Goal: Task Accomplishment & Management: Complete application form

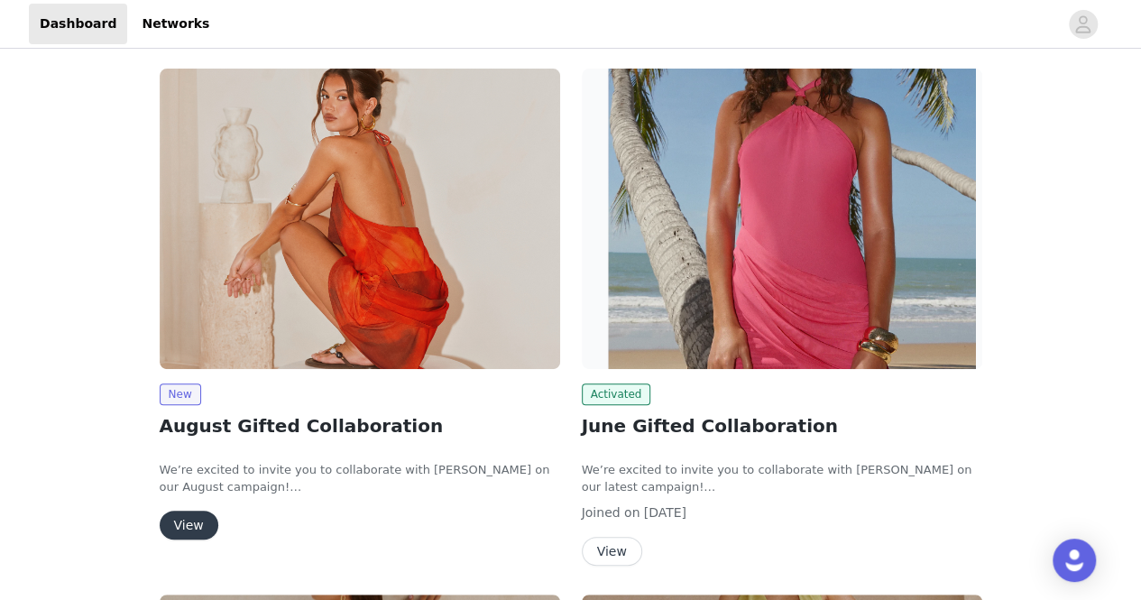
scroll to position [95, 0]
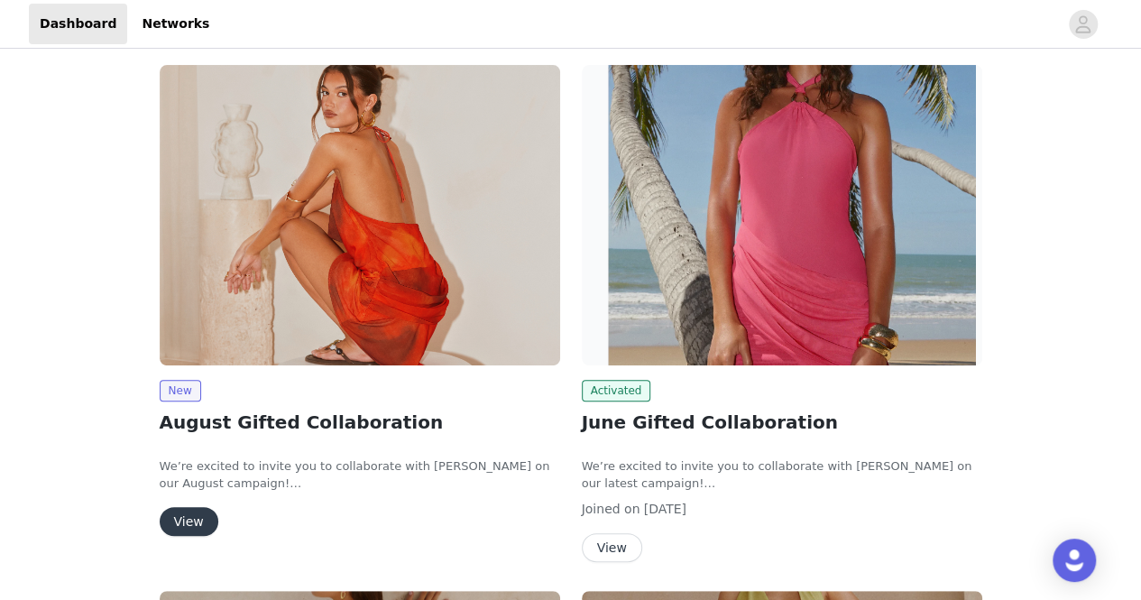
click at [196, 509] on button "View" at bounding box center [189, 521] width 59 height 29
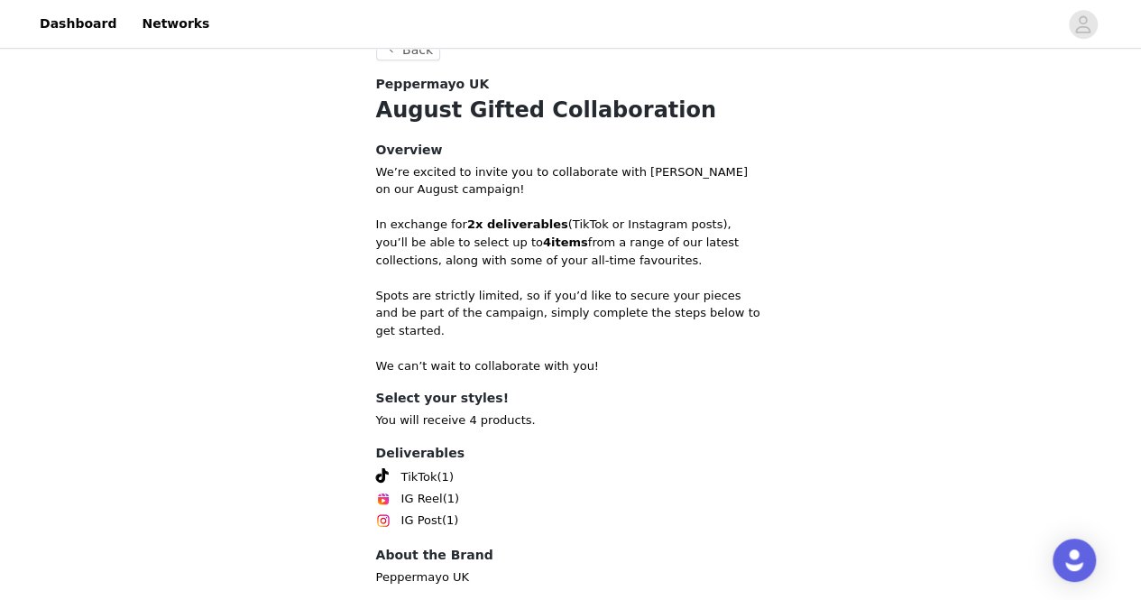
scroll to position [767, 0]
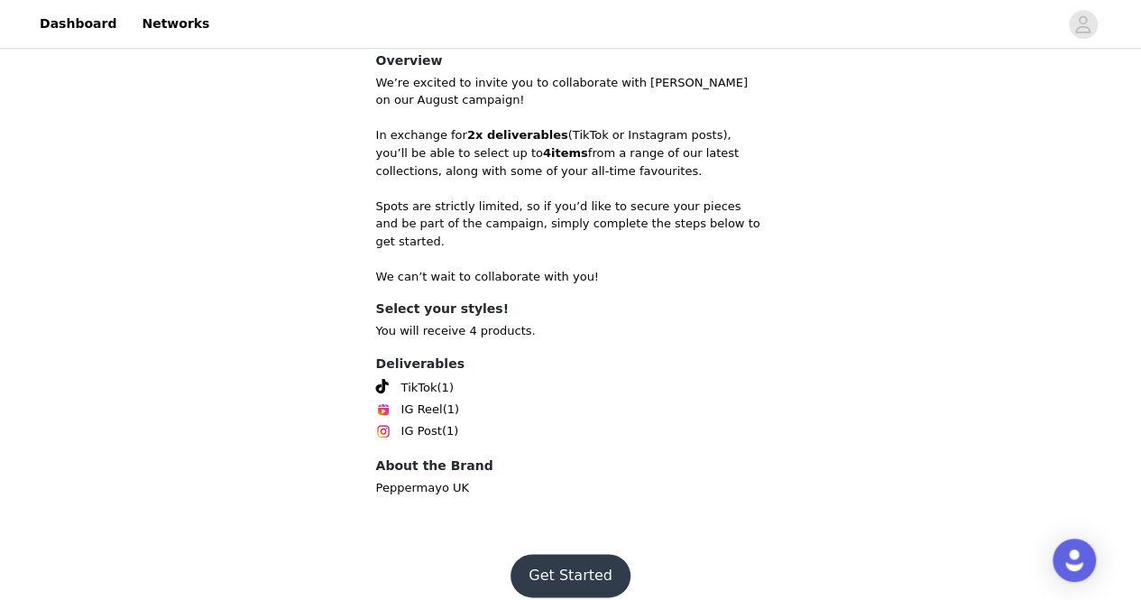
click at [590, 554] on button "Get Started" at bounding box center [570, 575] width 120 height 43
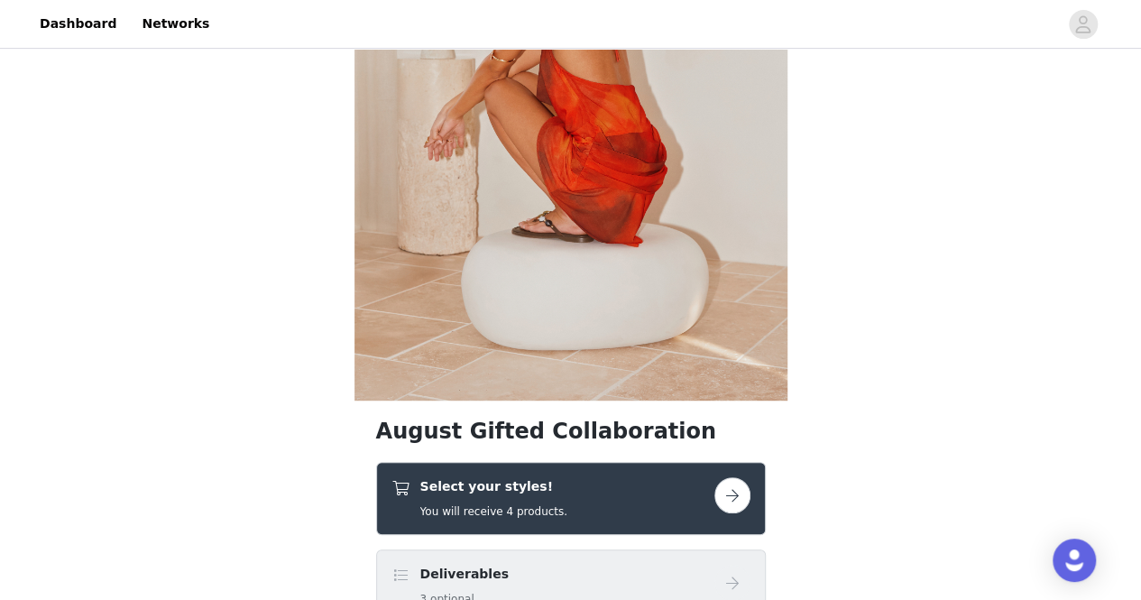
scroll to position [300, 0]
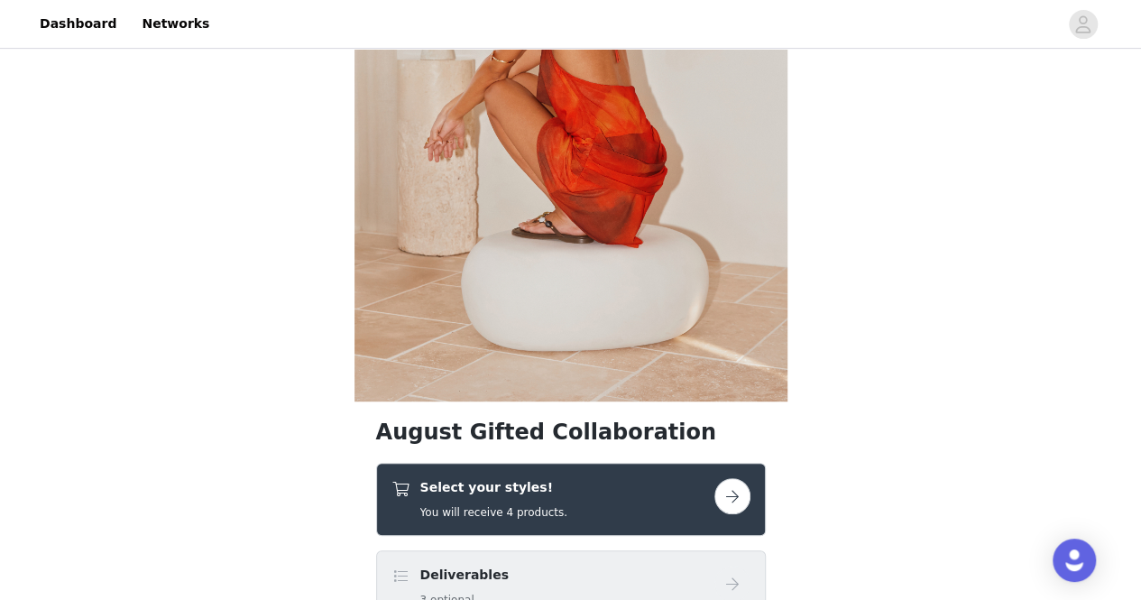
click at [539, 495] on h4 "Select your styles!" at bounding box center [493, 487] width 147 height 19
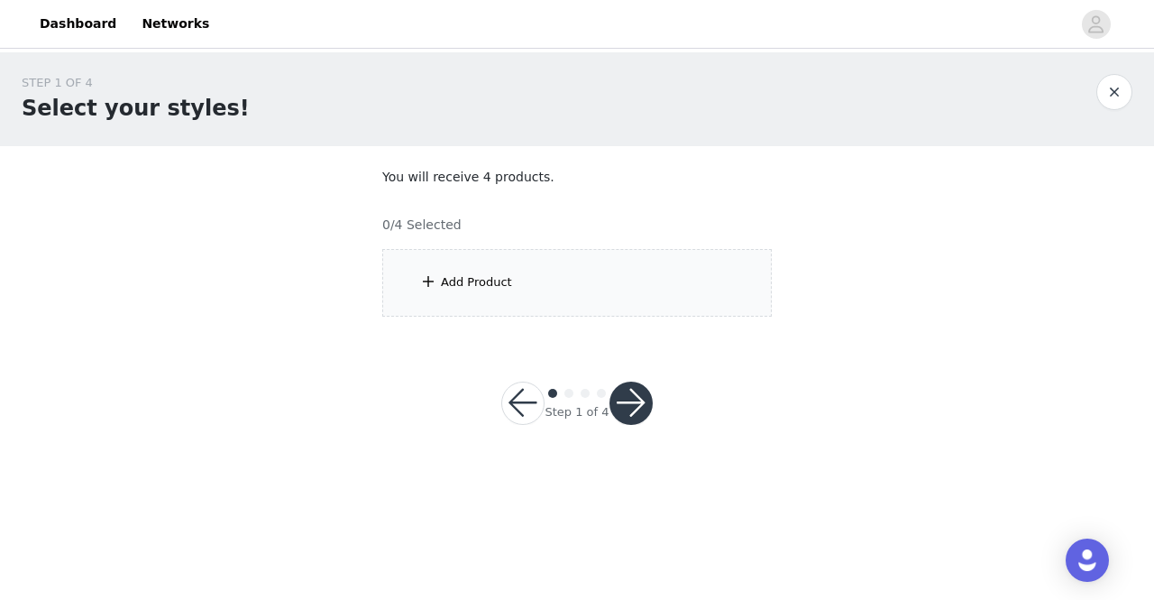
click at [469, 293] on div "Add Product" at bounding box center [577, 283] width 390 height 68
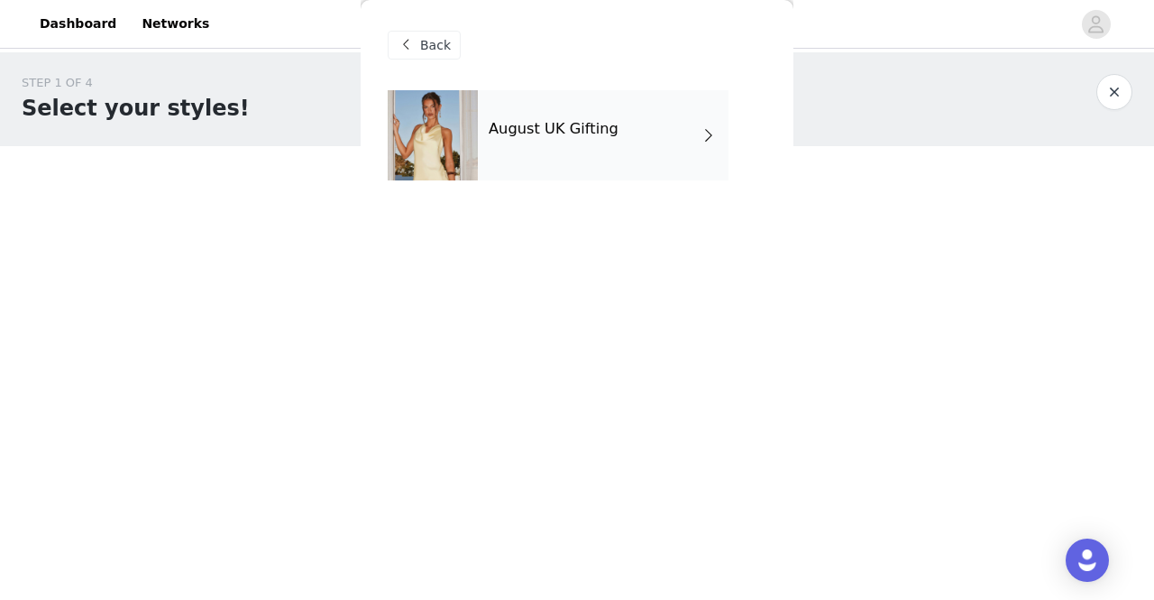
click at [557, 157] on div "August UK Gifting" at bounding box center [603, 135] width 251 height 90
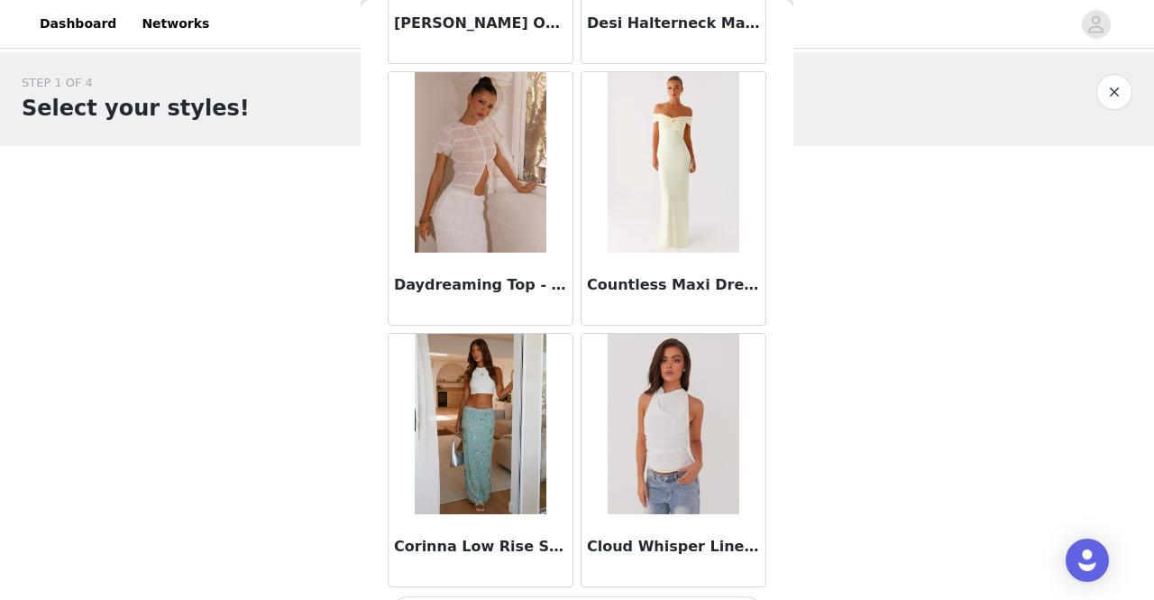
scroll to position [2154, 0]
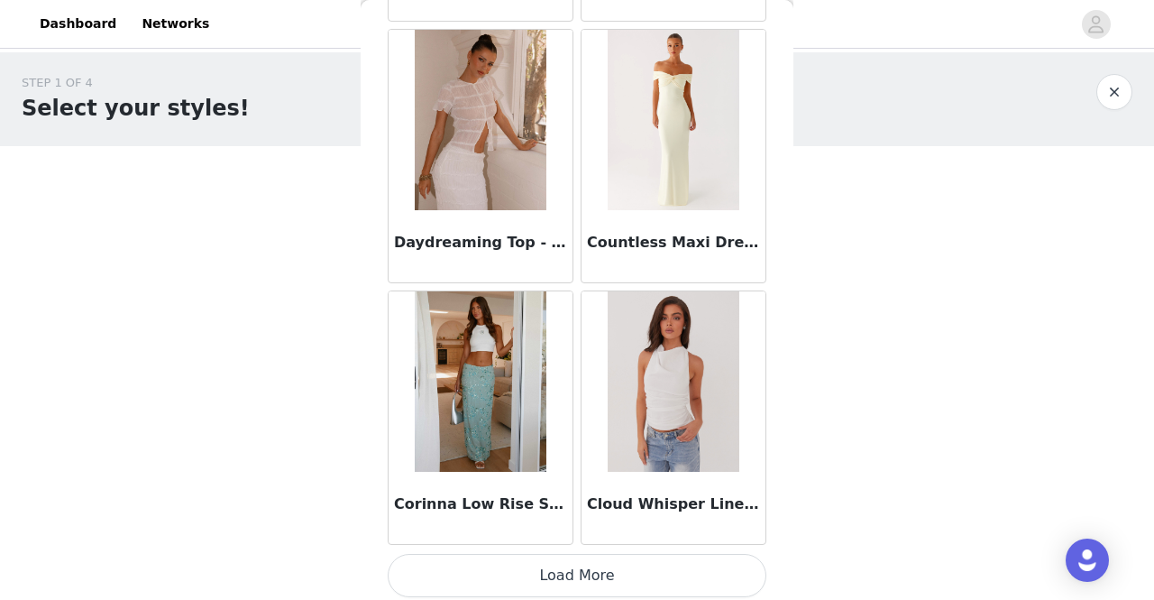
click at [675, 565] on button "Load More" at bounding box center [577, 575] width 379 height 43
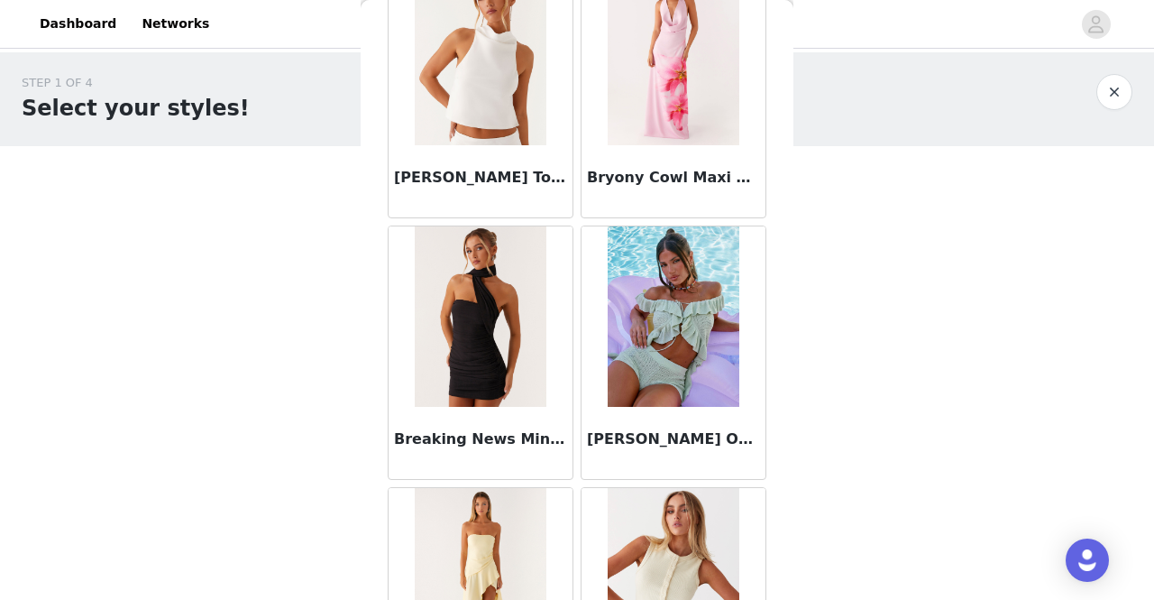
scroll to position [4763, 0]
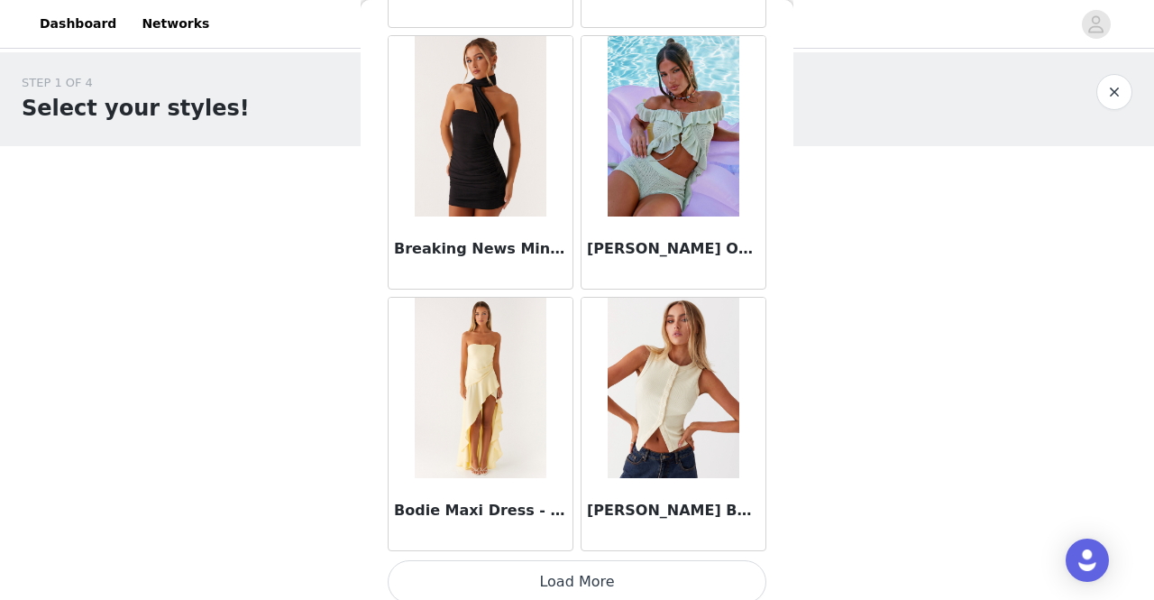
click at [662, 560] on button "Load More" at bounding box center [577, 581] width 379 height 43
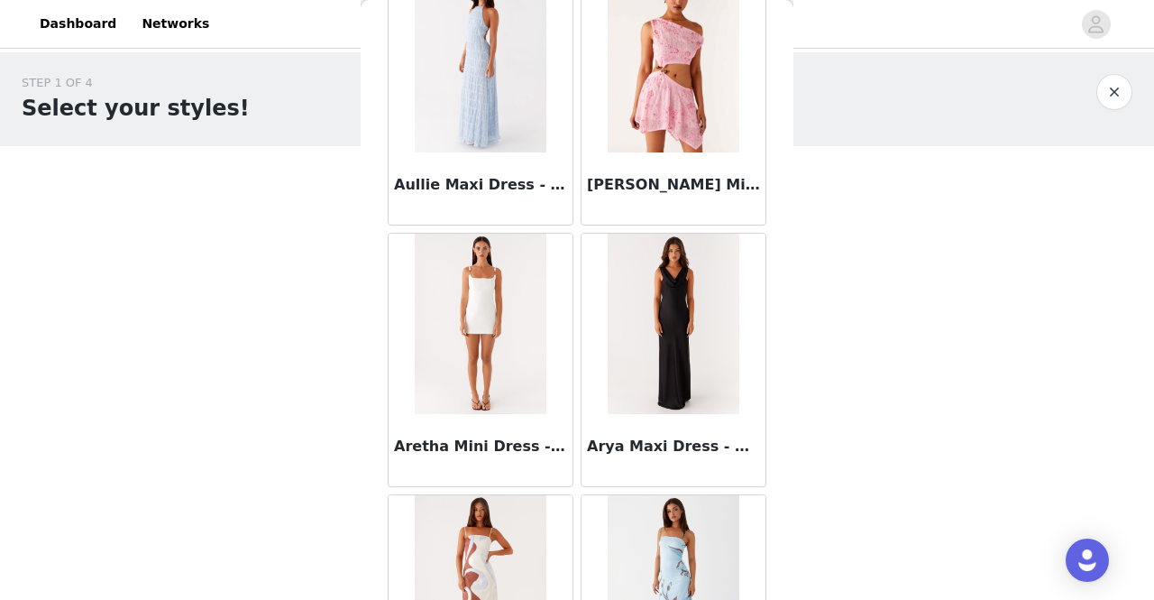
scroll to position [7372, 0]
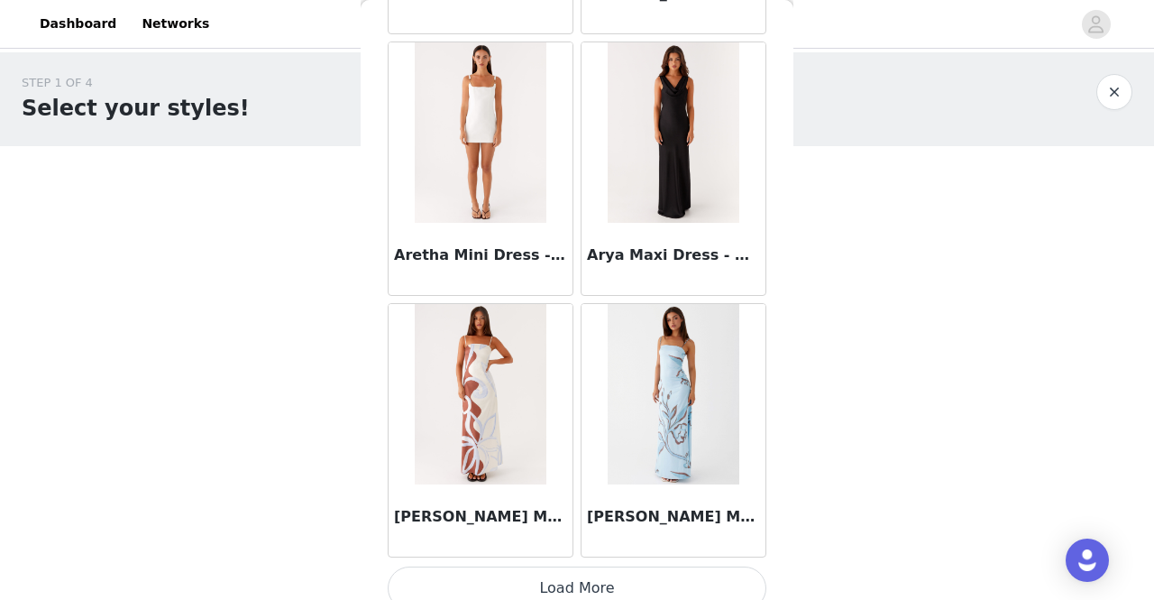
click at [626, 573] on button "Load More" at bounding box center [577, 587] width 379 height 43
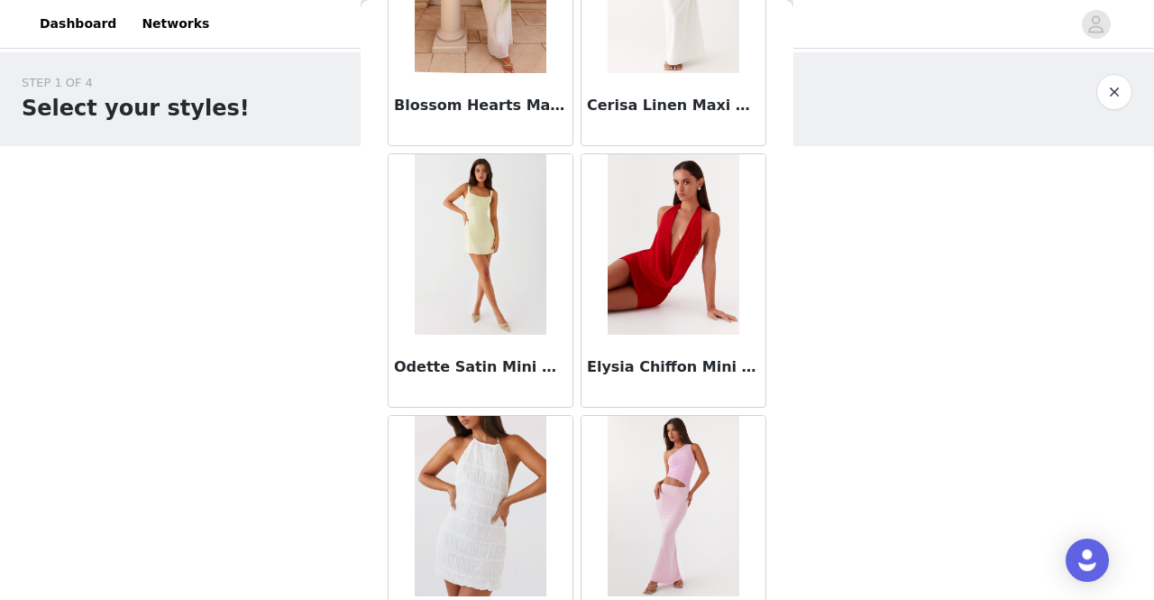
scroll to position [9981, 0]
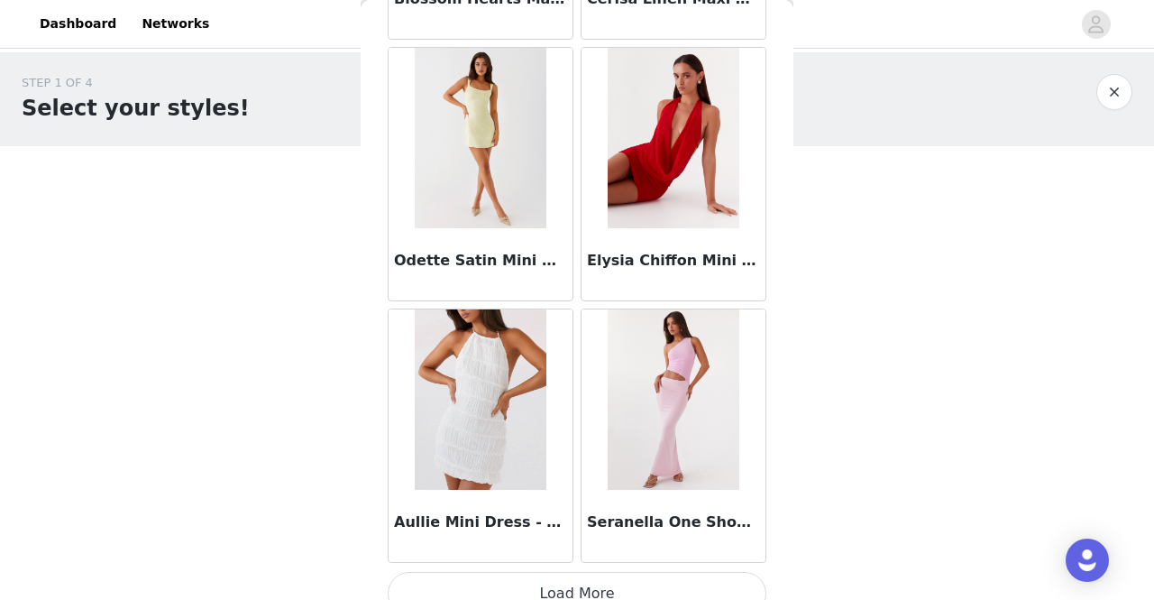
click at [661, 572] on button "Load More" at bounding box center [577, 593] width 379 height 43
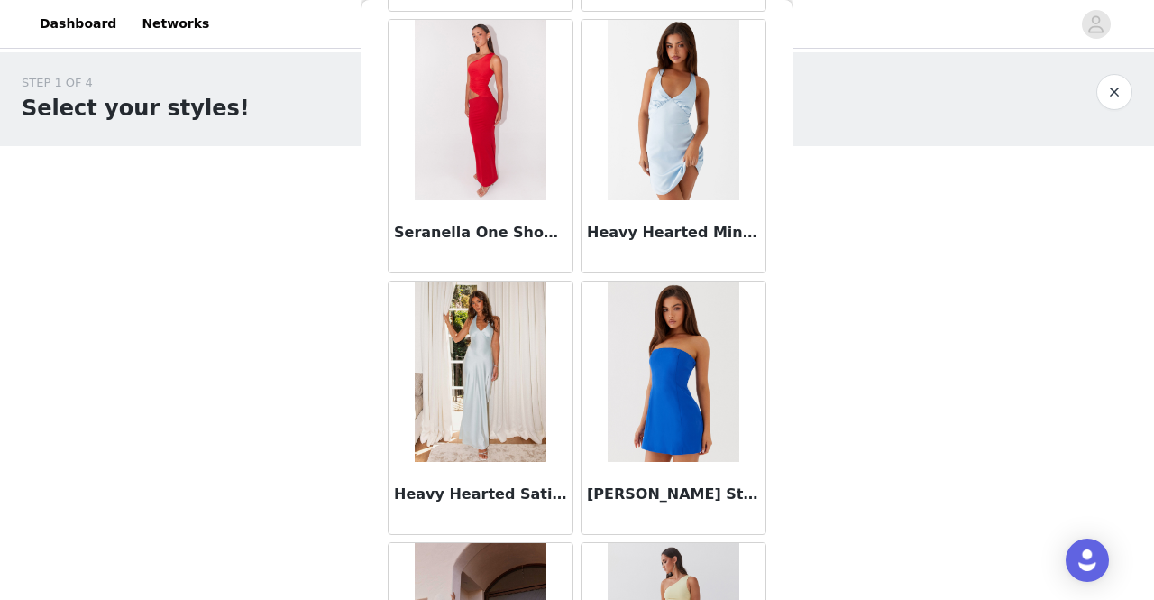
click at [609, 483] on h3 "[PERSON_NAME] Strapless Mini Dress - Cobalt" at bounding box center [673, 494] width 173 height 22
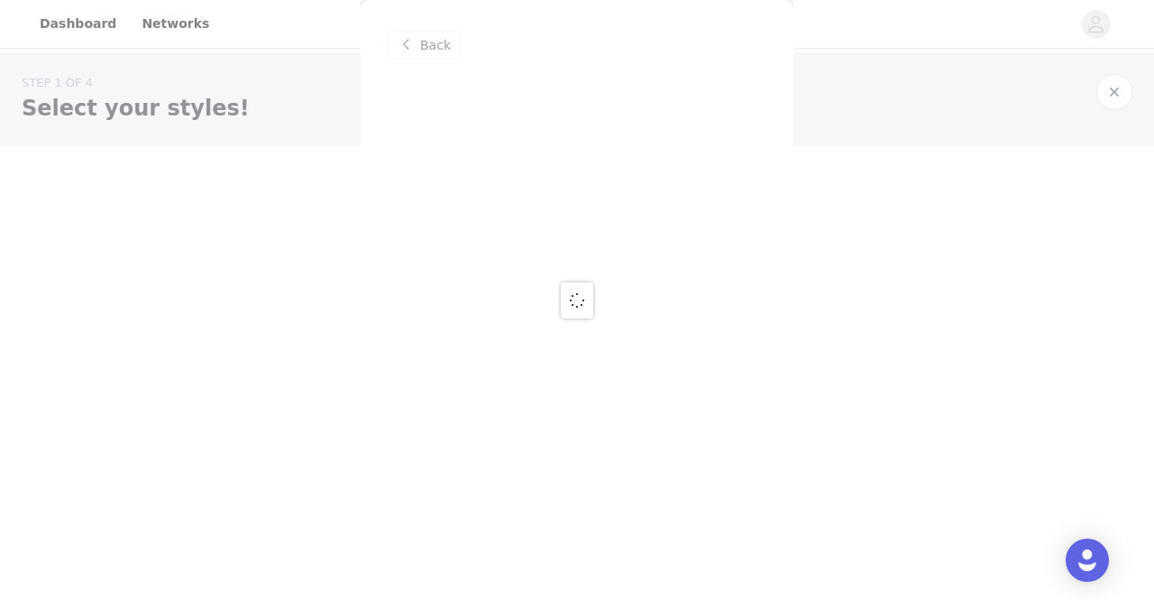
scroll to position [0, 0]
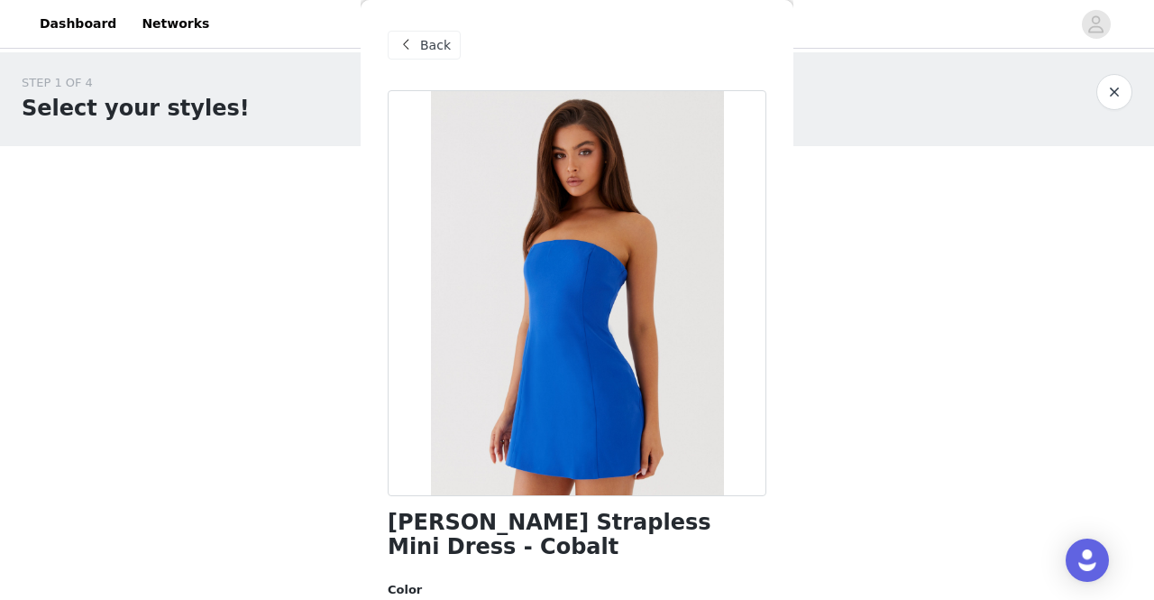
click at [420, 50] on span "Back" at bounding box center [435, 45] width 31 height 19
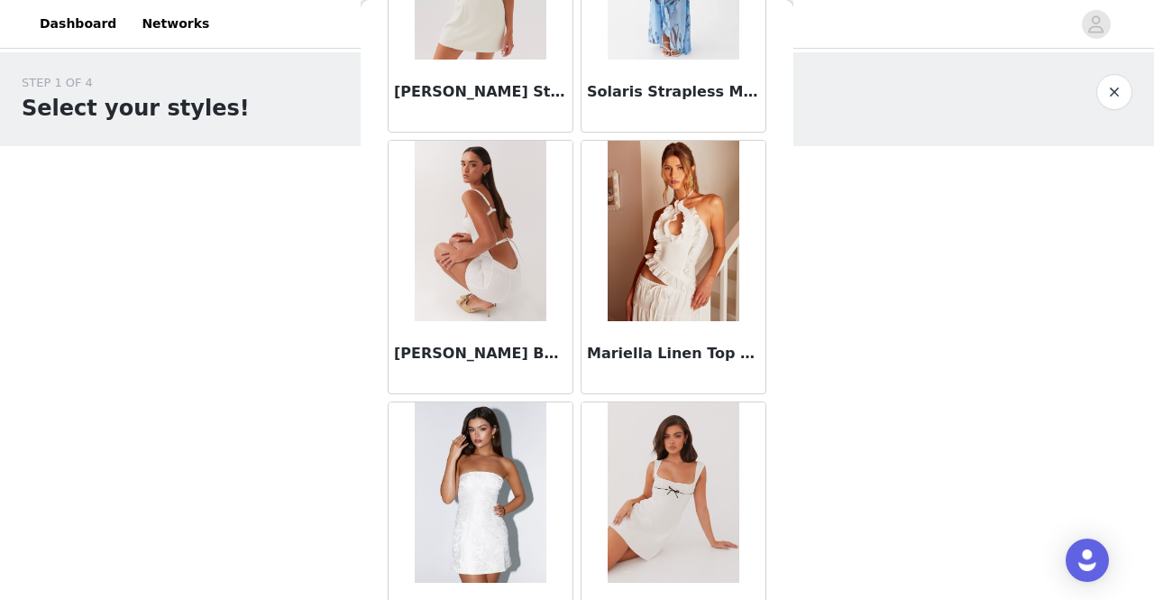
scroll to position [12590, 0]
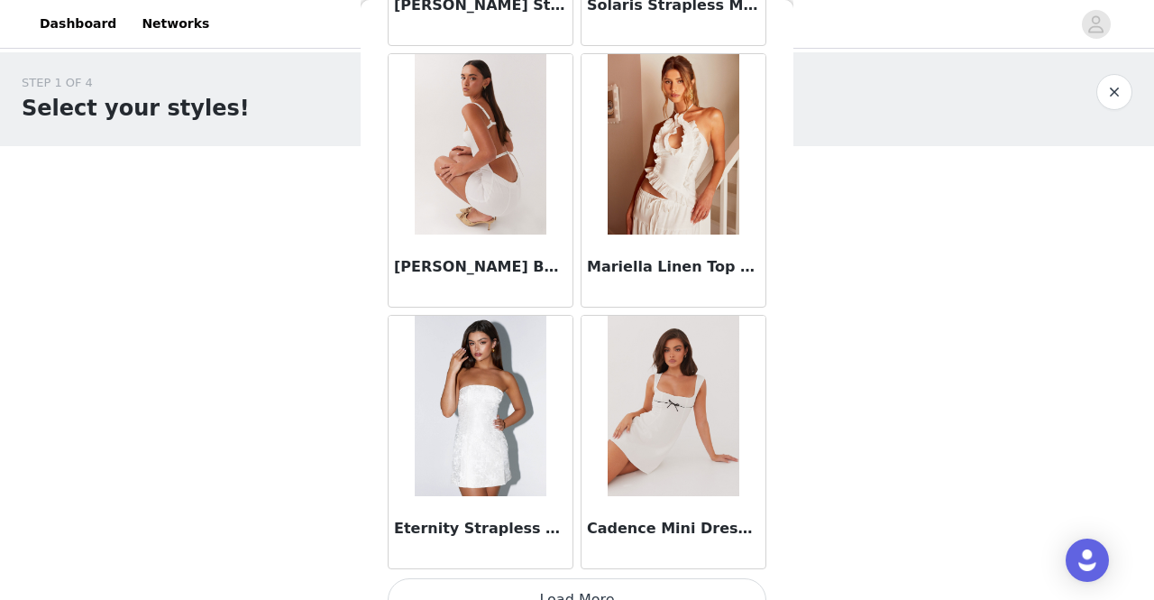
click at [601, 578] on button "Load More" at bounding box center [577, 599] width 379 height 43
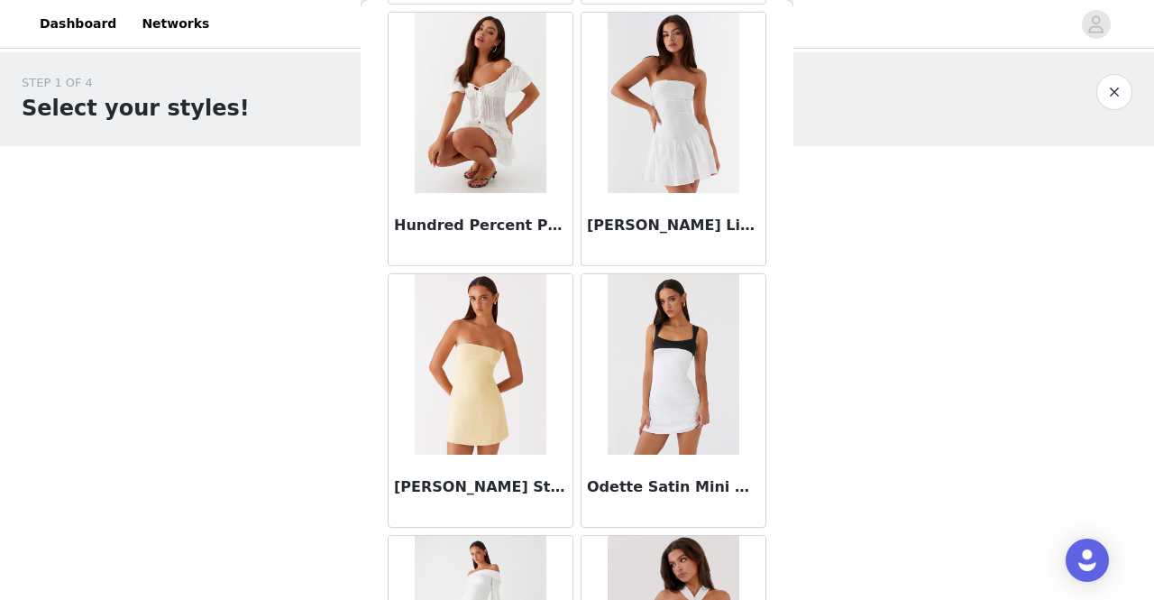
scroll to position [15199, 0]
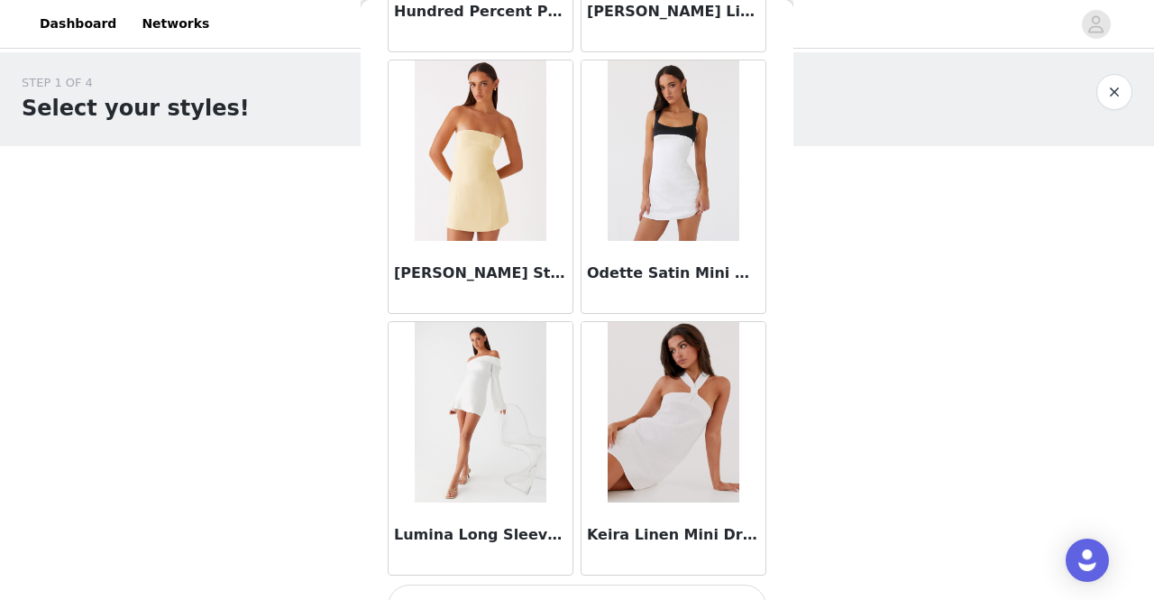
click at [624, 584] on button "Load More" at bounding box center [577, 605] width 379 height 43
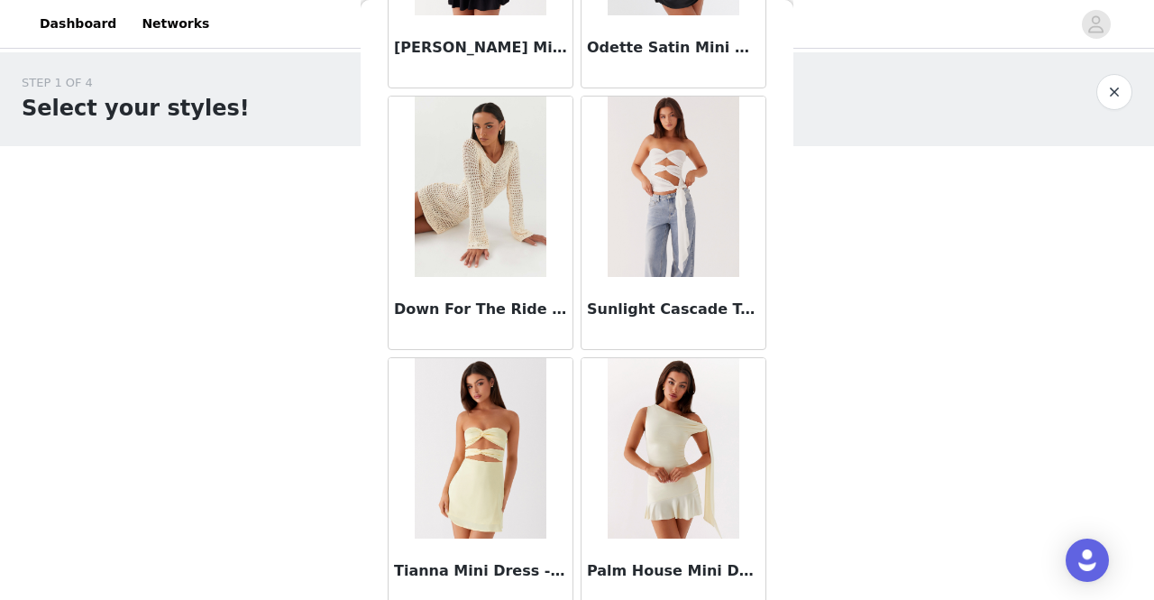
scroll to position [17809, 0]
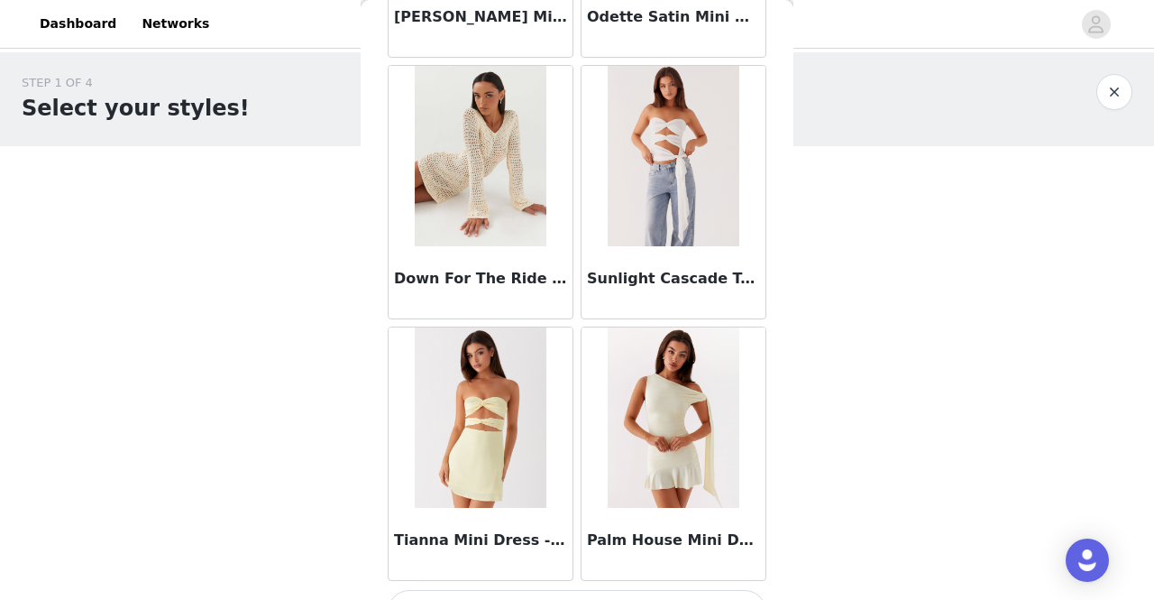
click at [618, 590] on button "Load More" at bounding box center [577, 611] width 379 height 43
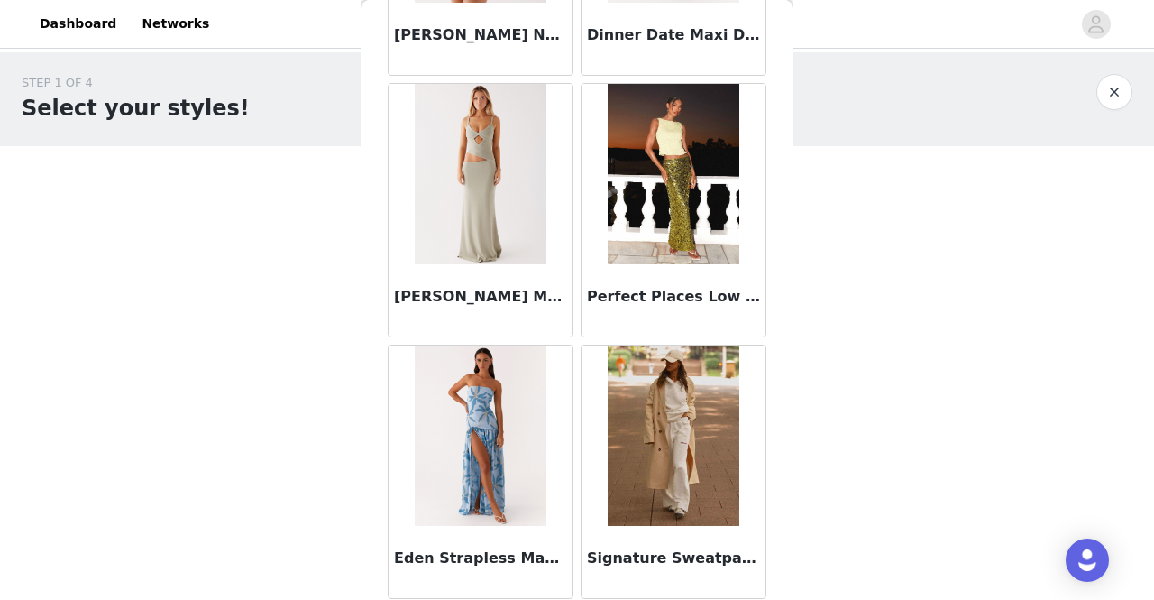
scroll to position [20418, 0]
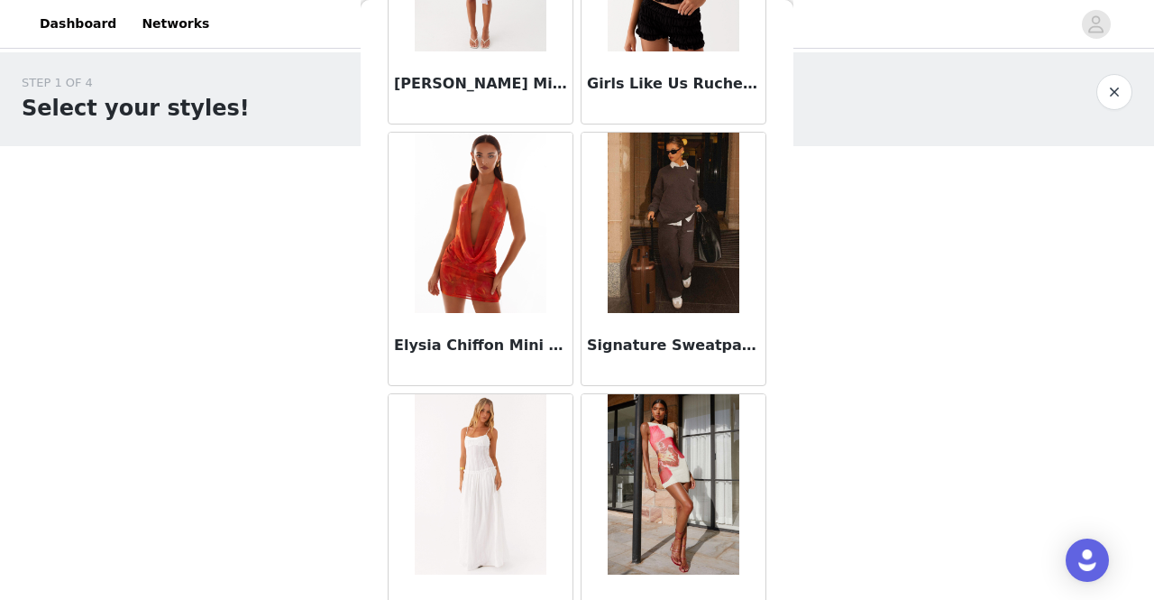
scroll to position [23027, 0]
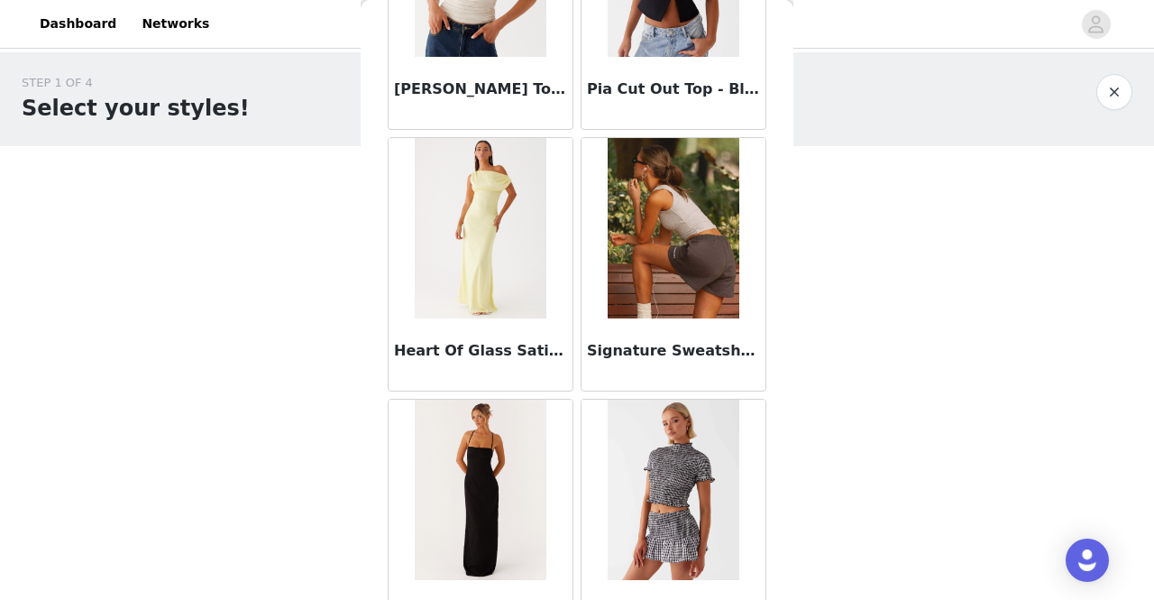
scroll to position [25637, 0]
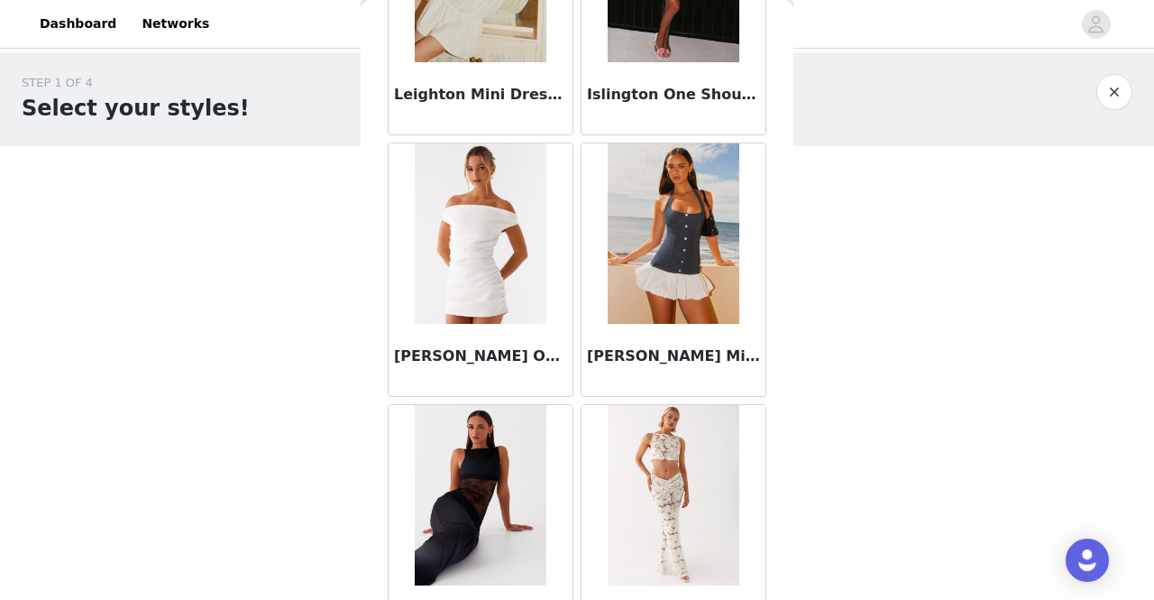
scroll to position [28246, 0]
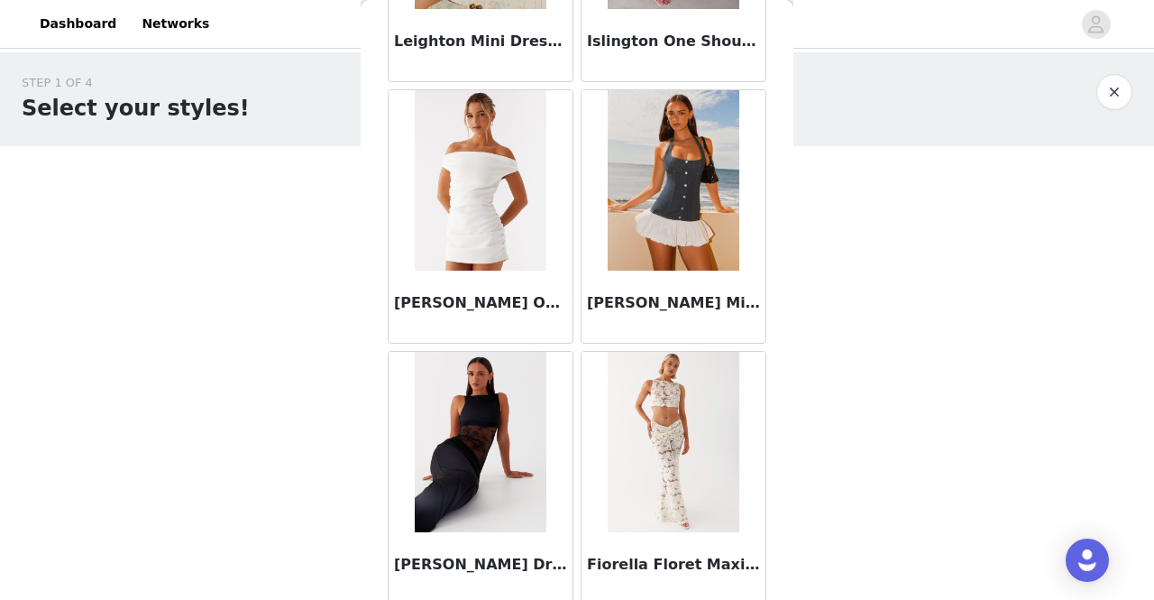
drag, startPoint x: 617, startPoint y: 544, endPoint x: 608, endPoint y: 563, distance: 21.0
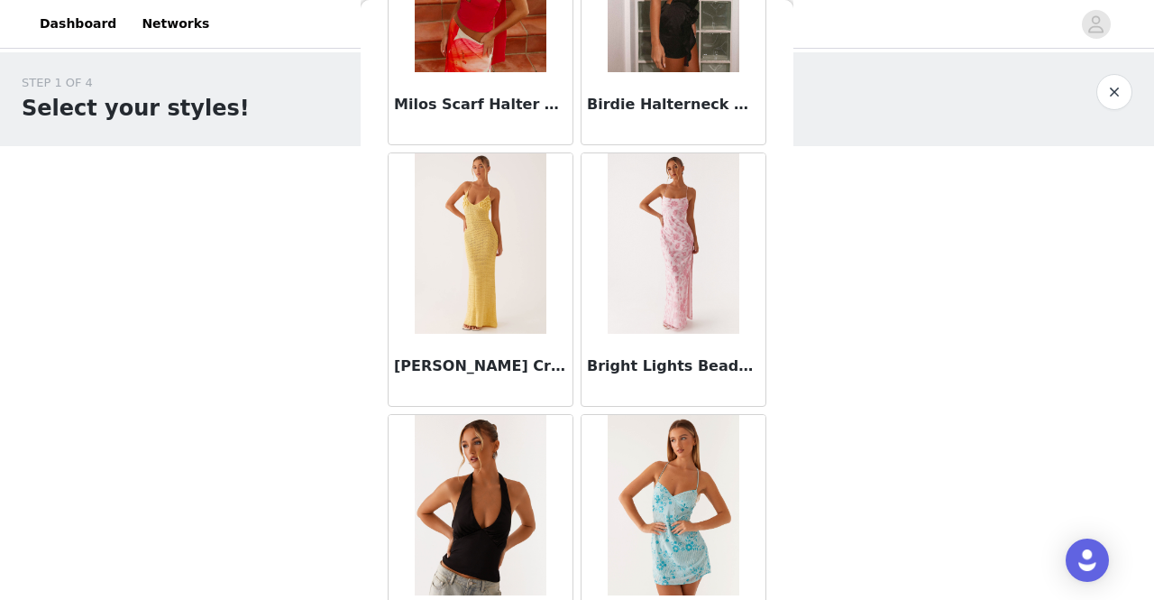
scroll to position [30855, 0]
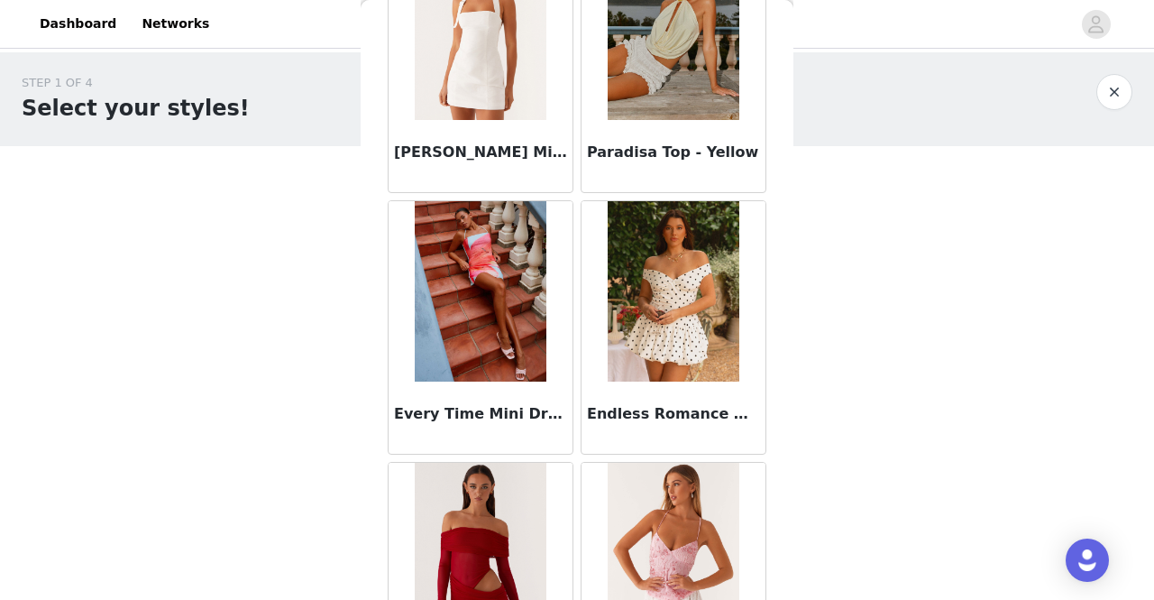
scroll to position [33465, 0]
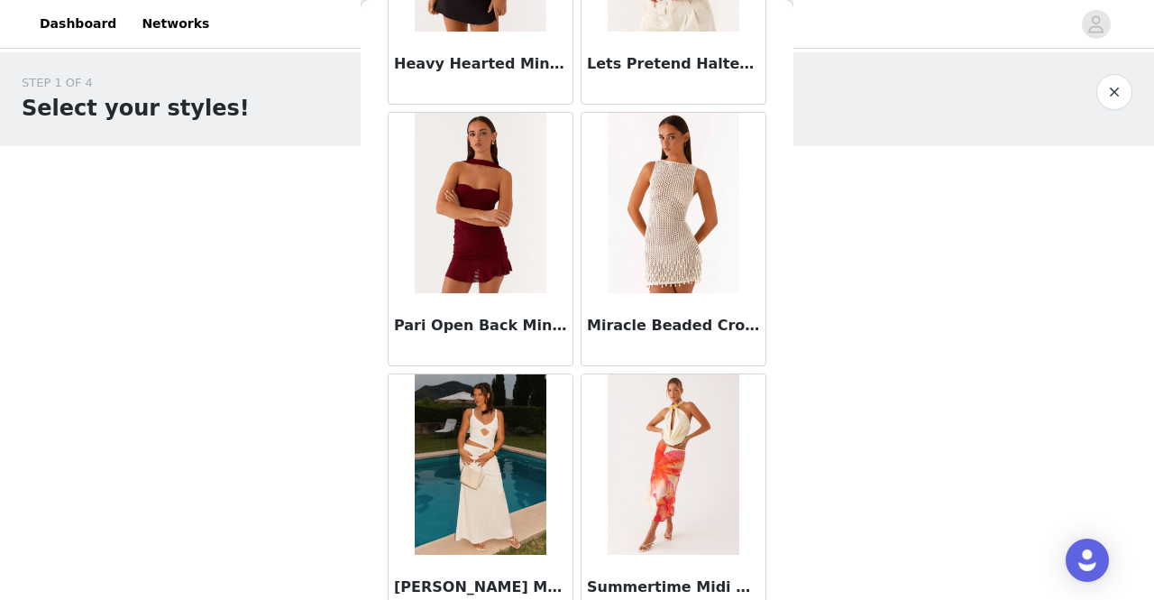
scroll to position [36074, 0]
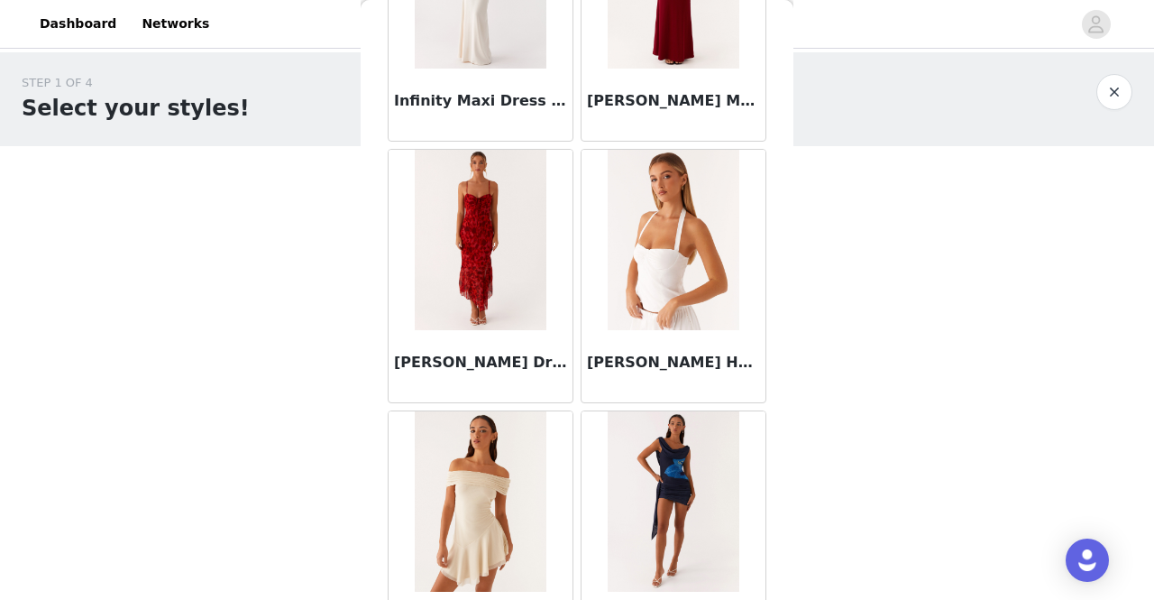
scroll to position [38683, 0]
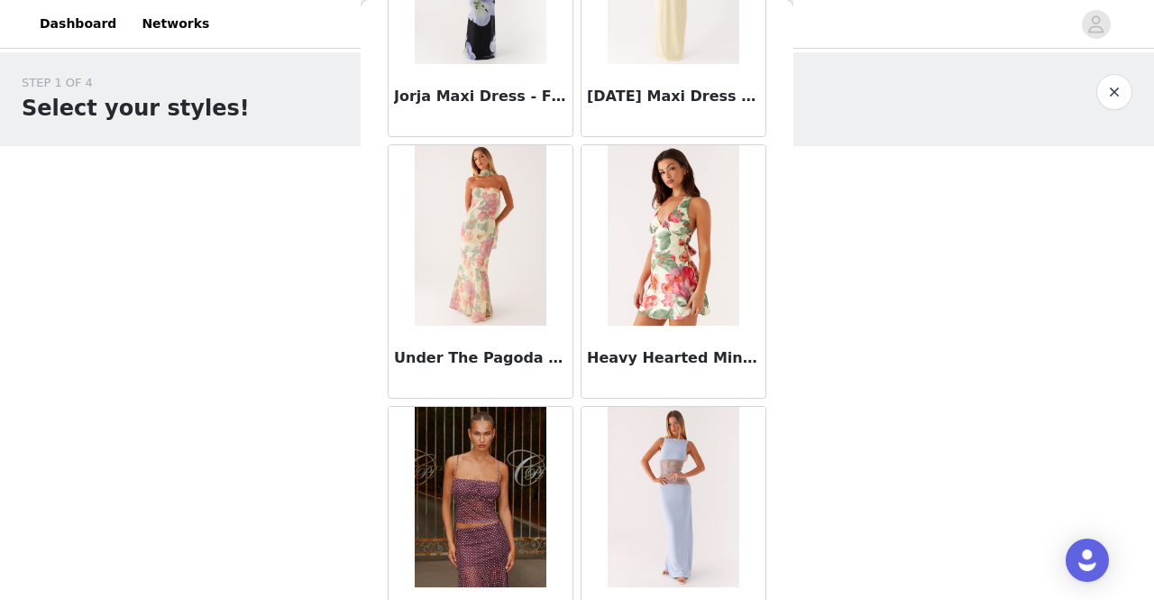
scroll to position [41293, 0]
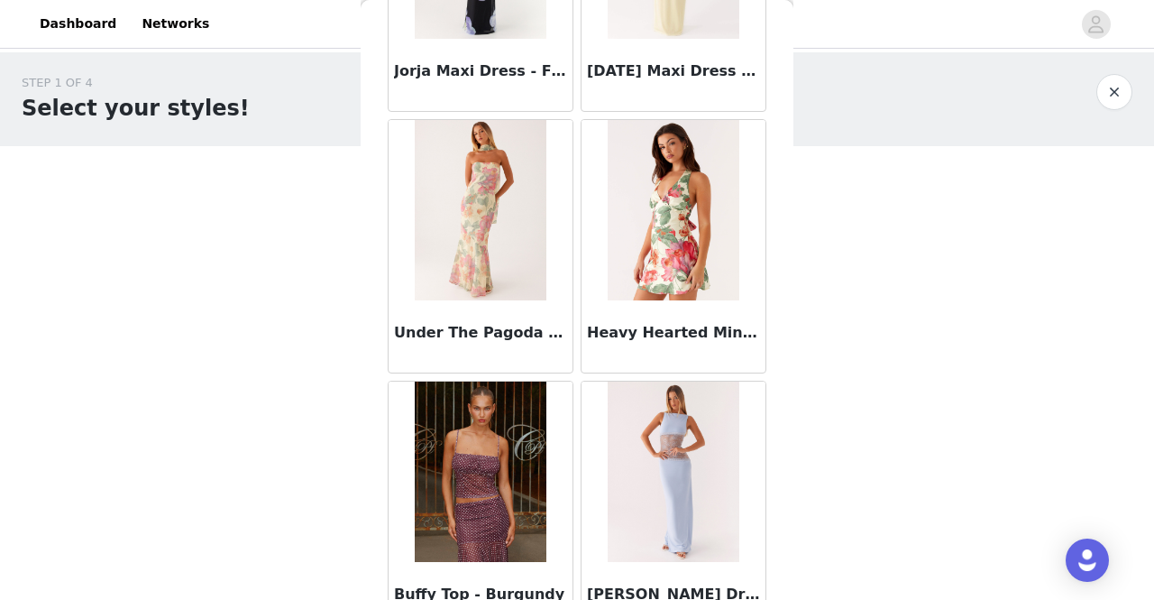
click at [644, 583] on h3 "[PERSON_NAME] Dress - Blue" at bounding box center [673, 594] width 173 height 22
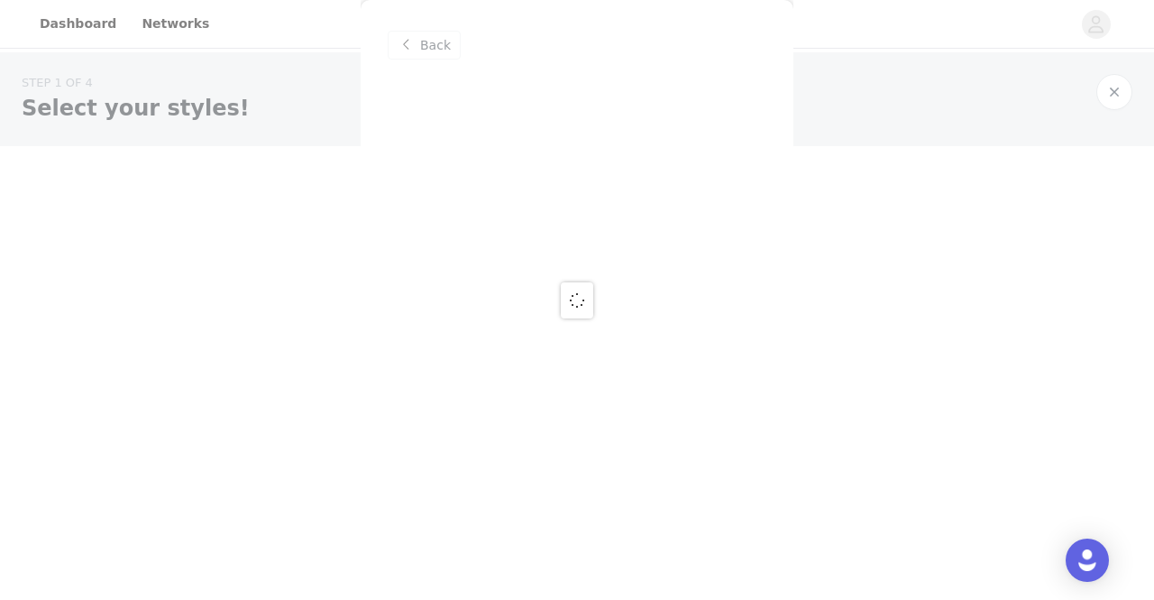
scroll to position [0, 0]
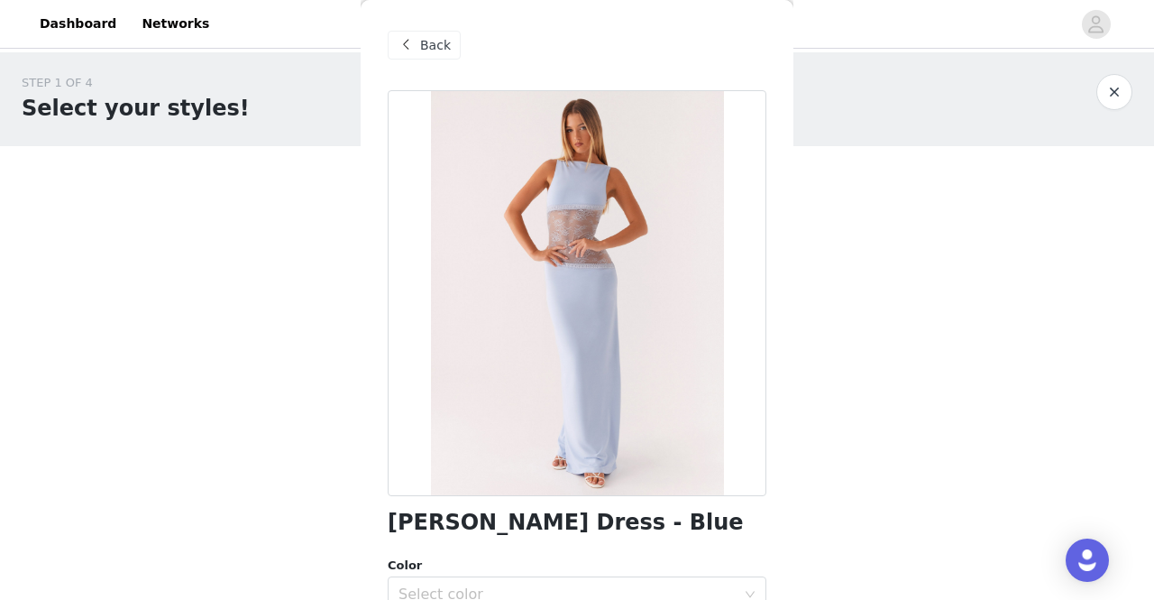
click at [432, 55] on div "Back" at bounding box center [424, 45] width 73 height 29
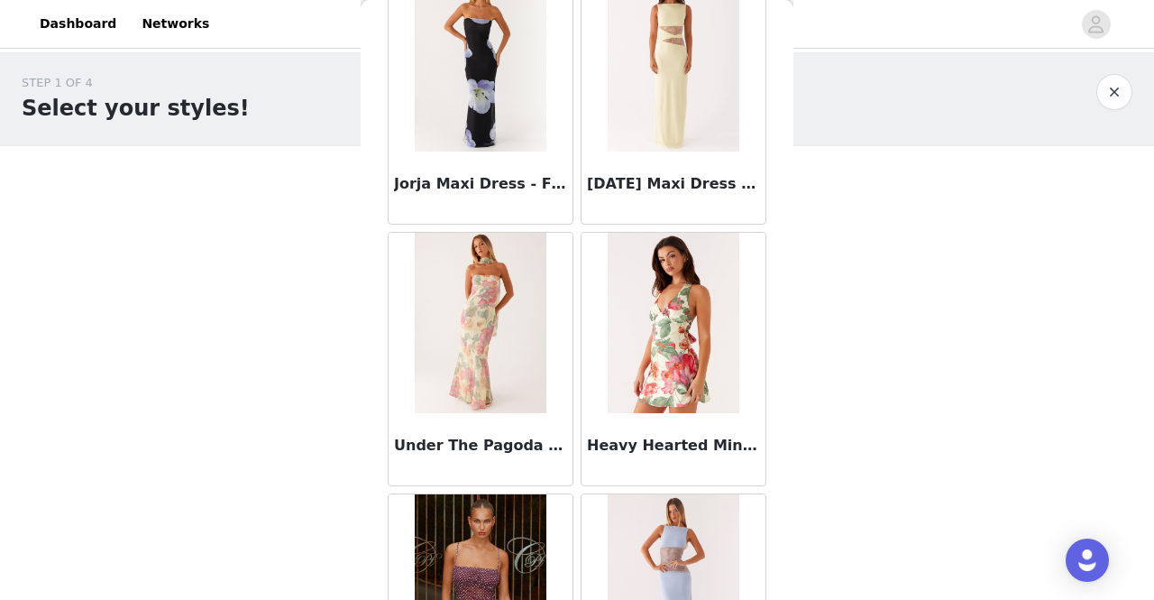
scroll to position [41293, 0]
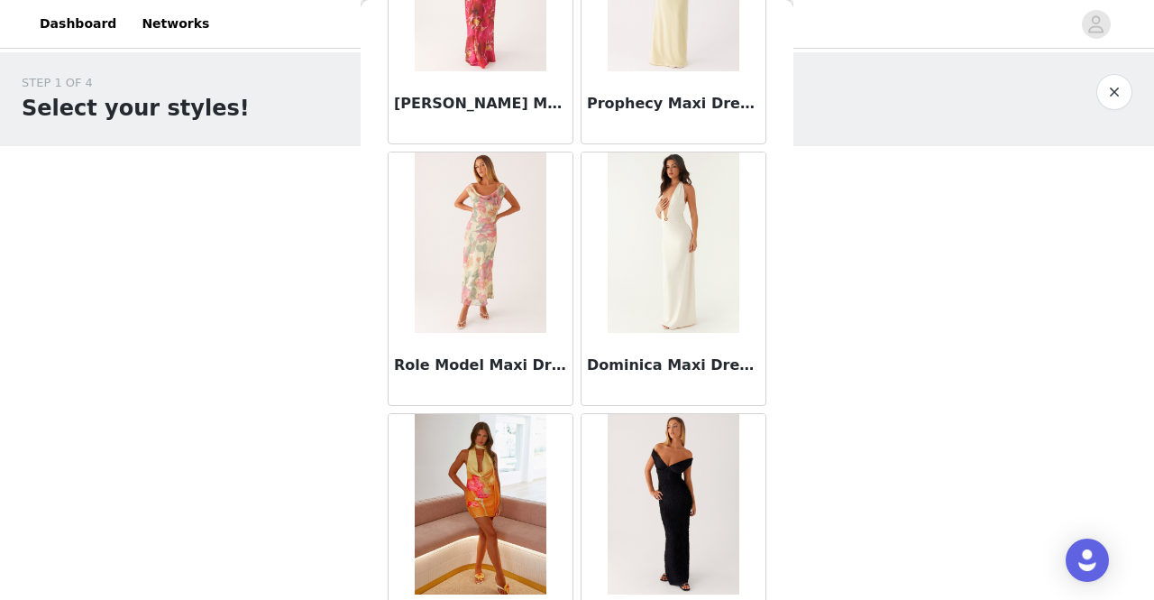
scroll to position [43902, 0]
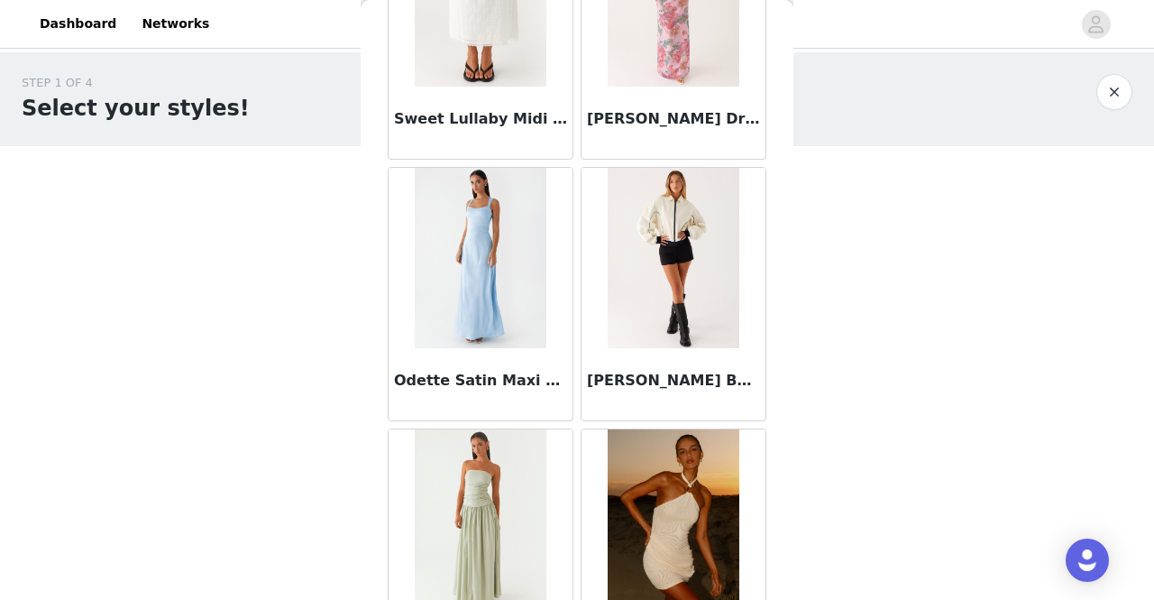
scroll to position [46511, 0]
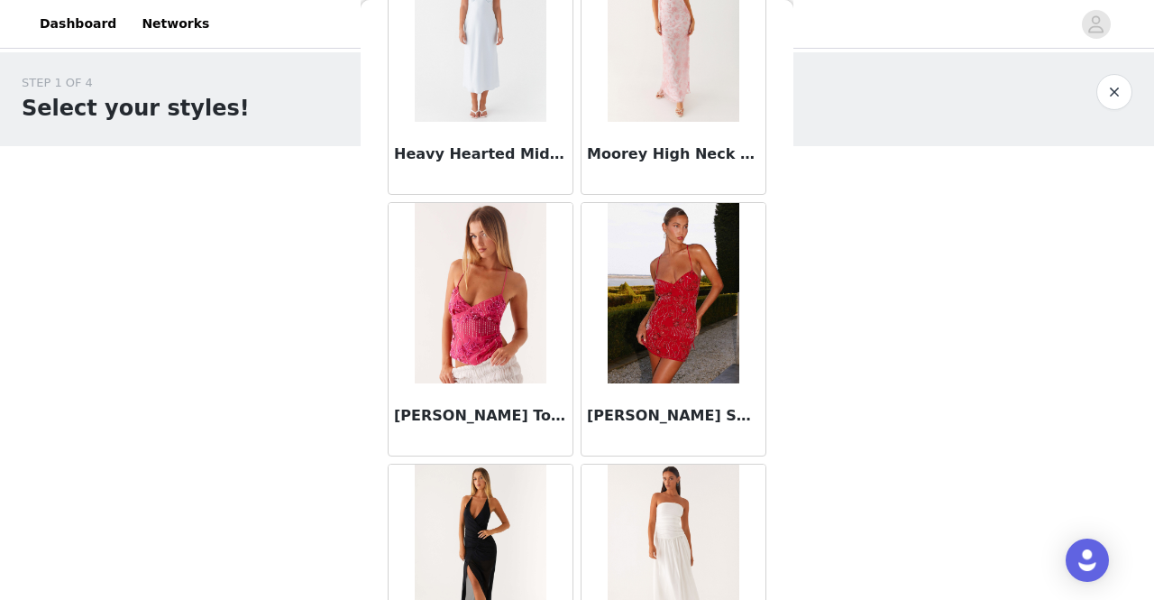
scroll to position [49121, 0]
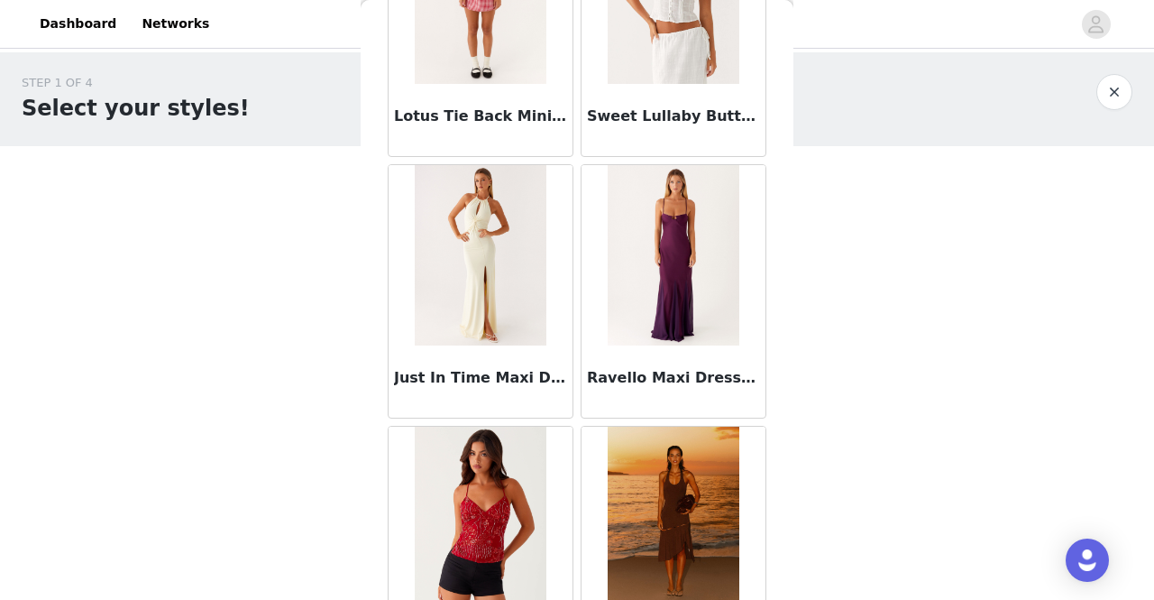
scroll to position [48310, 0]
click at [659, 482] on img at bounding box center [673, 516] width 131 height 180
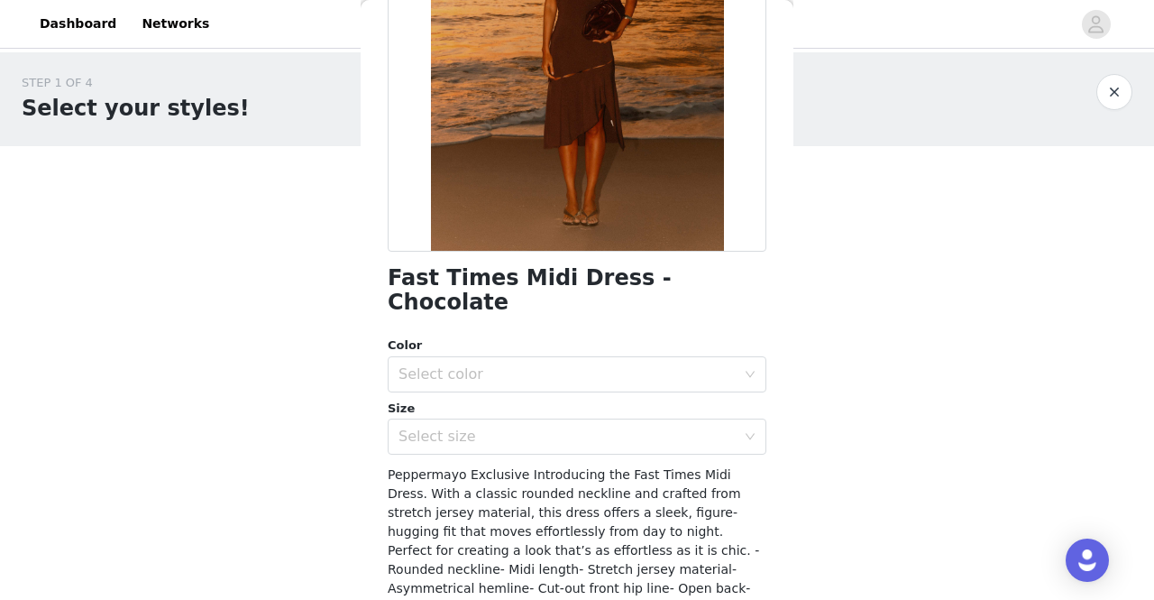
scroll to position [370, 0]
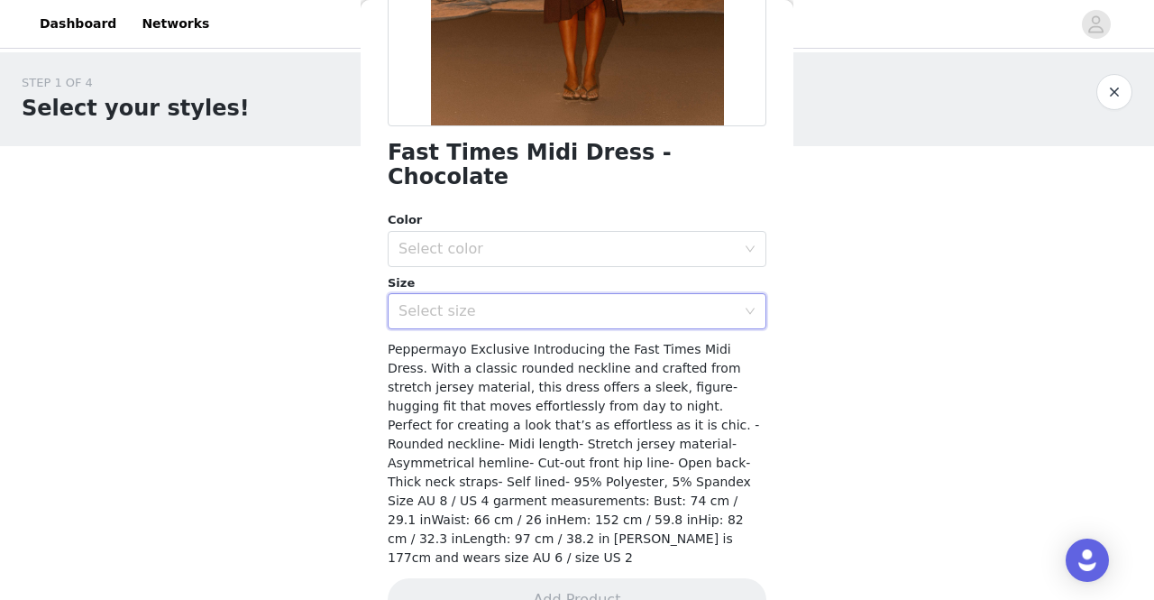
click at [460, 299] on div "Select size" at bounding box center [571, 311] width 345 height 34
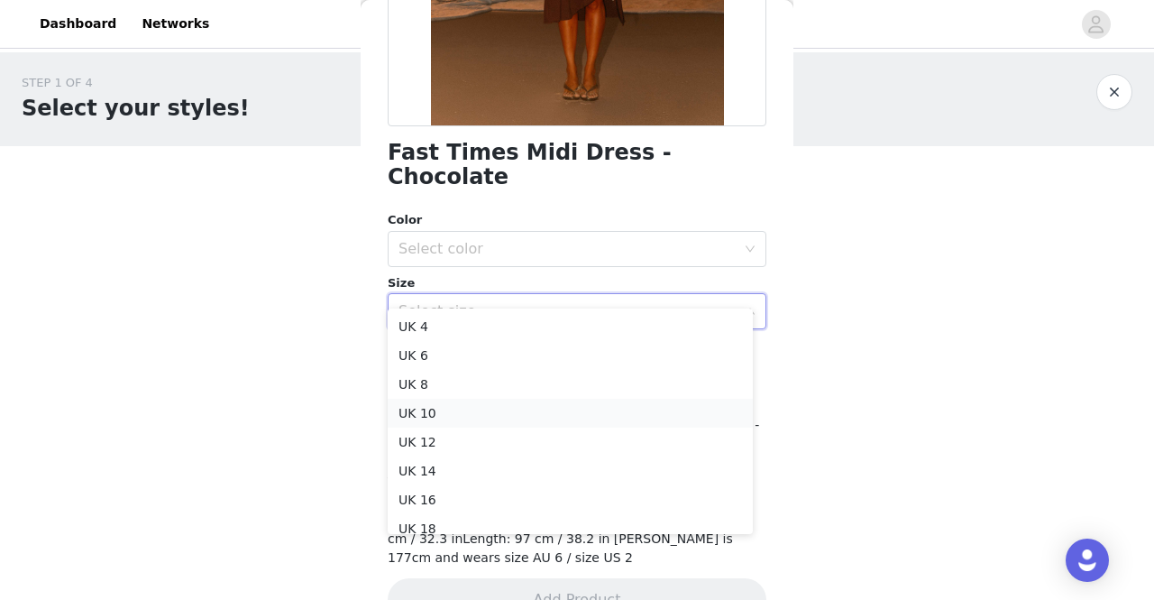
click at [438, 413] on li "UK 10" at bounding box center [570, 413] width 365 height 29
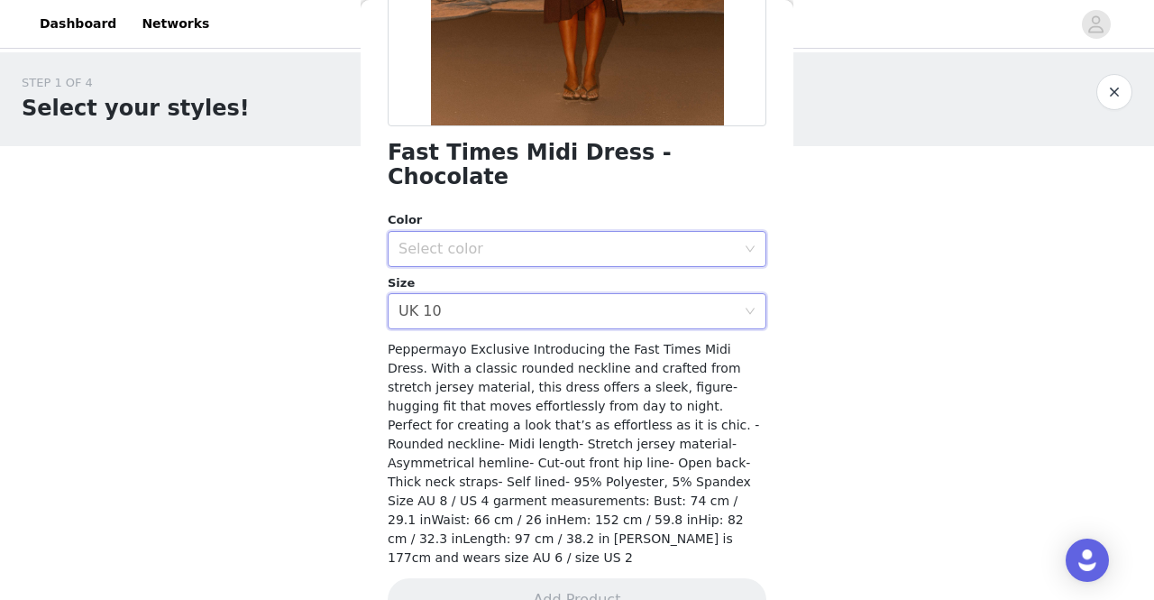
click at [445, 241] on div "Select color" at bounding box center [571, 249] width 345 height 34
click at [446, 273] on li "Chocolate" at bounding box center [570, 264] width 365 height 29
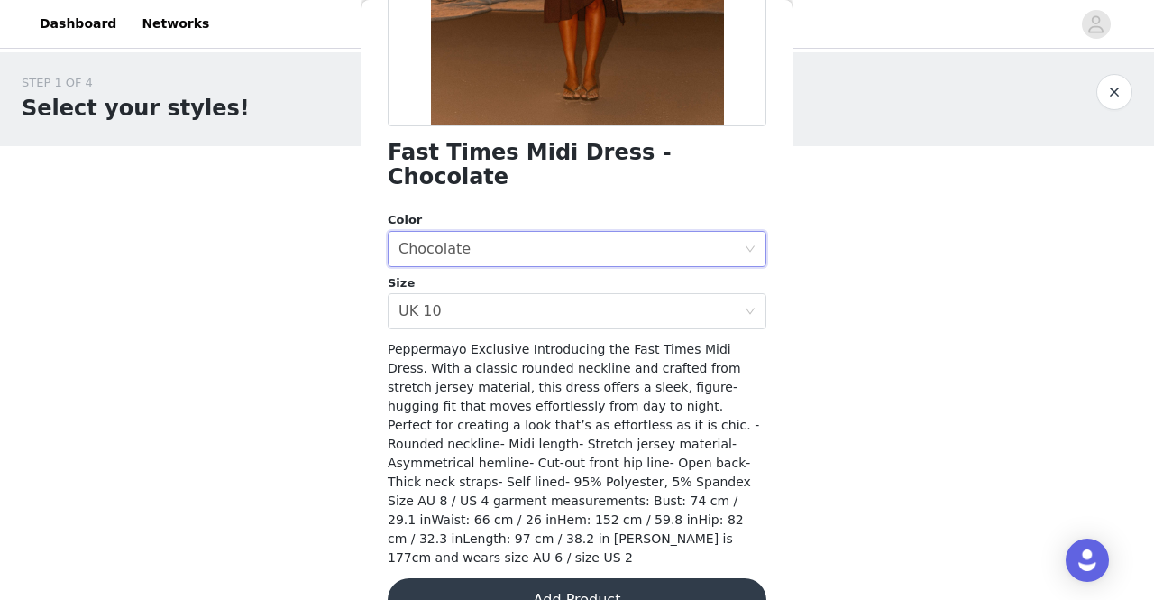
click at [550, 578] on button "Add Product" at bounding box center [577, 599] width 379 height 43
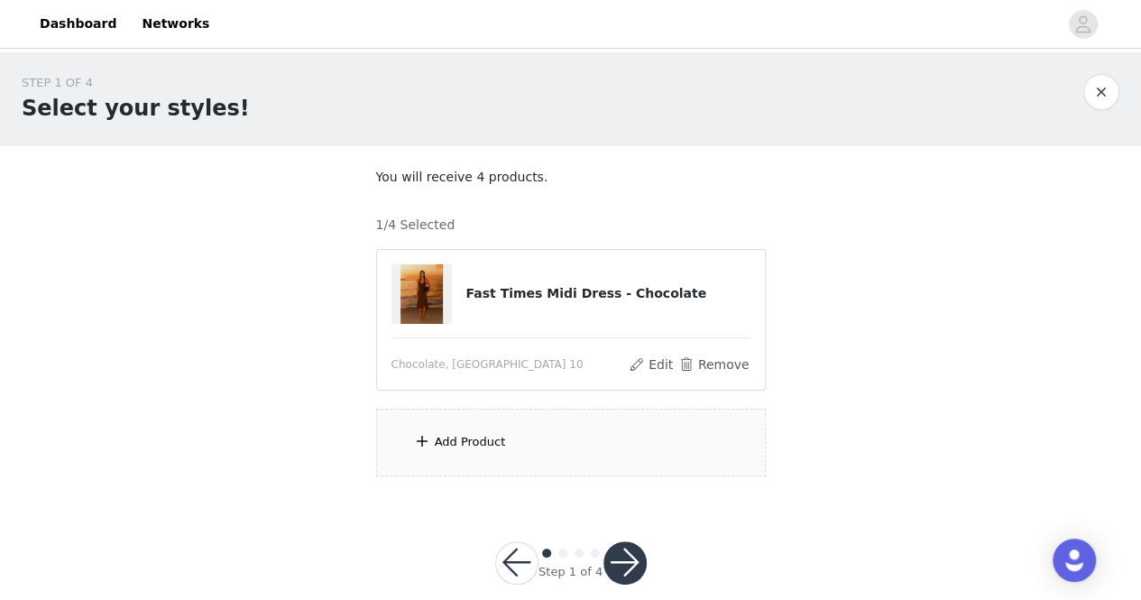
click at [531, 434] on div "Add Product" at bounding box center [571, 443] width 390 height 68
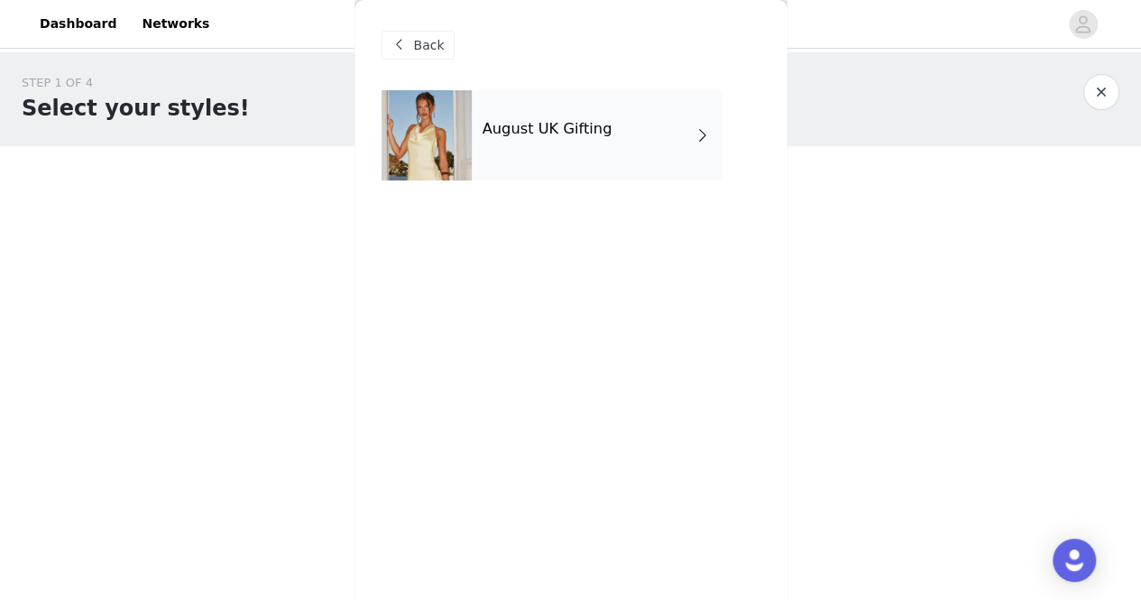
click at [502, 152] on div "August UK Gifting" at bounding box center [597, 135] width 251 height 90
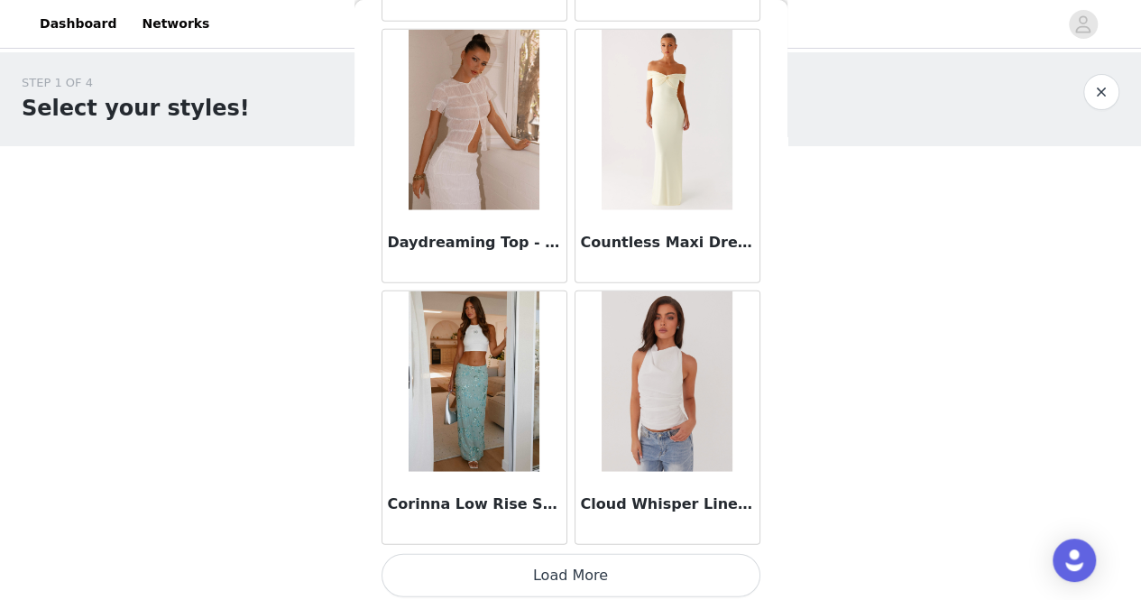
scroll to position [26, 0]
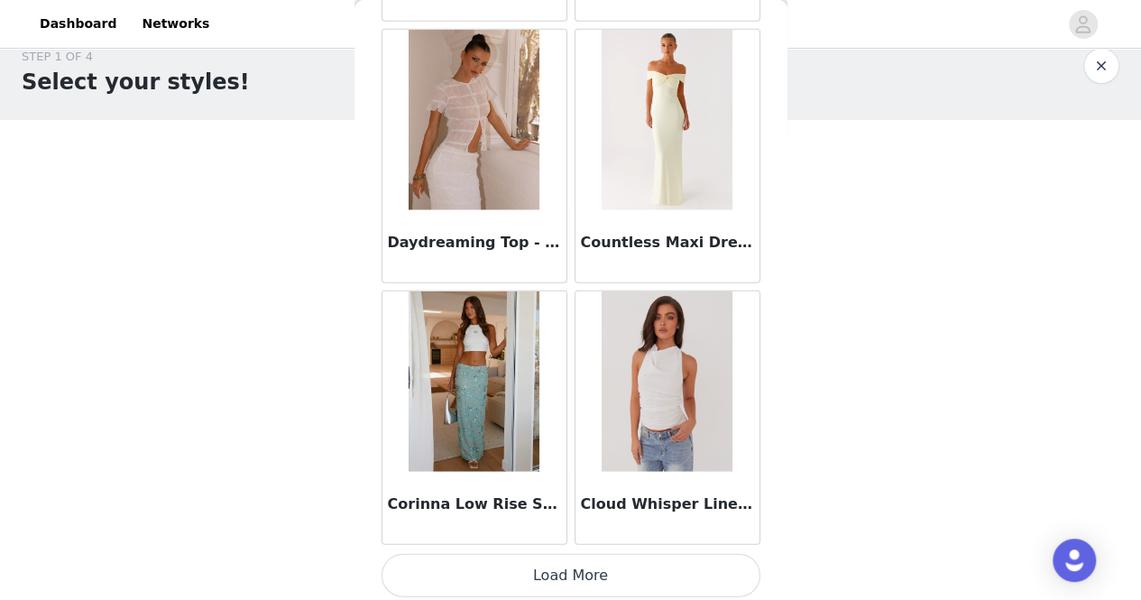
click at [613, 569] on button "Load More" at bounding box center [570, 575] width 379 height 43
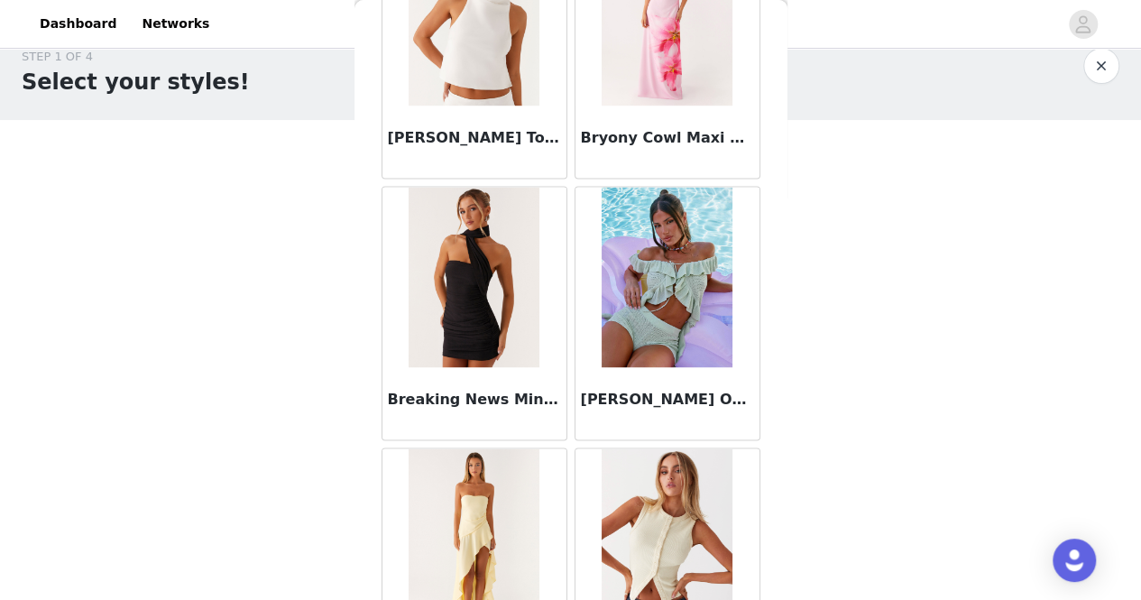
scroll to position [4763, 0]
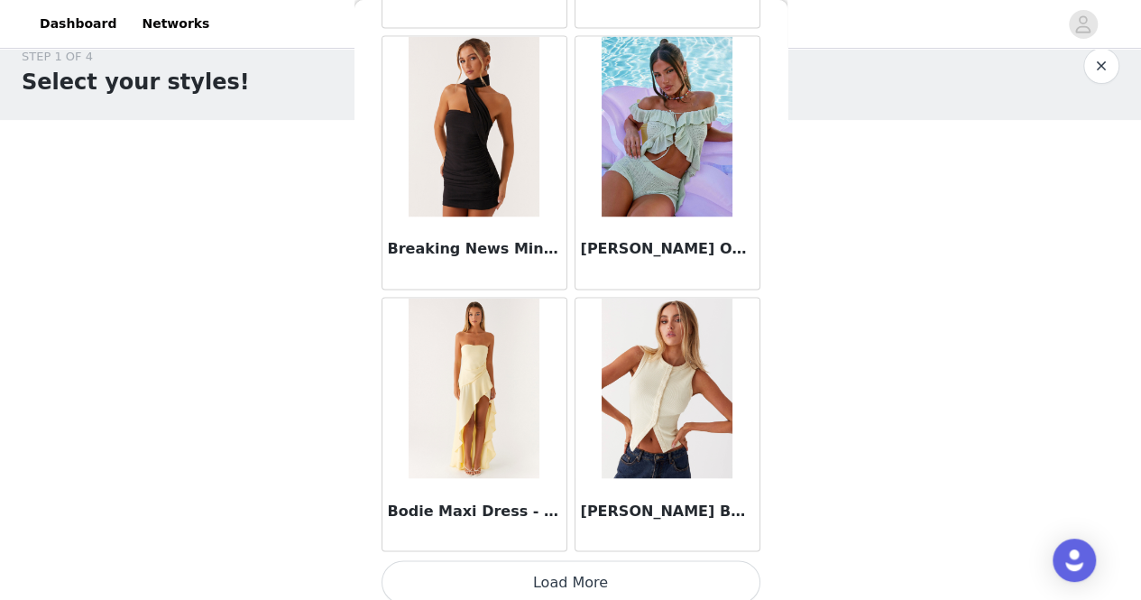
click at [579, 575] on button "Load More" at bounding box center [570, 581] width 379 height 43
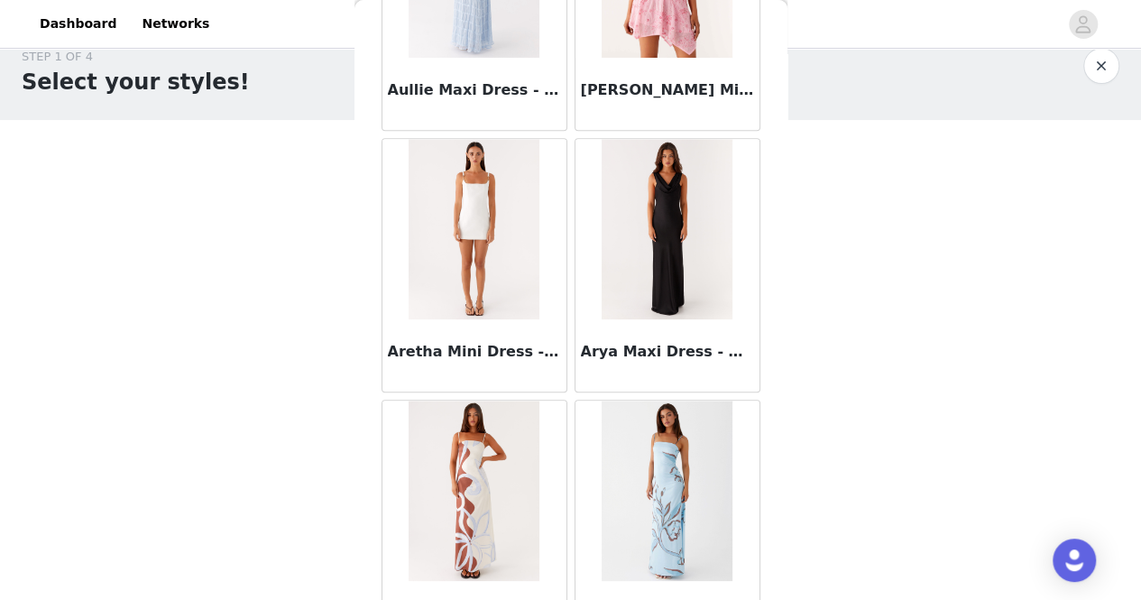
scroll to position [7372, 0]
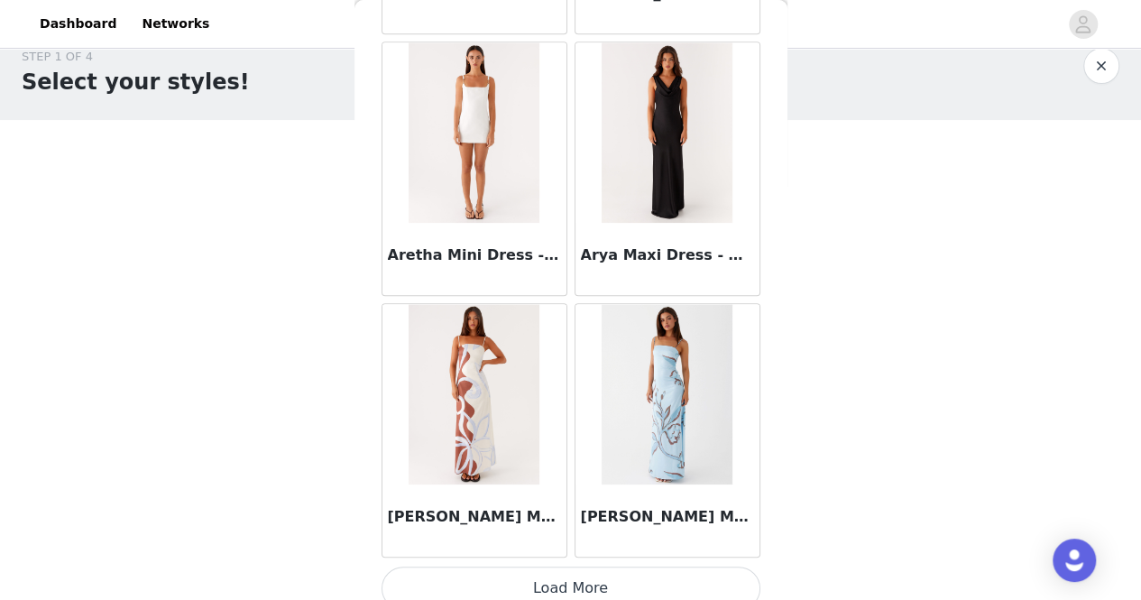
click at [530, 582] on button "Load More" at bounding box center [570, 587] width 379 height 43
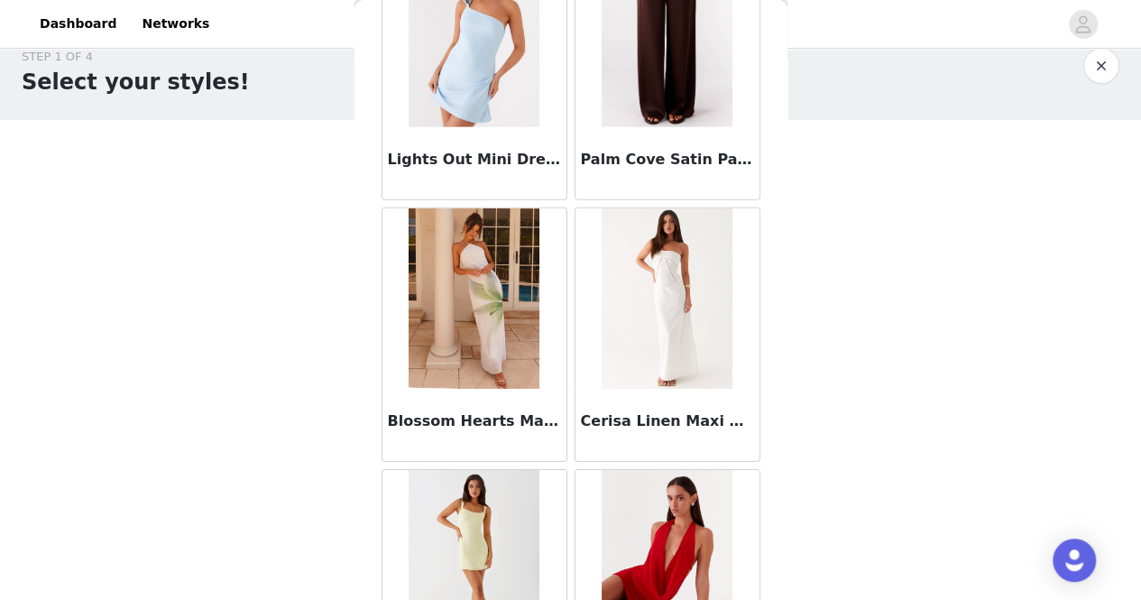
scroll to position [9981, 0]
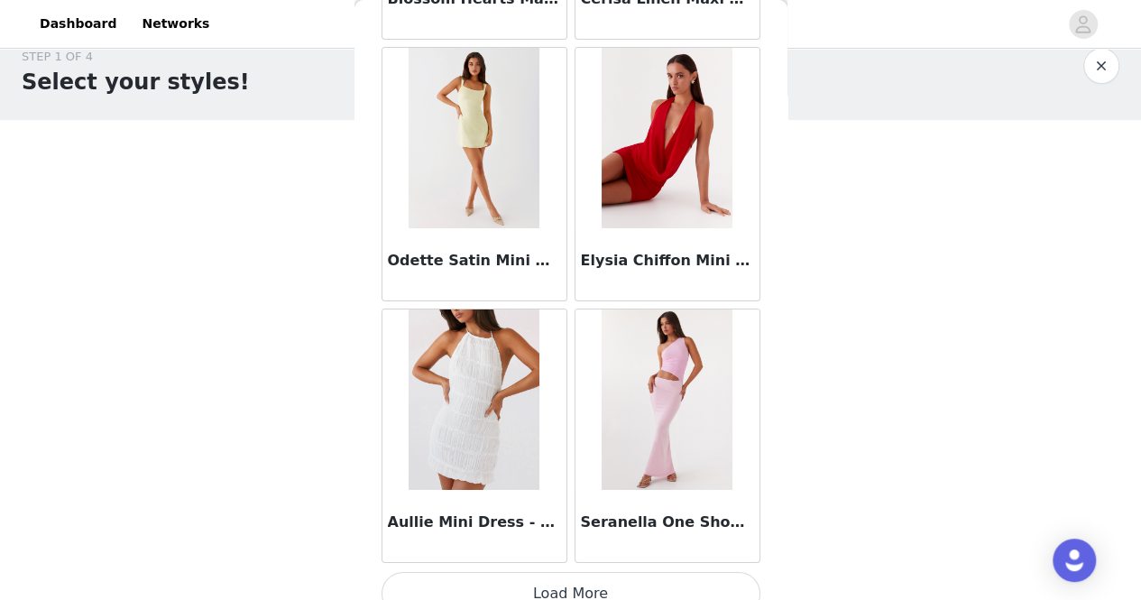
click at [471, 576] on button "Load More" at bounding box center [570, 593] width 379 height 43
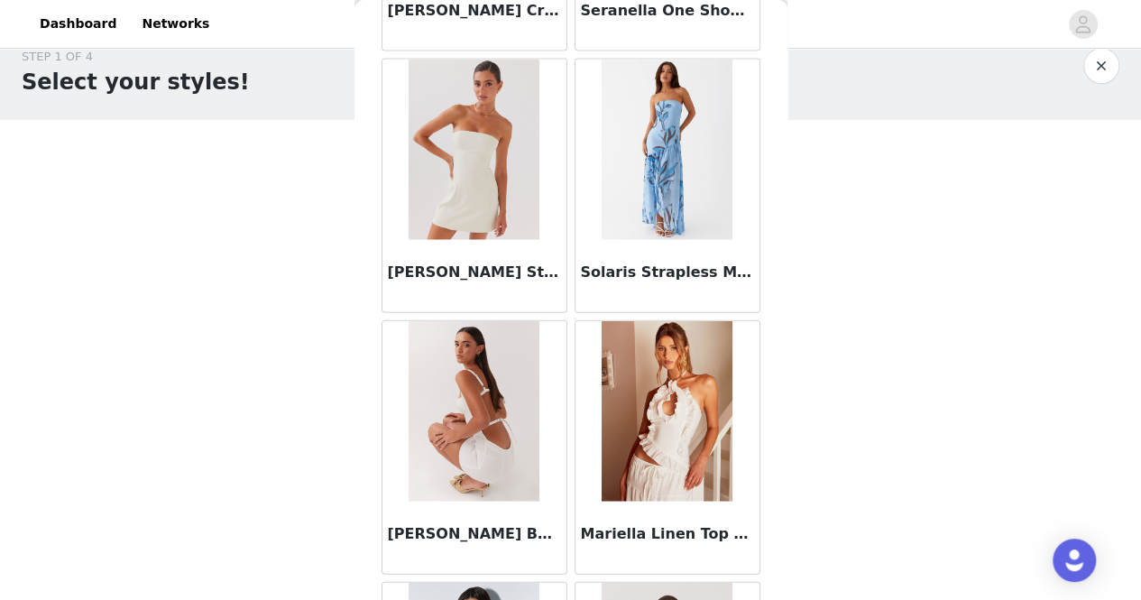
scroll to position [12590, 0]
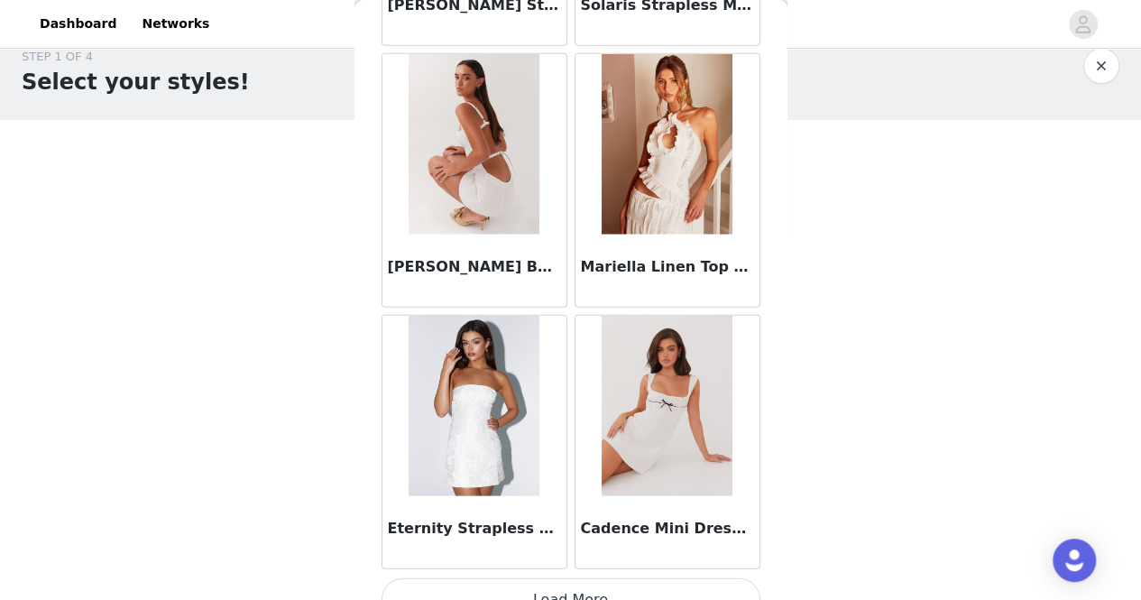
click at [469, 578] on button "Load More" at bounding box center [570, 599] width 379 height 43
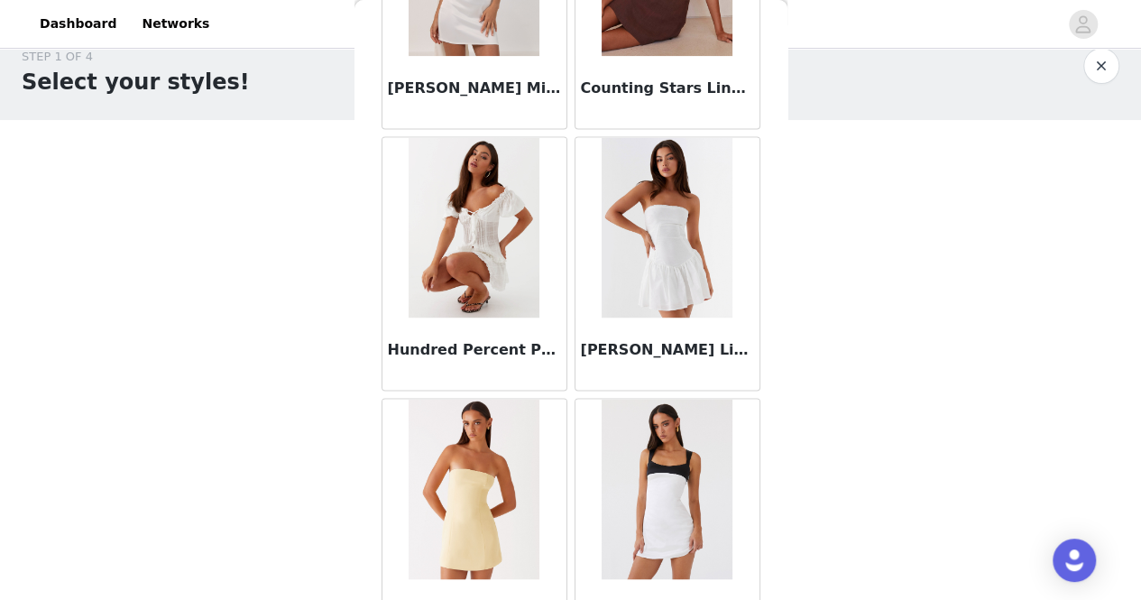
scroll to position [15199, 0]
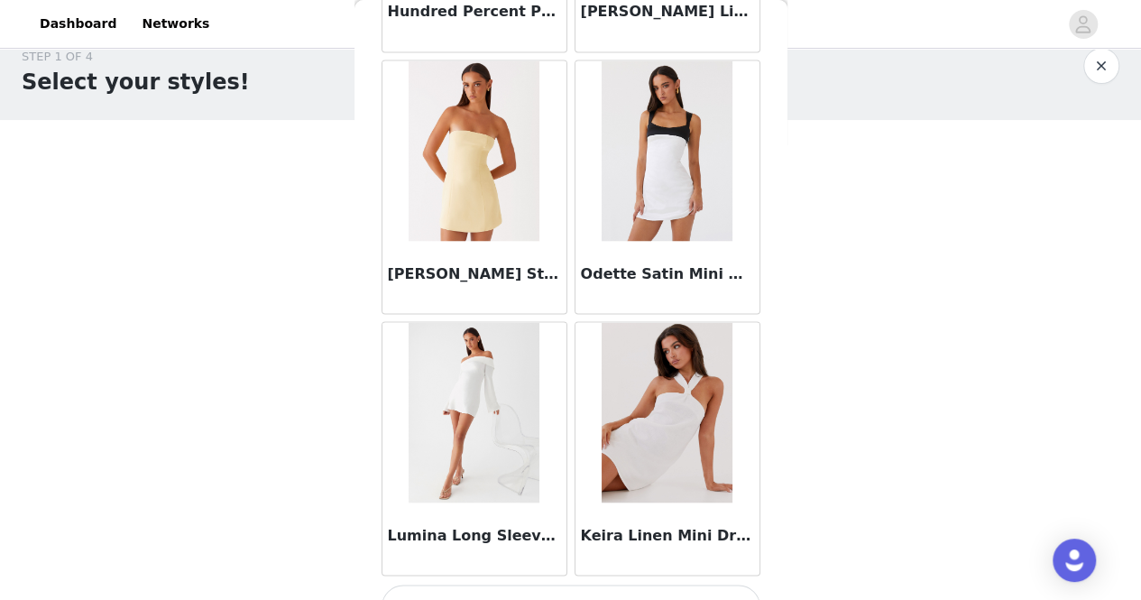
click at [469, 584] on button "Load More" at bounding box center [570, 605] width 379 height 43
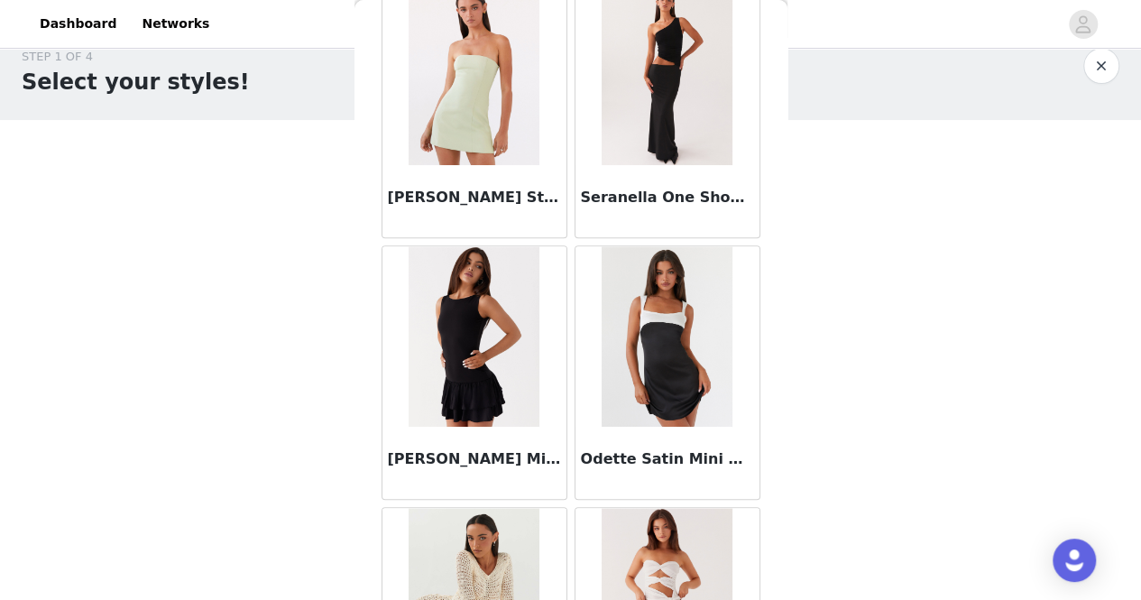
scroll to position [17809, 0]
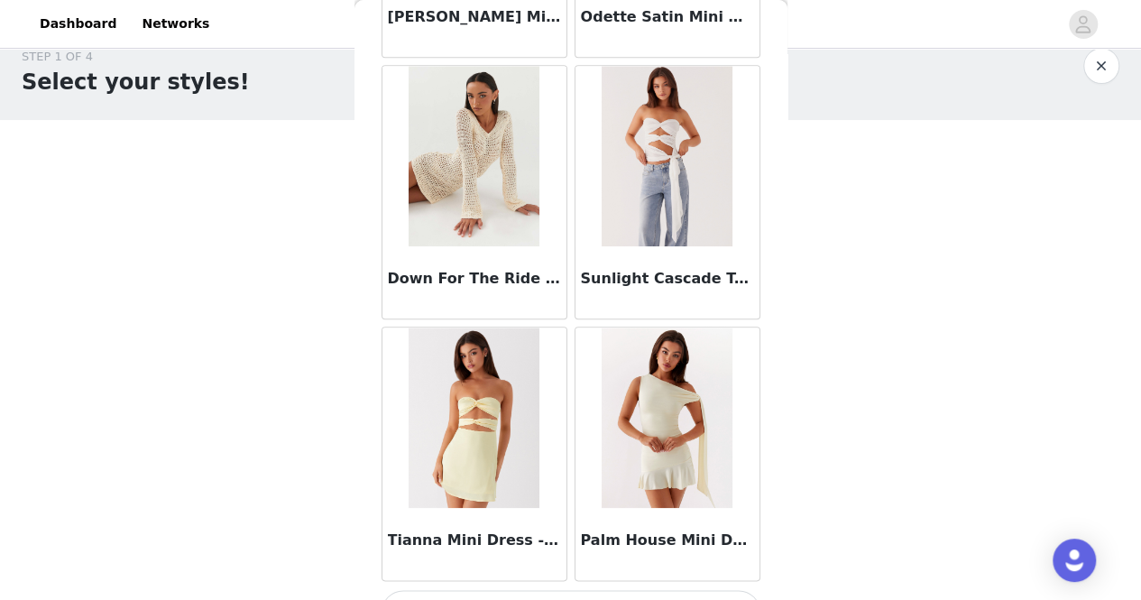
click at [525, 590] on button "Load More" at bounding box center [570, 611] width 379 height 43
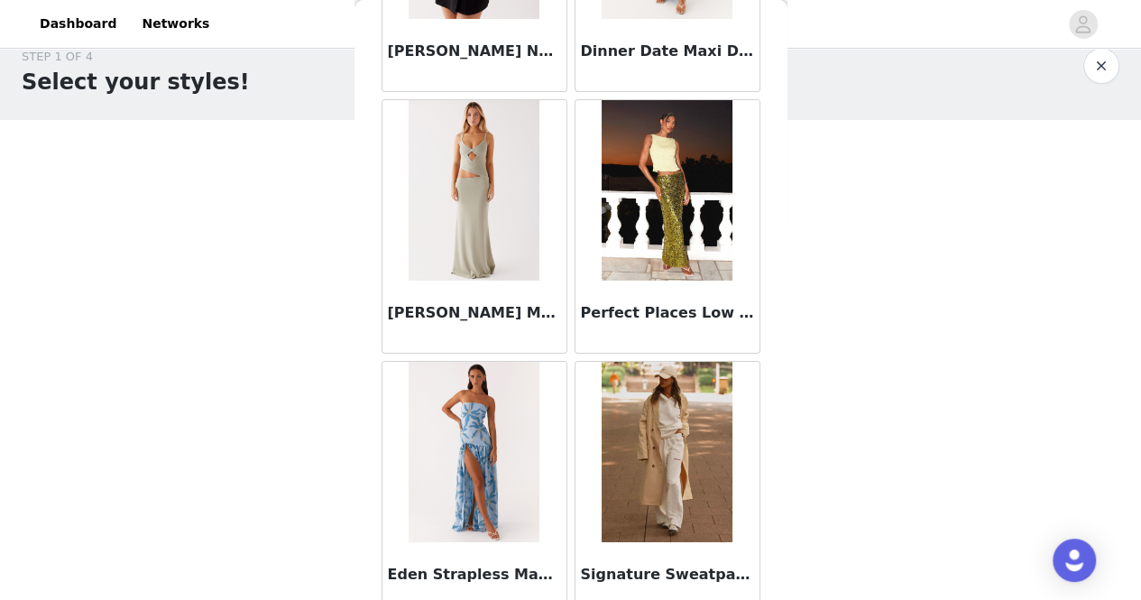
scroll to position [20418, 0]
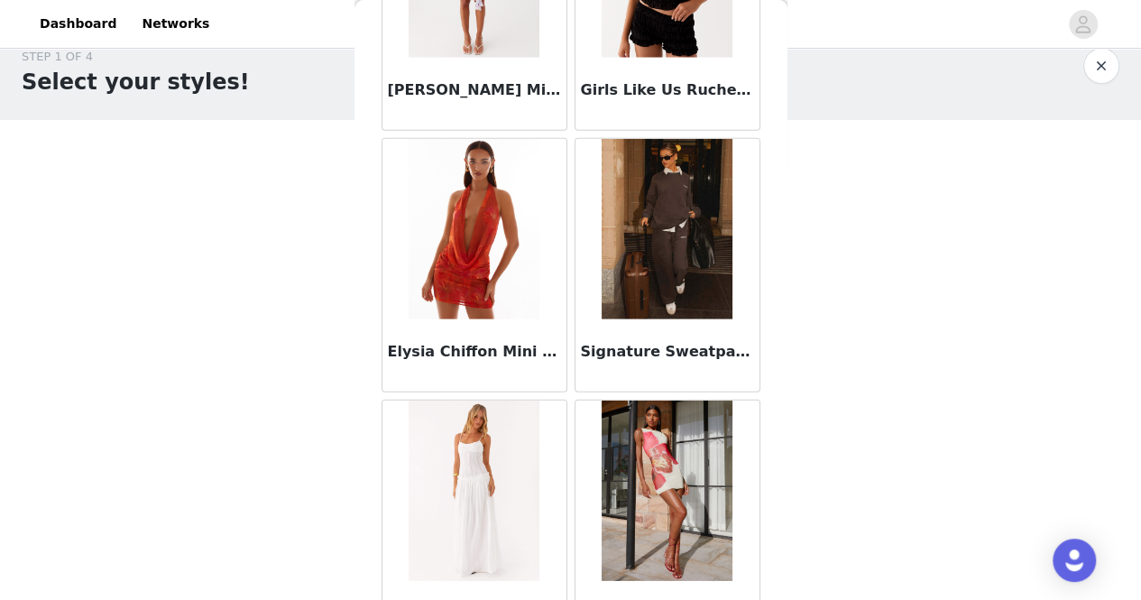
scroll to position [23027, 0]
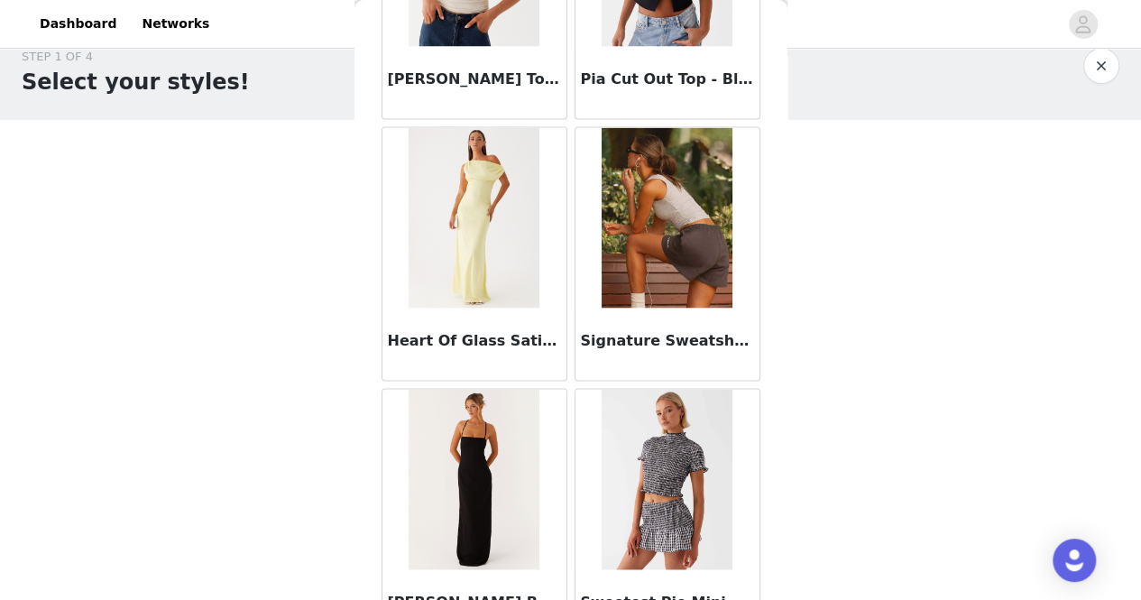
scroll to position [25637, 0]
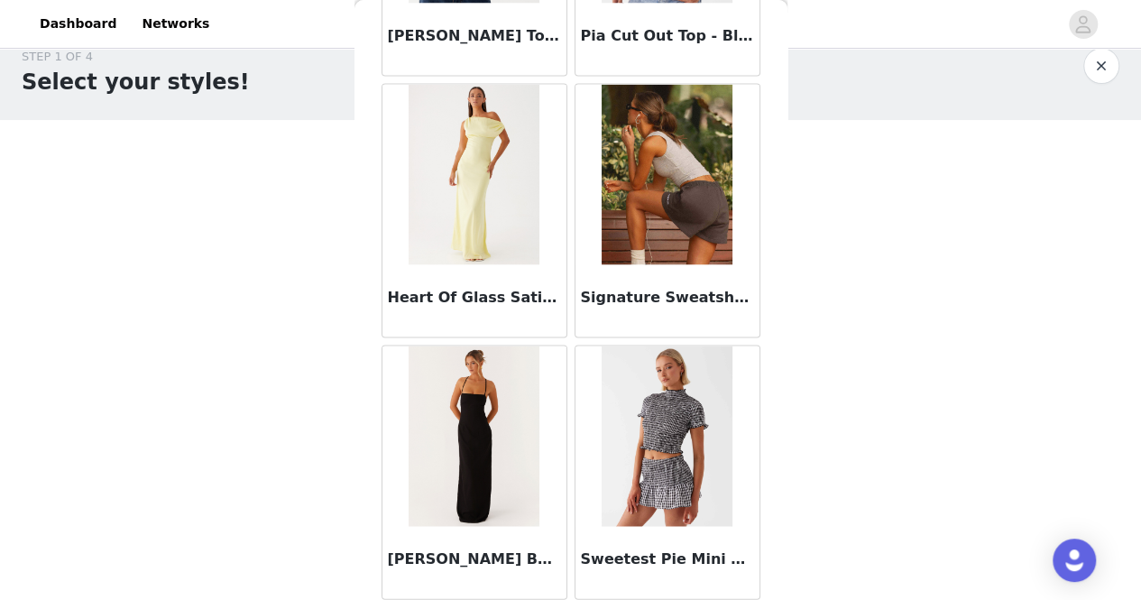
click at [857, 187] on div "STEP 1 OF 4 Select your styles! You will receive 4 products. 1/4 Selected Fast …" at bounding box center [570, 249] width 1141 height 446
click at [1090, 68] on button "button" at bounding box center [1101, 66] width 36 height 36
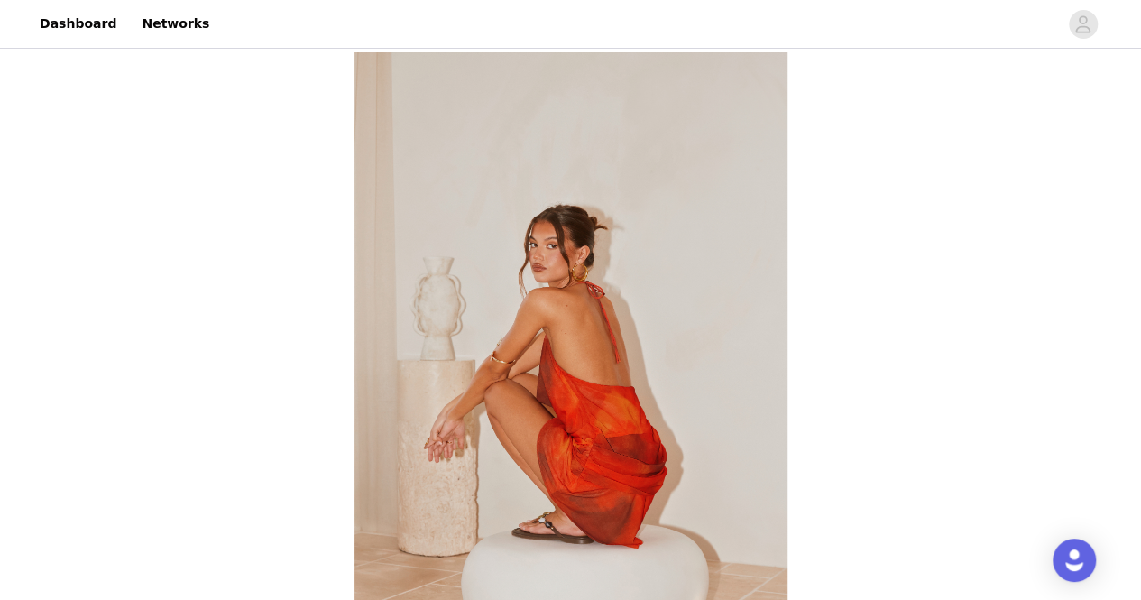
scroll to position [26, 0]
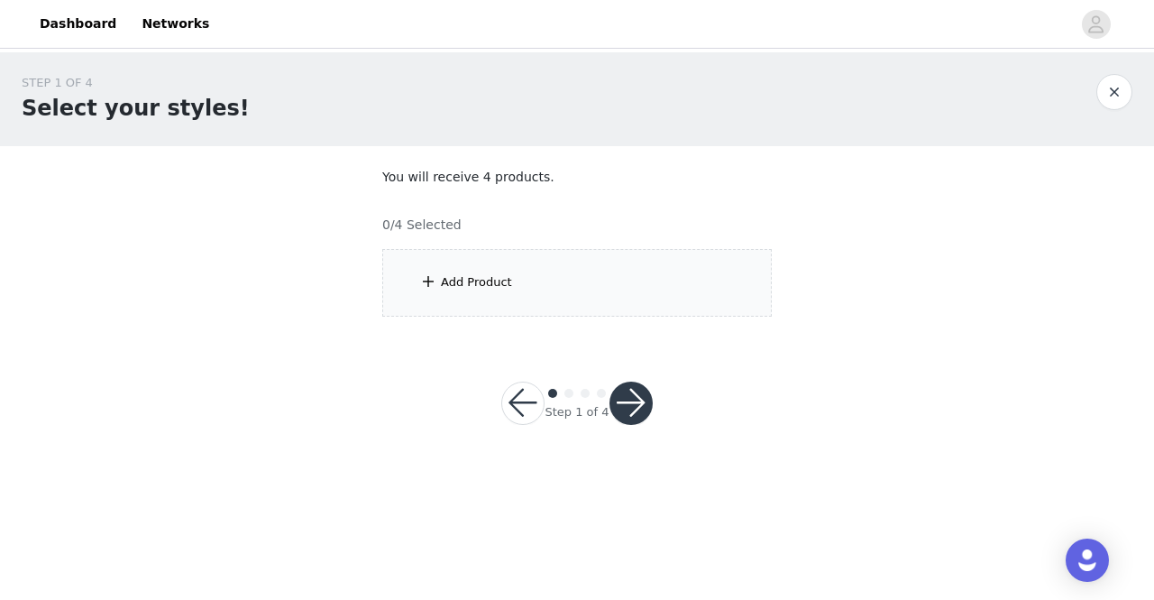
click at [417, 274] on div "Add Product" at bounding box center [577, 283] width 390 height 68
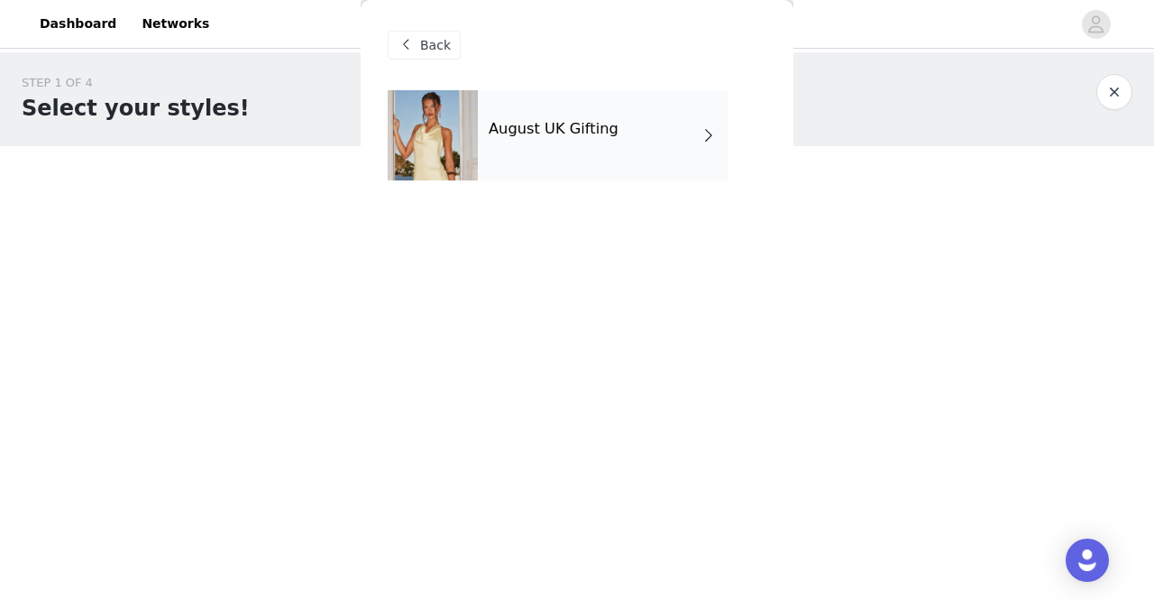
click at [507, 126] on h4 "August UK Gifting" at bounding box center [554, 129] width 130 height 16
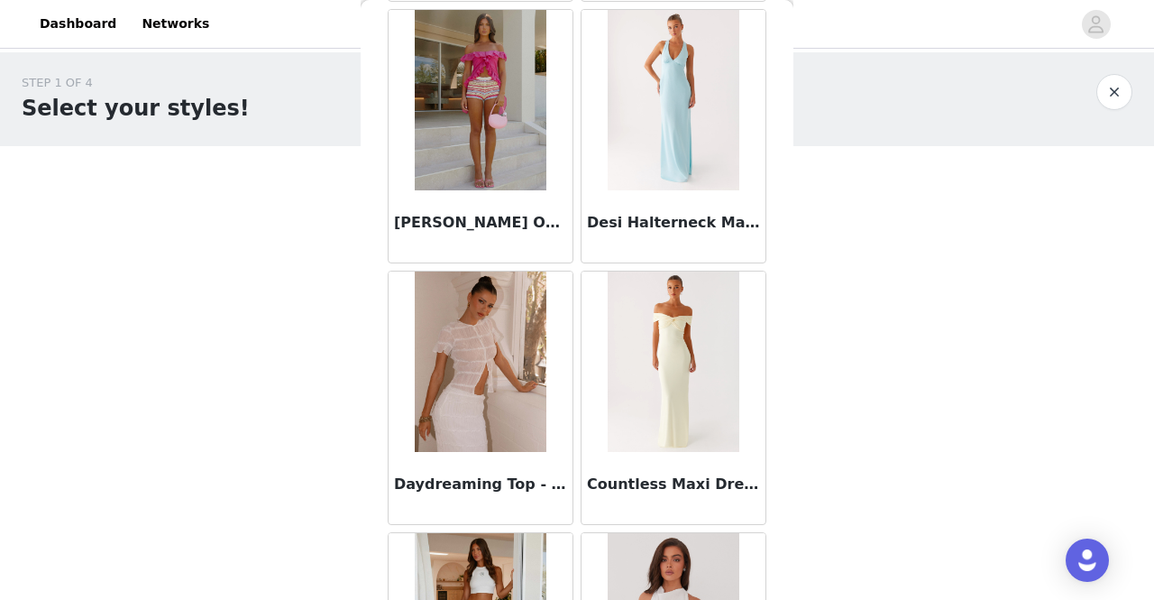
scroll to position [2154, 0]
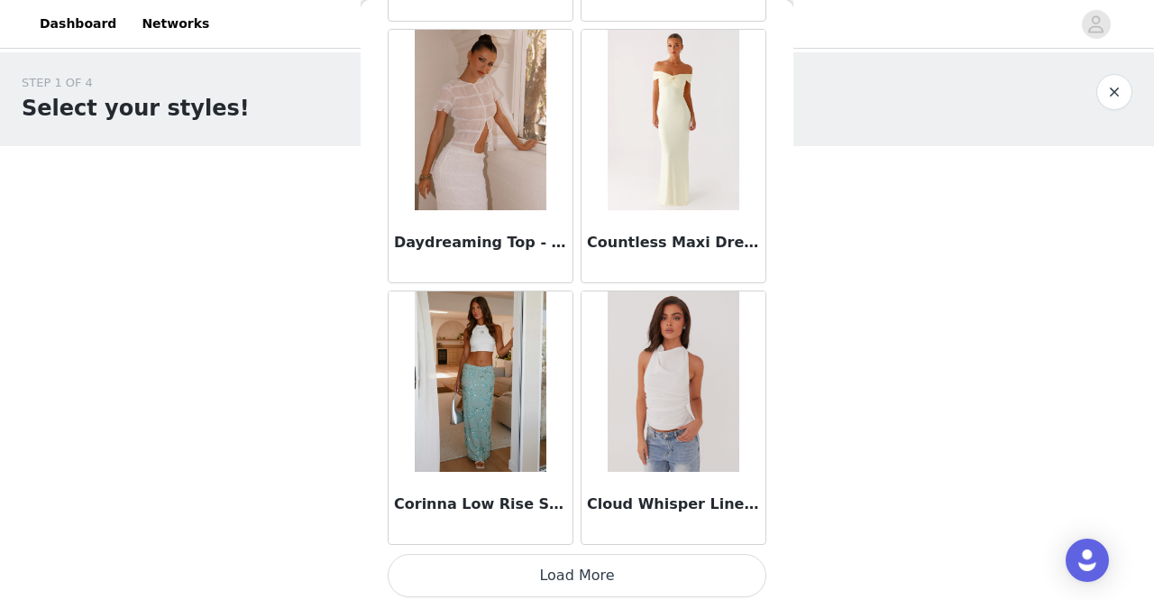
click at [602, 566] on button "Load More" at bounding box center [577, 575] width 379 height 43
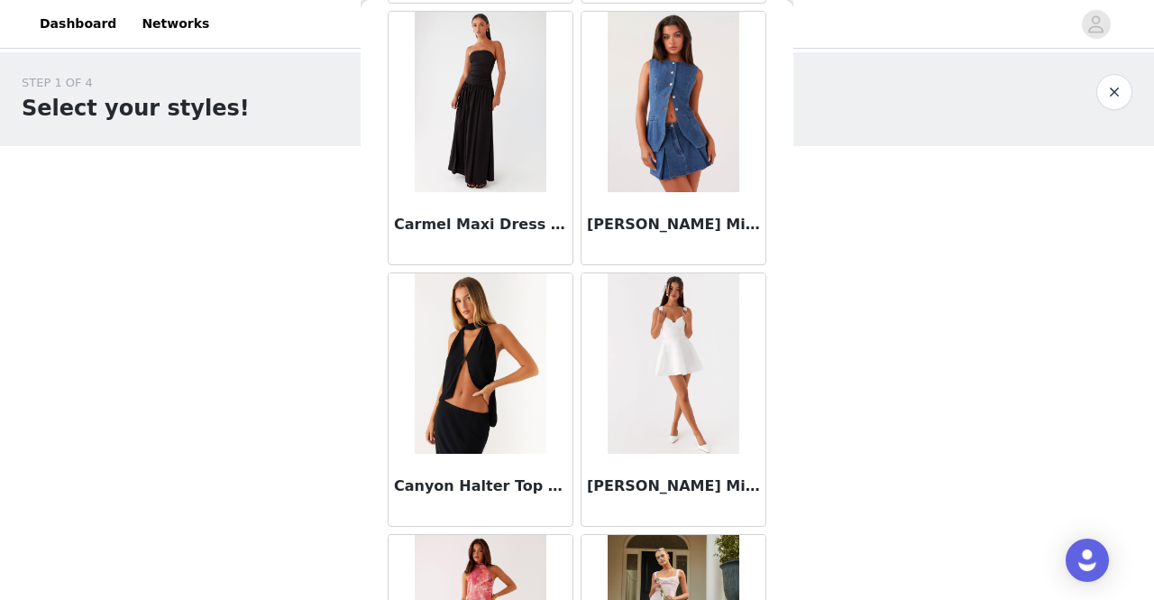
scroll to position [4763, 0]
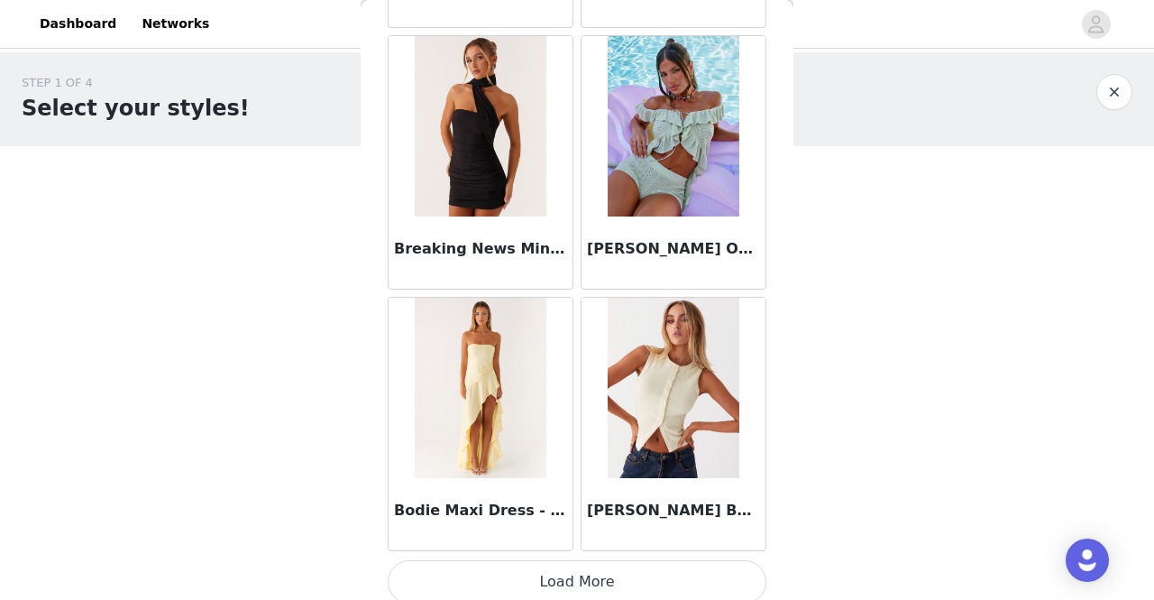
click at [602, 566] on button "Load More" at bounding box center [577, 581] width 379 height 43
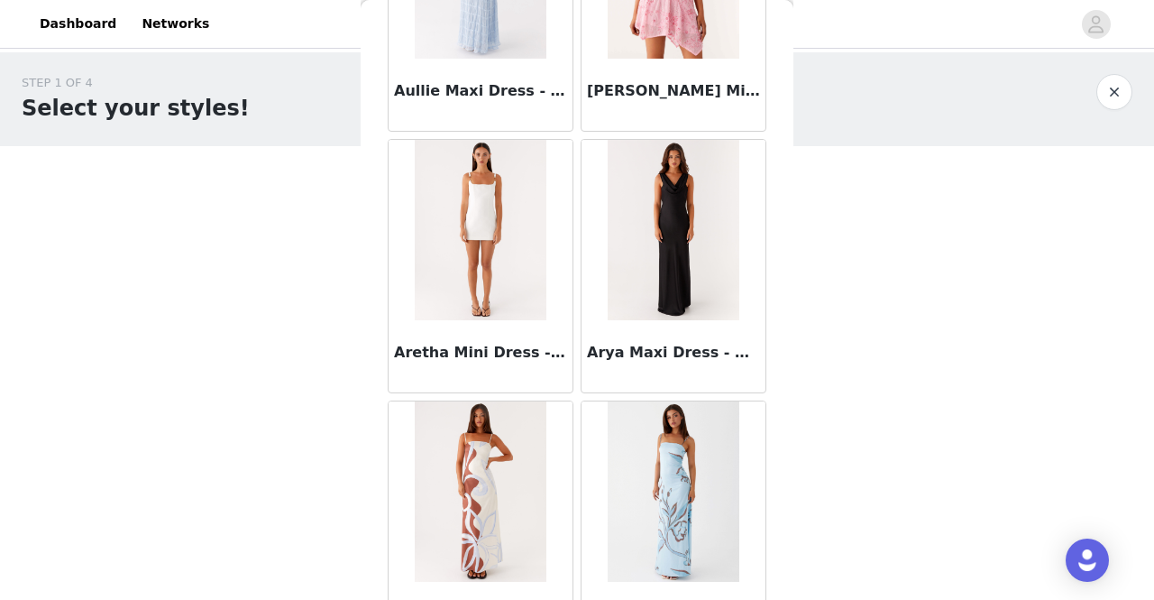
scroll to position [7372, 0]
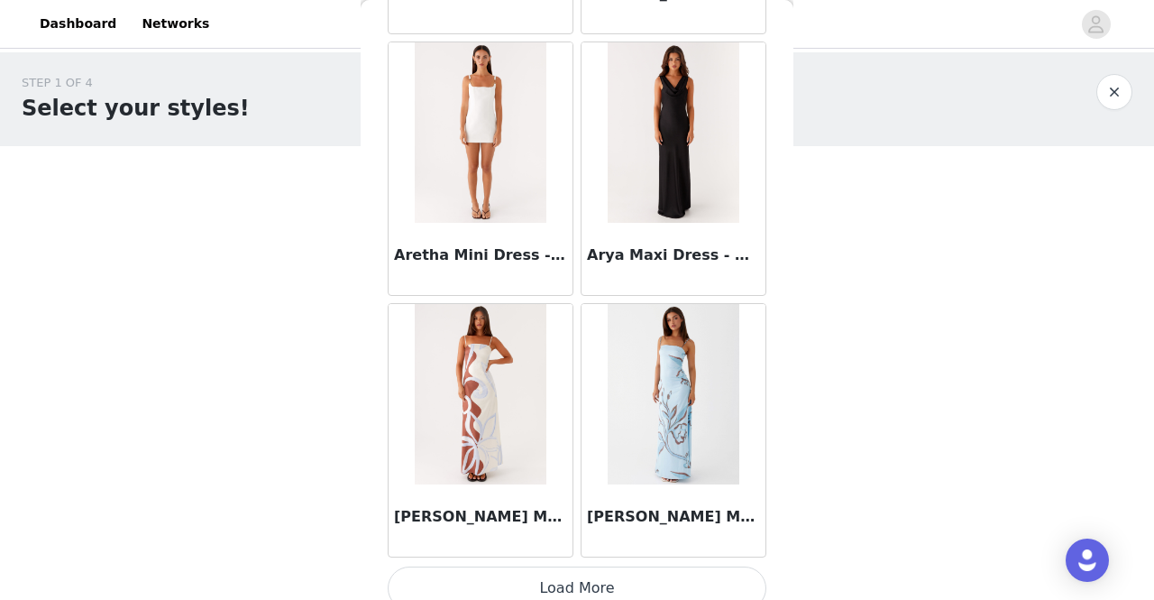
click at [602, 566] on button "Load More" at bounding box center [577, 587] width 379 height 43
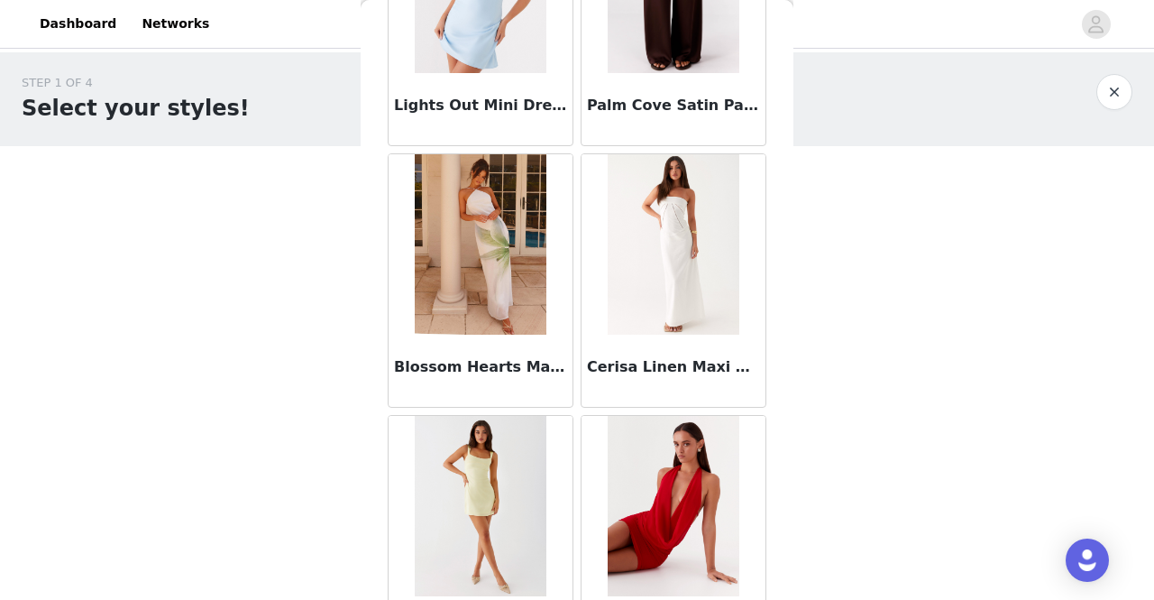
scroll to position [9981, 0]
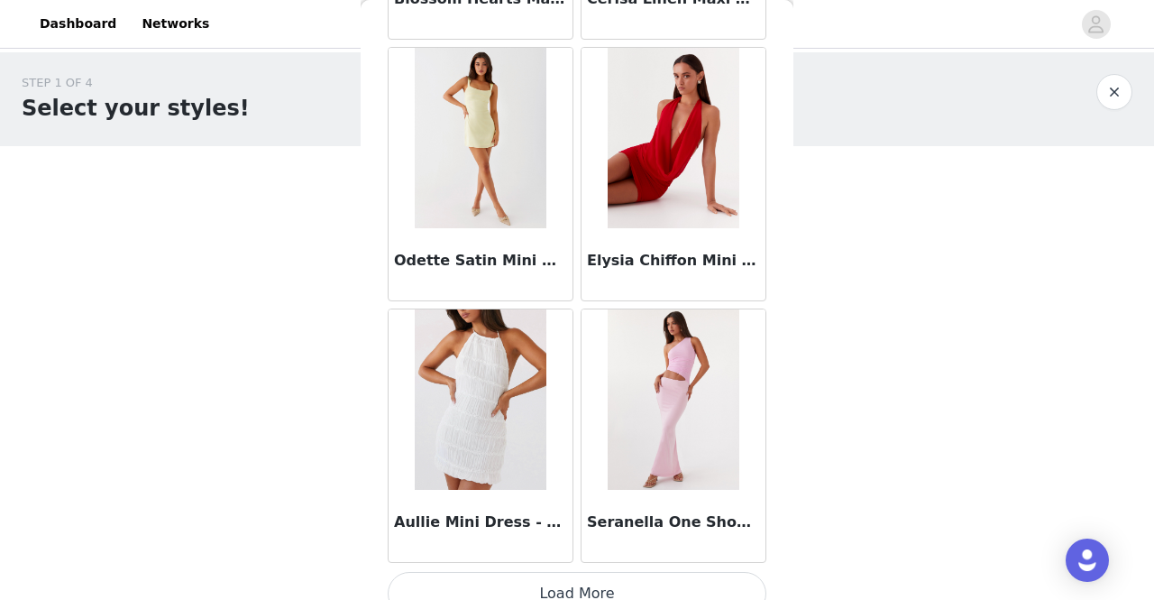
click at [622, 572] on button "Load More" at bounding box center [577, 593] width 379 height 43
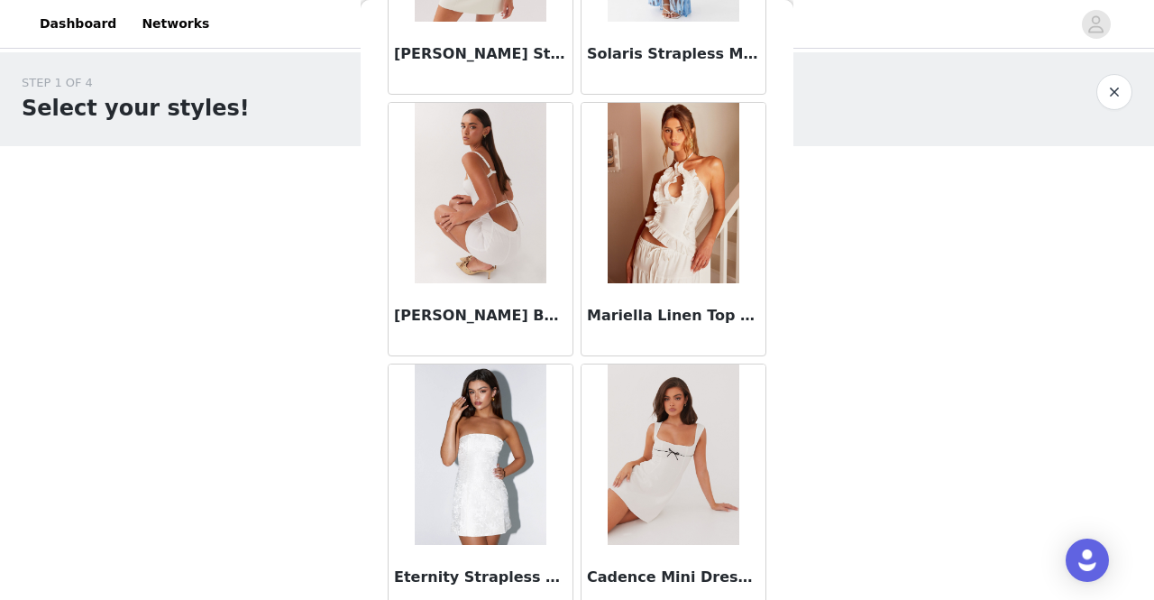
scroll to position [12590, 0]
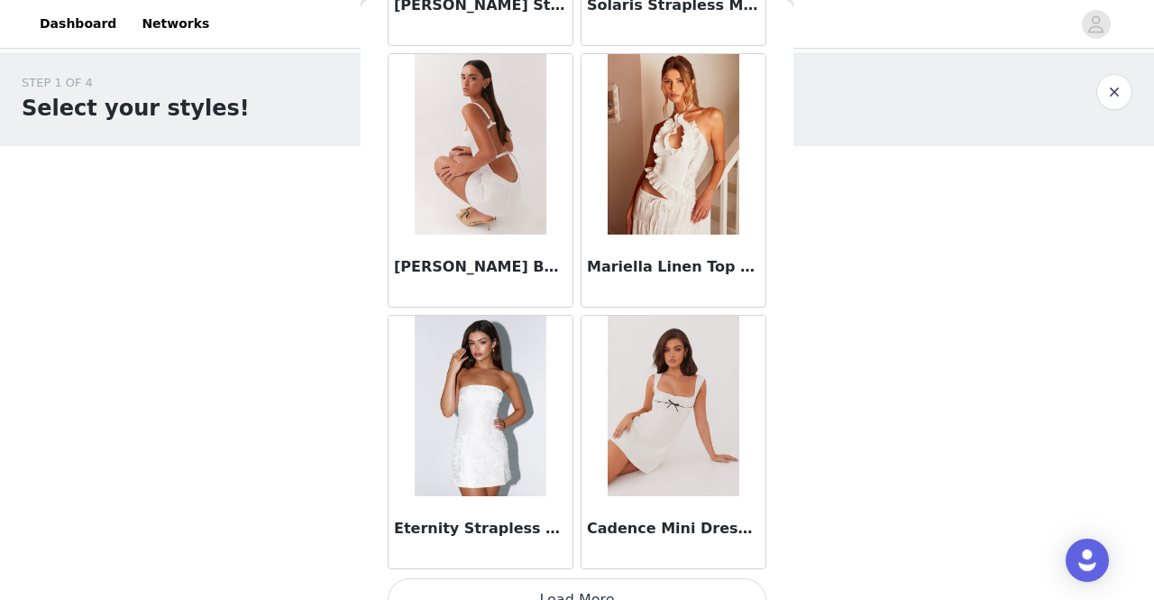
click at [629, 582] on button "Load More" at bounding box center [577, 599] width 379 height 43
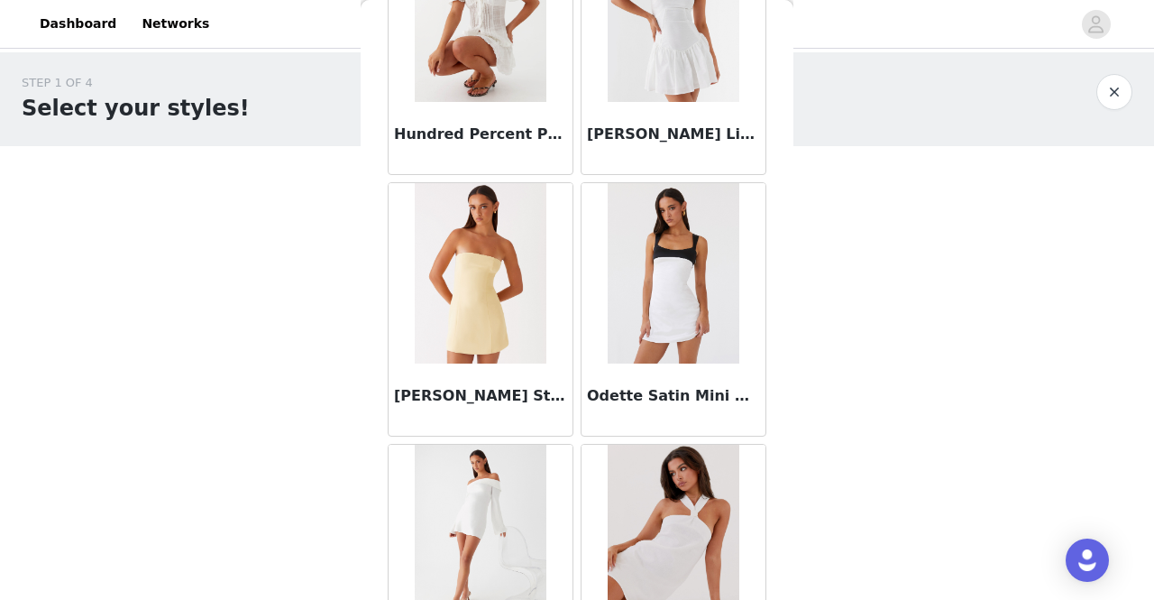
scroll to position [15199, 0]
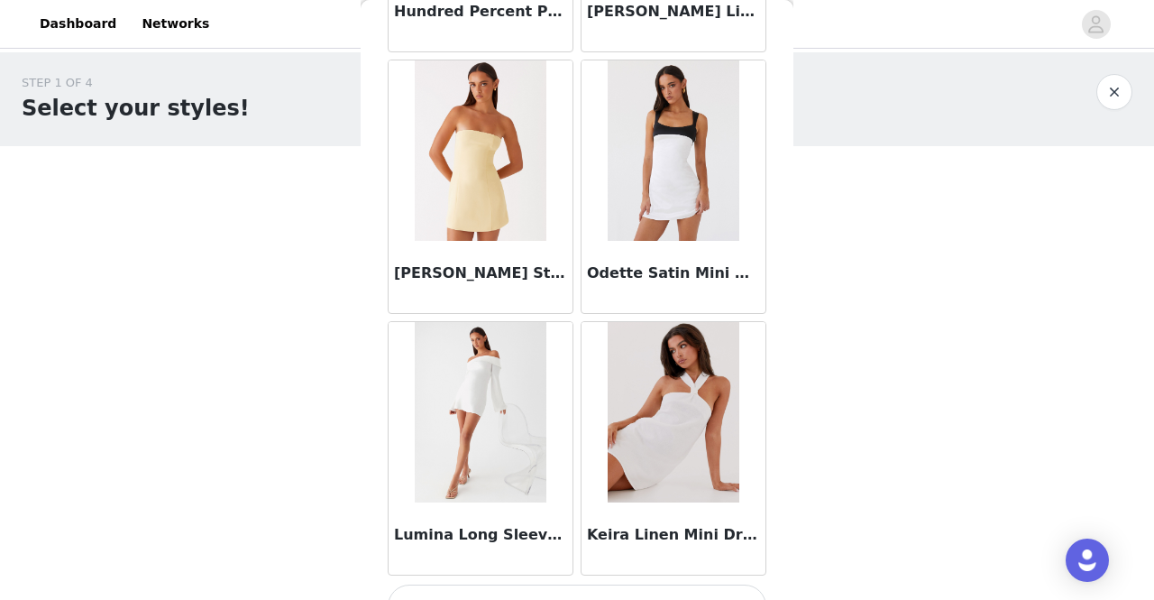
click at [545, 584] on button "Load More" at bounding box center [577, 605] width 379 height 43
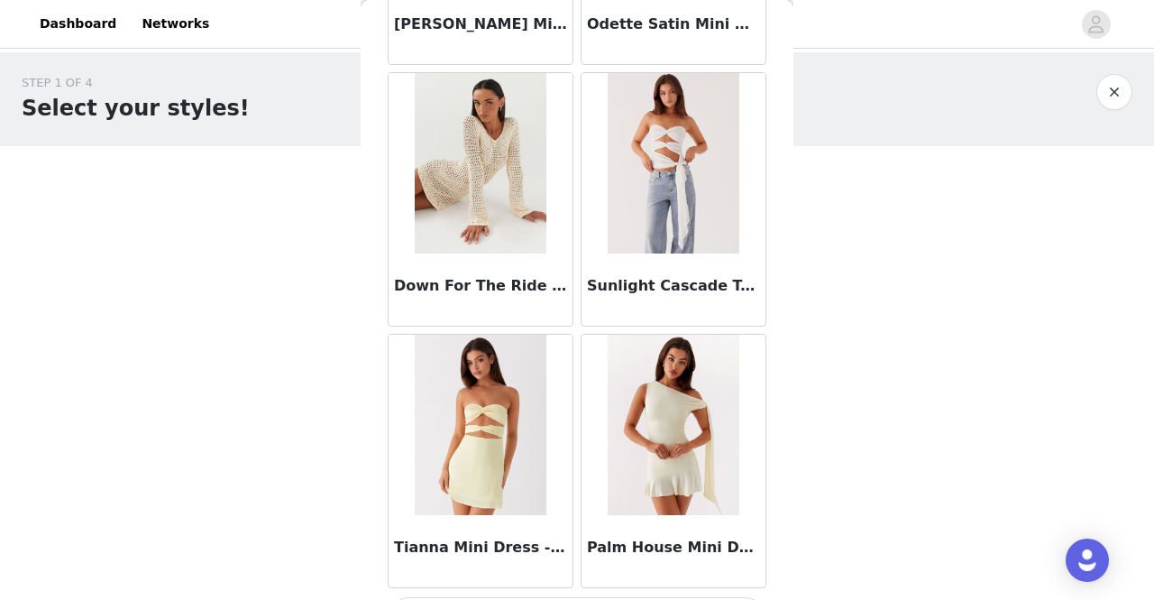
scroll to position [17809, 0]
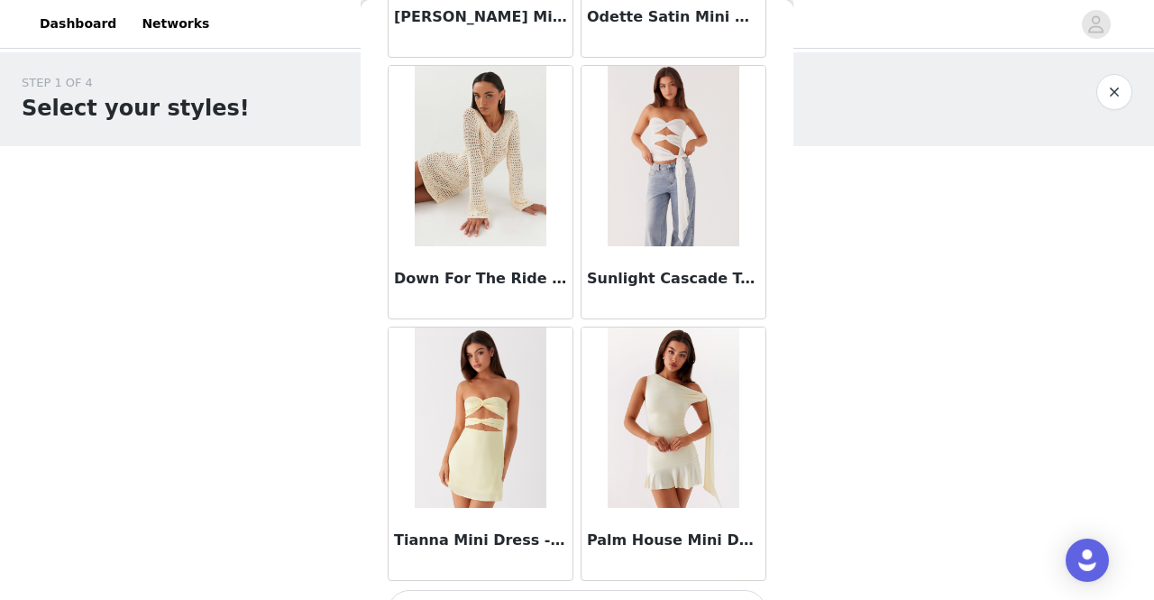
click at [609, 591] on button "Load More" at bounding box center [577, 611] width 379 height 43
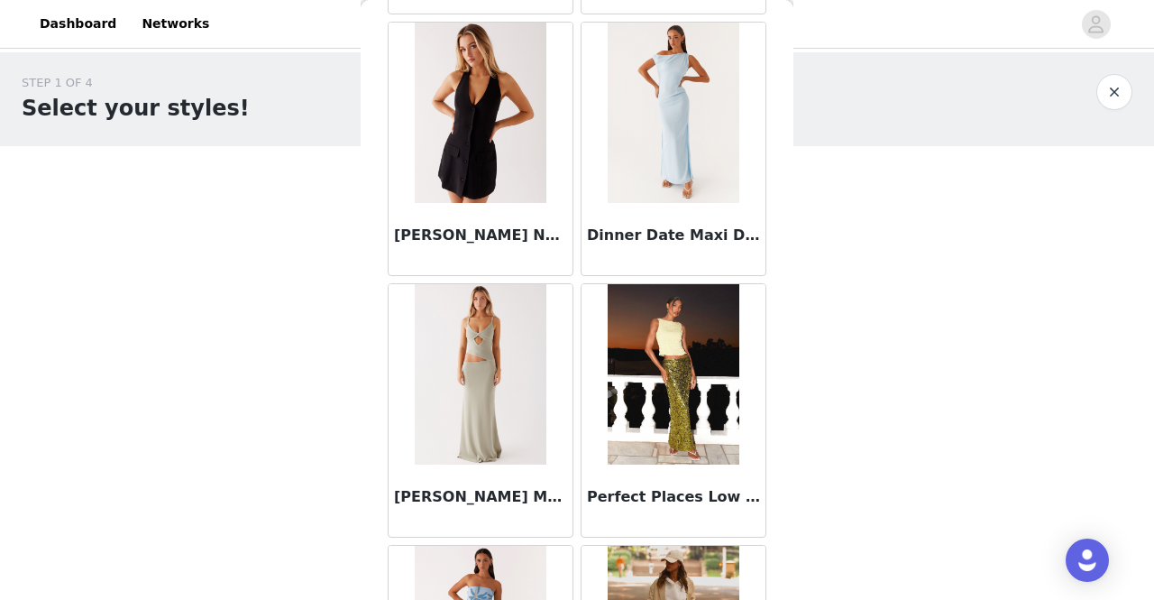
scroll to position [20418, 0]
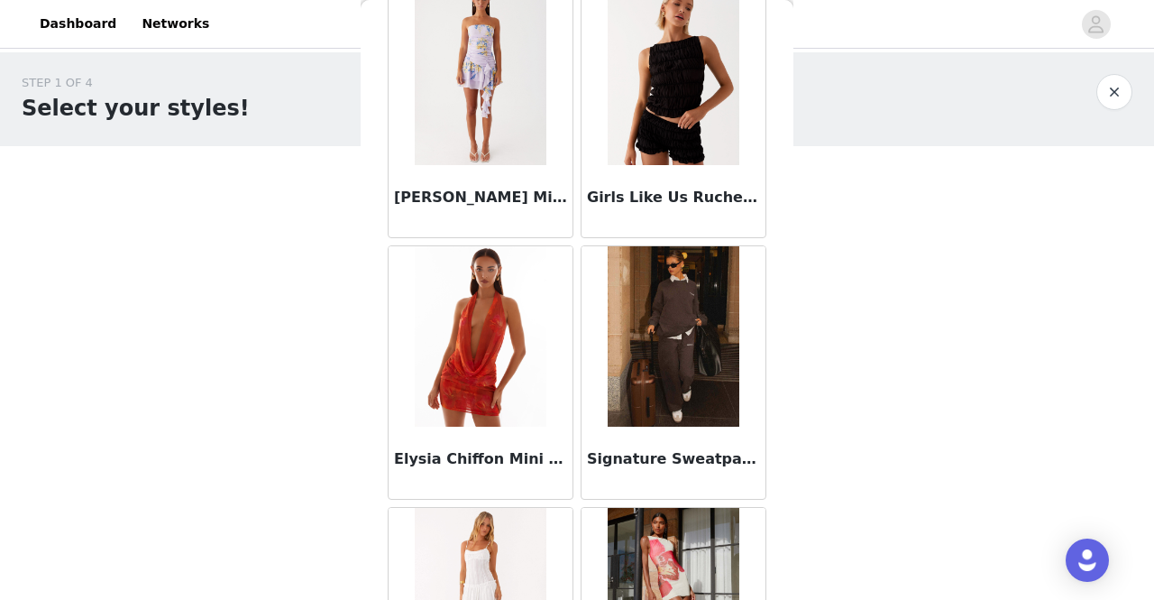
scroll to position [23027, 0]
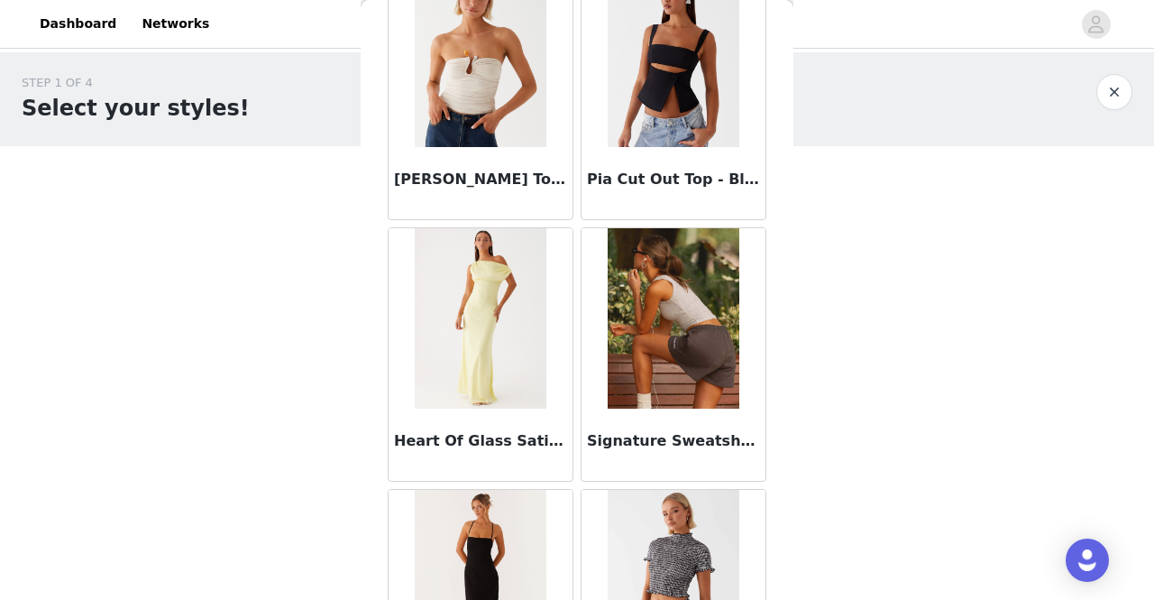
scroll to position [25637, 0]
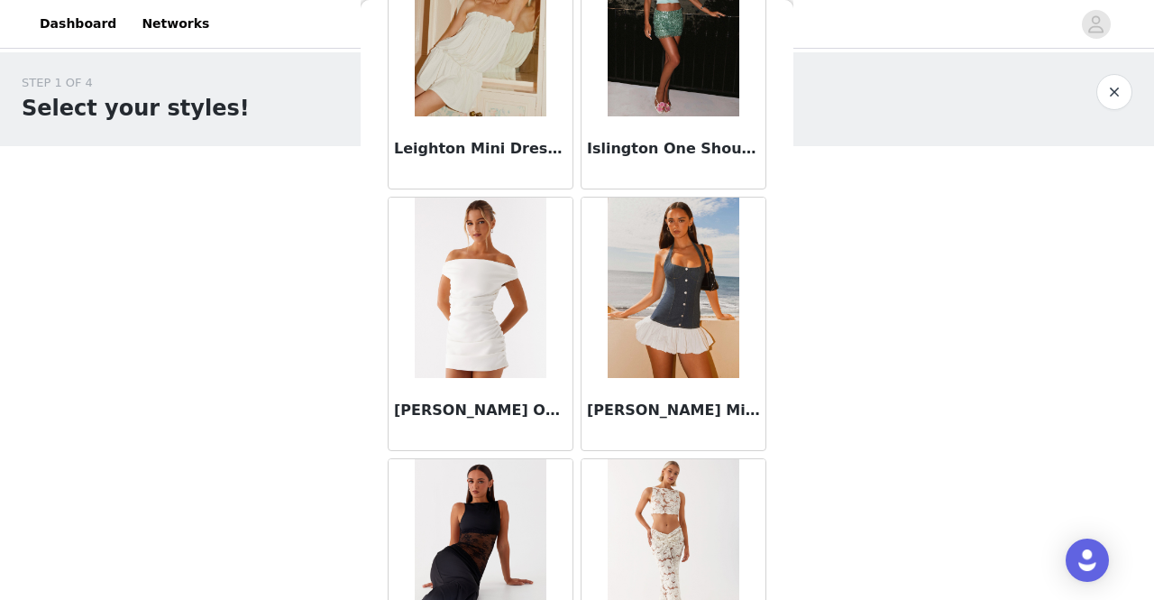
scroll to position [28246, 0]
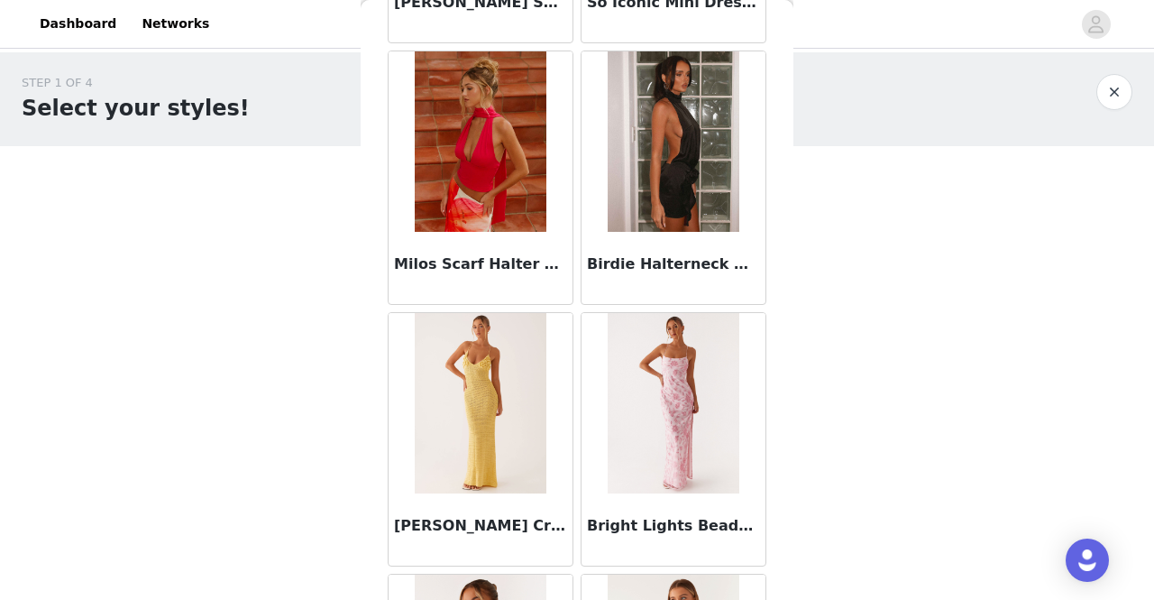
scroll to position [30855, 0]
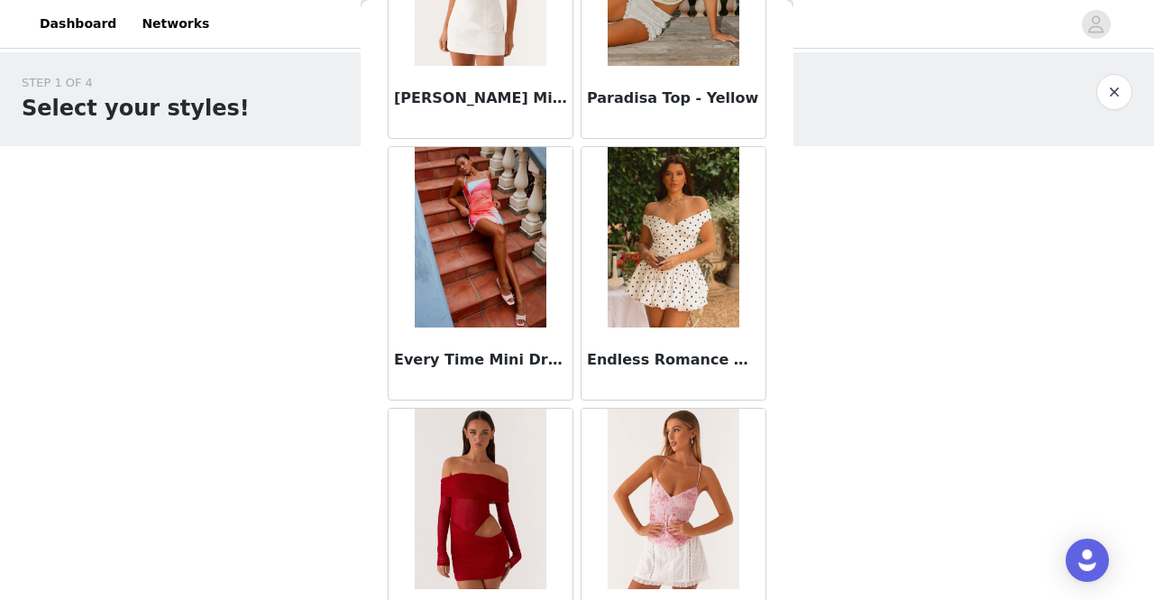
scroll to position [33465, 0]
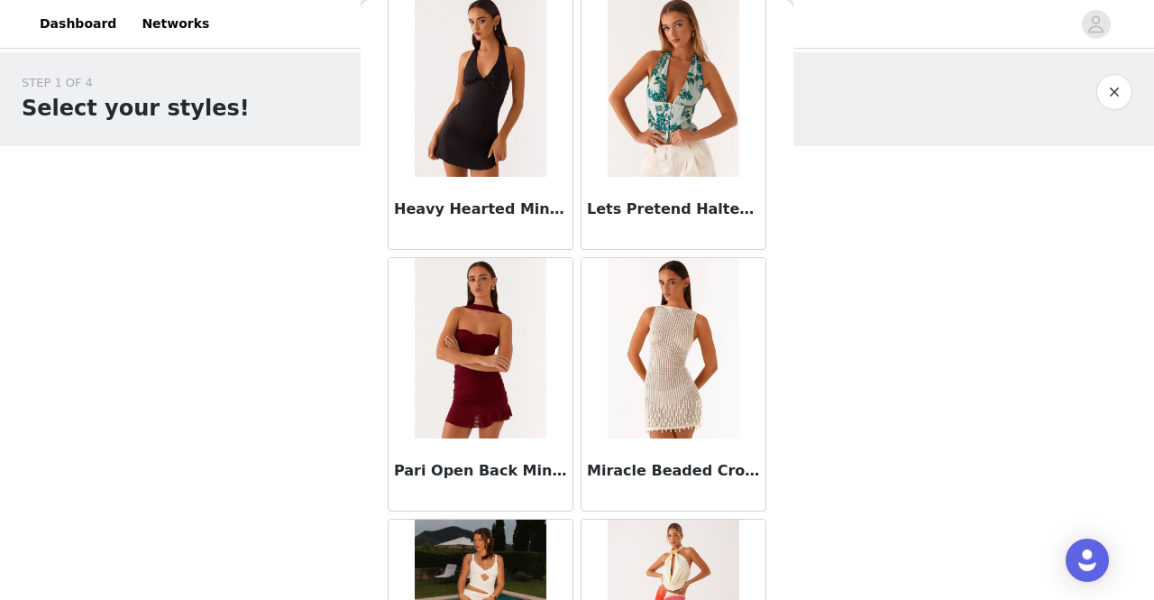
scroll to position [36074, 0]
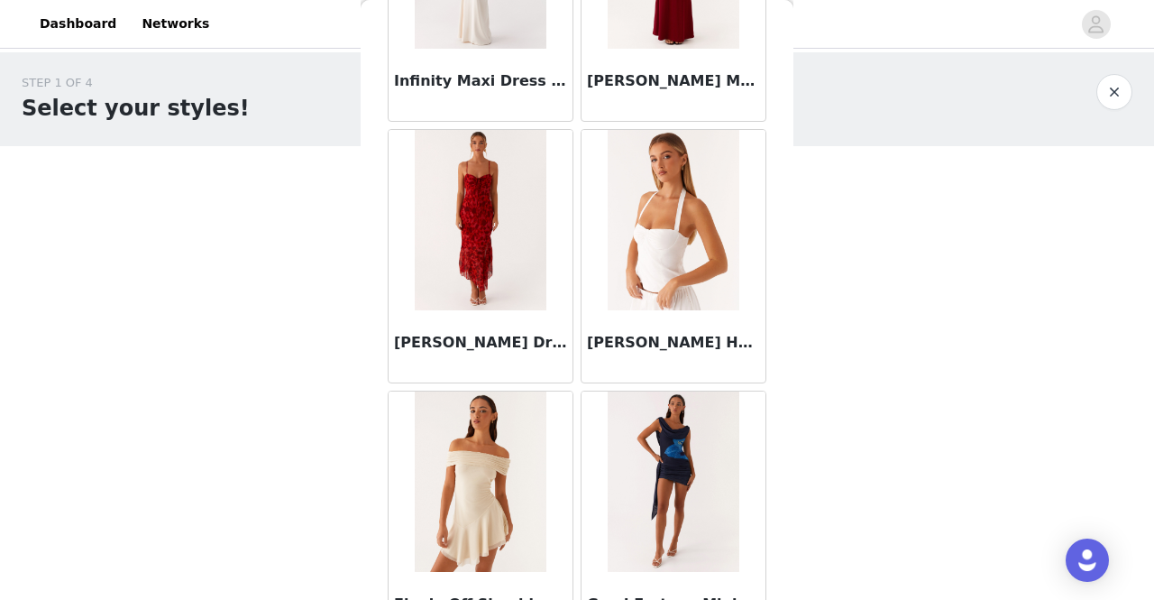
scroll to position [38683, 0]
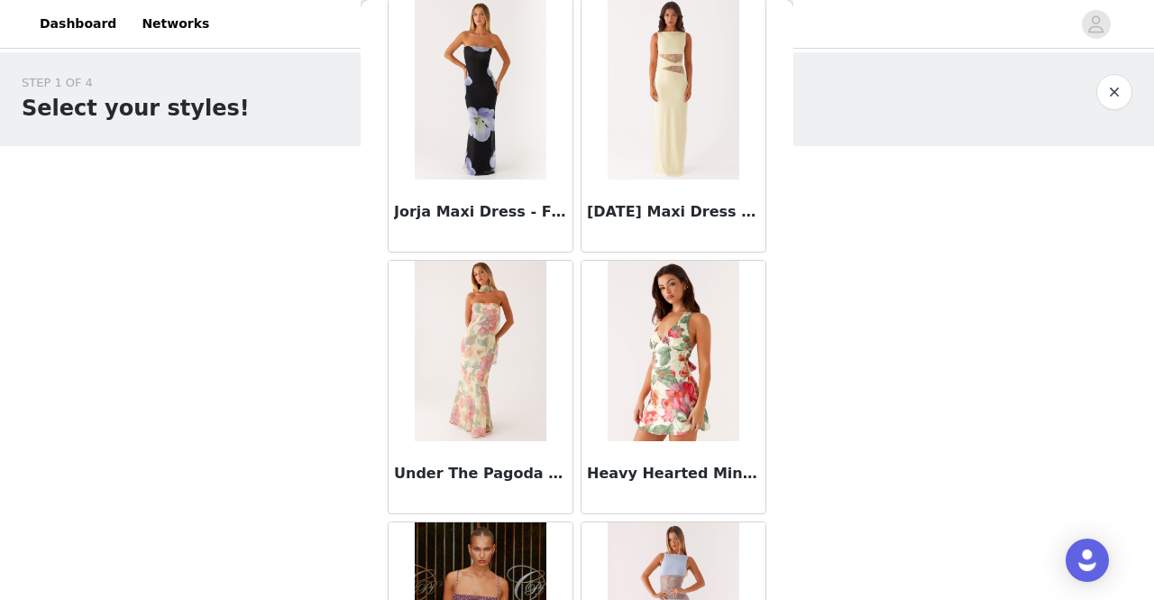
scroll to position [41293, 0]
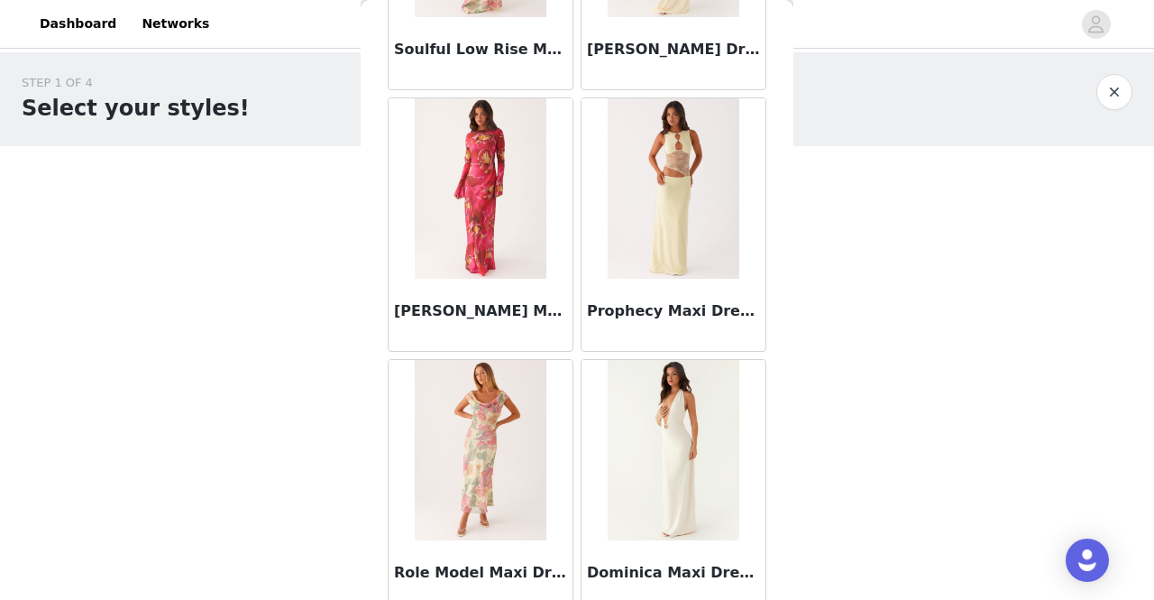
scroll to position [43902, 0]
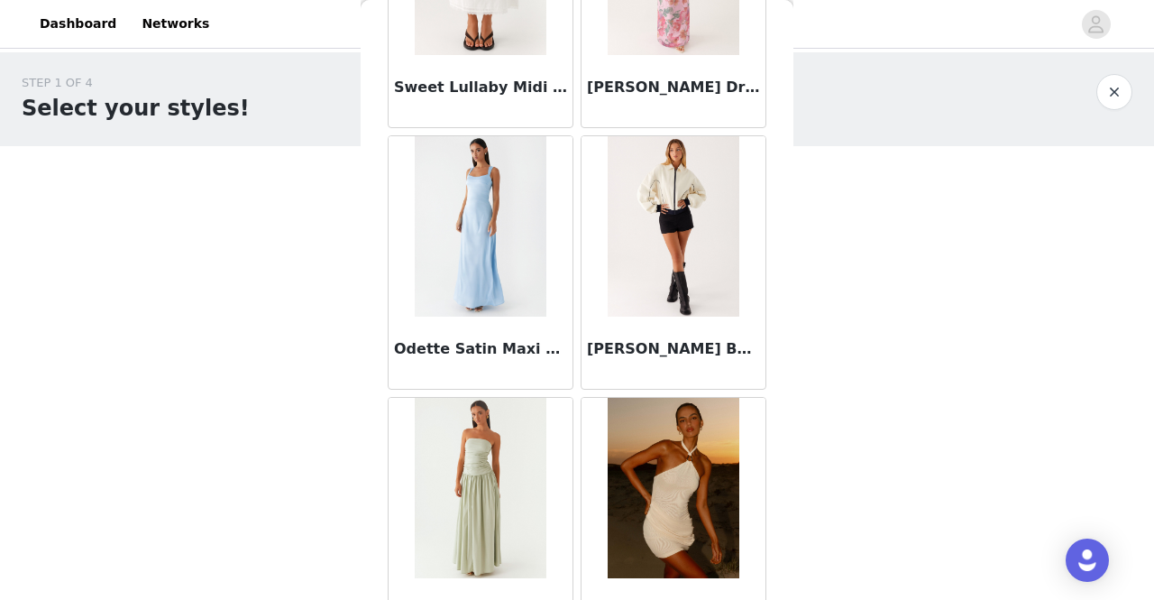
scroll to position [46511, 0]
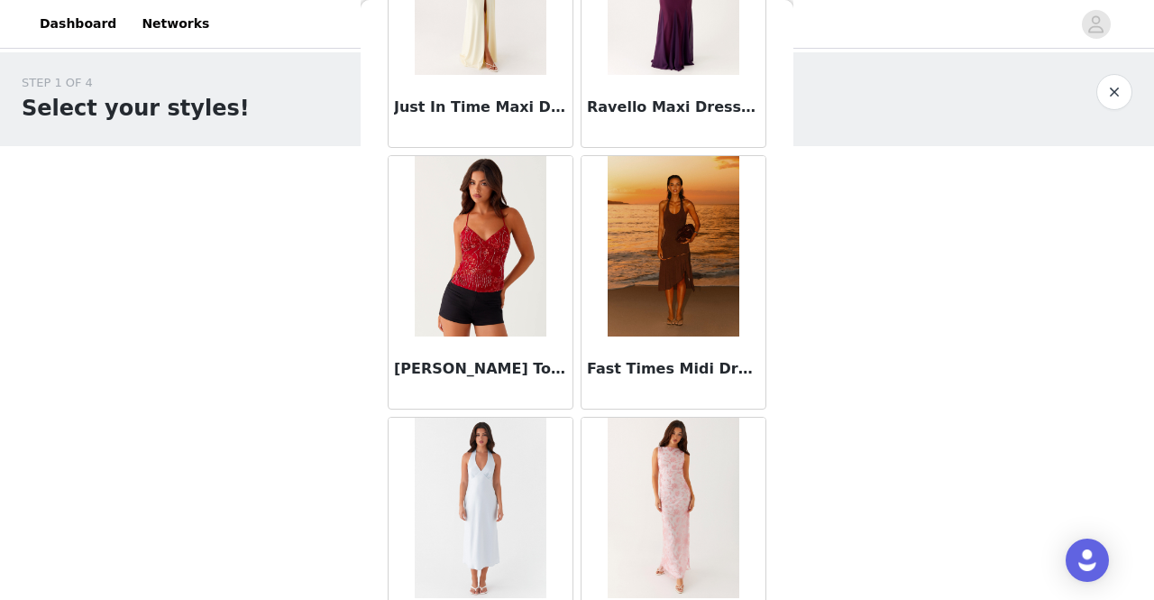
scroll to position [48538, 0]
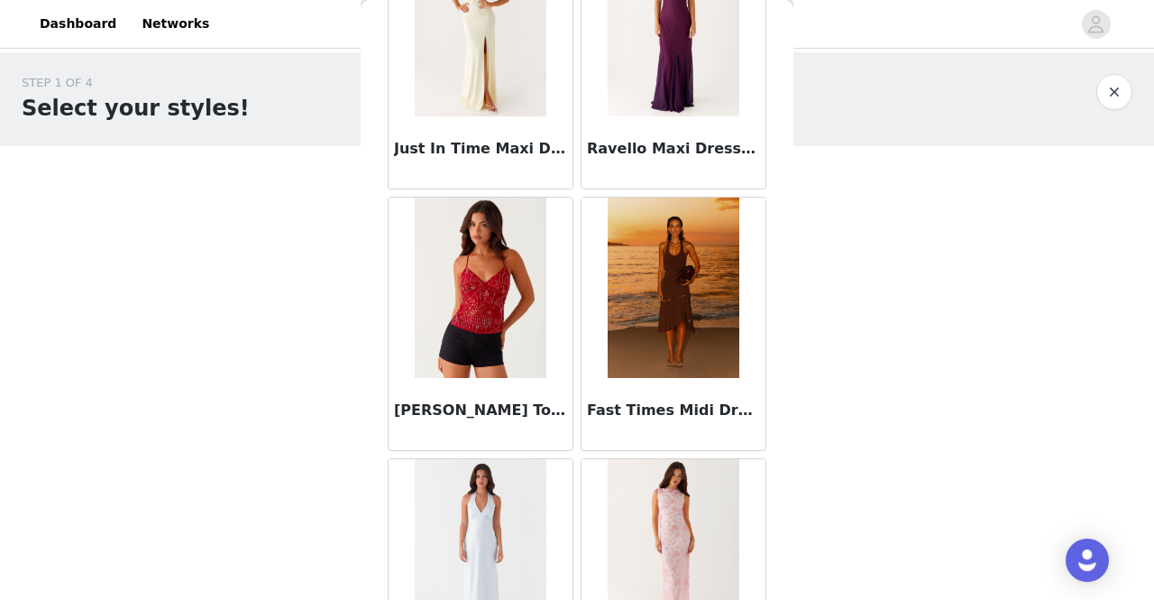
click at [651, 198] on img at bounding box center [673, 288] width 131 height 180
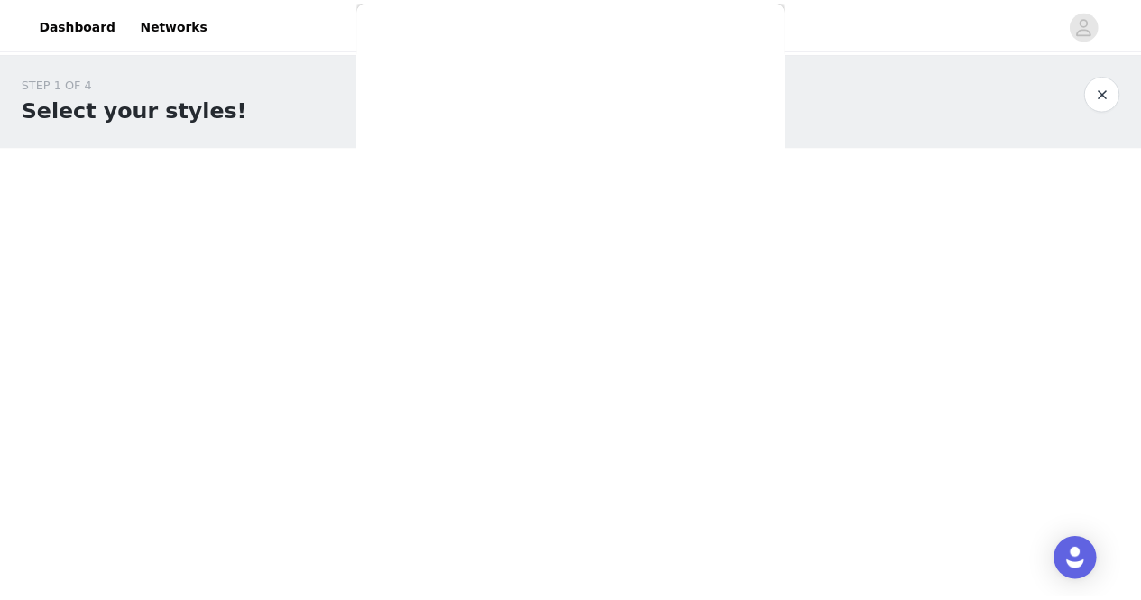
scroll to position [370, 0]
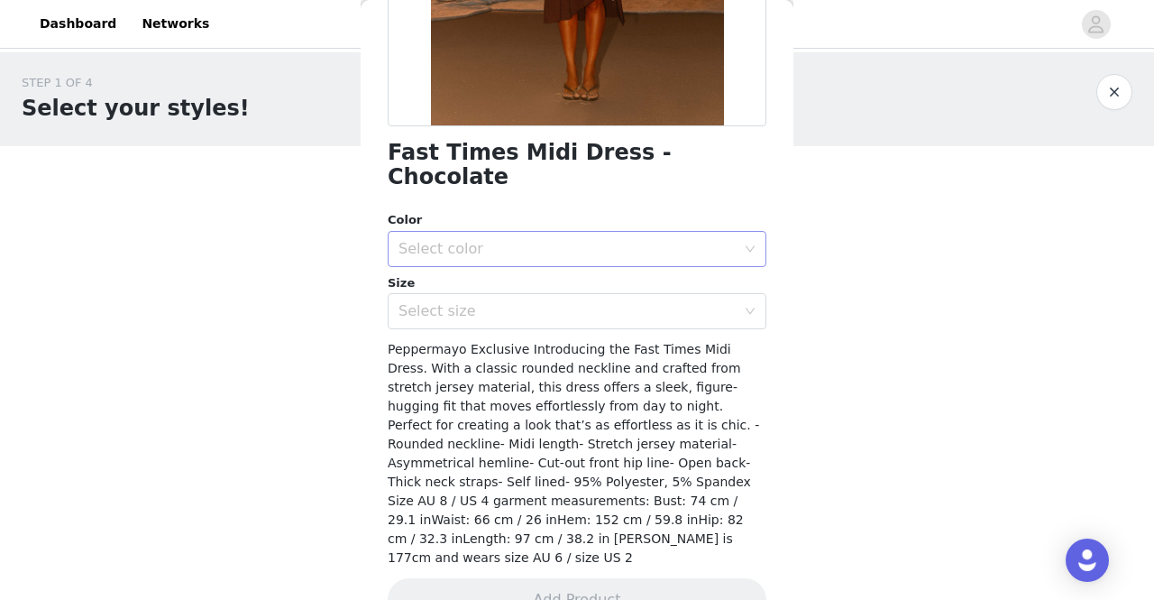
click at [665, 240] on div "Select color" at bounding box center [567, 249] width 337 height 18
click at [667, 255] on li "Chocolate" at bounding box center [570, 264] width 365 height 29
click at [664, 302] on div "Select size" at bounding box center [567, 311] width 337 height 18
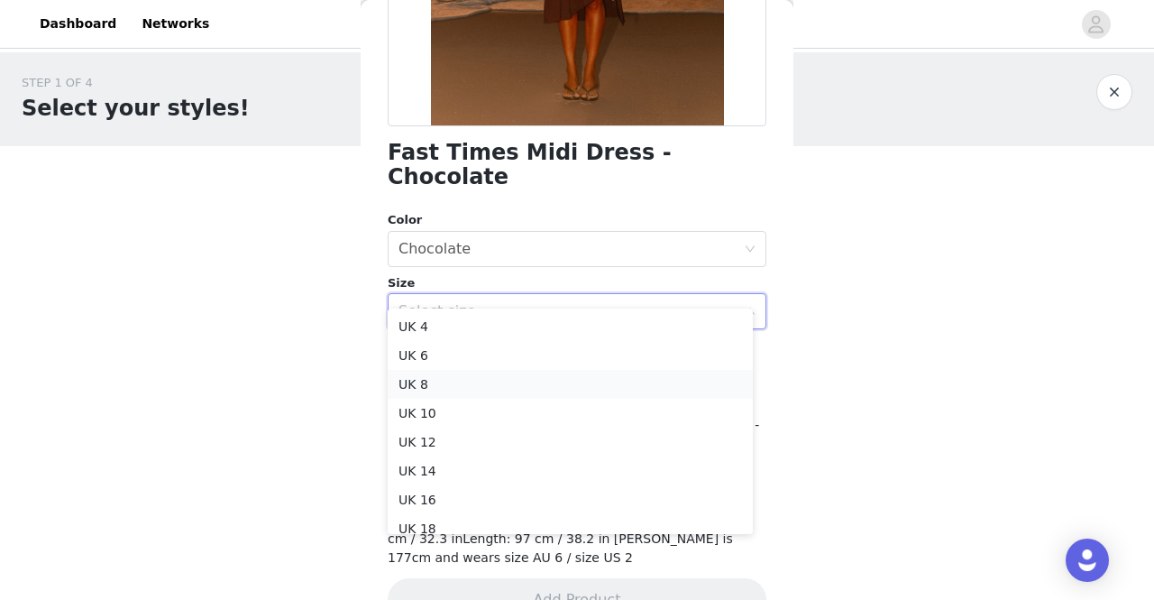
click at [676, 383] on li "UK 8" at bounding box center [570, 384] width 365 height 29
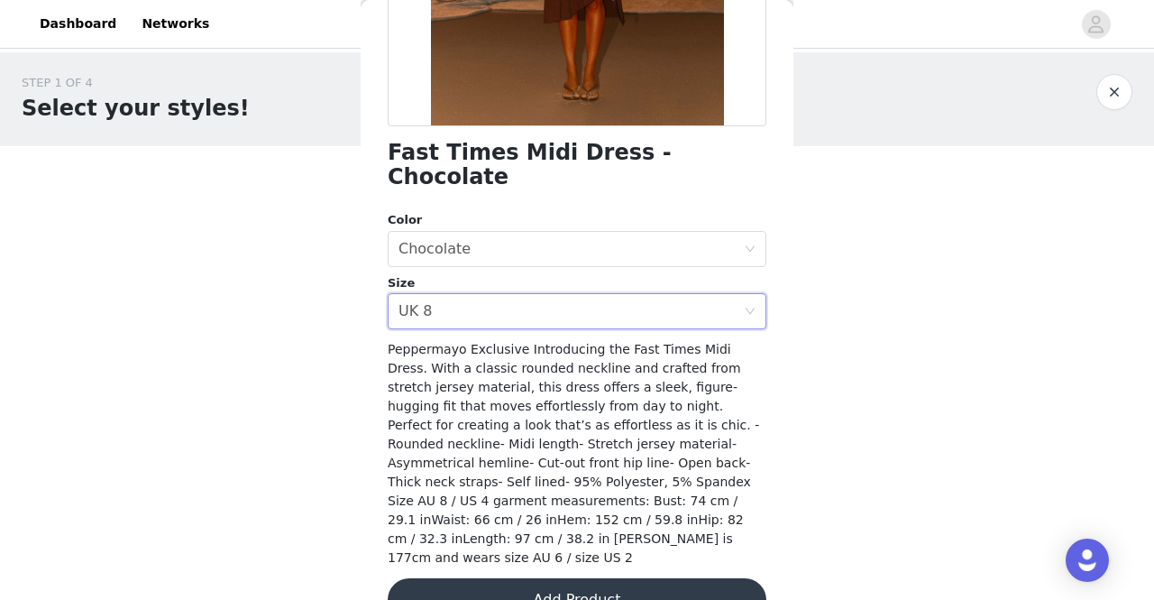
click at [588, 413] on span "Peppermayo Exclusive Introducing the Fast Times Midi Dress. With a classic roun…" at bounding box center [574, 453] width 372 height 223
click at [610, 578] on button "Add Product" at bounding box center [577, 599] width 379 height 43
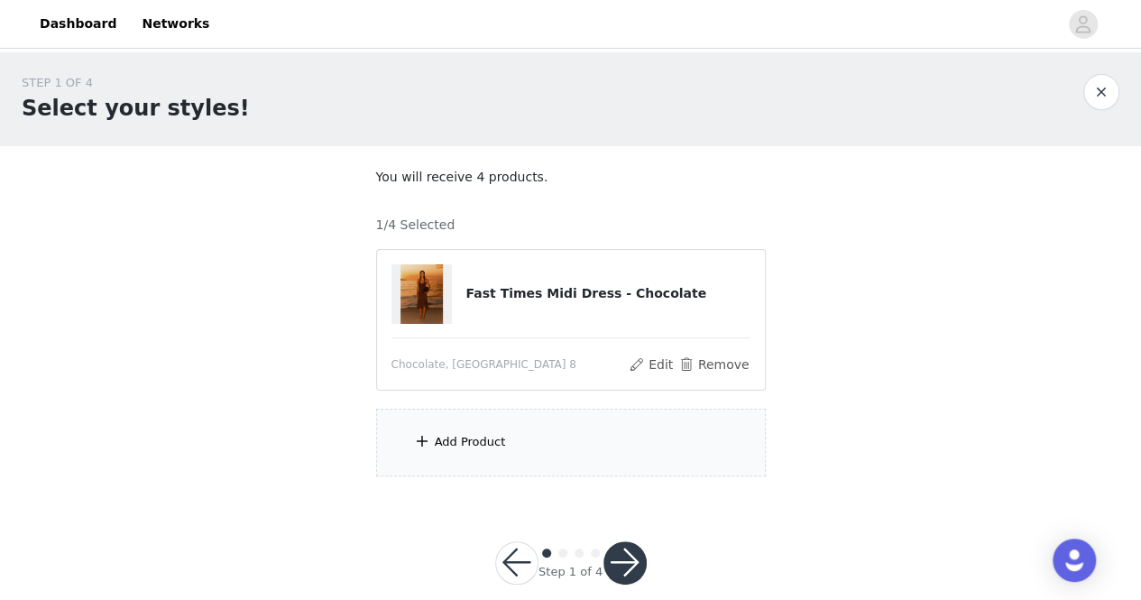
click at [589, 459] on div "Add Product" at bounding box center [571, 443] width 390 height 68
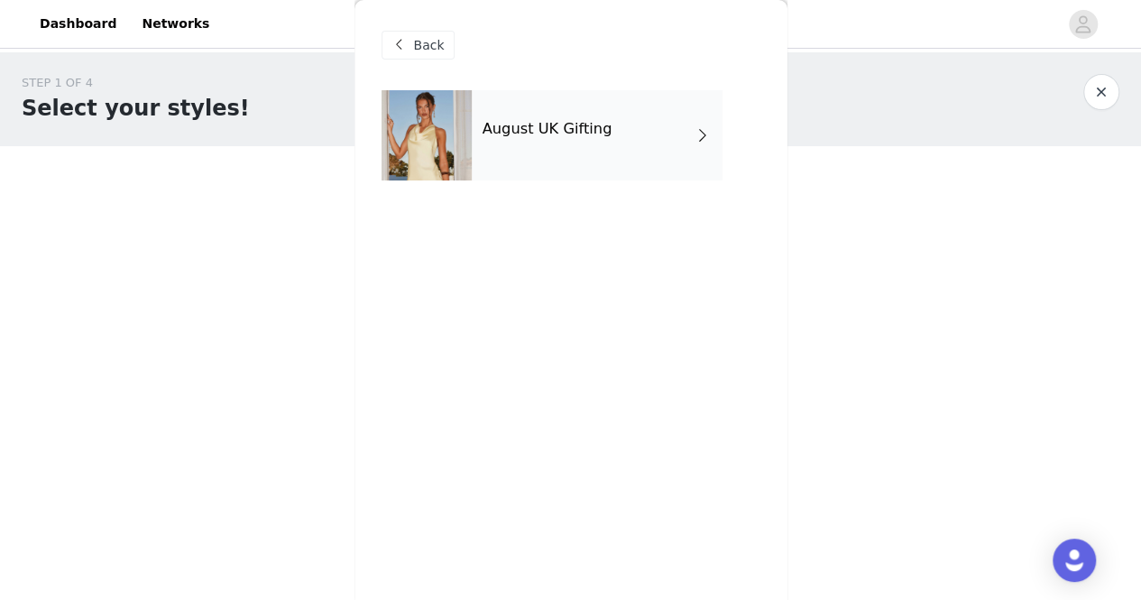
click at [530, 134] on h4 "August UK Gifting" at bounding box center [547, 129] width 130 height 16
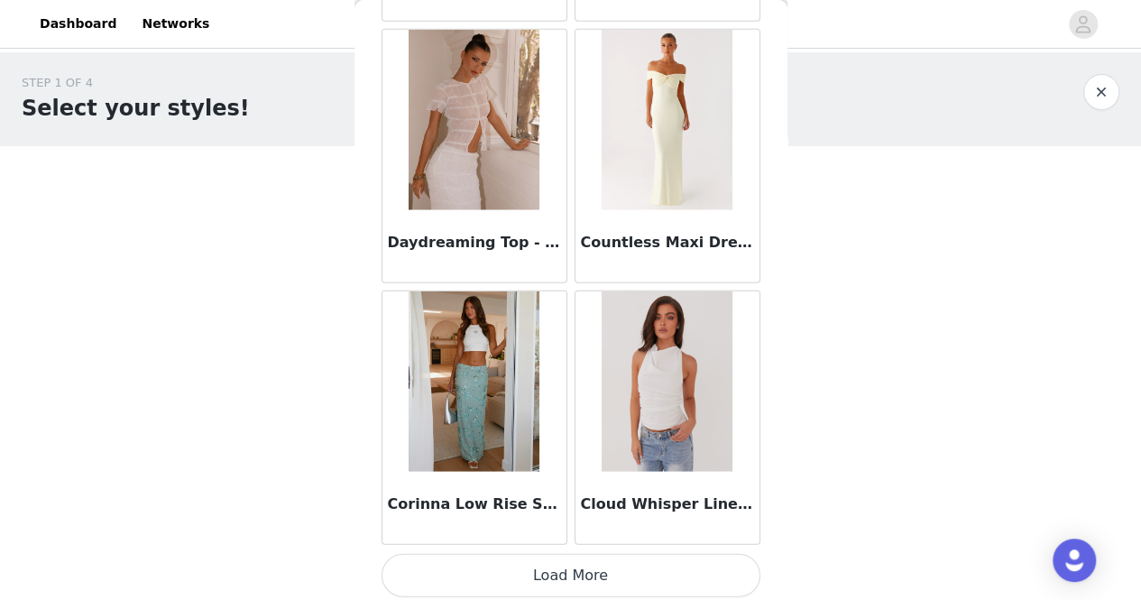
scroll to position [26, 0]
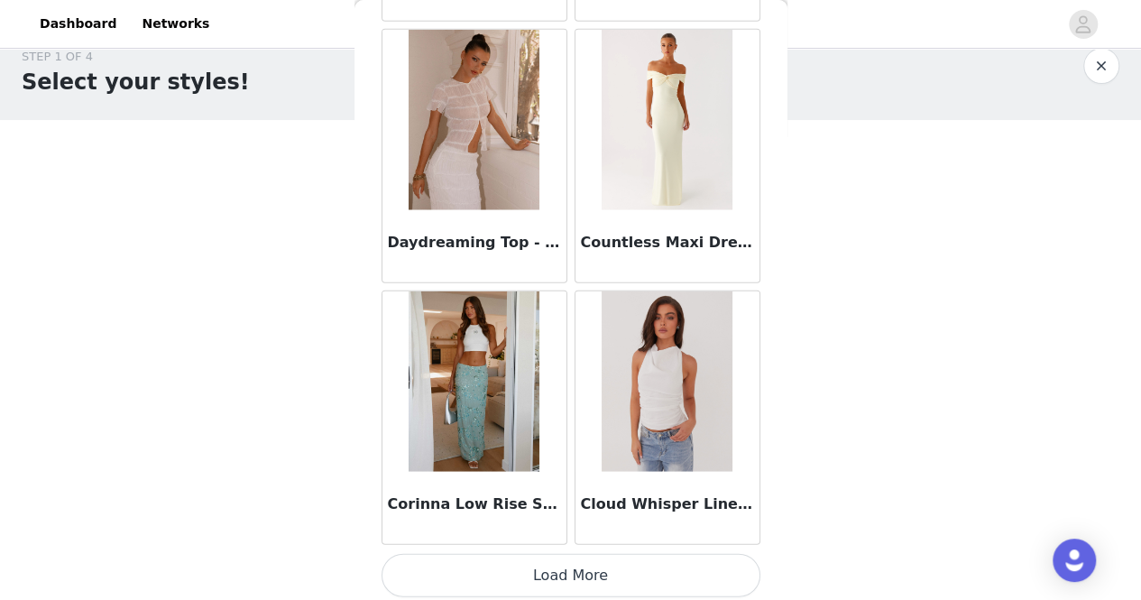
click at [501, 582] on button "Load More" at bounding box center [570, 575] width 379 height 43
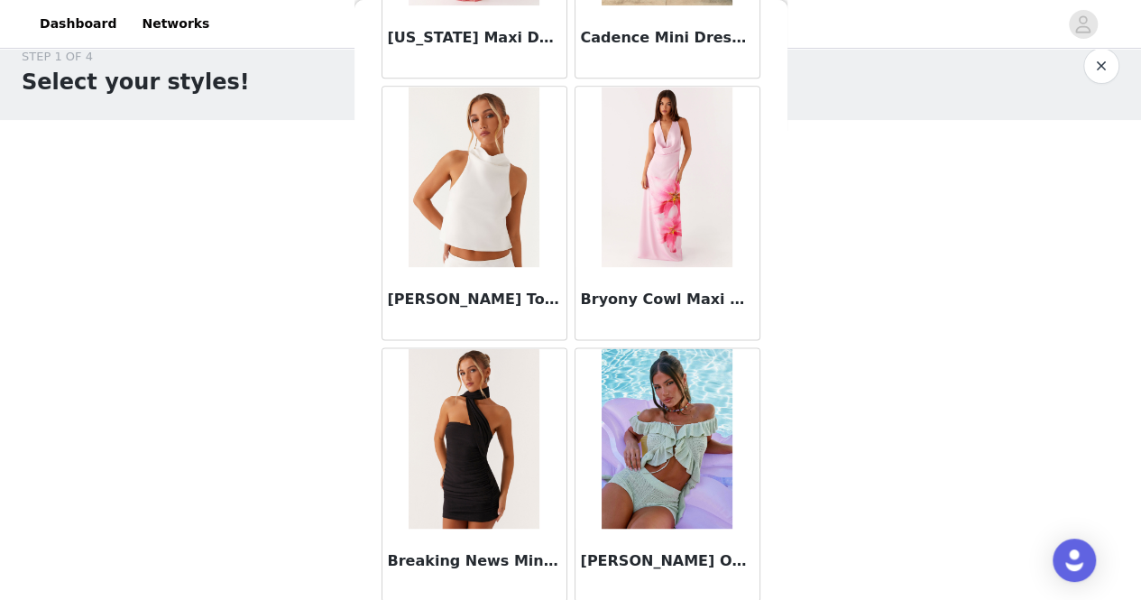
scroll to position [4763, 0]
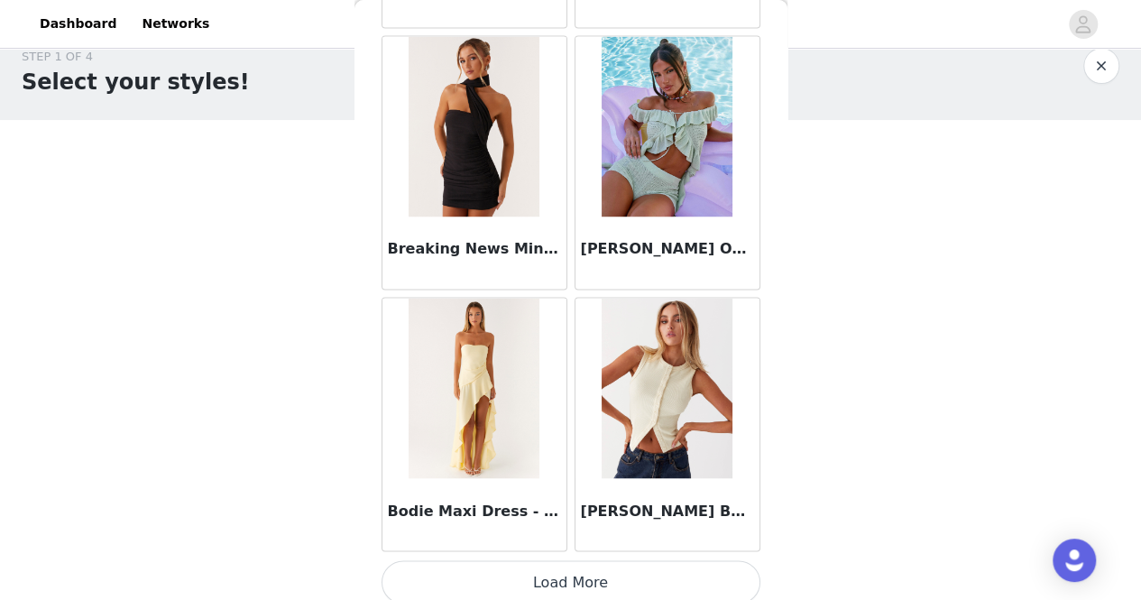
click at [561, 577] on button "Load More" at bounding box center [570, 581] width 379 height 43
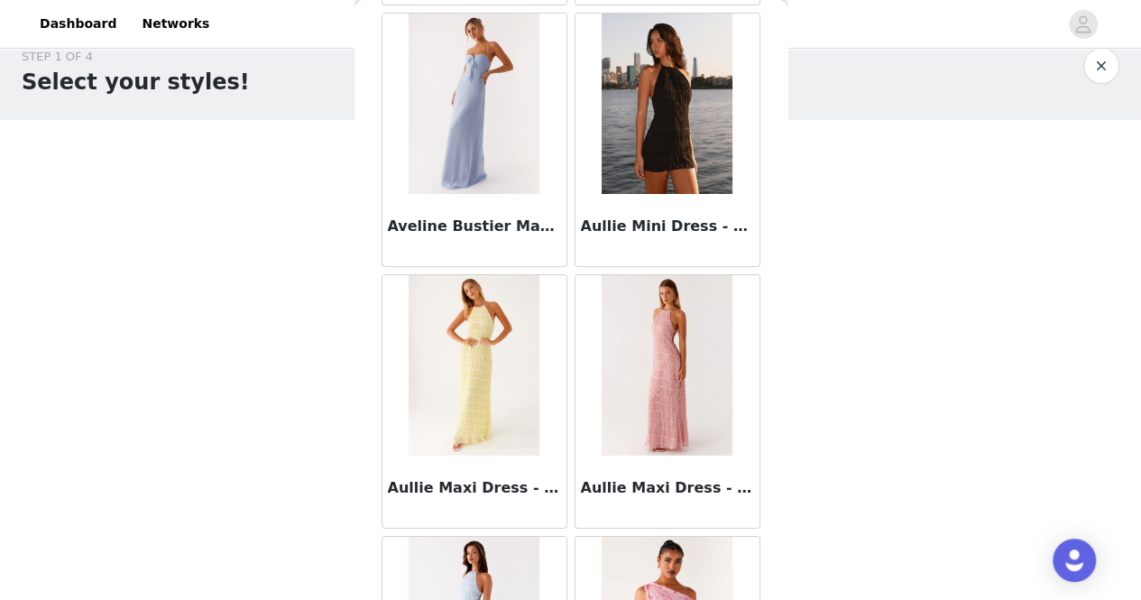
scroll to position [7372, 0]
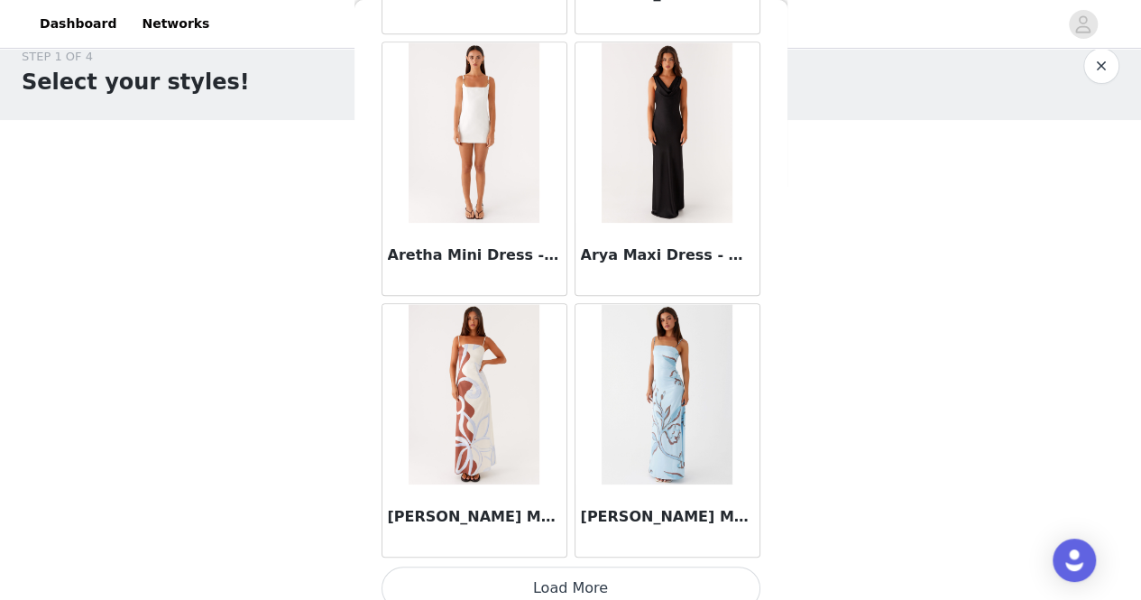
click at [568, 575] on button "Load More" at bounding box center [570, 587] width 379 height 43
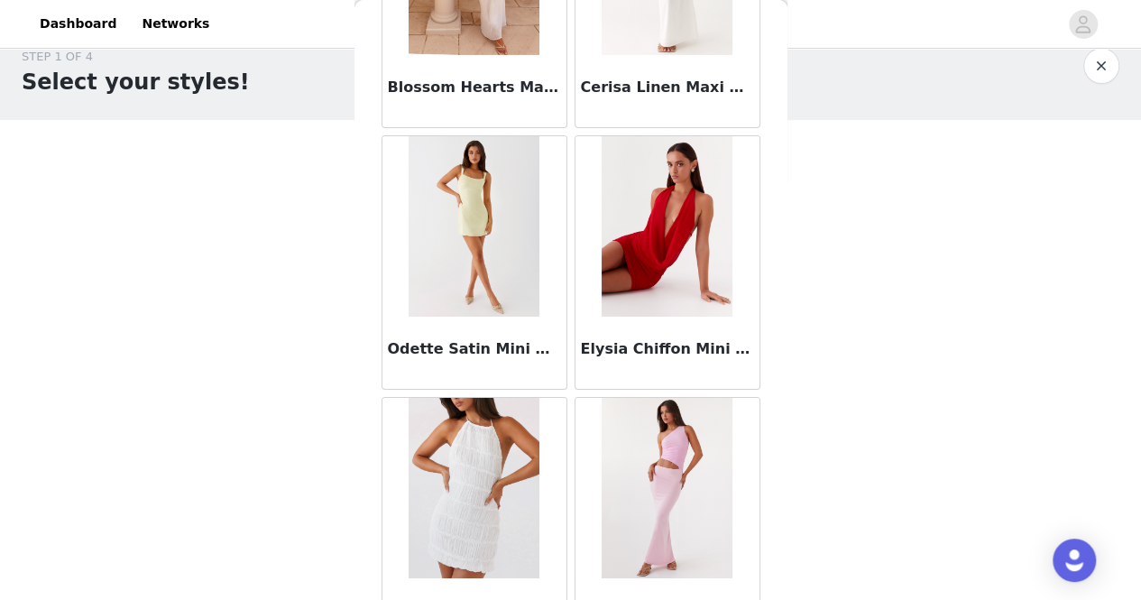
scroll to position [9981, 0]
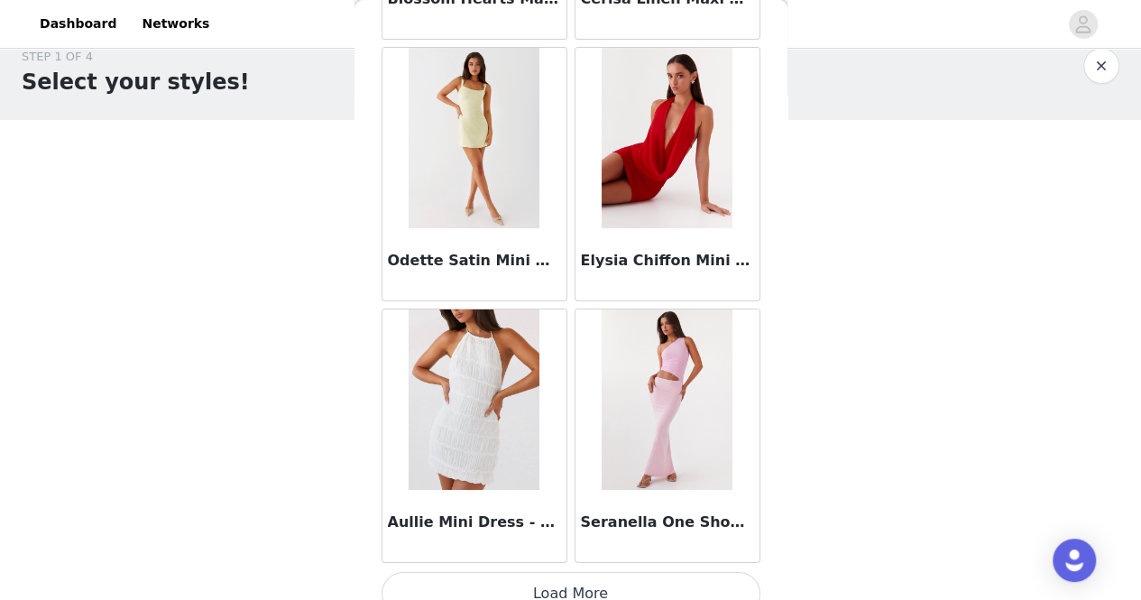
click at [548, 572] on button "Load More" at bounding box center [570, 593] width 379 height 43
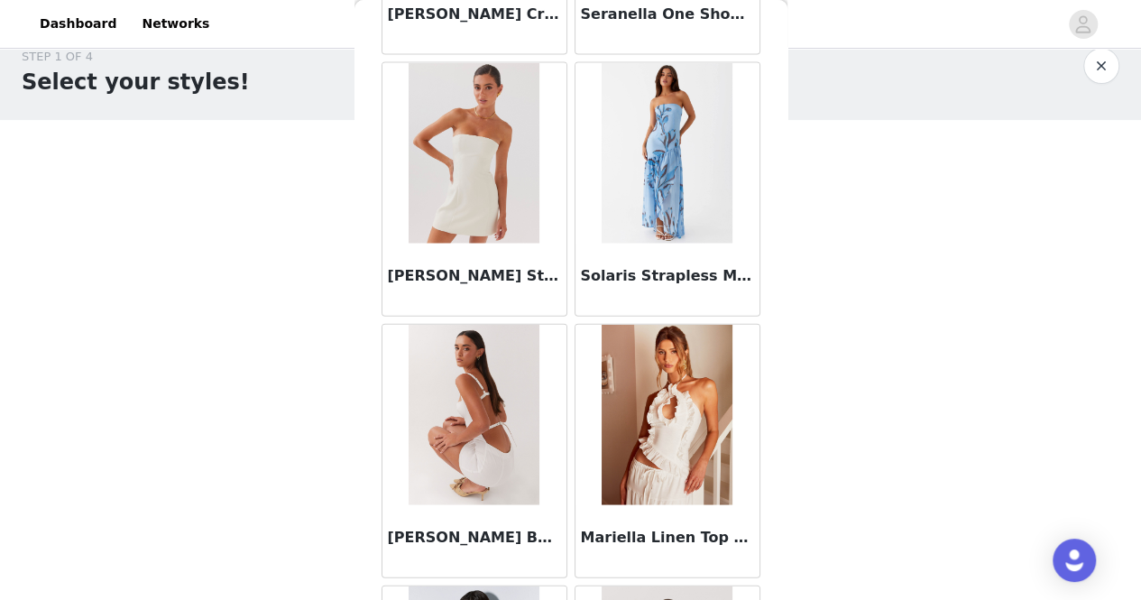
scroll to position [12590, 0]
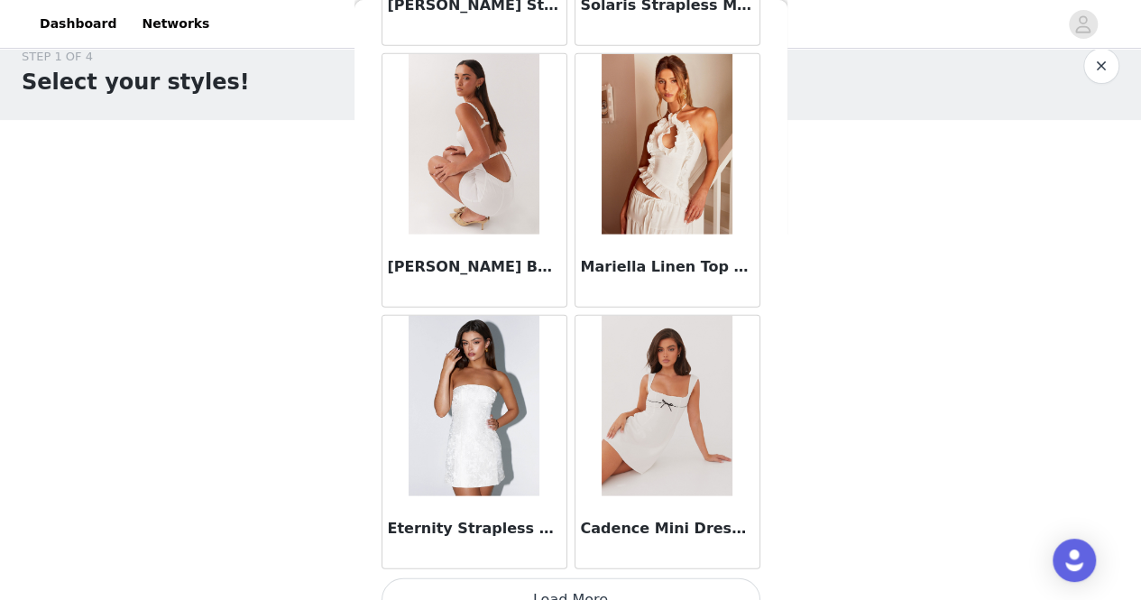
click at [567, 578] on button "Load More" at bounding box center [570, 599] width 379 height 43
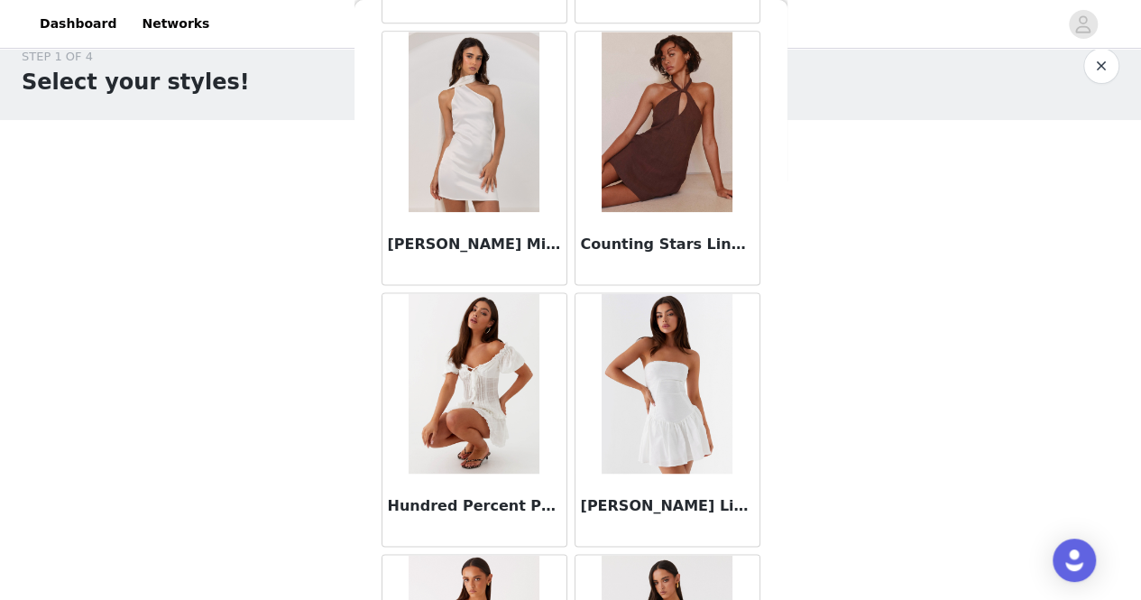
scroll to position [15199, 0]
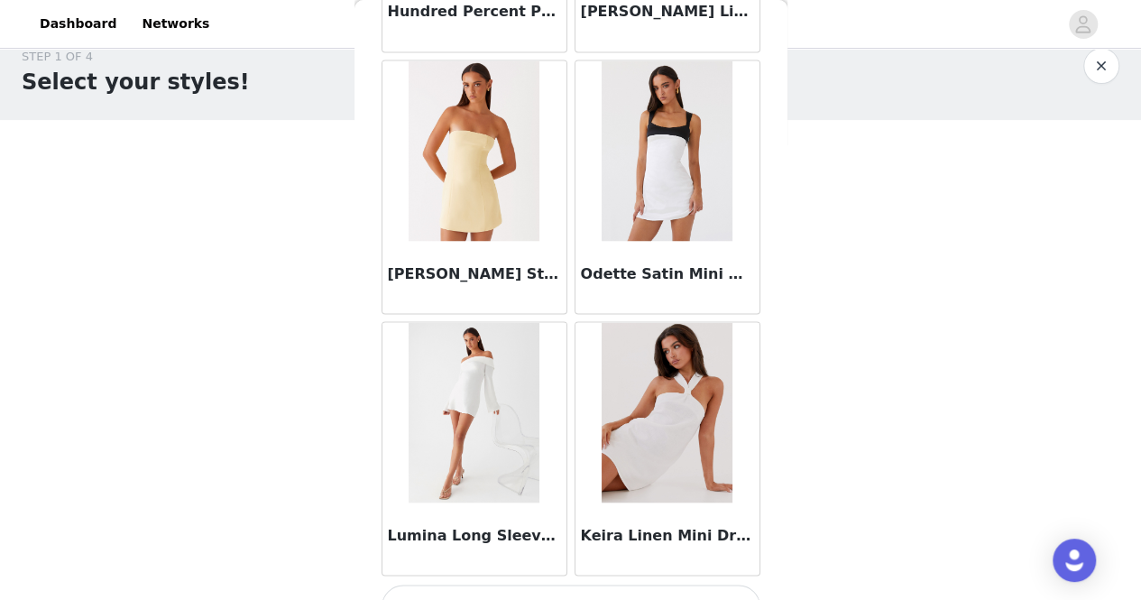
click at [567, 584] on button "Load More" at bounding box center [570, 605] width 379 height 43
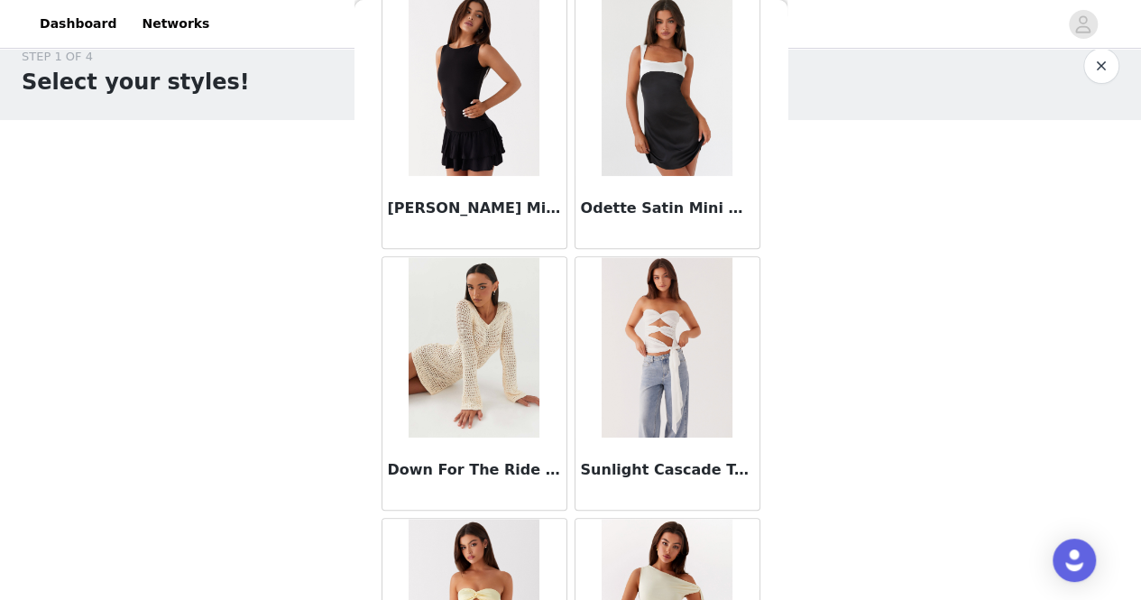
scroll to position [17809, 0]
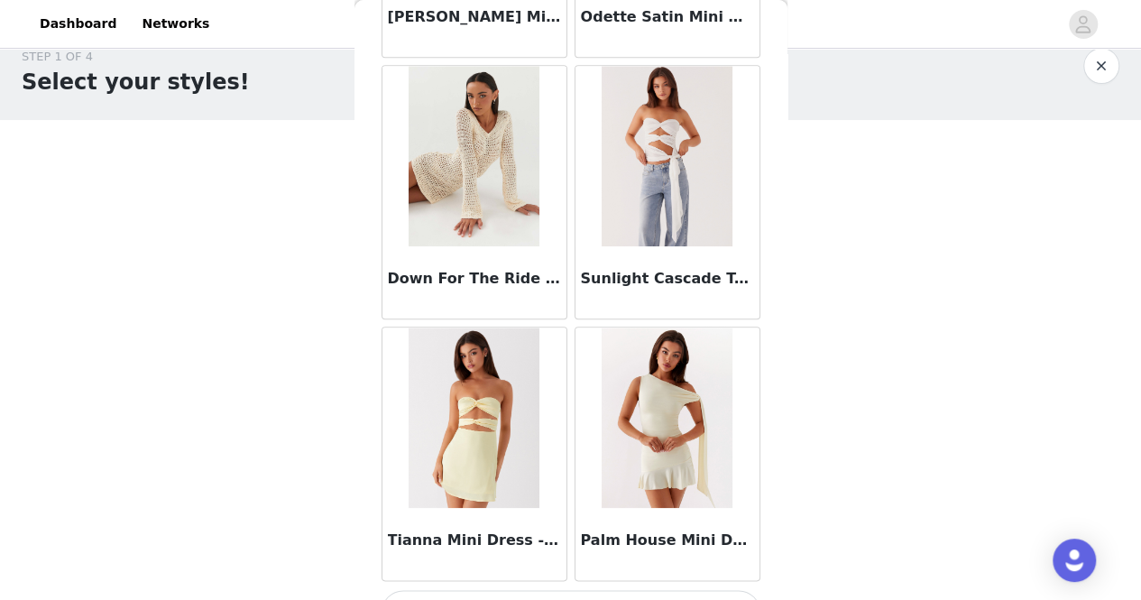
click at [556, 590] on button "Load More" at bounding box center [570, 611] width 379 height 43
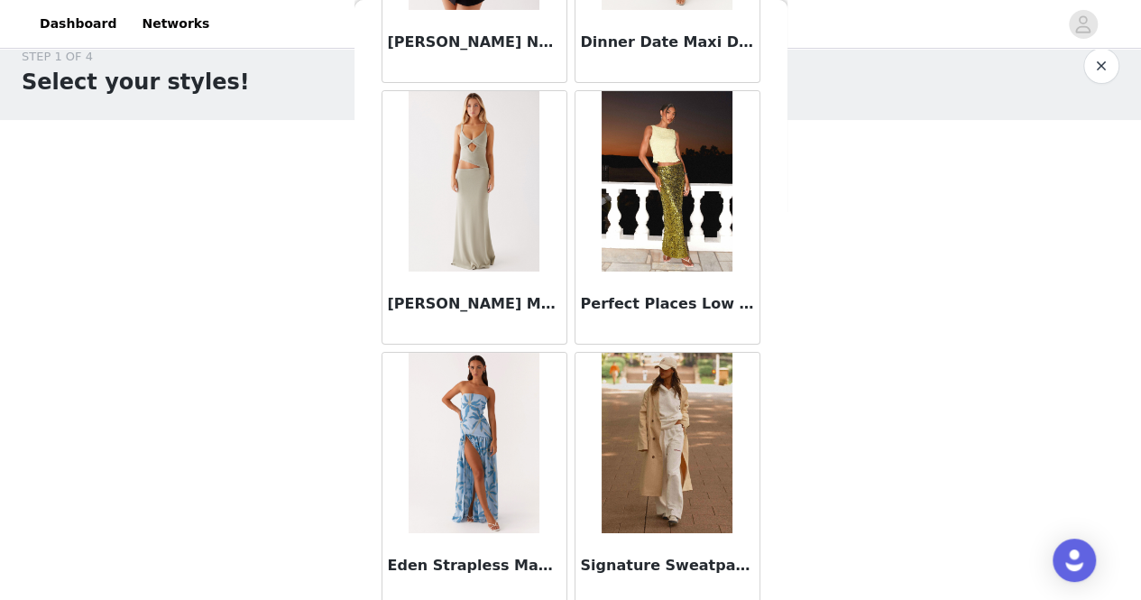
scroll to position [20418, 0]
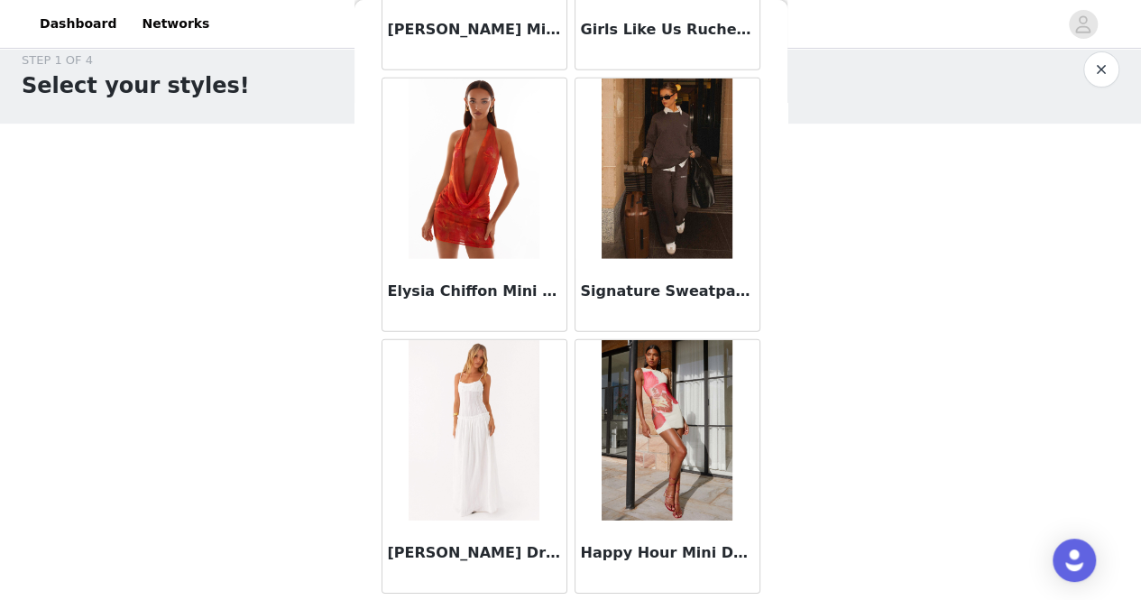
scroll to position [26, 0]
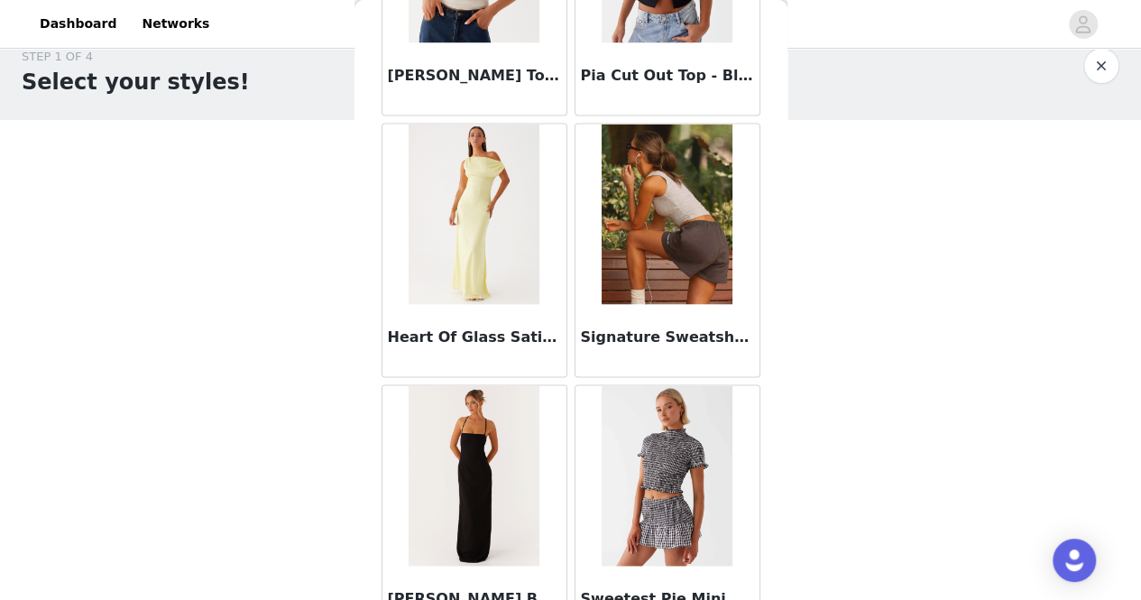
scroll to position [25637, 0]
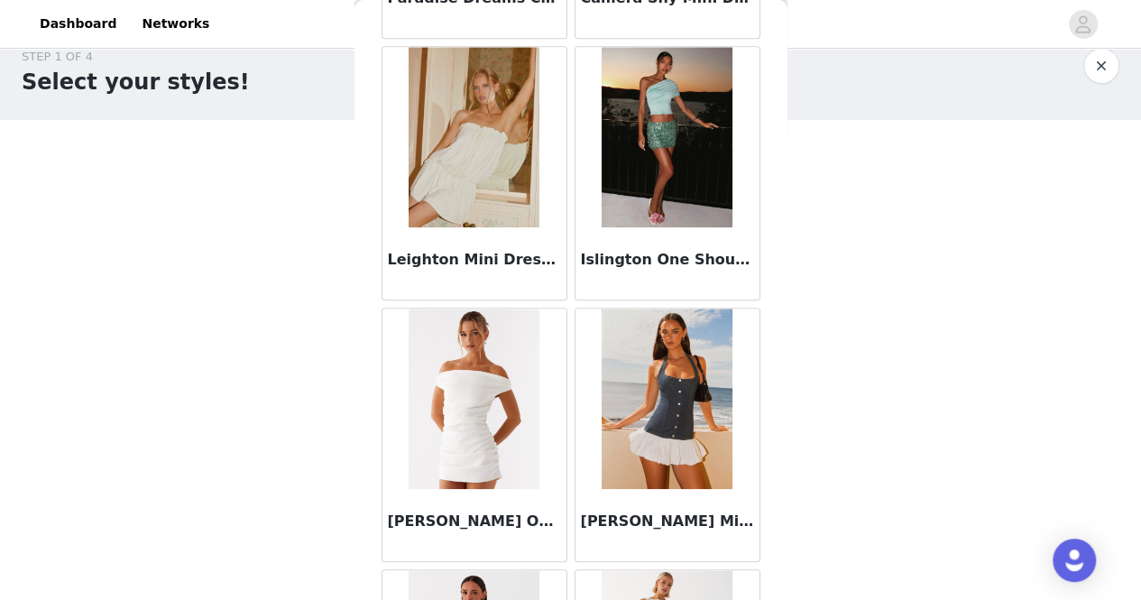
scroll to position [28246, 0]
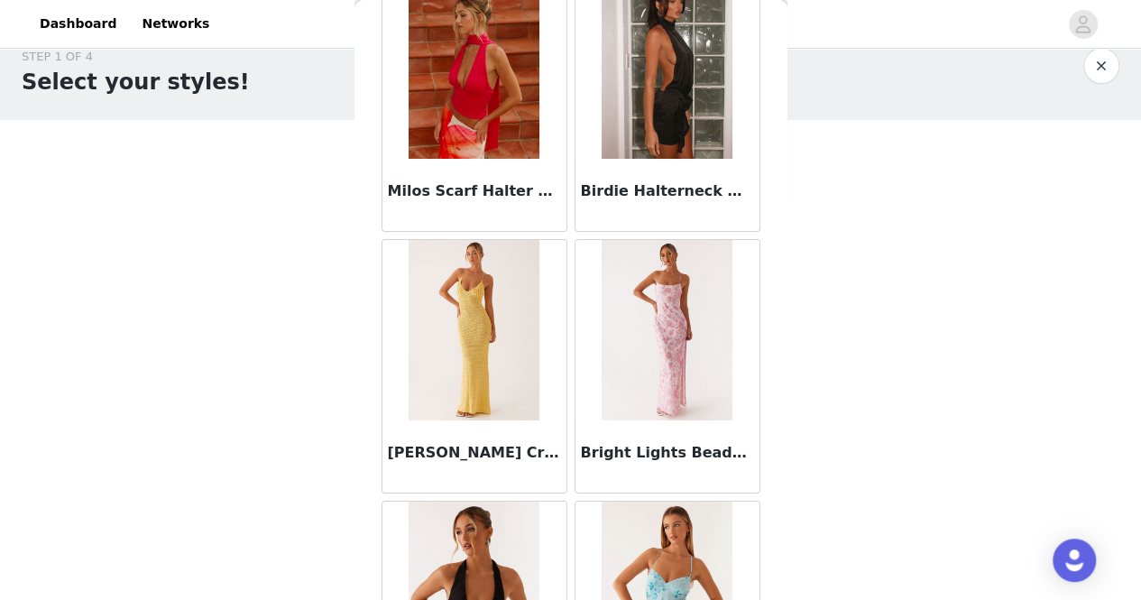
scroll to position [30855, 0]
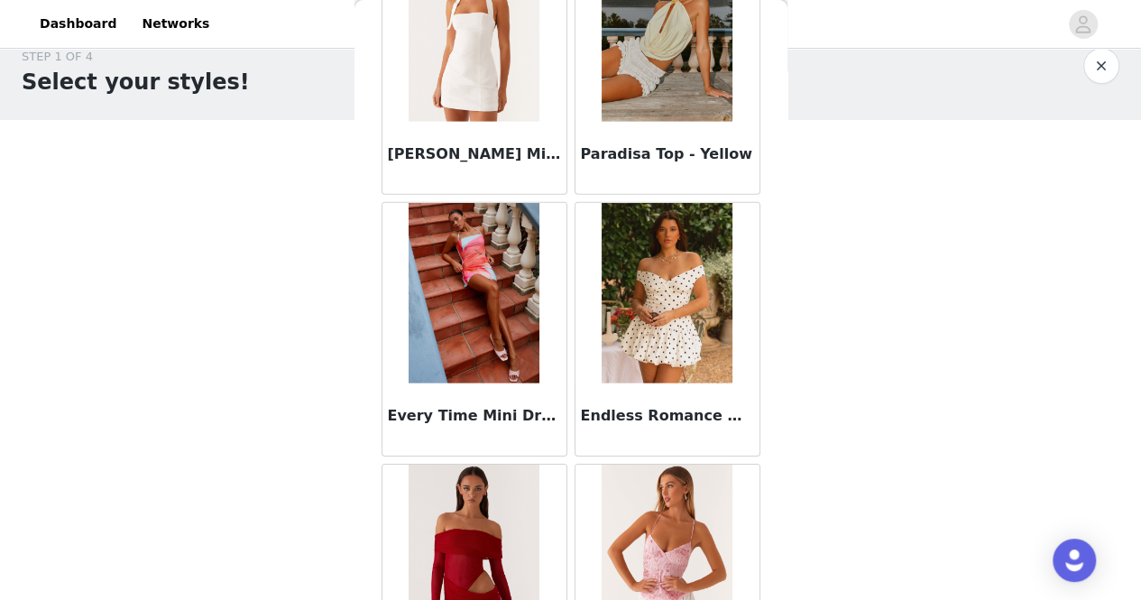
scroll to position [33465, 0]
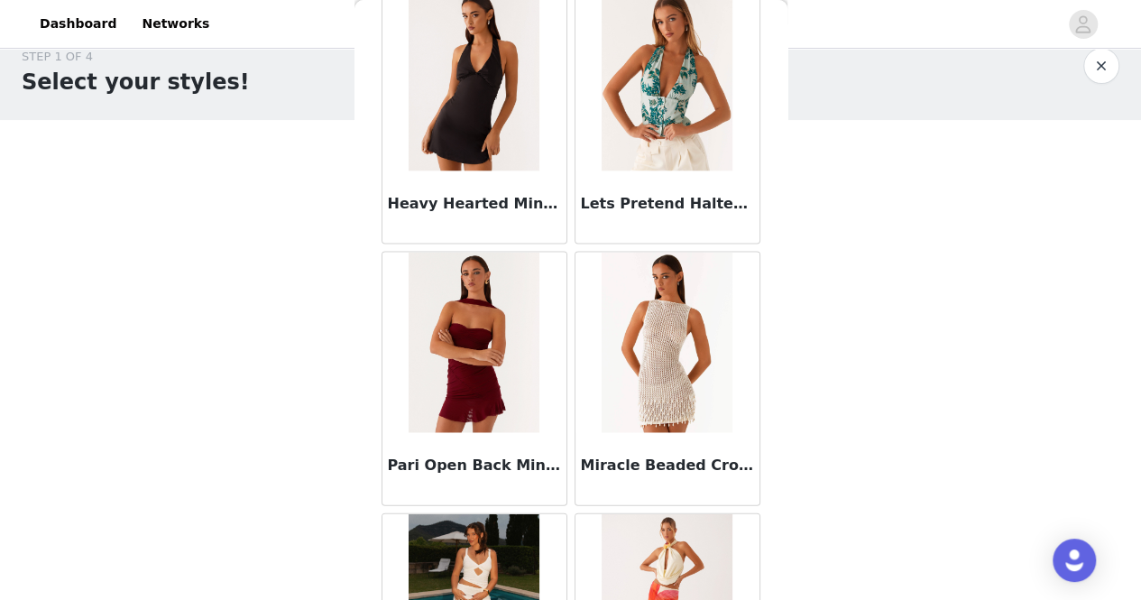
scroll to position [36074, 0]
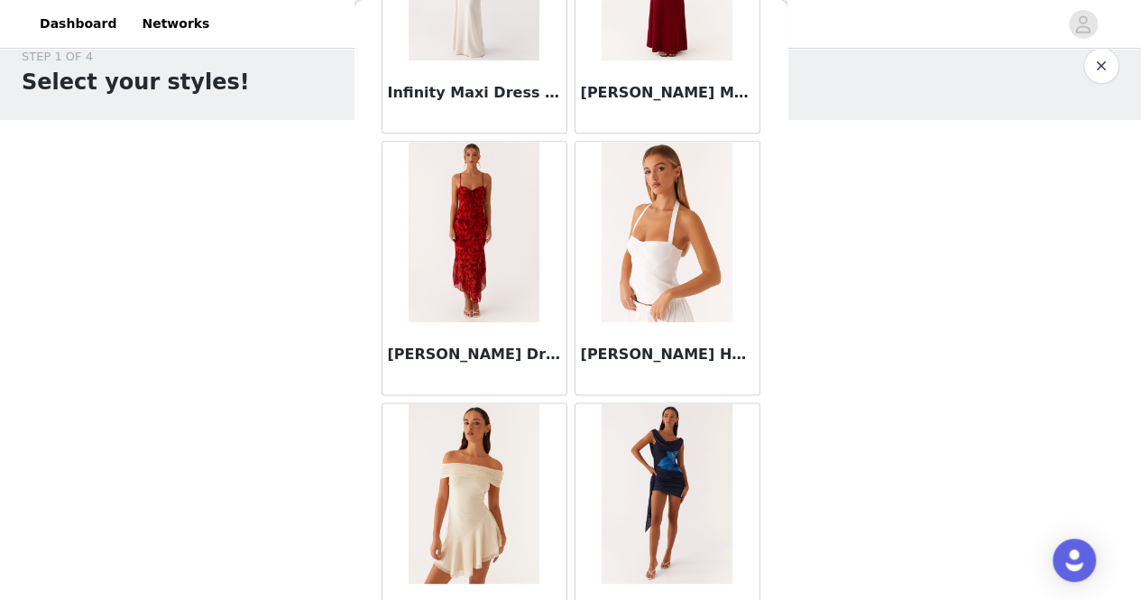
scroll to position [38683, 0]
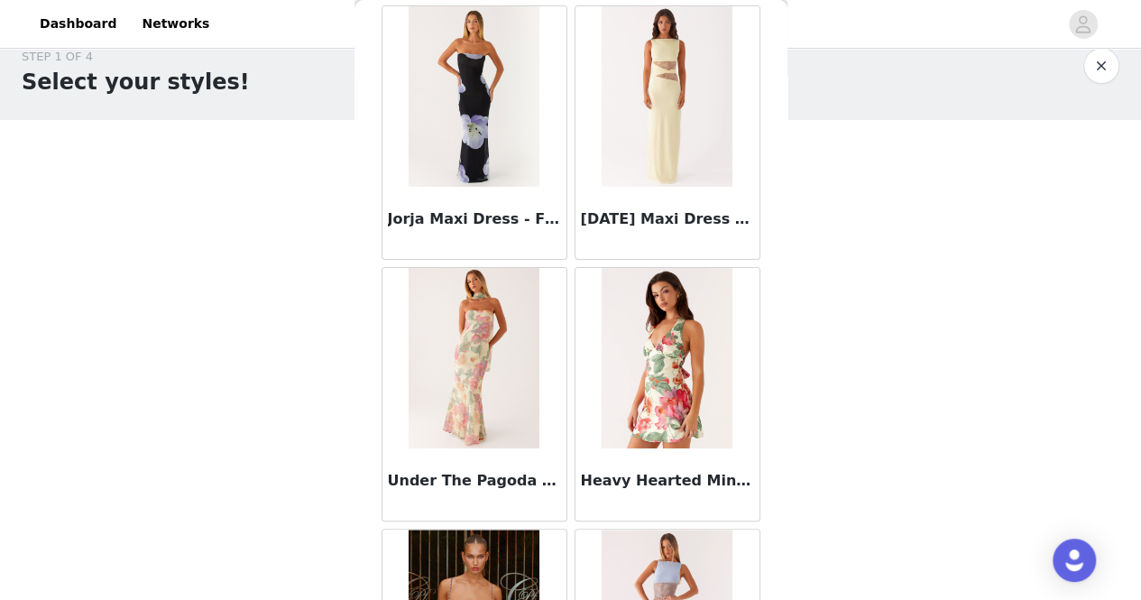
scroll to position [41293, 0]
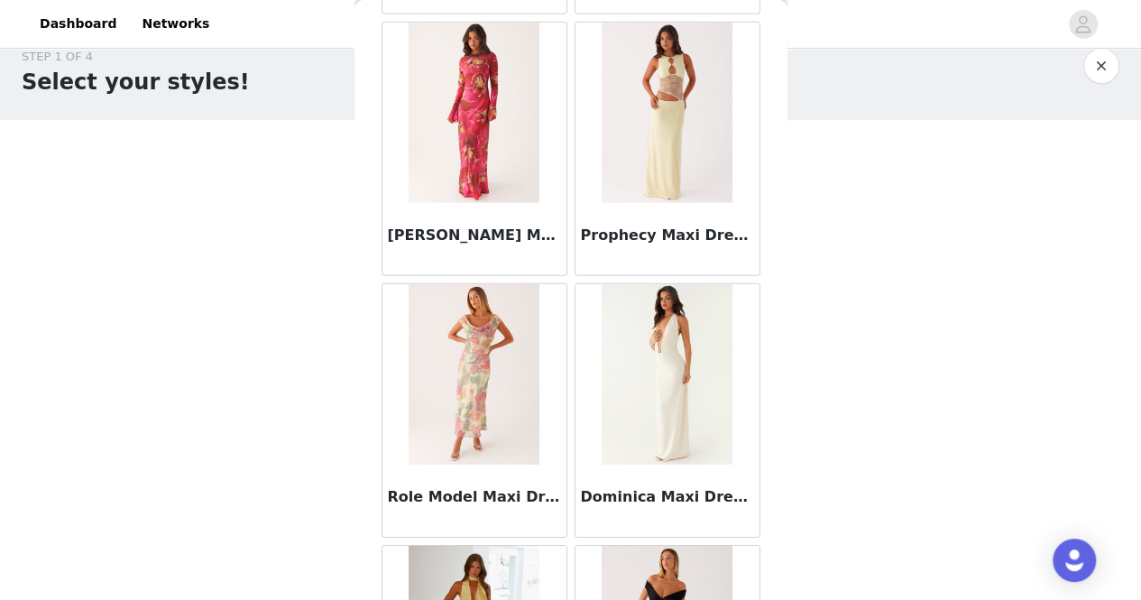
scroll to position [43902, 0]
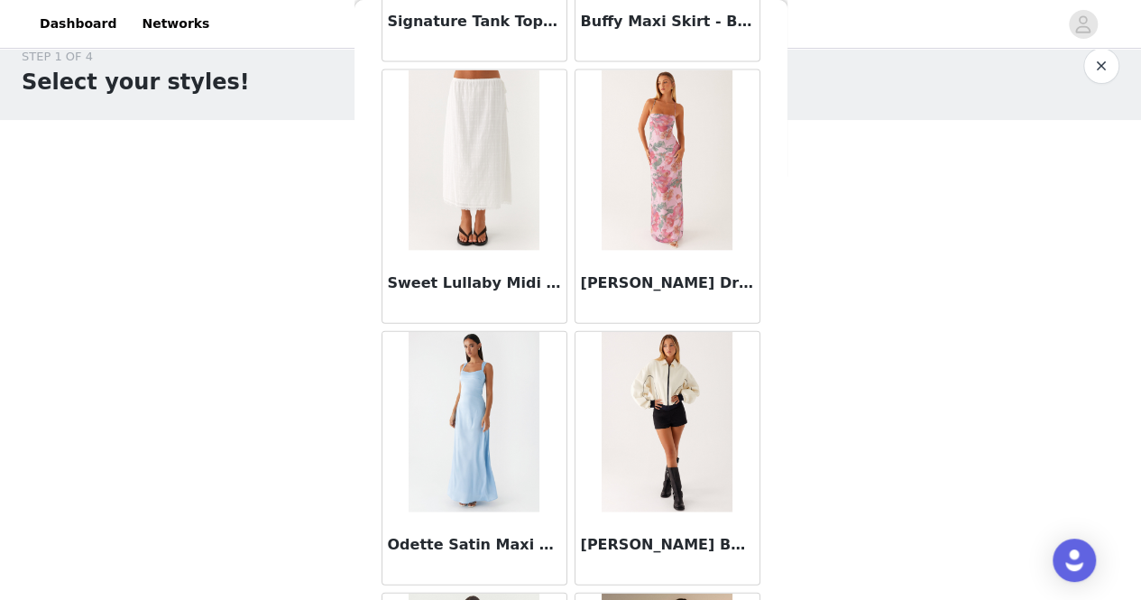
scroll to position [46511, 0]
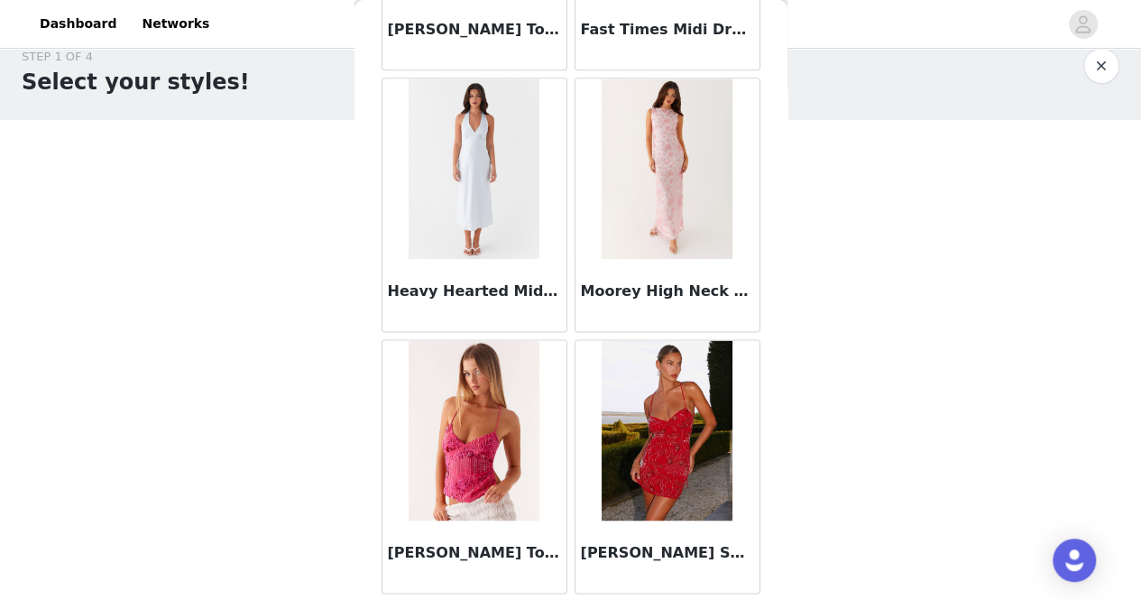
scroll to position [49121, 0]
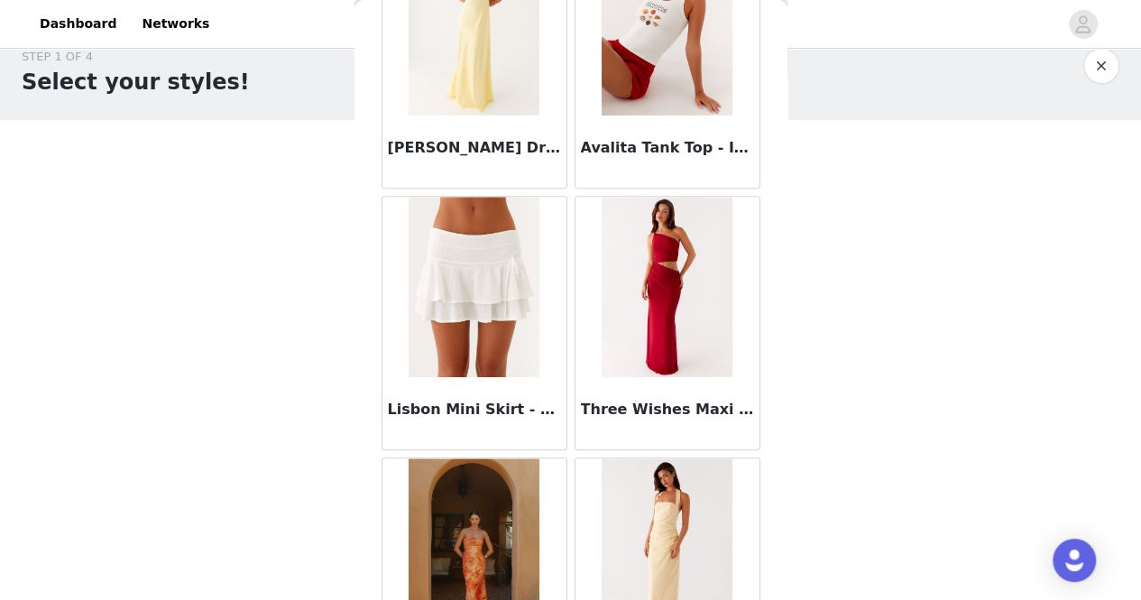
scroll to position [51730, 0]
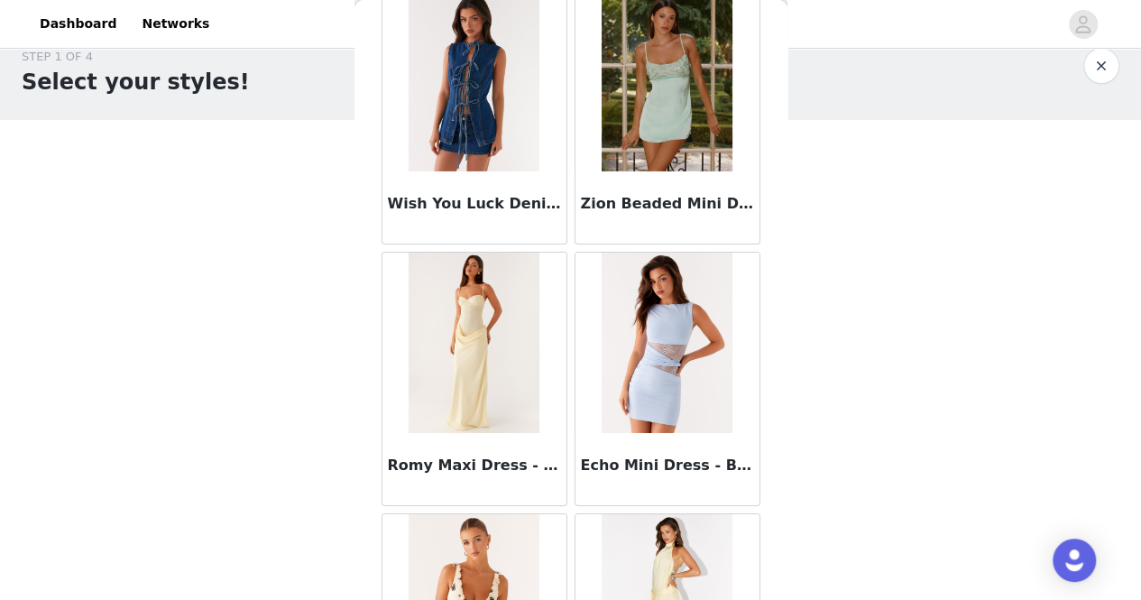
scroll to position [54339, 0]
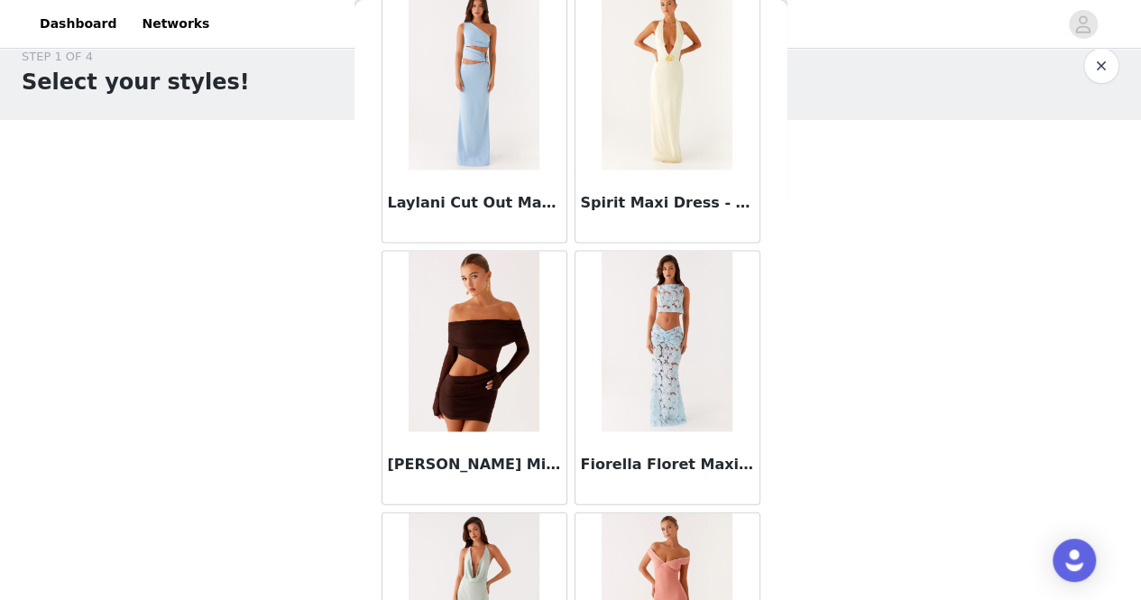
scroll to position [56949, 0]
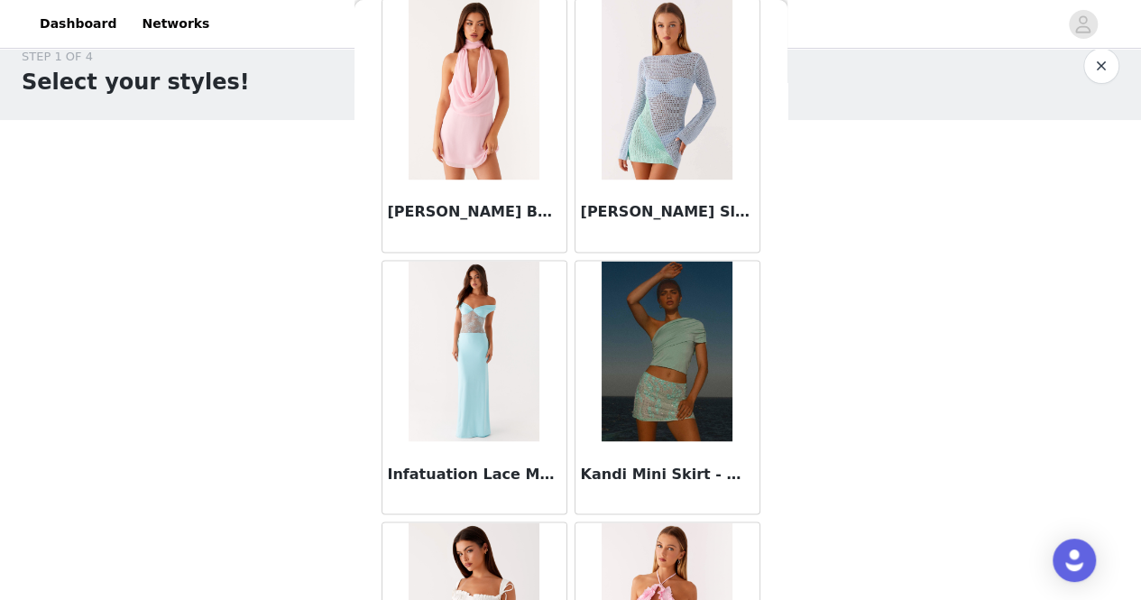
scroll to position [59558, 0]
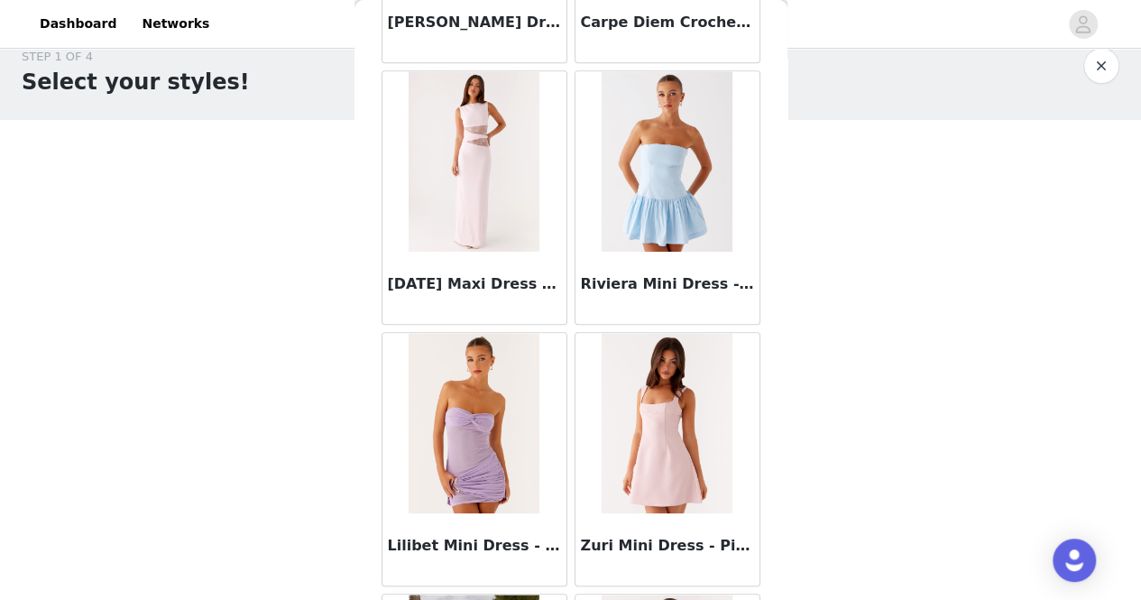
scroll to position [62167, 0]
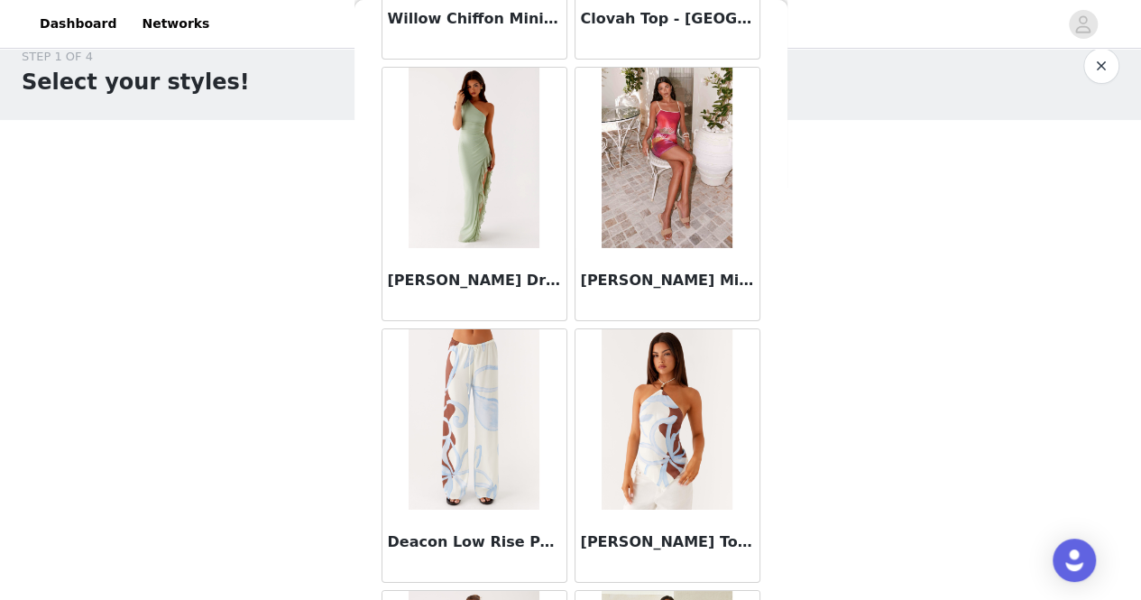
scroll to position [64777, 0]
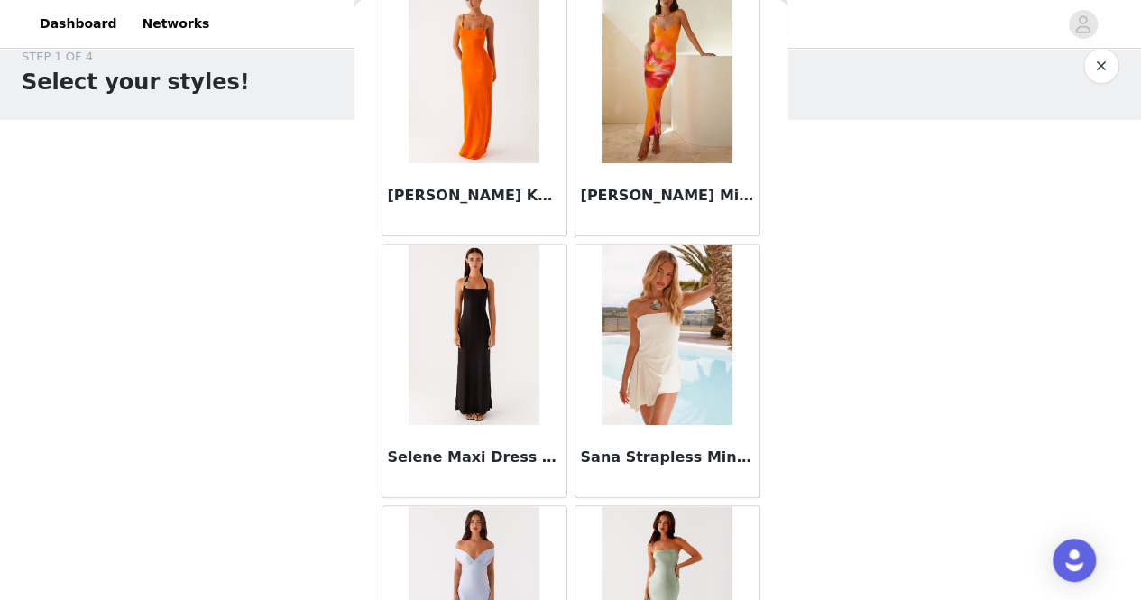
scroll to position [65231, 0]
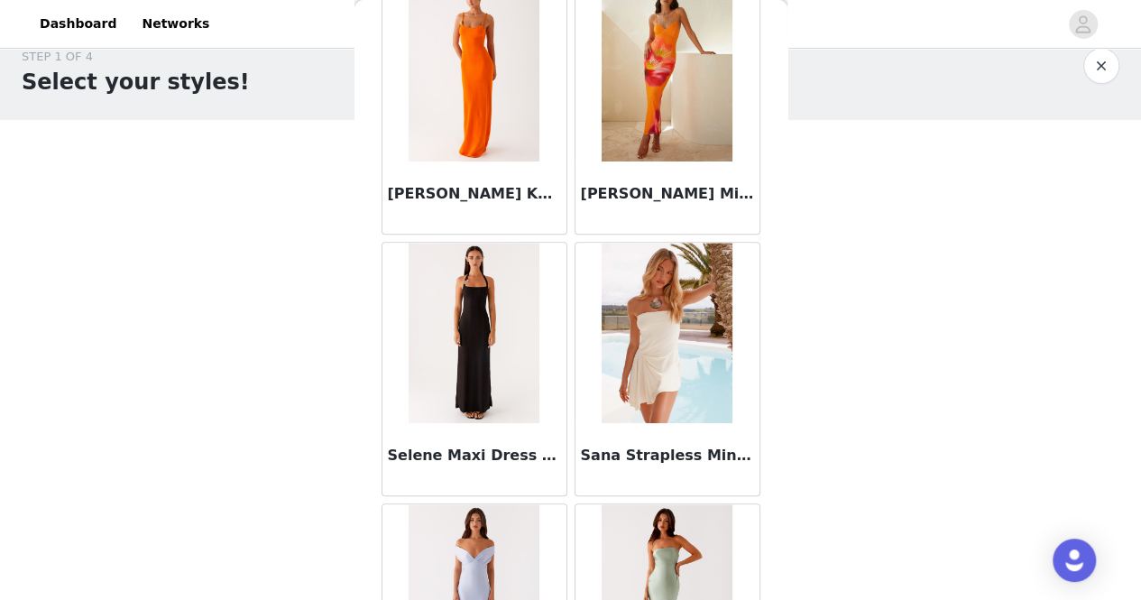
click at [631, 504] on img at bounding box center [667, 594] width 131 height 180
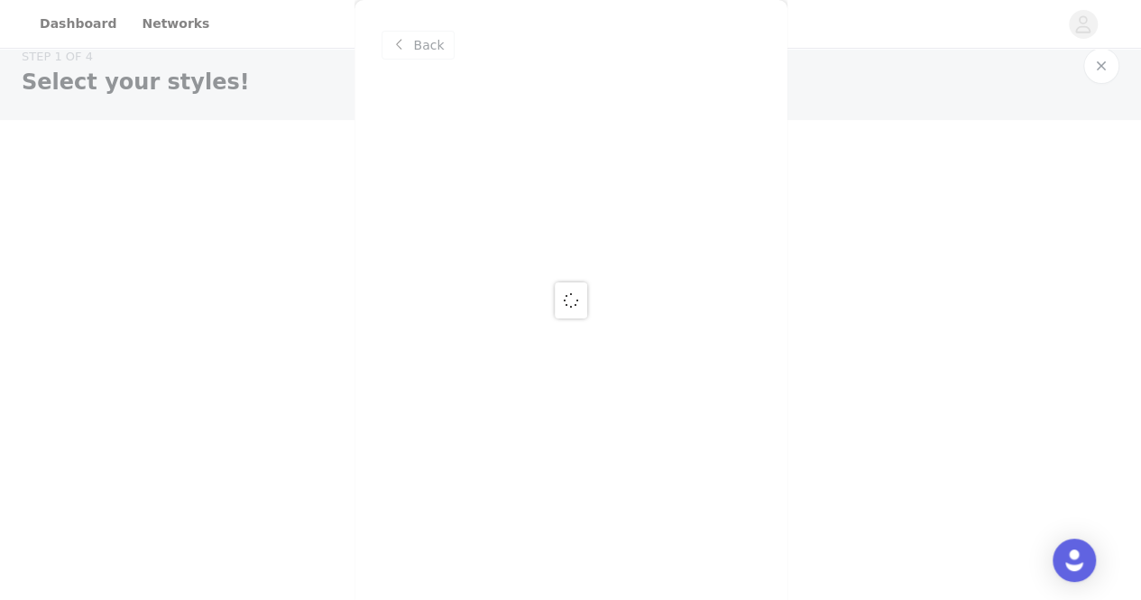
scroll to position [0, 0]
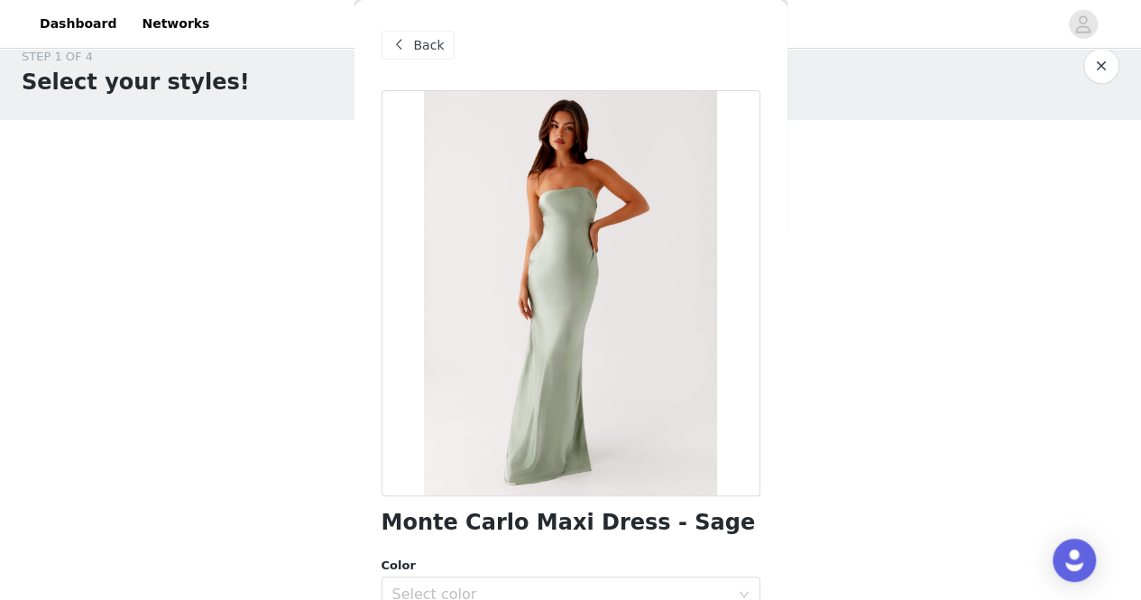
click at [420, 58] on div "Back" at bounding box center [417, 45] width 73 height 29
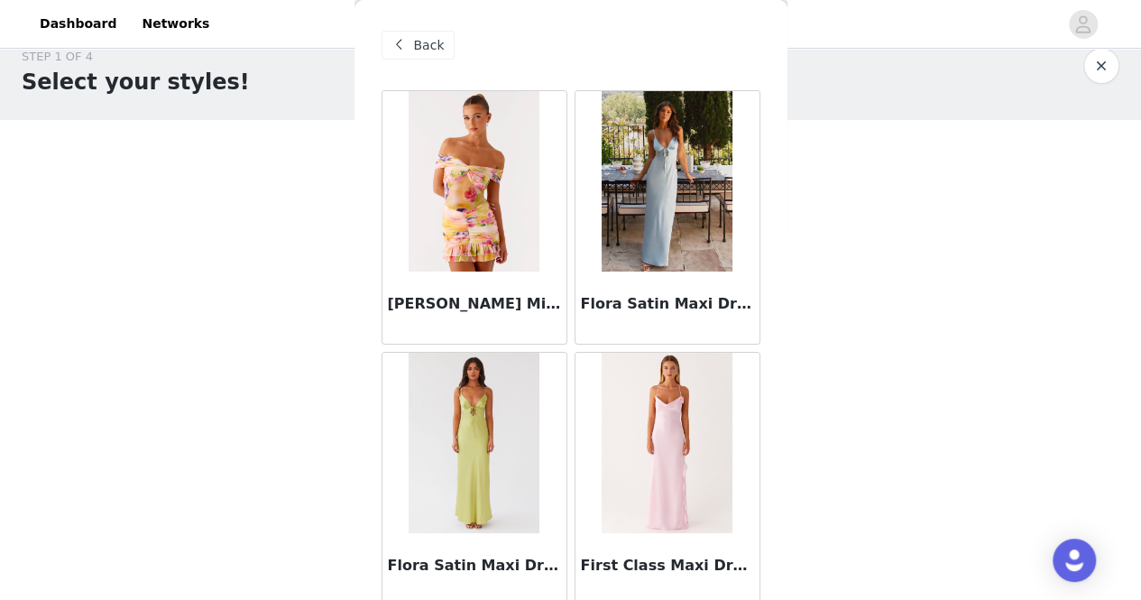
click at [420, 58] on div "Back" at bounding box center [417, 45] width 73 height 29
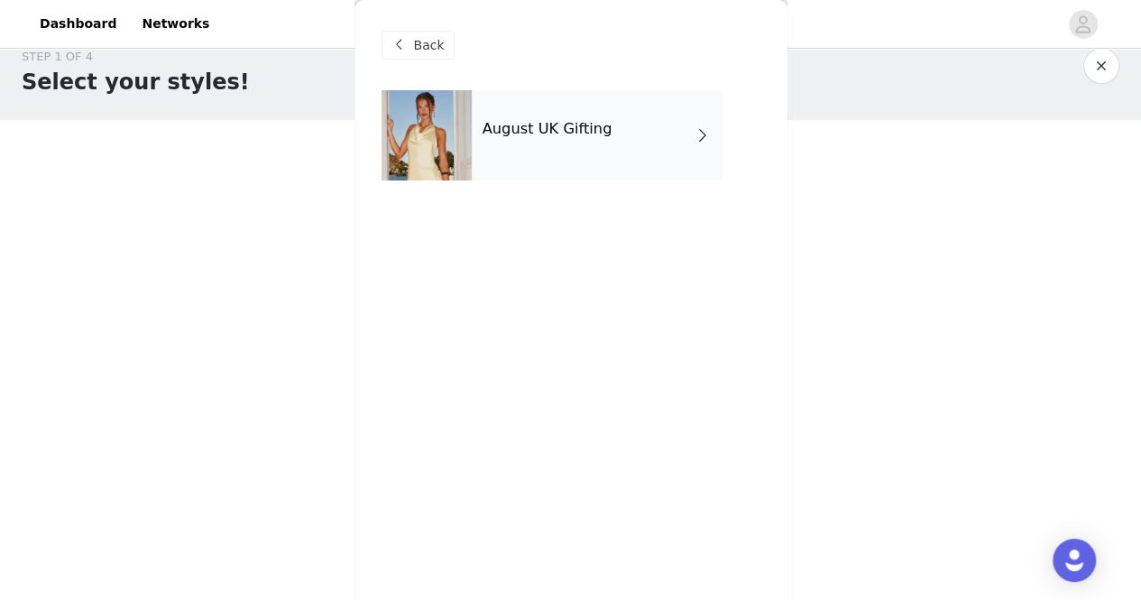
click at [557, 121] on h4 "August UK Gifting" at bounding box center [547, 129] width 130 height 16
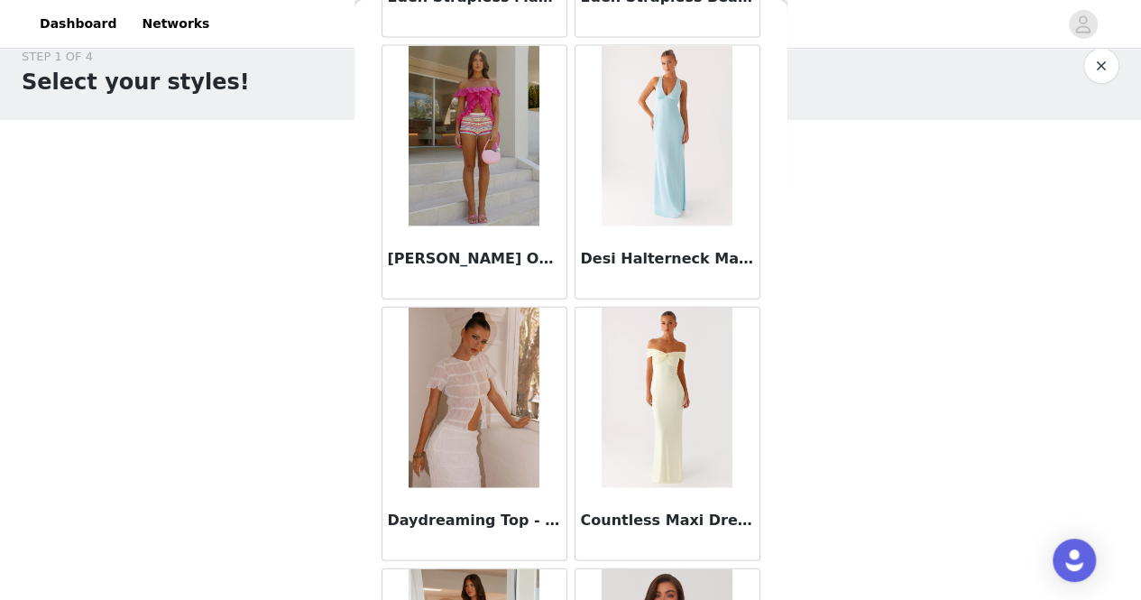
scroll to position [2154, 0]
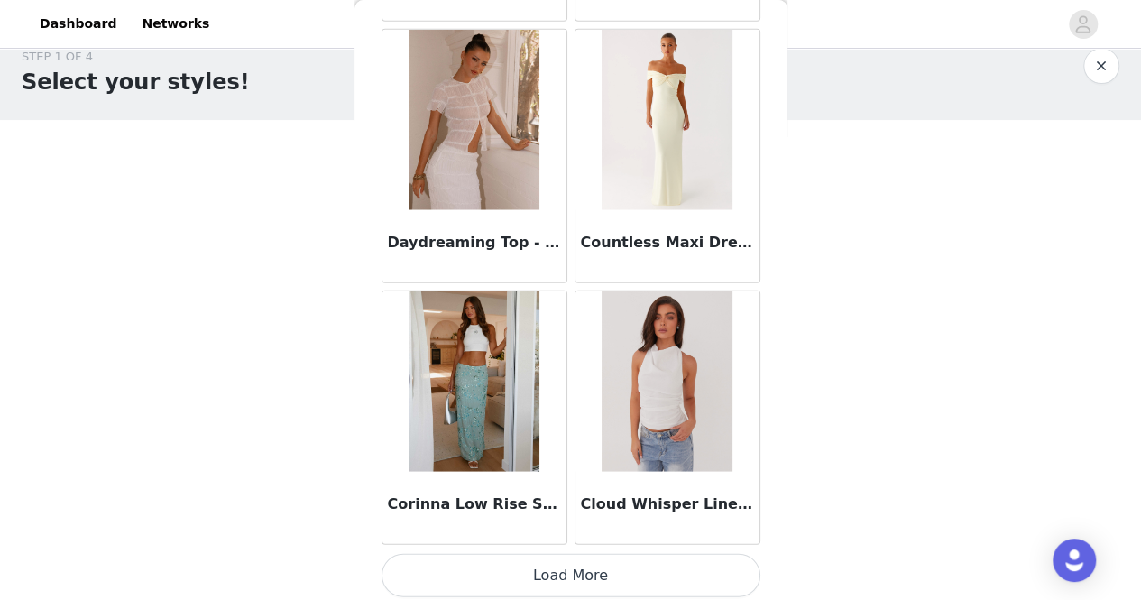
click at [584, 577] on button "Load More" at bounding box center [570, 575] width 379 height 43
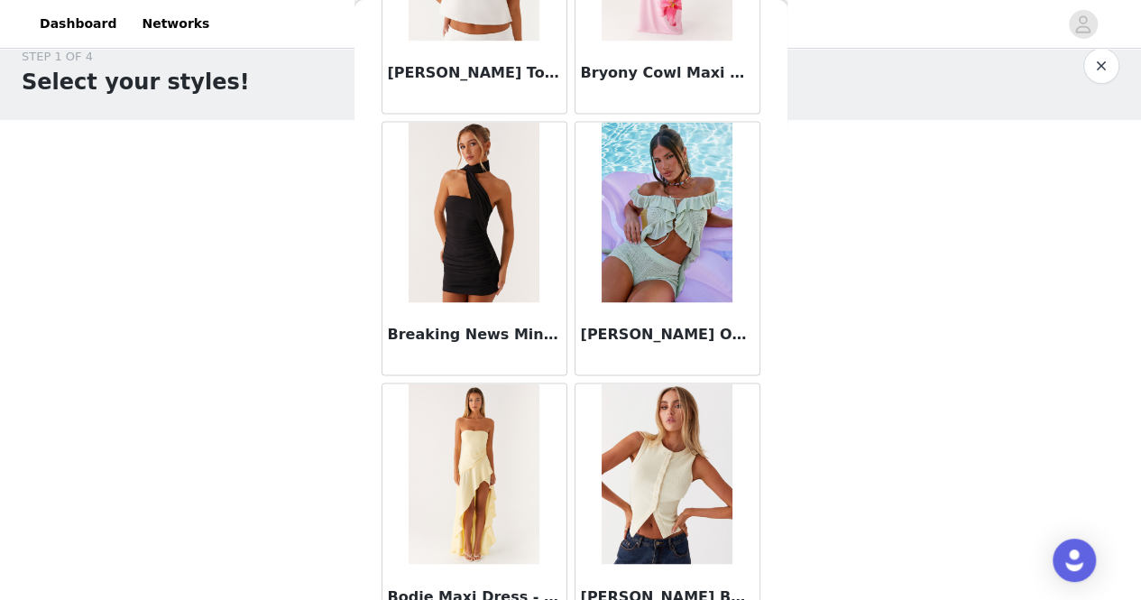
scroll to position [4763, 0]
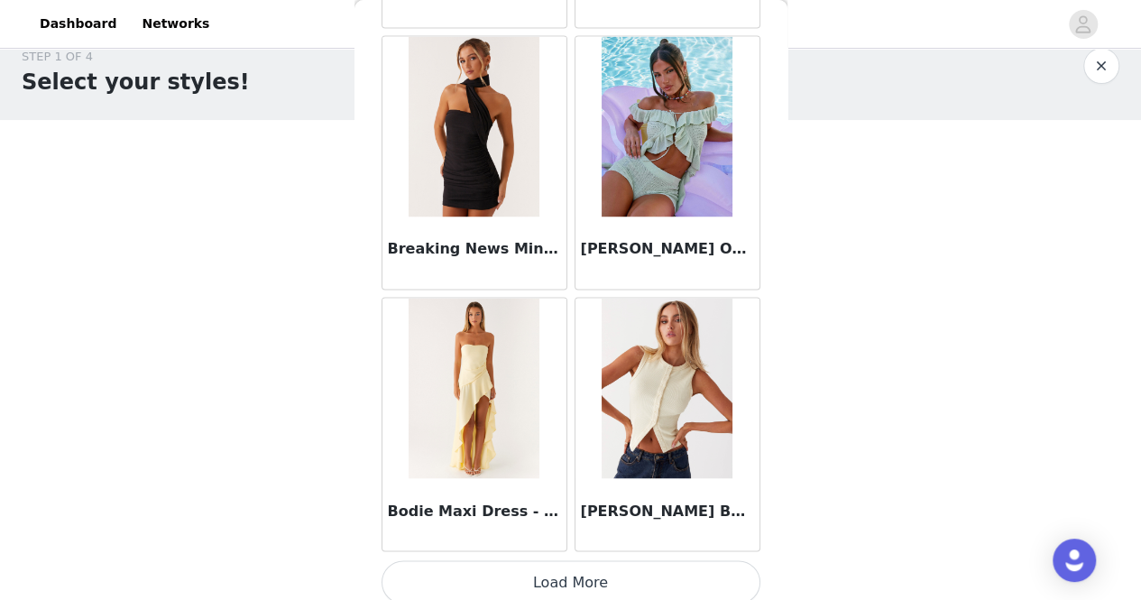
click at [584, 577] on button "Load More" at bounding box center [570, 581] width 379 height 43
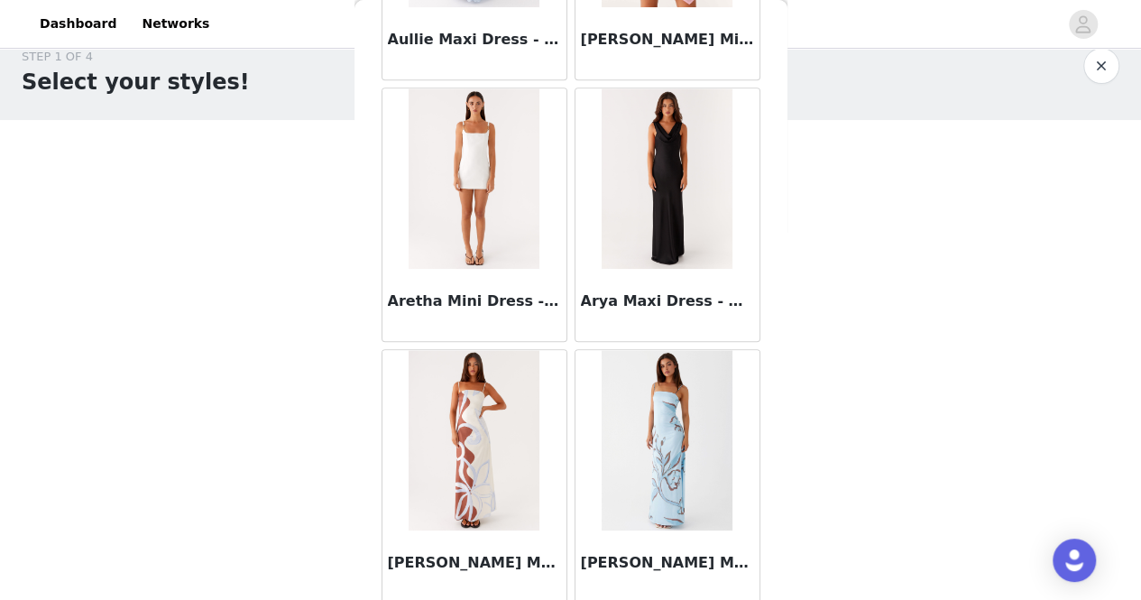
scroll to position [7372, 0]
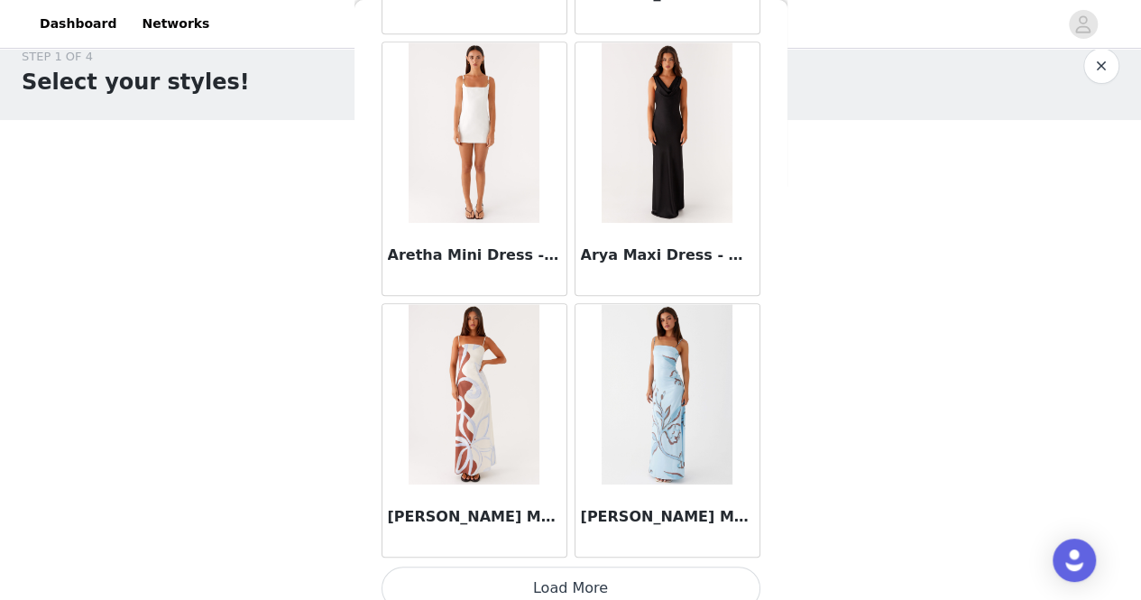
click at [584, 577] on button "Load More" at bounding box center [570, 587] width 379 height 43
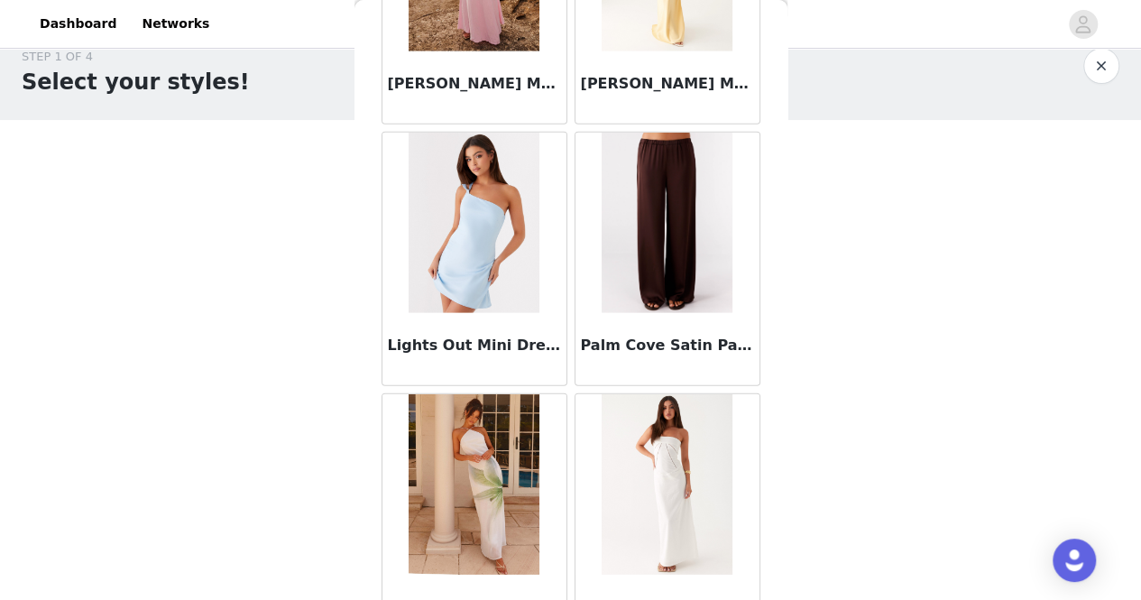
scroll to position [9981, 0]
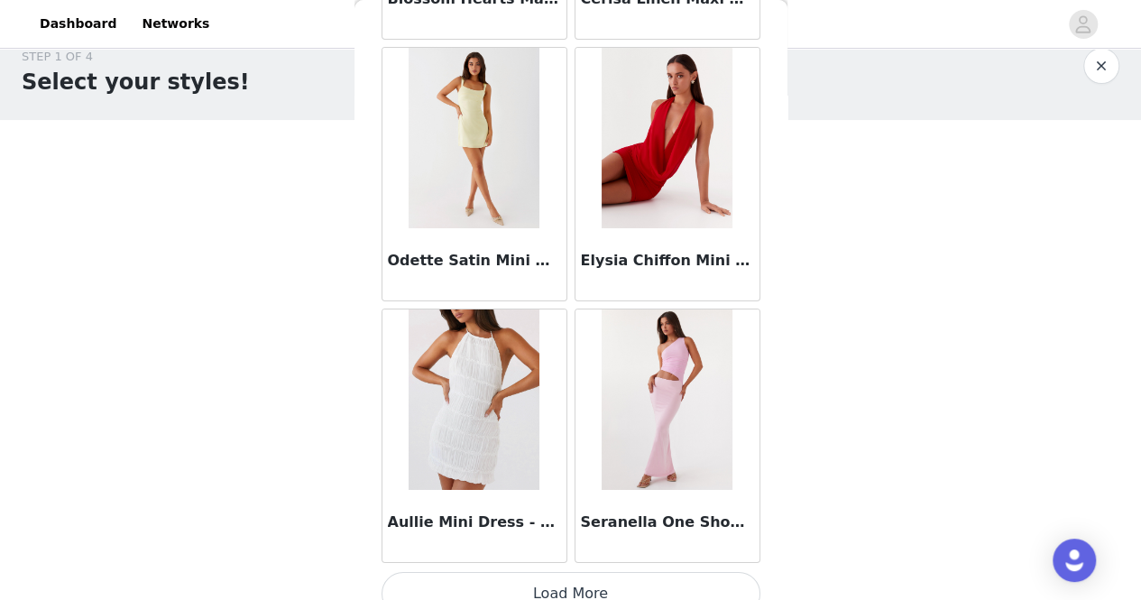
click at [584, 577] on button "Load More" at bounding box center [570, 593] width 379 height 43
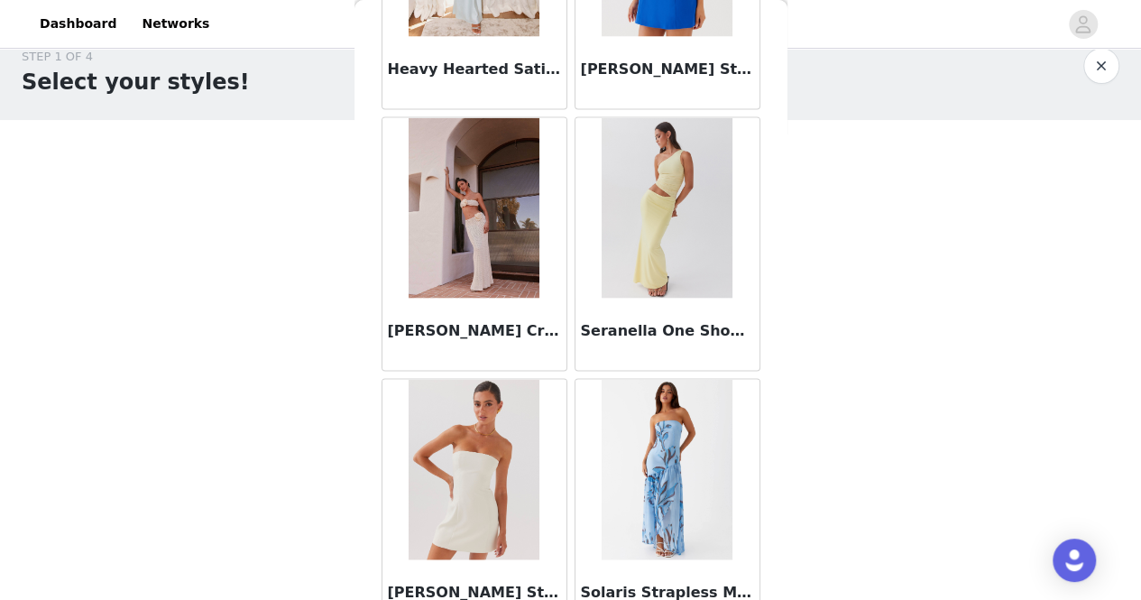
scroll to position [12590, 0]
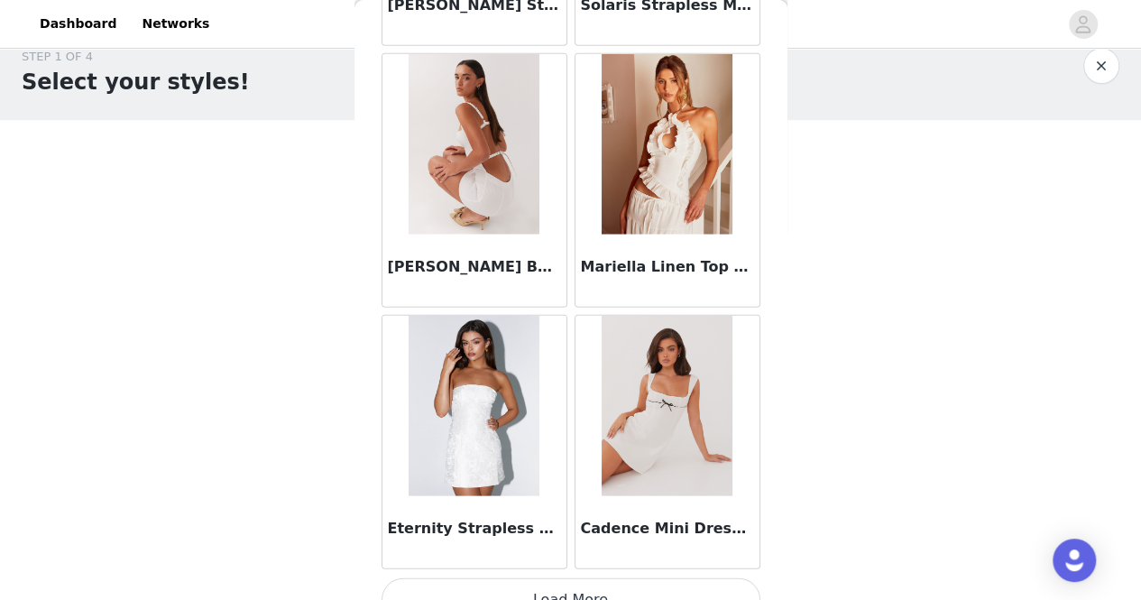
click at [572, 578] on button "Load More" at bounding box center [570, 599] width 379 height 43
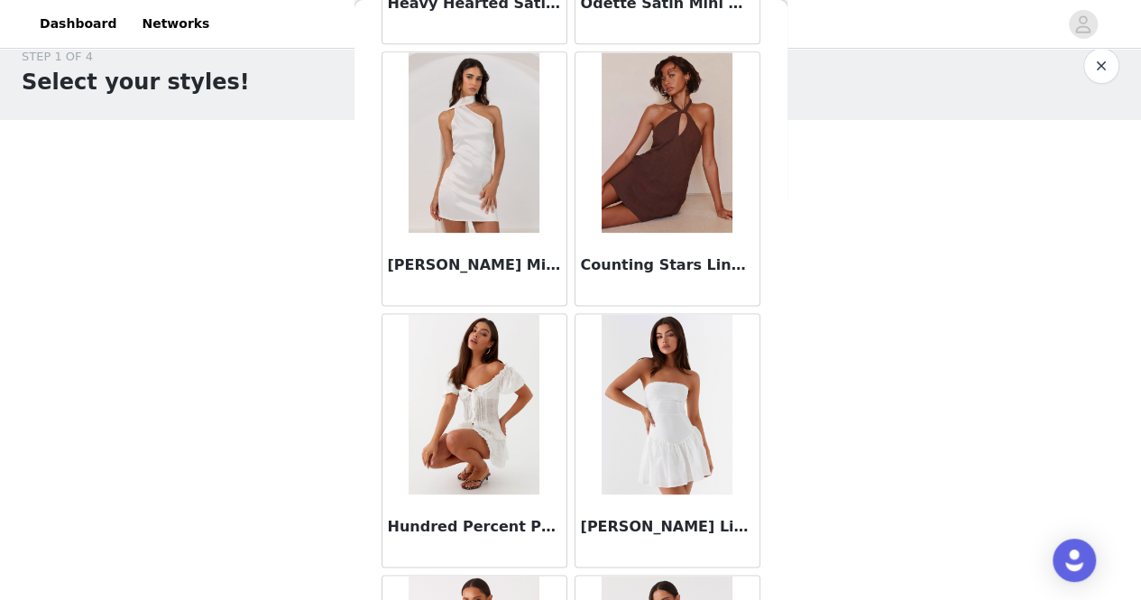
scroll to position [15199, 0]
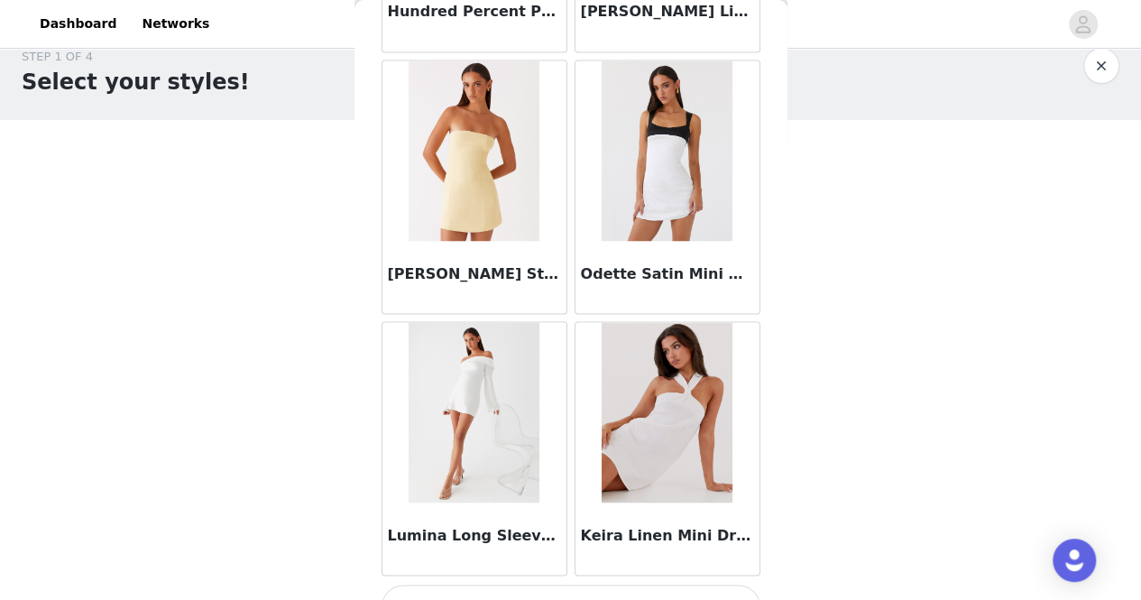
click at [621, 584] on button "Load More" at bounding box center [570, 605] width 379 height 43
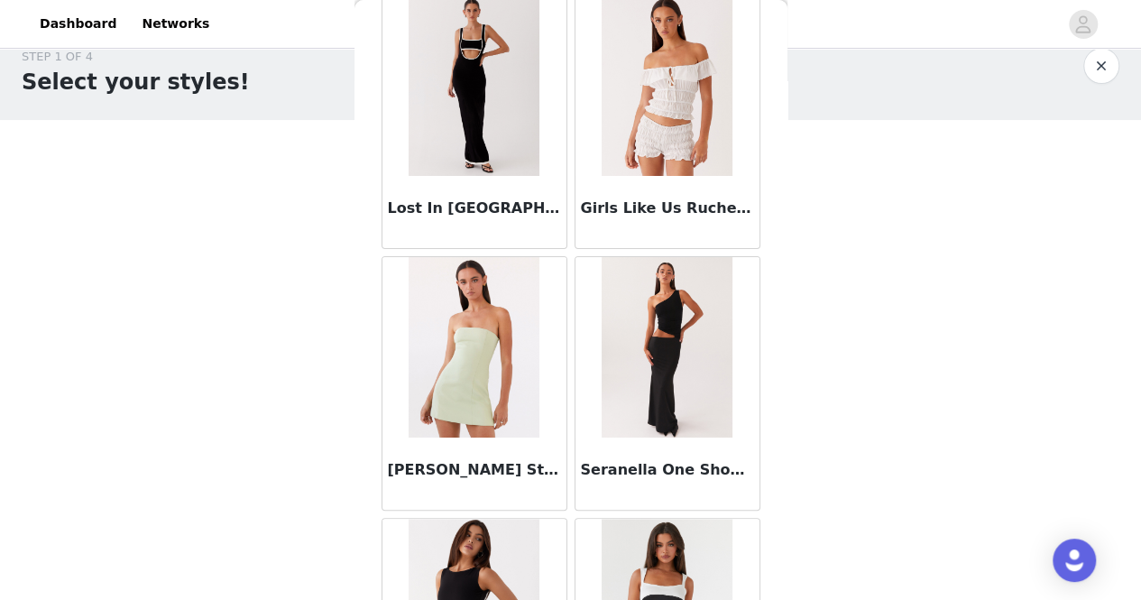
scroll to position [17809, 0]
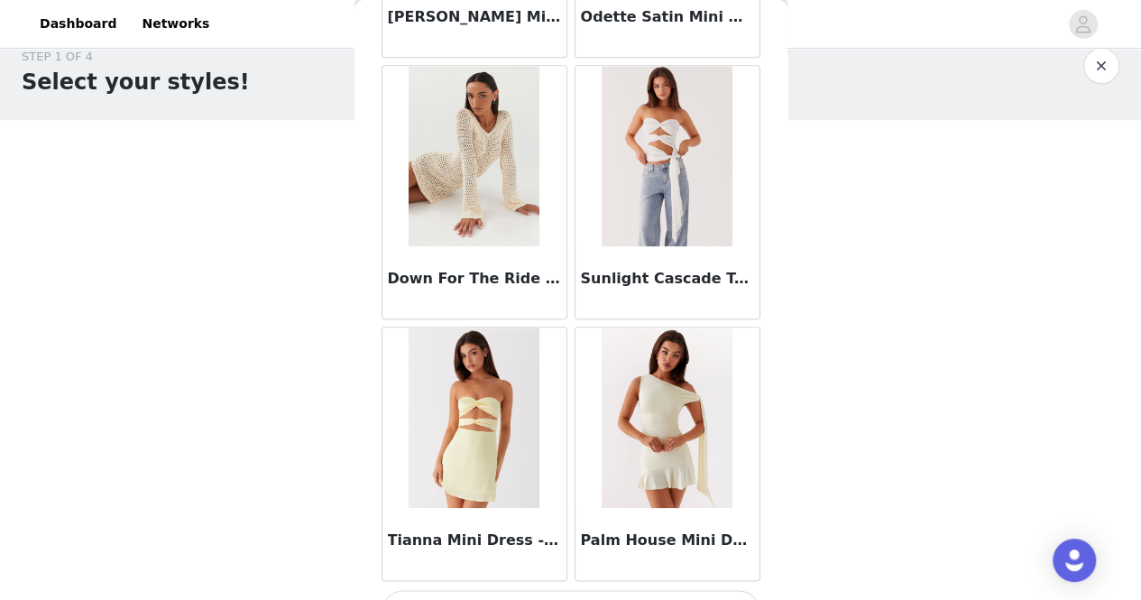
click at [647, 590] on button "Load More" at bounding box center [570, 611] width 379 height 43
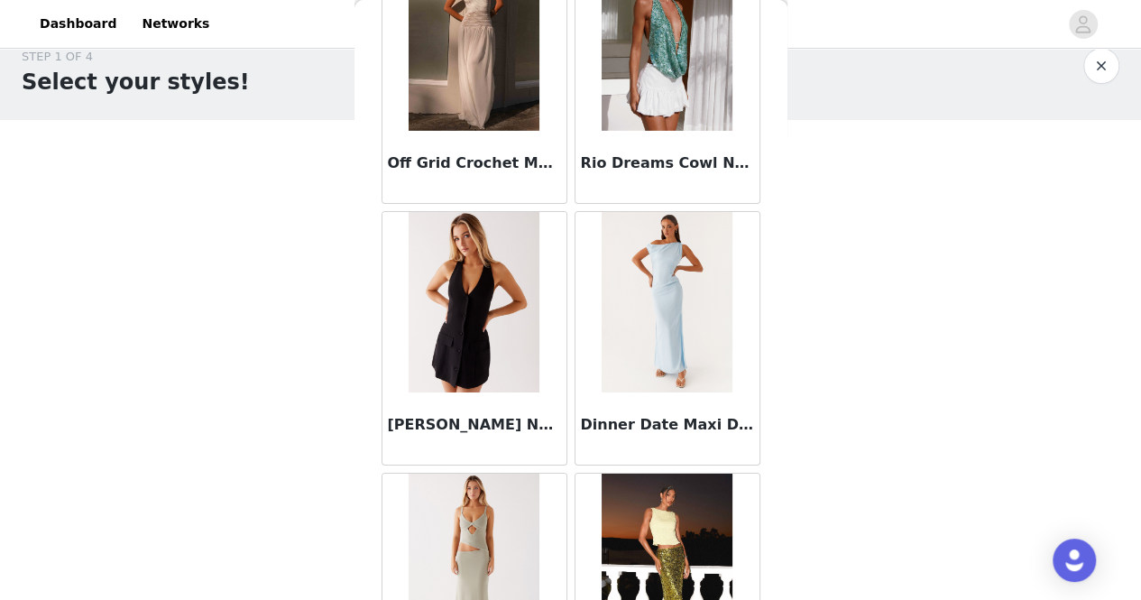
scroll to position [20418, 0]
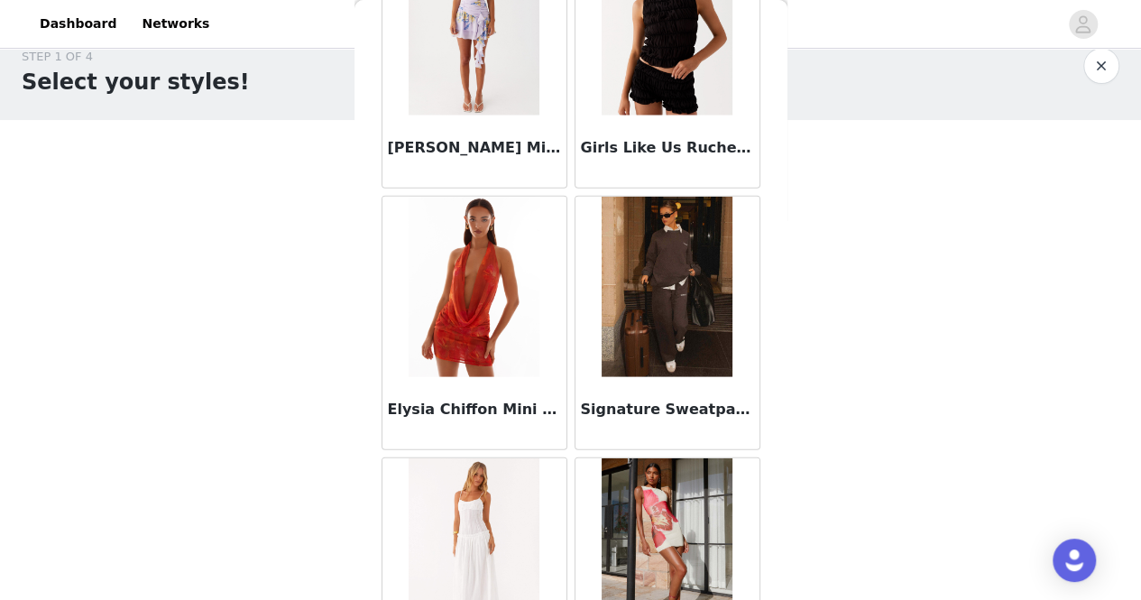
scroll to position [23027, 0]
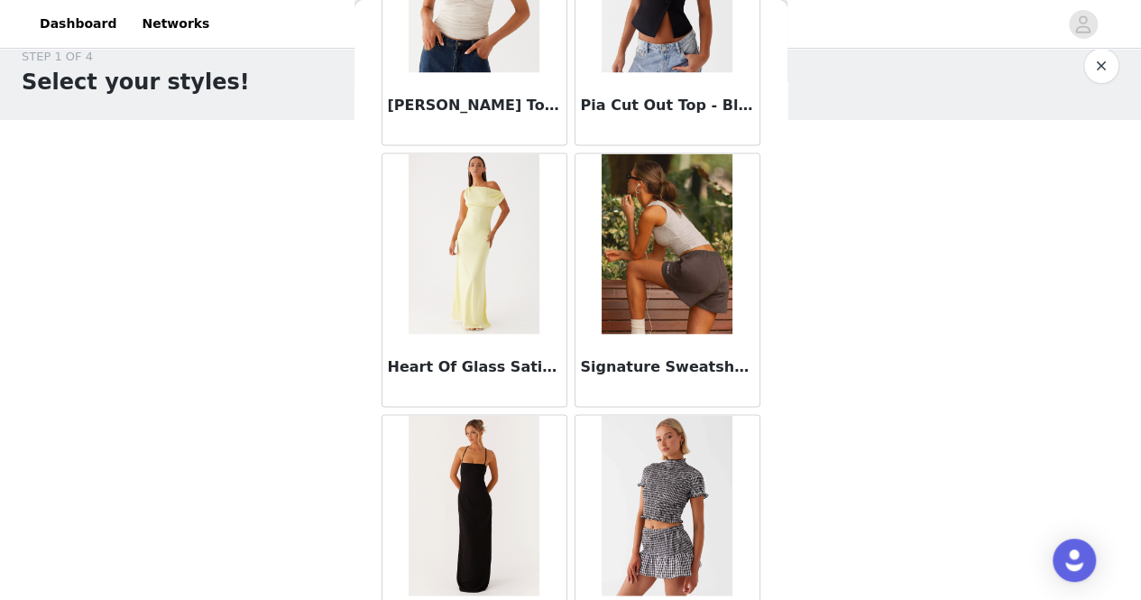
scroll to position [25637, 0]
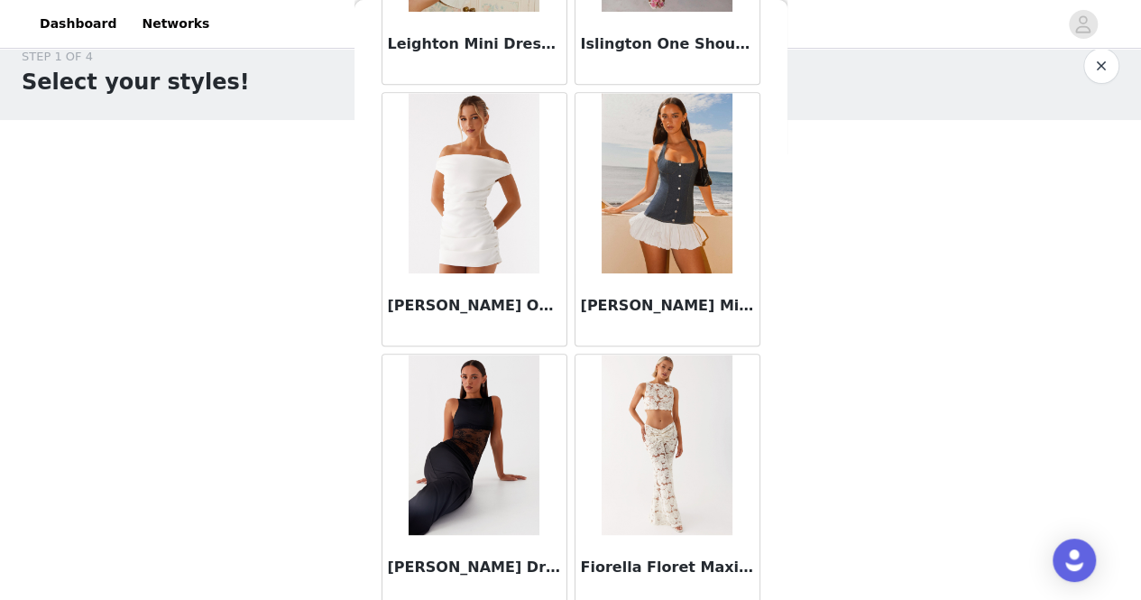
scroll to position [28246, 0]
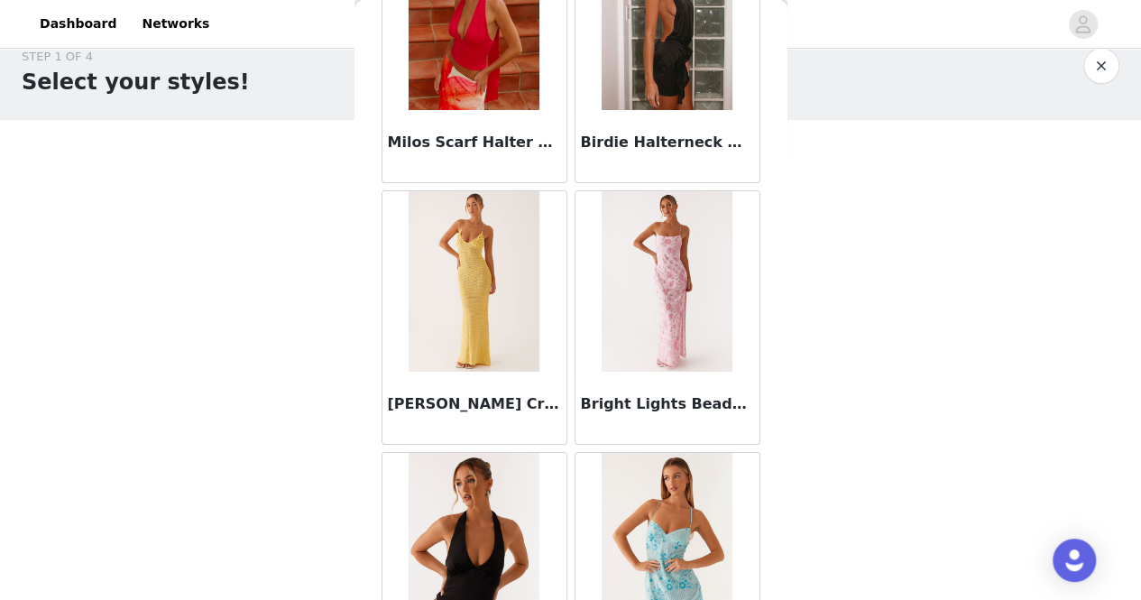
scroll to position [30855, 0]
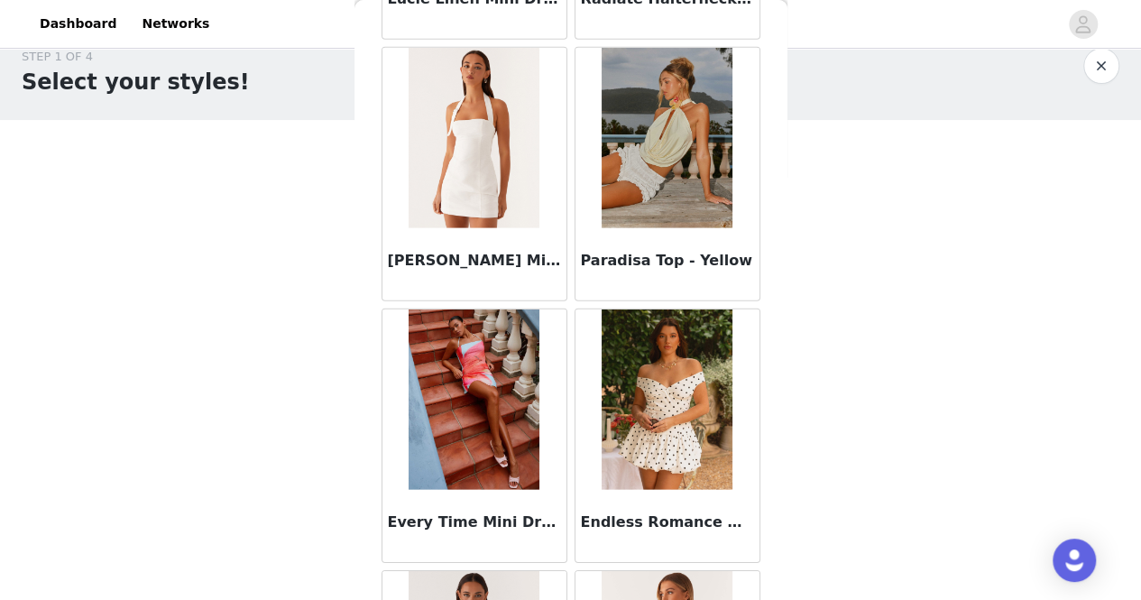
scroll to position [33465, 0]
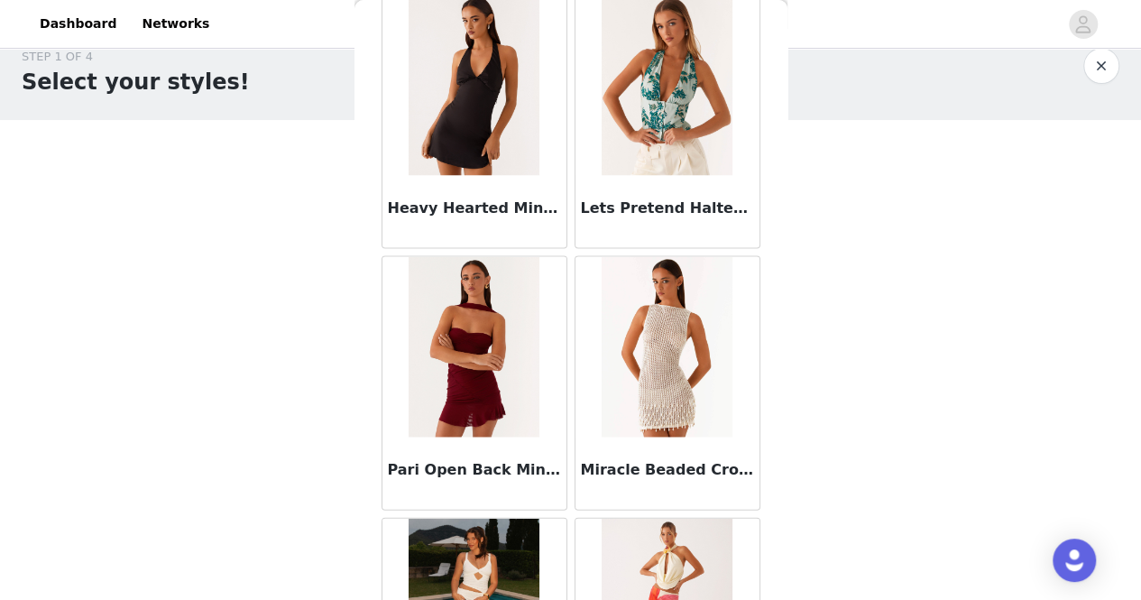
scroll to position [36074, 0]
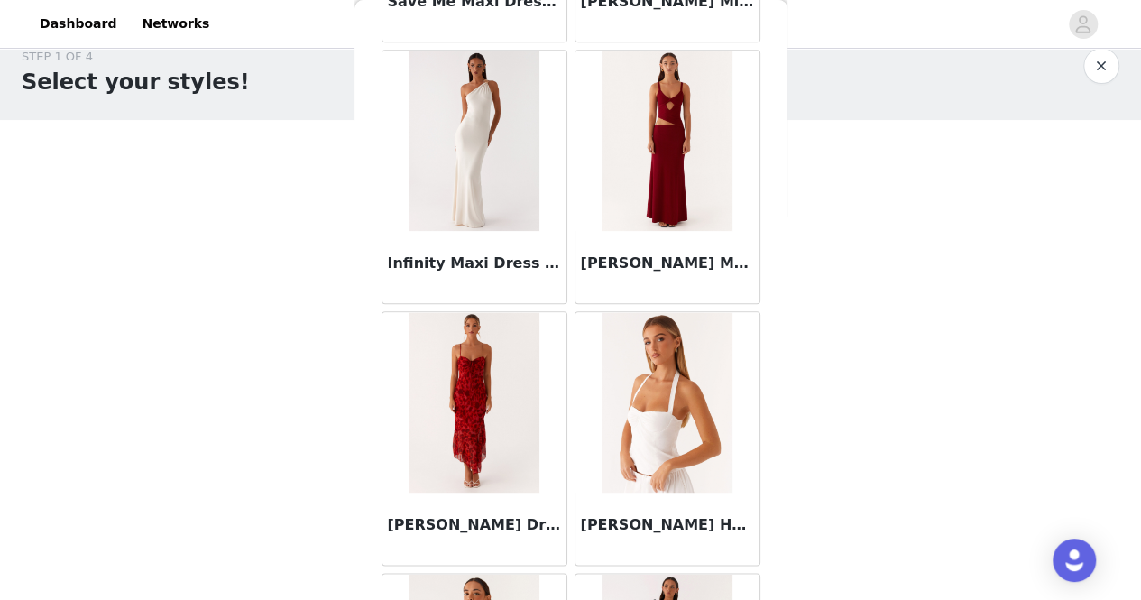
scroll to position [38683, 0]
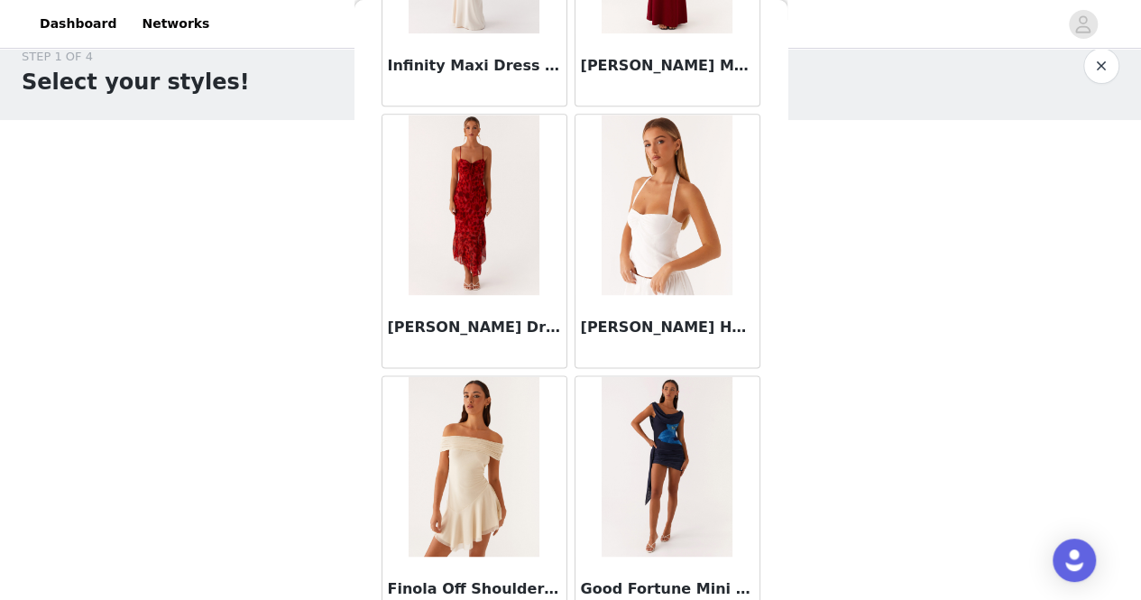
drag, startPoint x: 599, startPoint y: 594, endPoint x: 588, endPoint y: 583, distance: 16.0
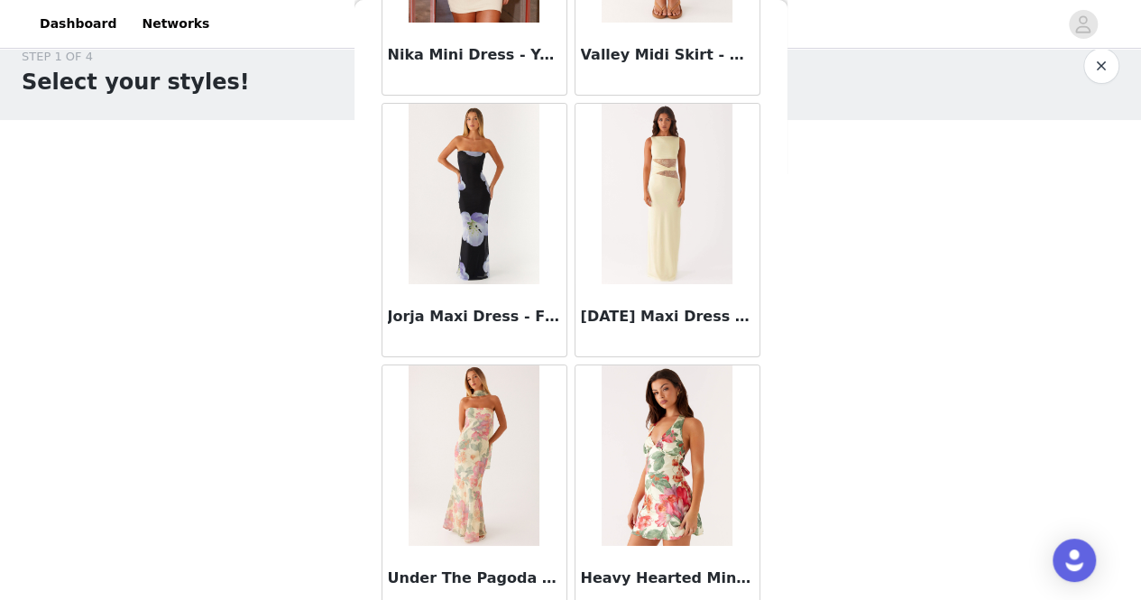
scroll to position [41293, 0]
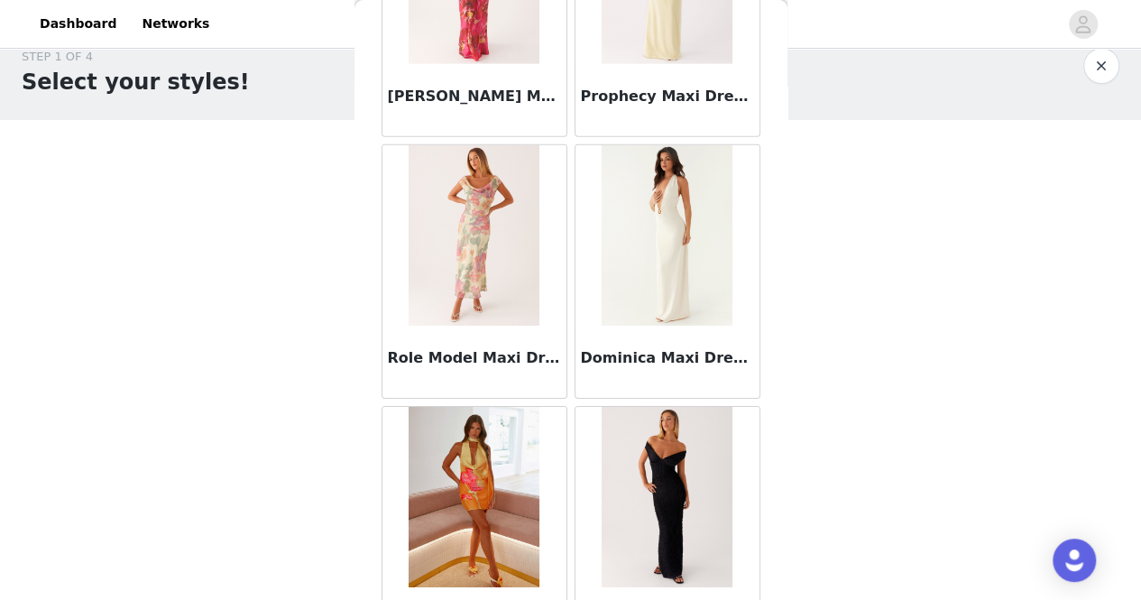
scroll to position [43902, 0]
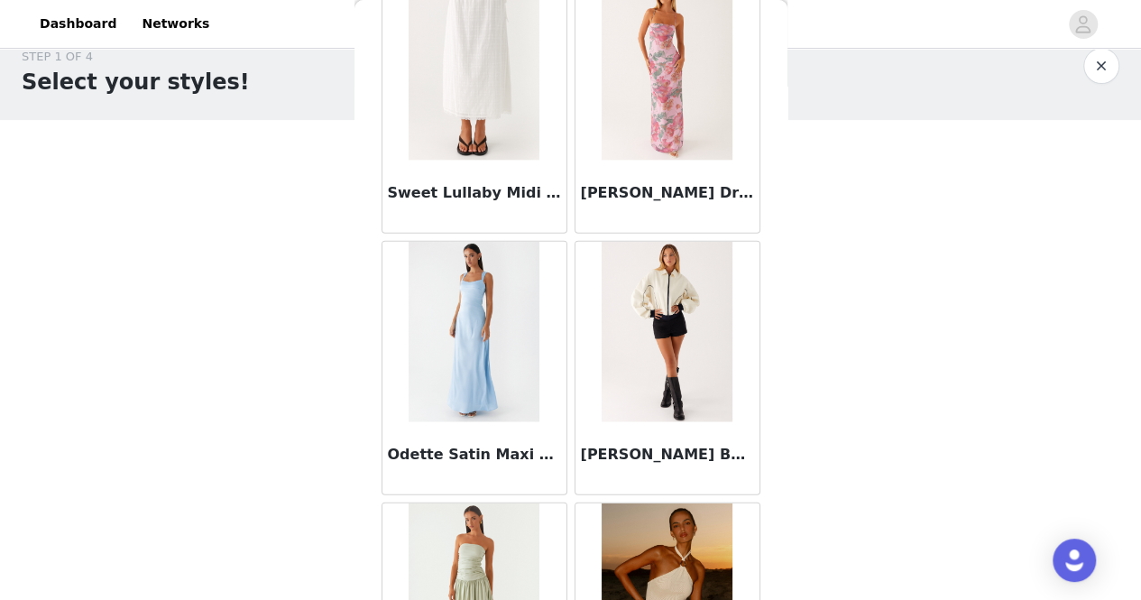
scroll to position [46511, 0]
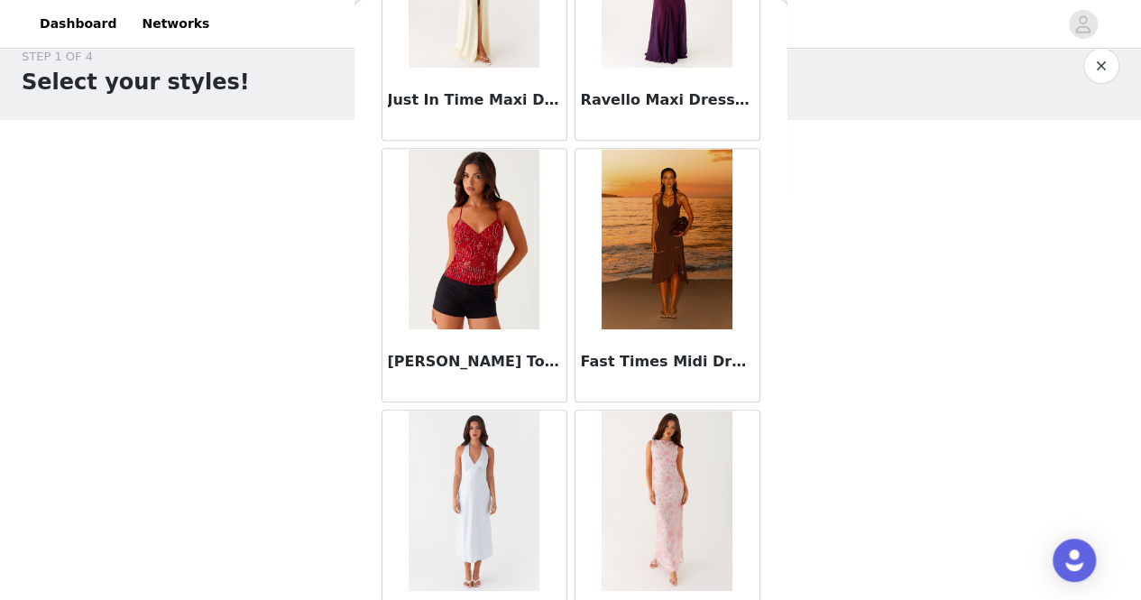
scroll to position [49121, 0]
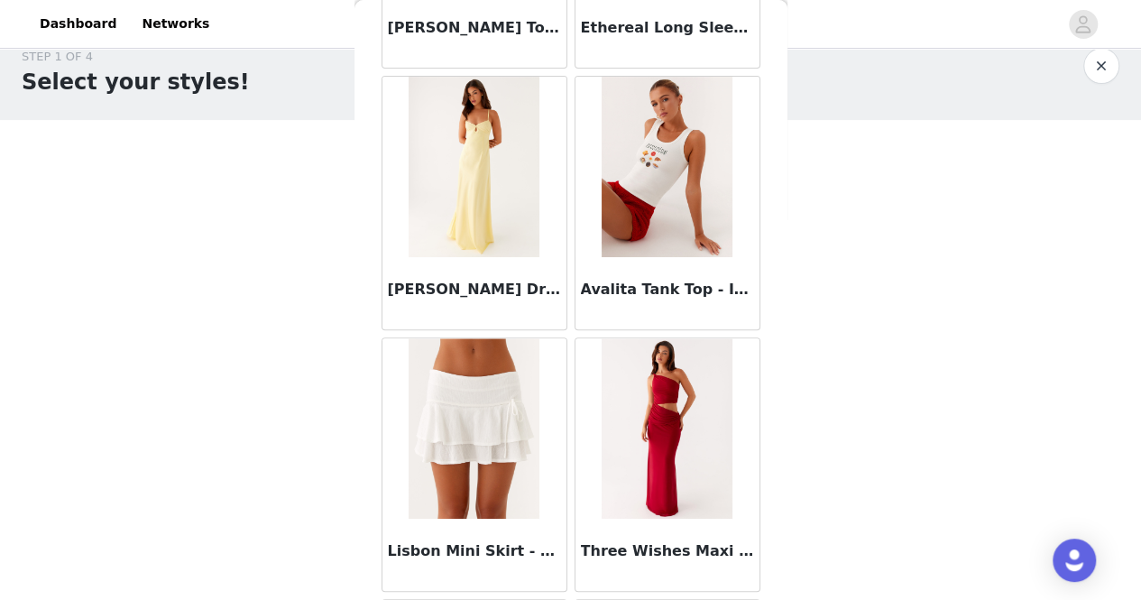
scroll to position [51730, 0]
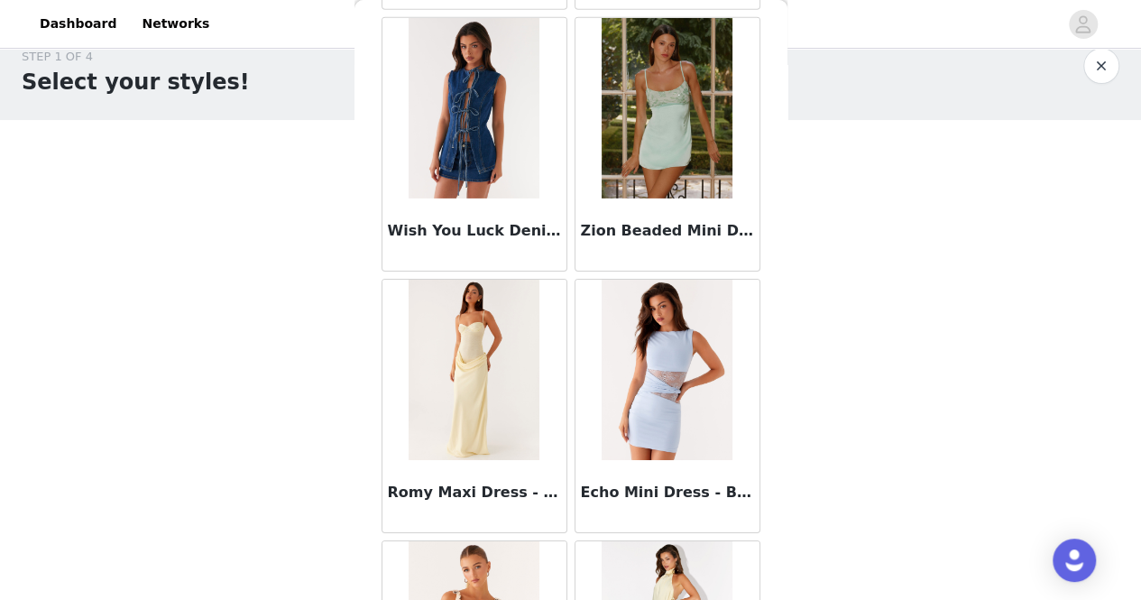
scroll to position [54339, 0]
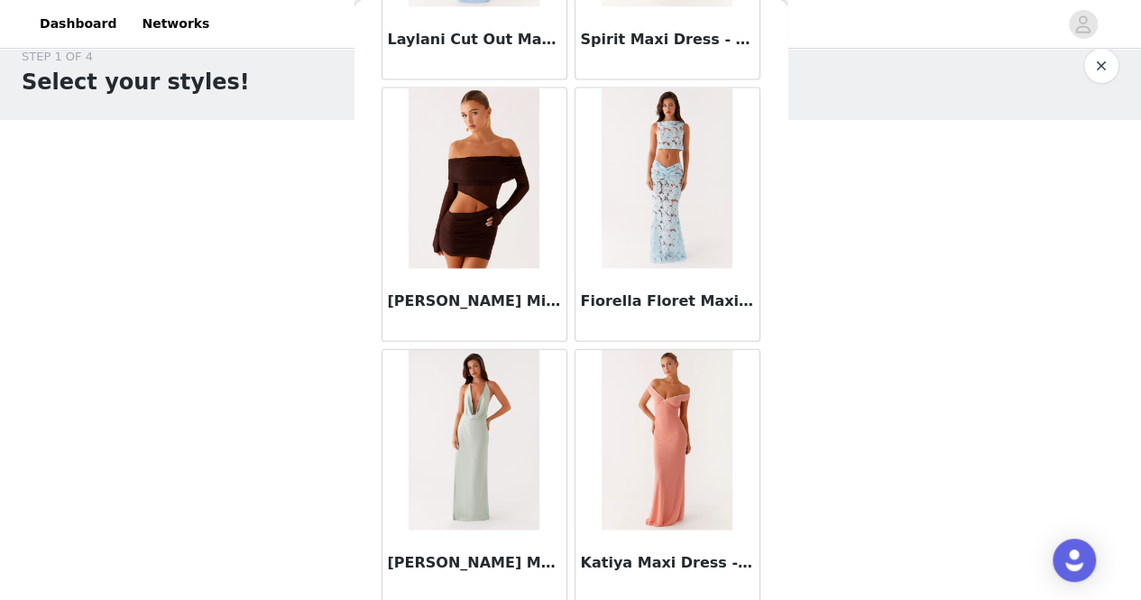
scroll to position [56949, 0]
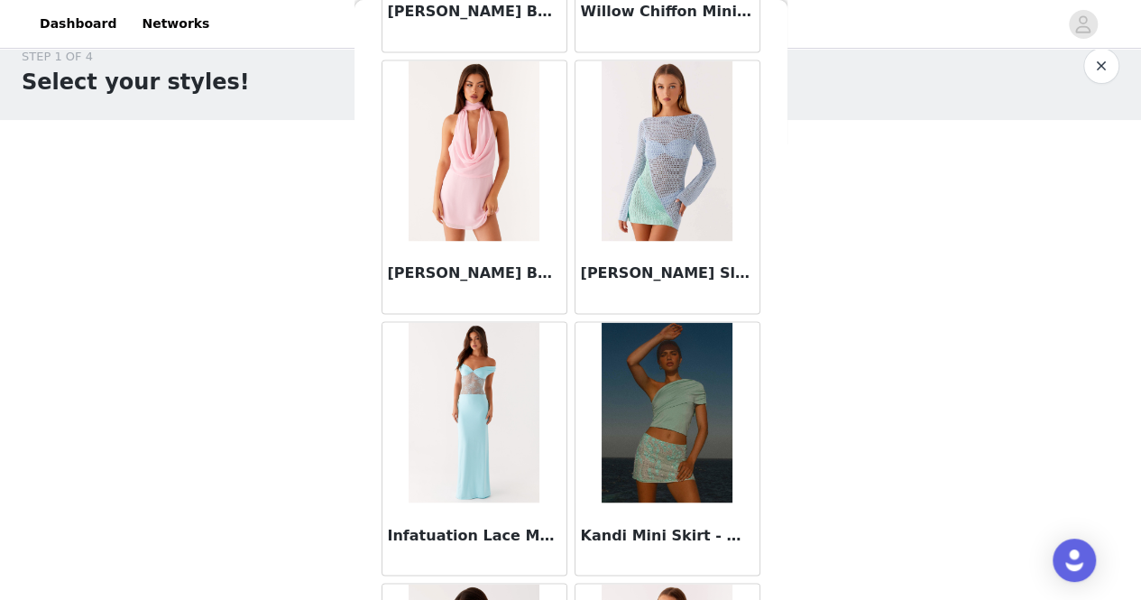
scroll to position [59558, 0]
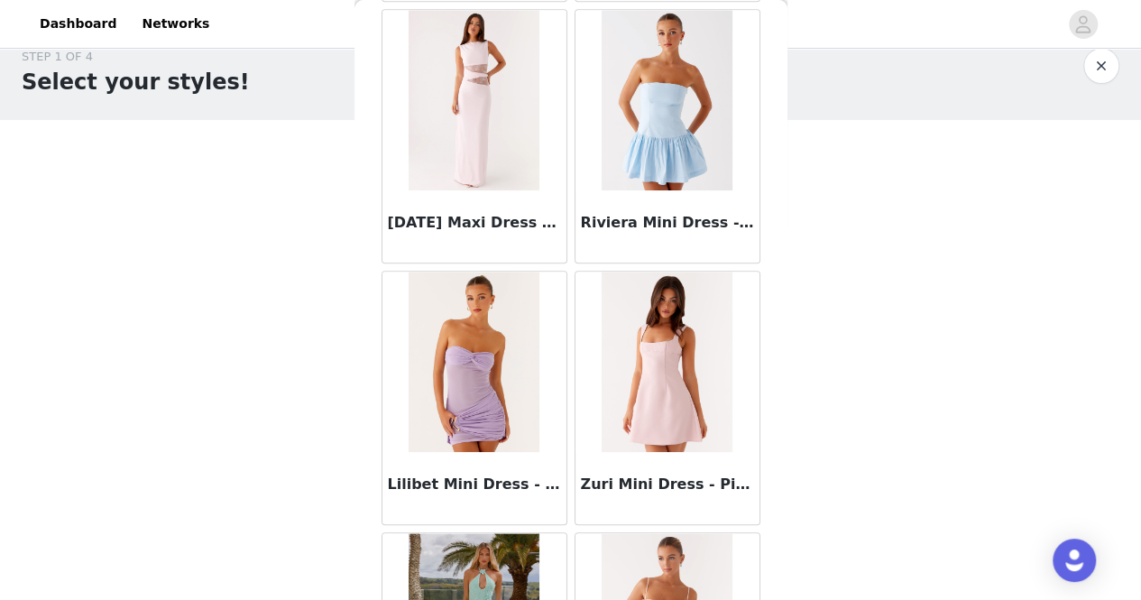
scroll to position [62167, 0]
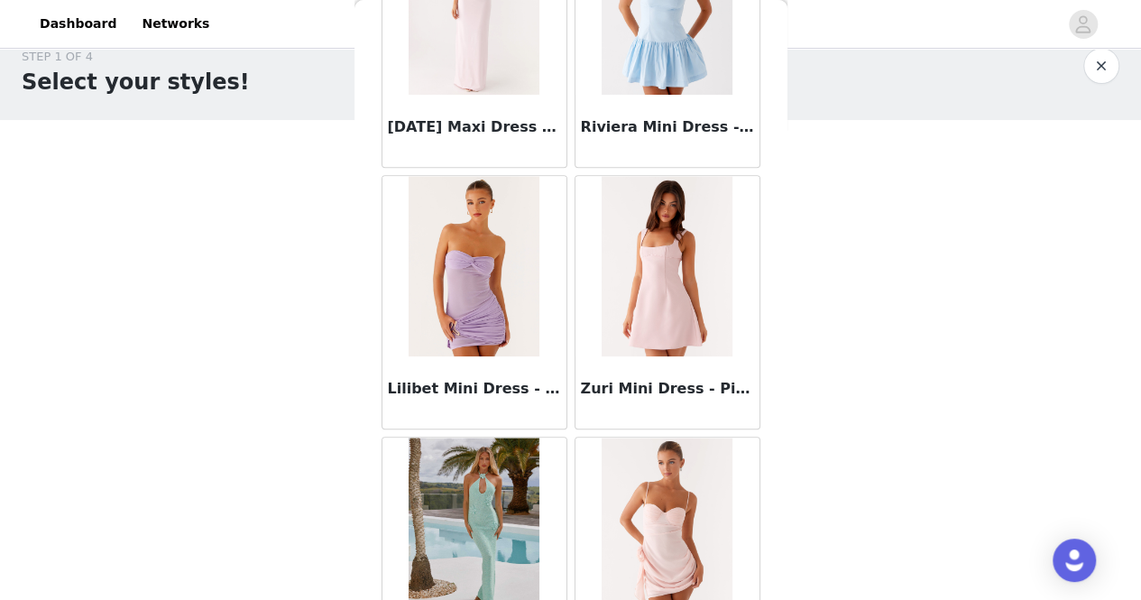
click at [589, 582] on div "Back [PERSON_NAME] Mini Dress - Sunburst Floral Flora Satin Maxi Dress - Ice Bl…" at bounding box center [570, 300] width 433 height 600
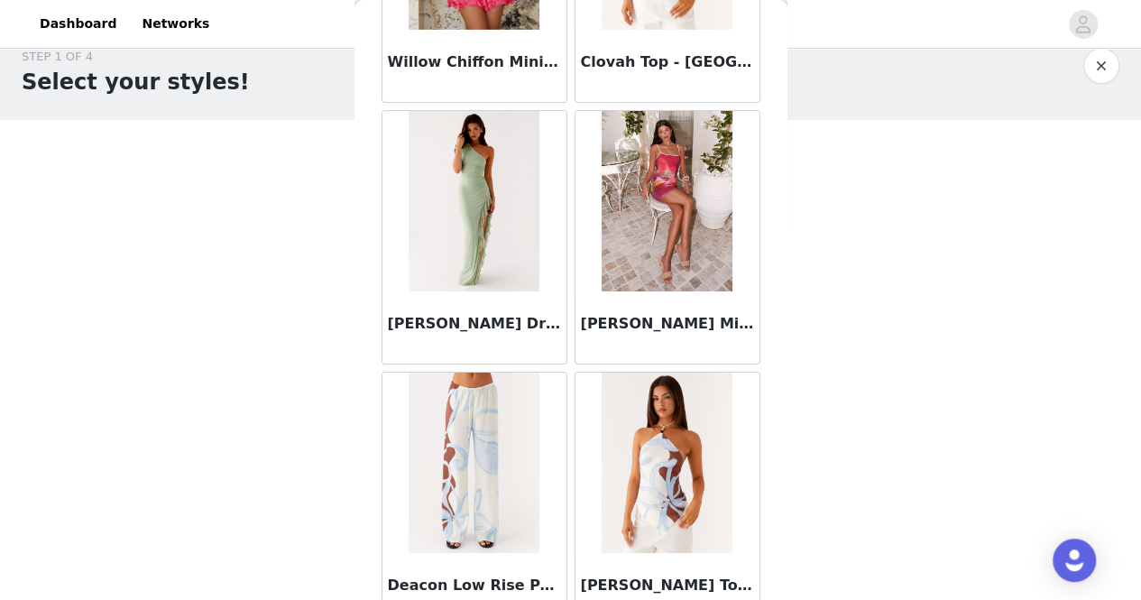
scroll to position [64777, 0]
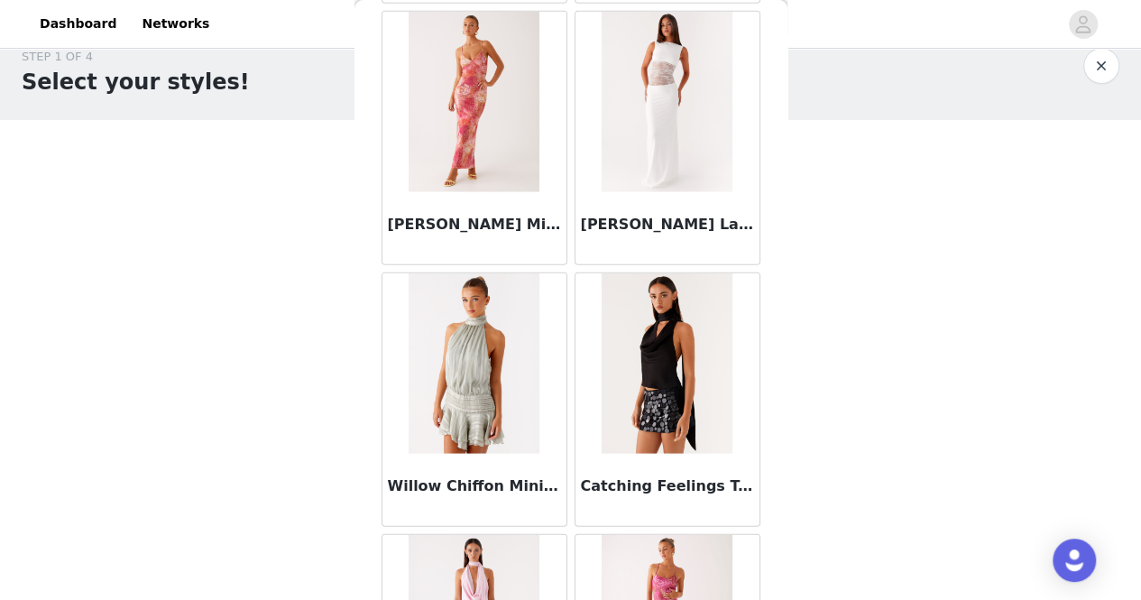
scroll to position [67386, 0]
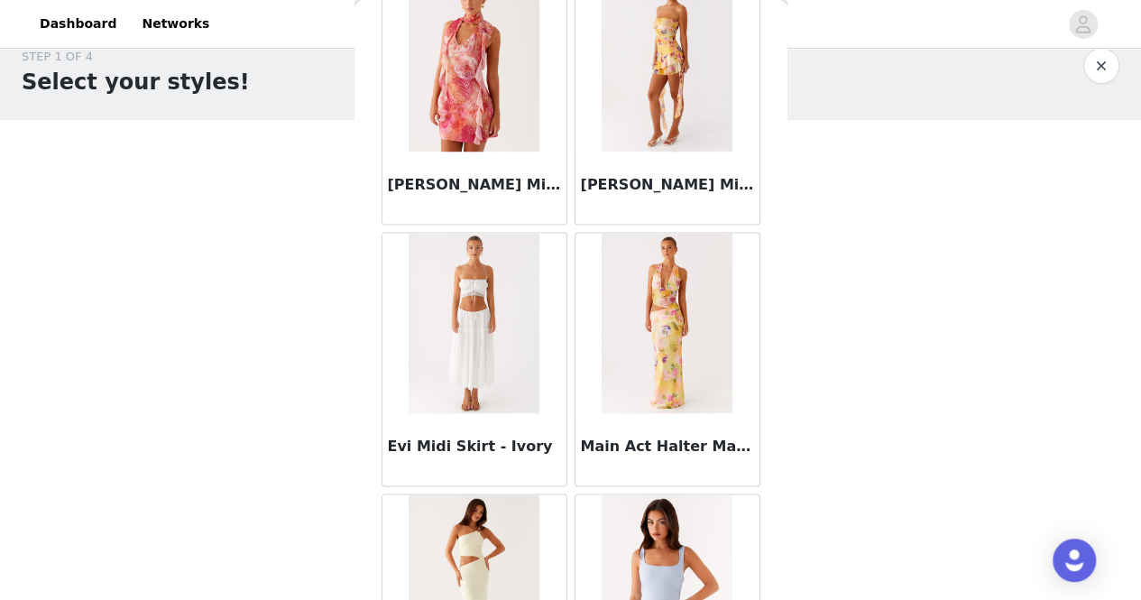
scroll to position [69995, 0]
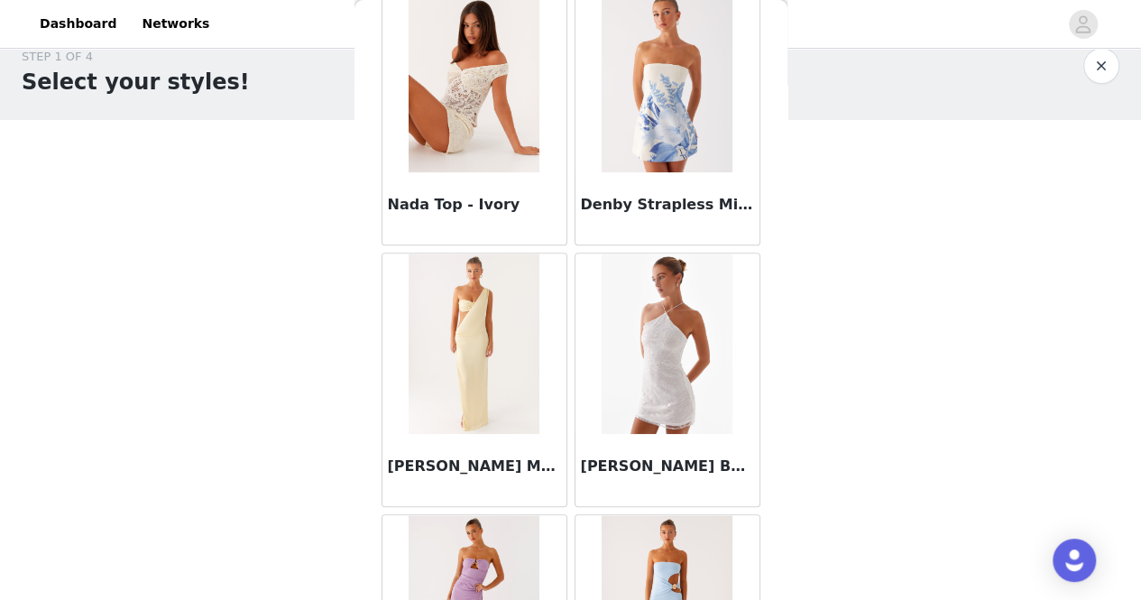
scroll to position [72605, 0]
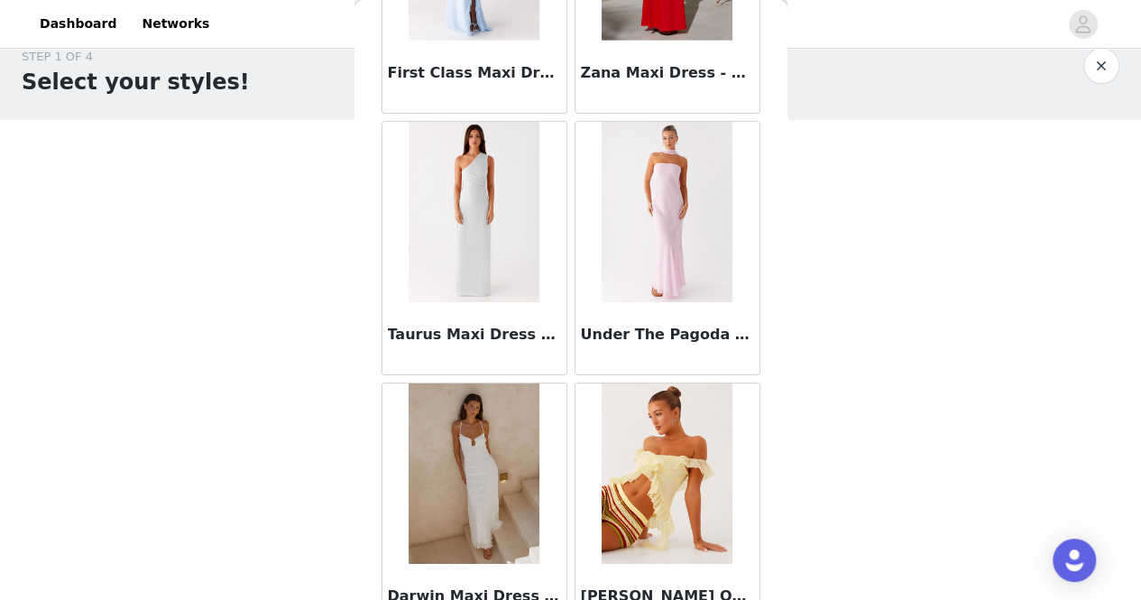
scroll to position [75214, 0]
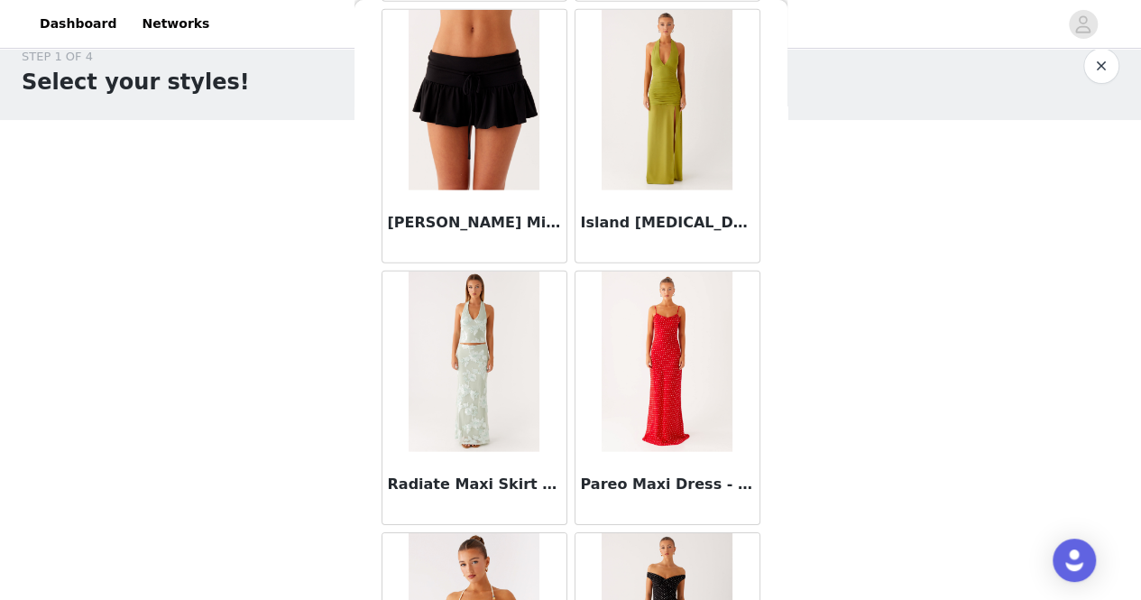
scroll to position [77823, 0]
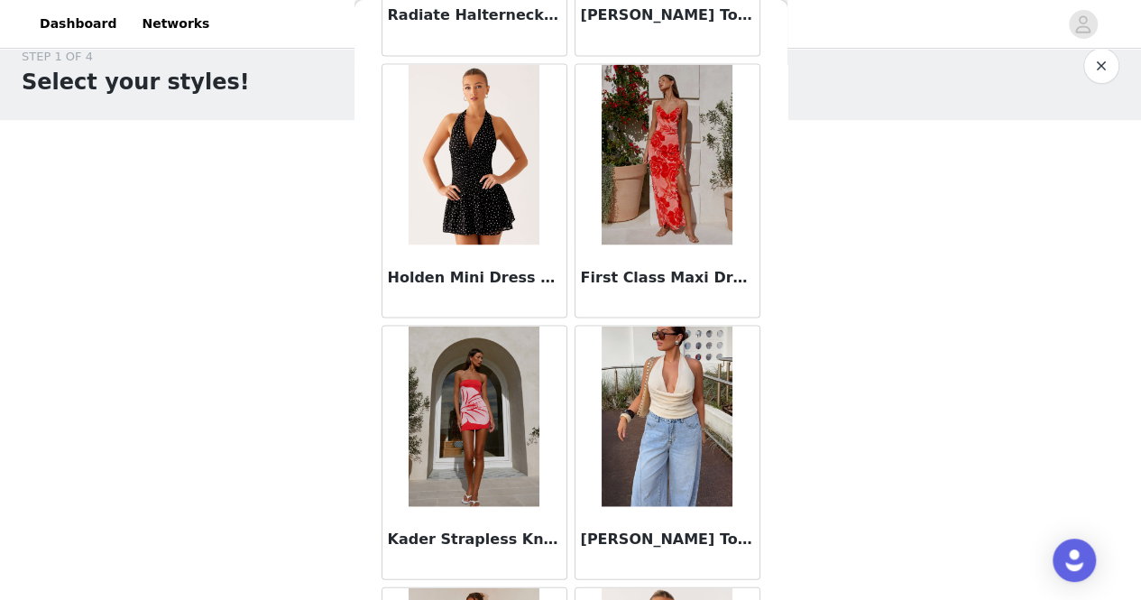
scroll to position [80433, 0]
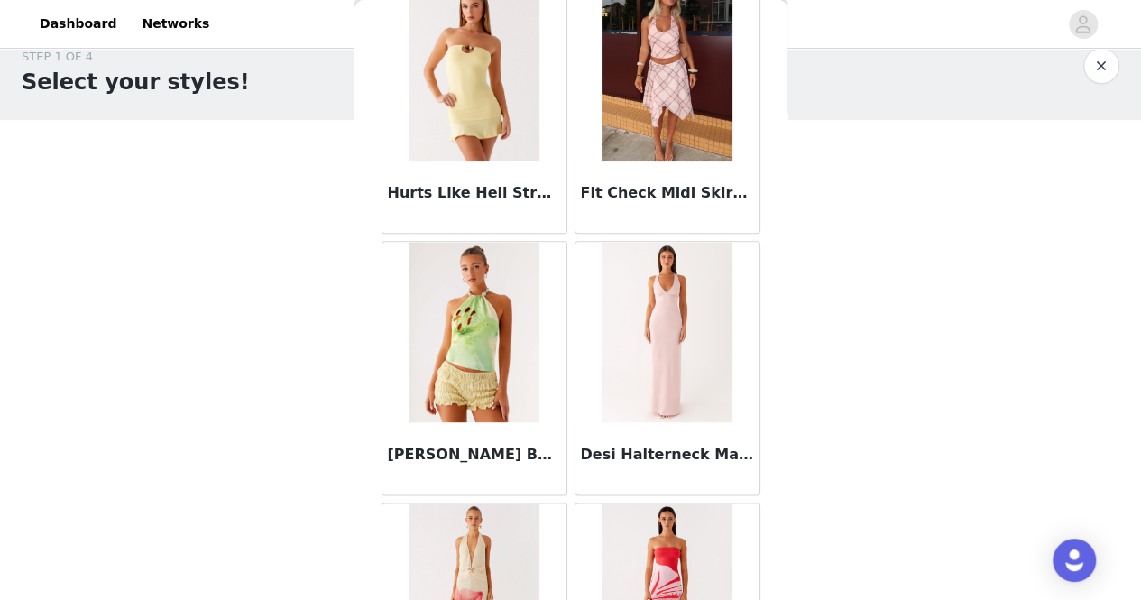
scroll to position [83042, 0]
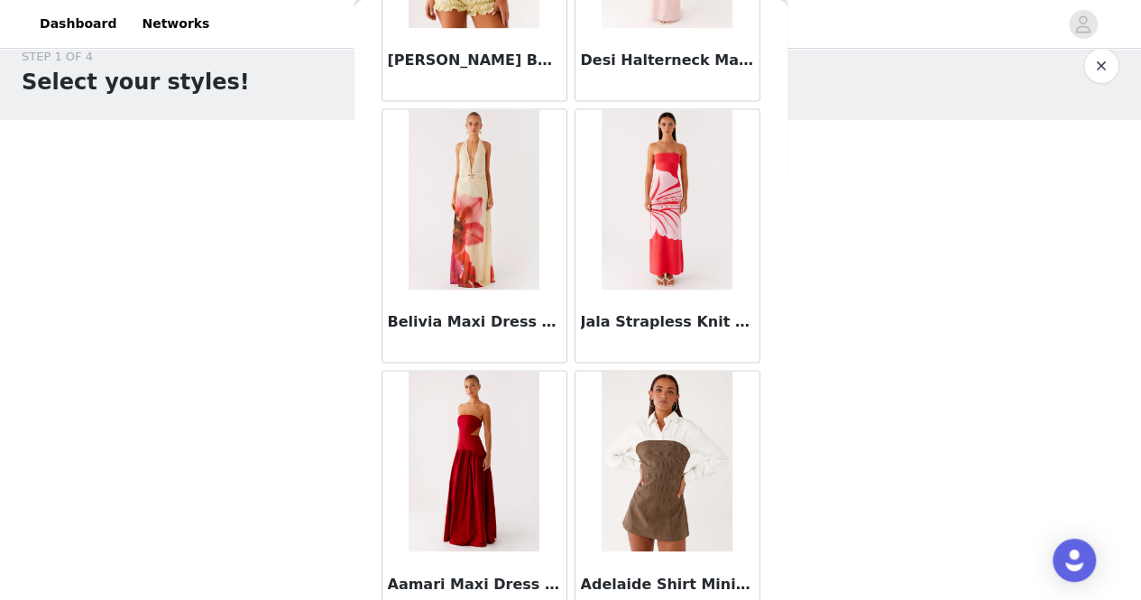
scroll to position [83414, 0]
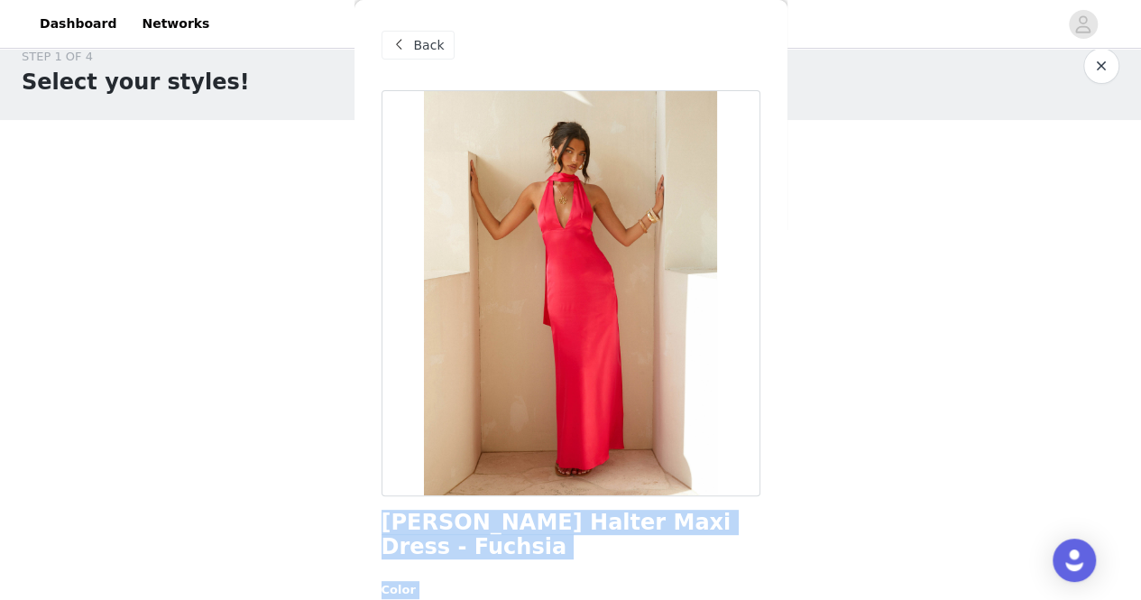
scroll to position [20, 0]
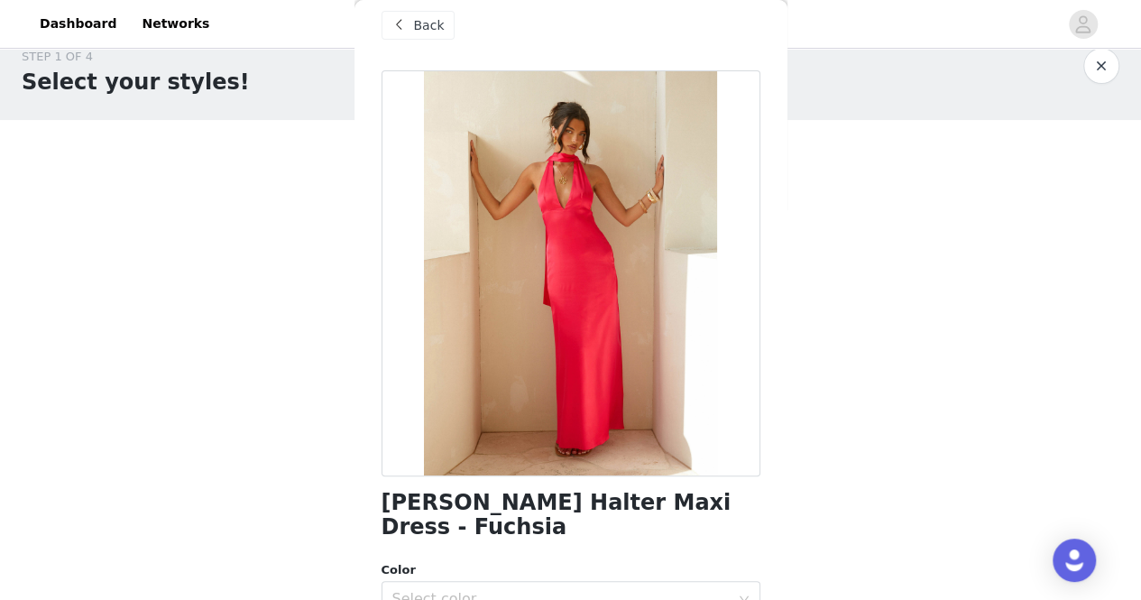
click at [408, 15] on span at bounding box center [400, 25] width 22 height 22
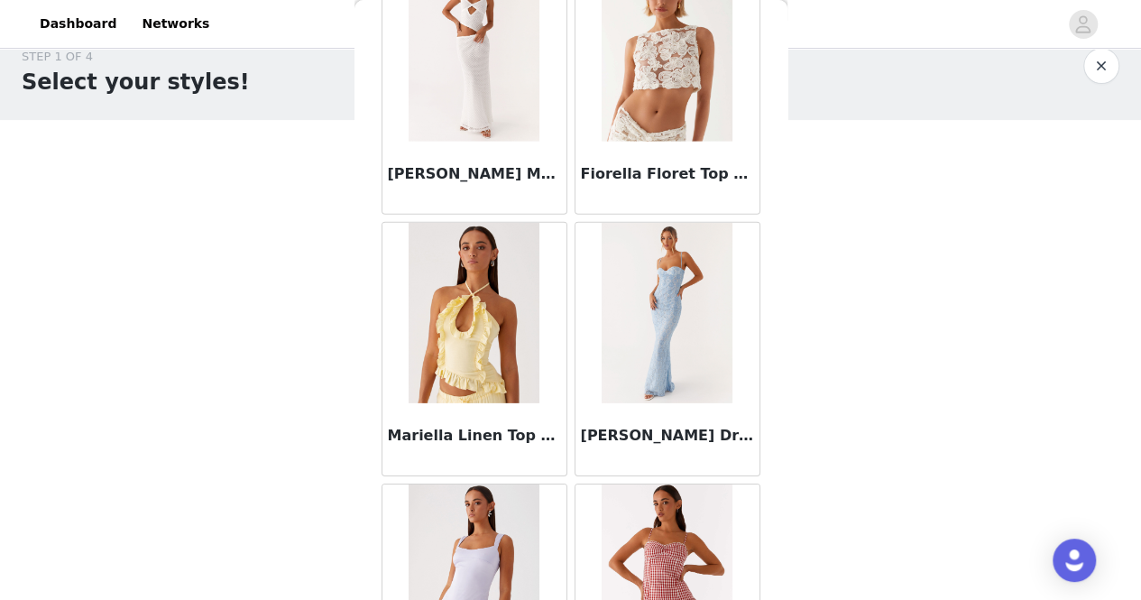
scroll to position [85651, 0]
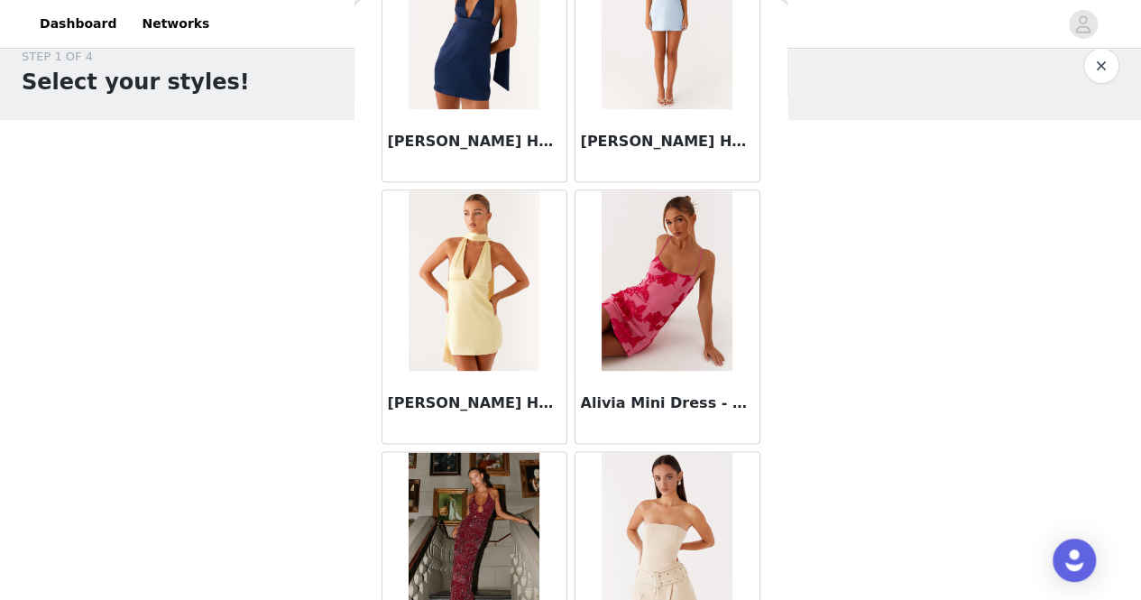
scroll to position [88260, 0]
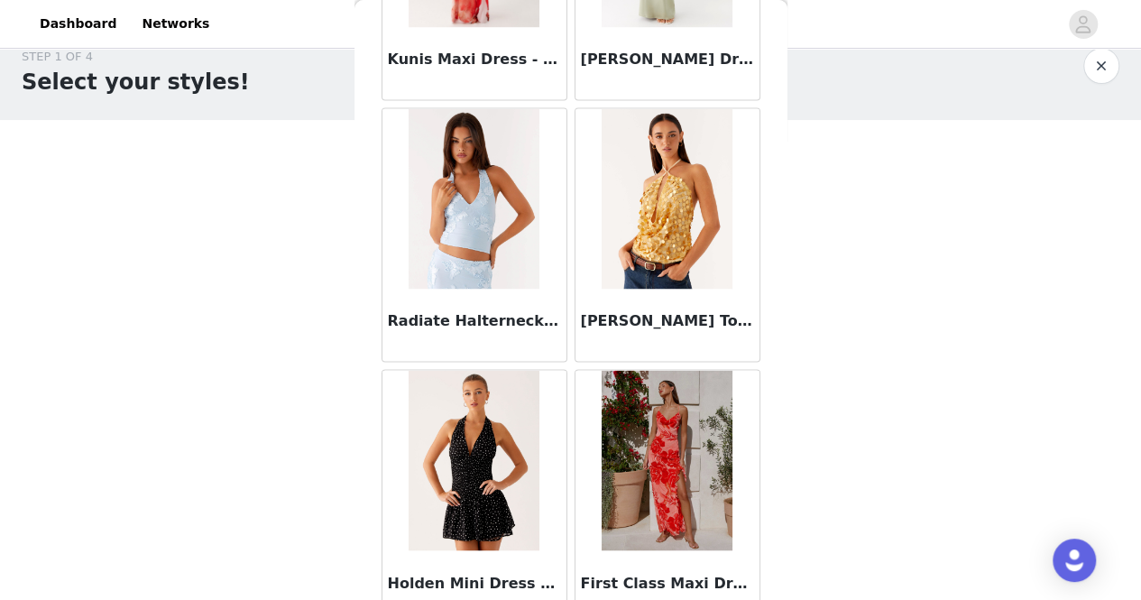
scroll to position [80010, 0]
click at [496, 371] on img at bounding box center [474, 461] width 131 height 180
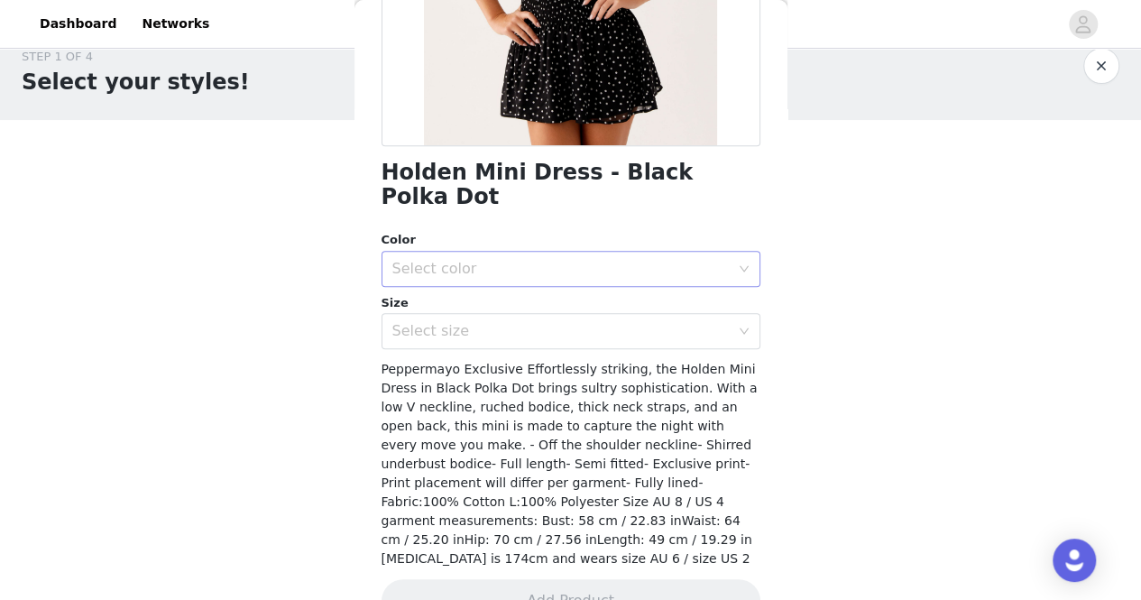
scroll to position [128, 0]
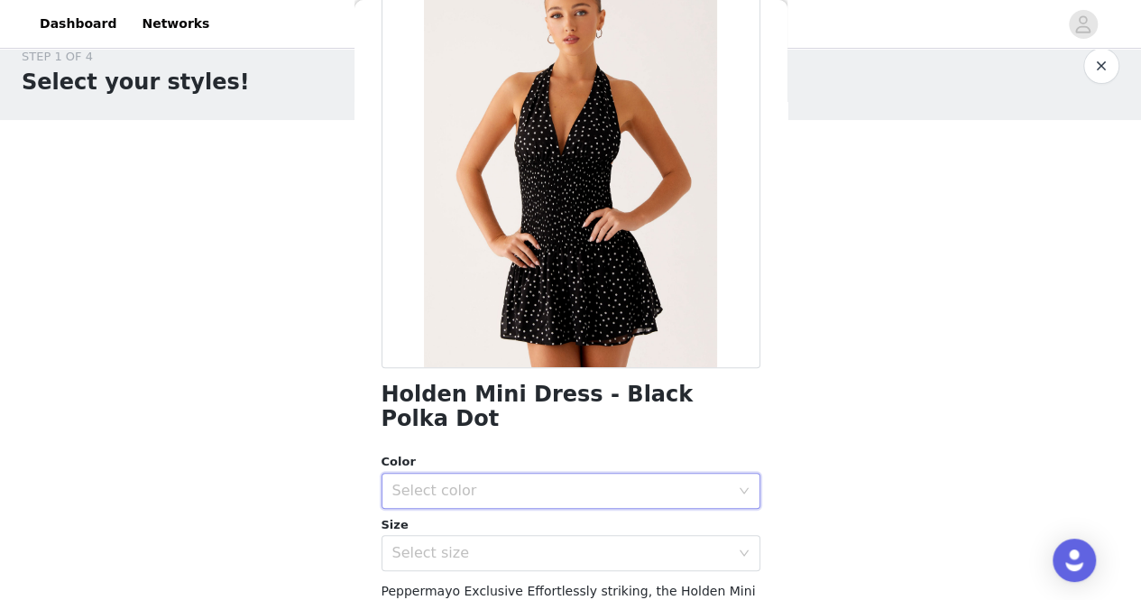
click at [564, 473] on div "Select color" at bounding box center [564, 490] width 345 height 34
click at [561, 492] on li "Black Polka Dot" at bounding box center [563, 505] width 365 height 29
click at [570, 544] on div "Select size" at bounding box center [560, 553] width 337 height 18
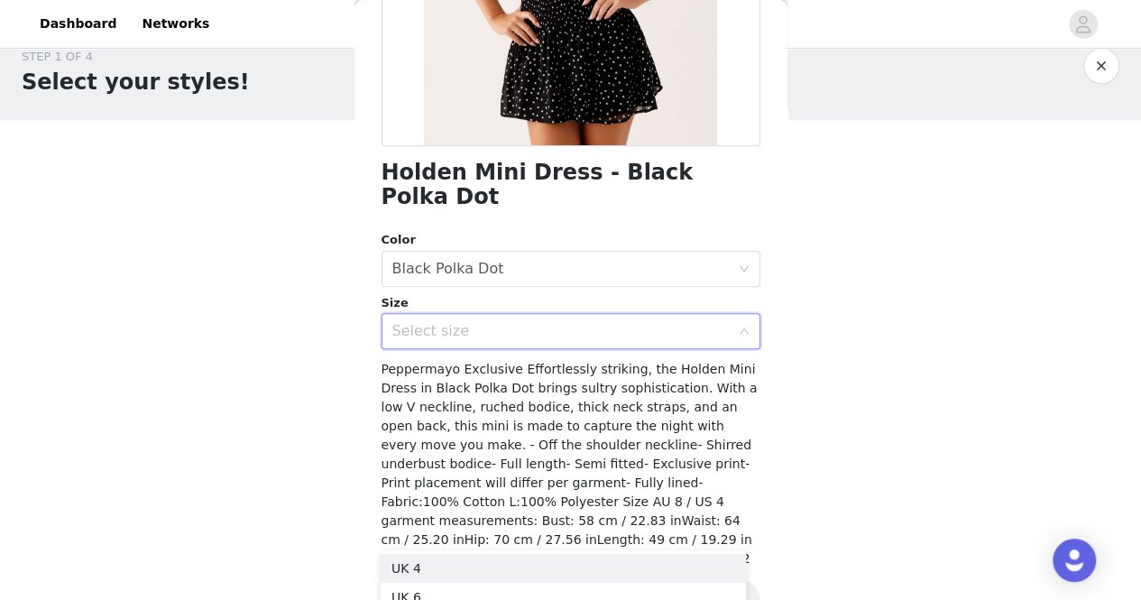
scroll to position [202, 0]
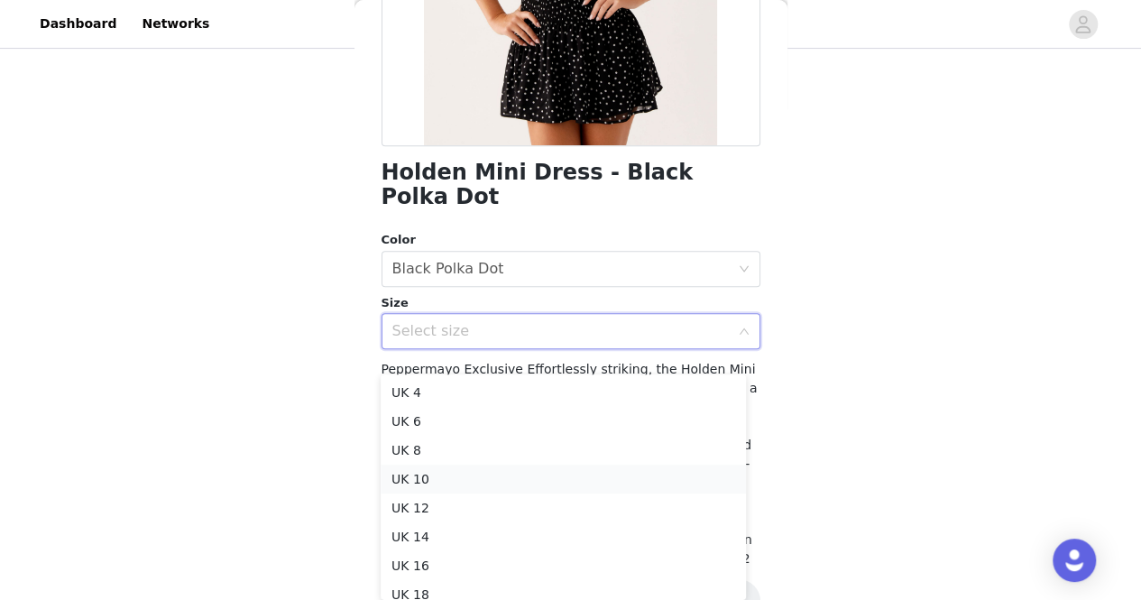
click at [566, 481] on li "UK 10" at bounding box center [563, 478] width 365 height 29
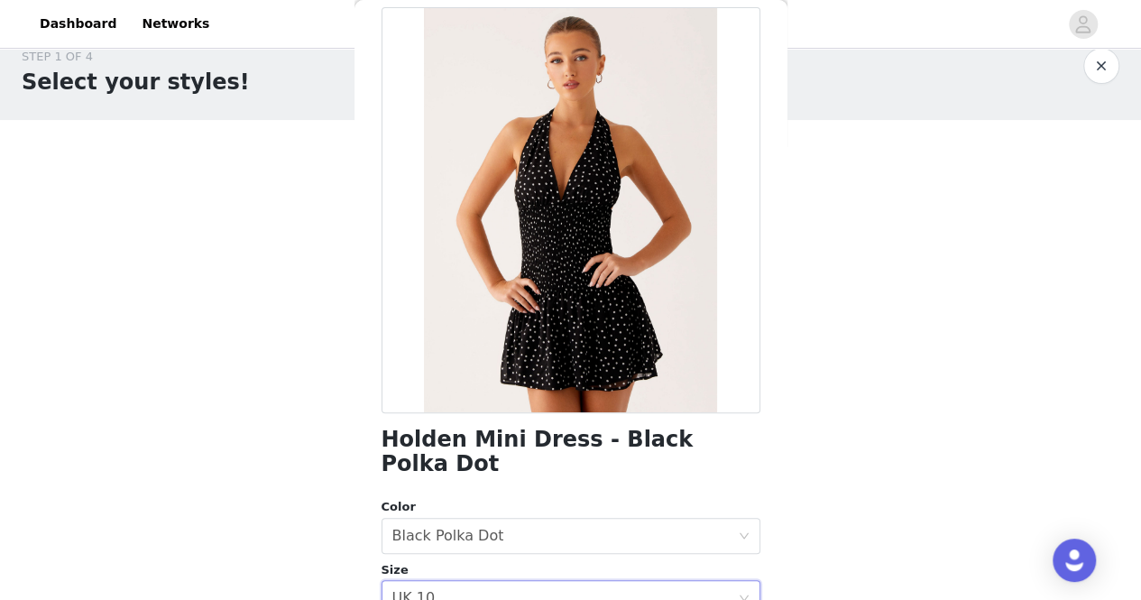
scroll to position [350, 0]
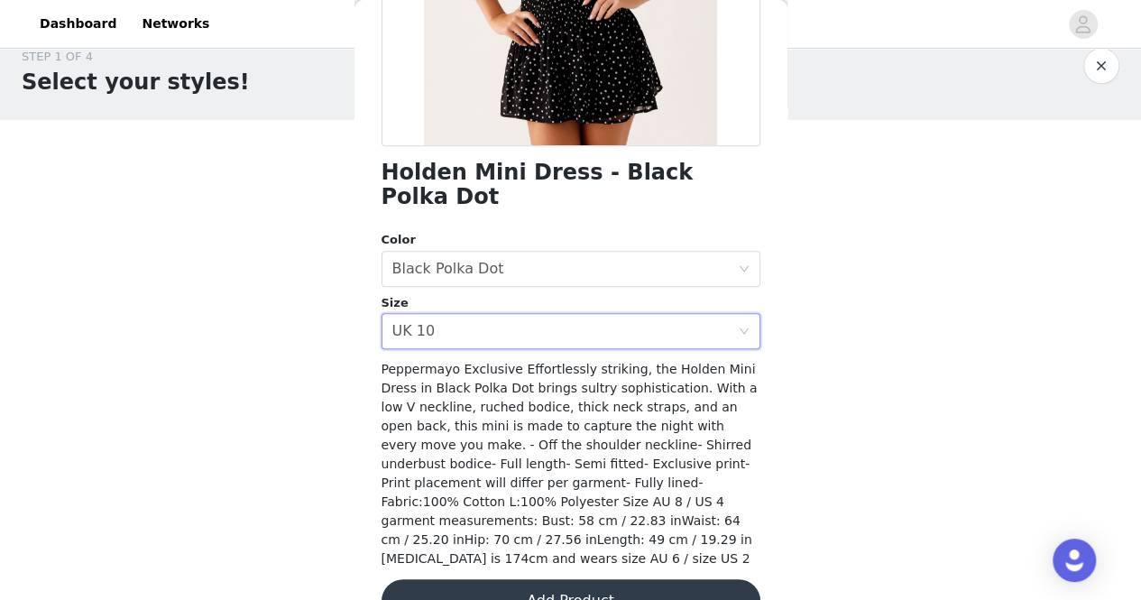
click at [587, 579] on button "Add Product" at bounding box center [570, 600] width 379 height 43
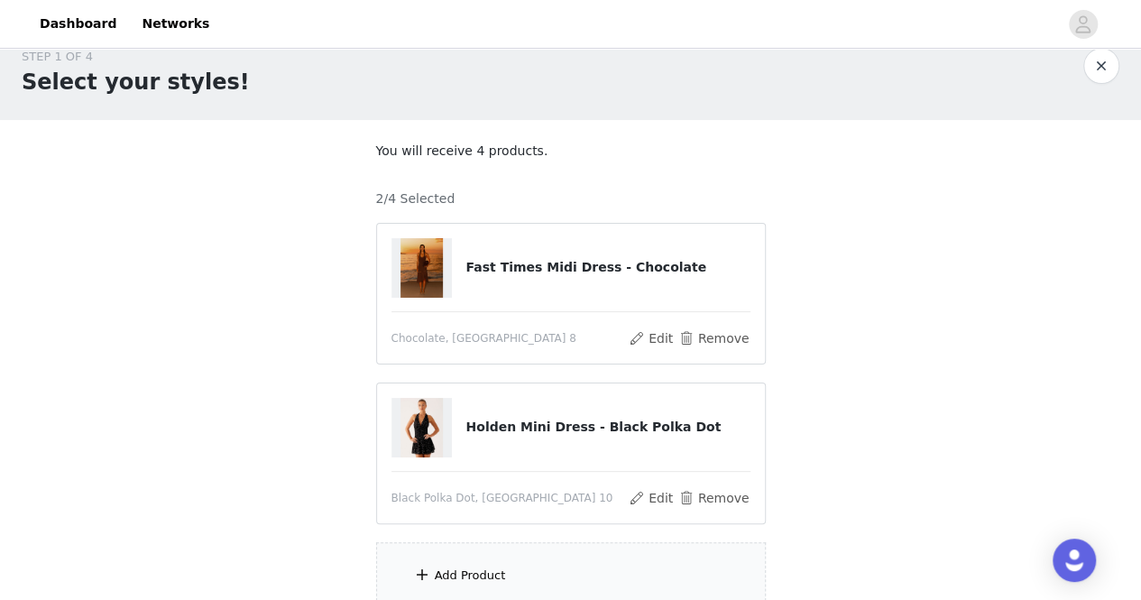
scroll to position [185, 0]
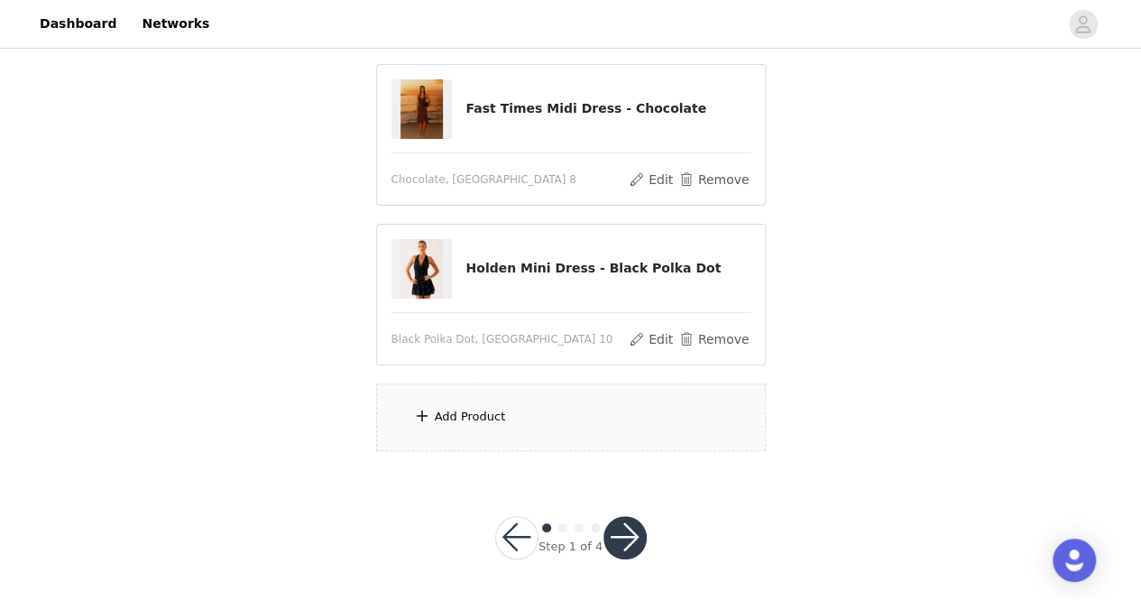
click at [559, 435] on div "Add Product" at bounding box center [571, 417] width 390 height 68
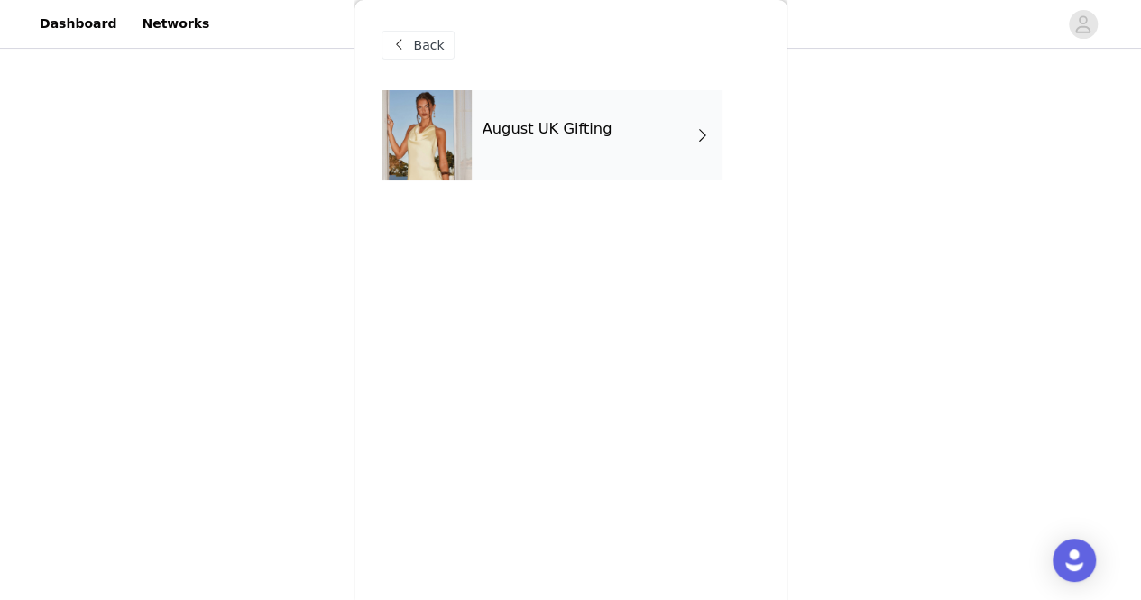
click at [489, 125] on h4 "August UK Gifting" at bounding box center [547, 129] width 130 height 16
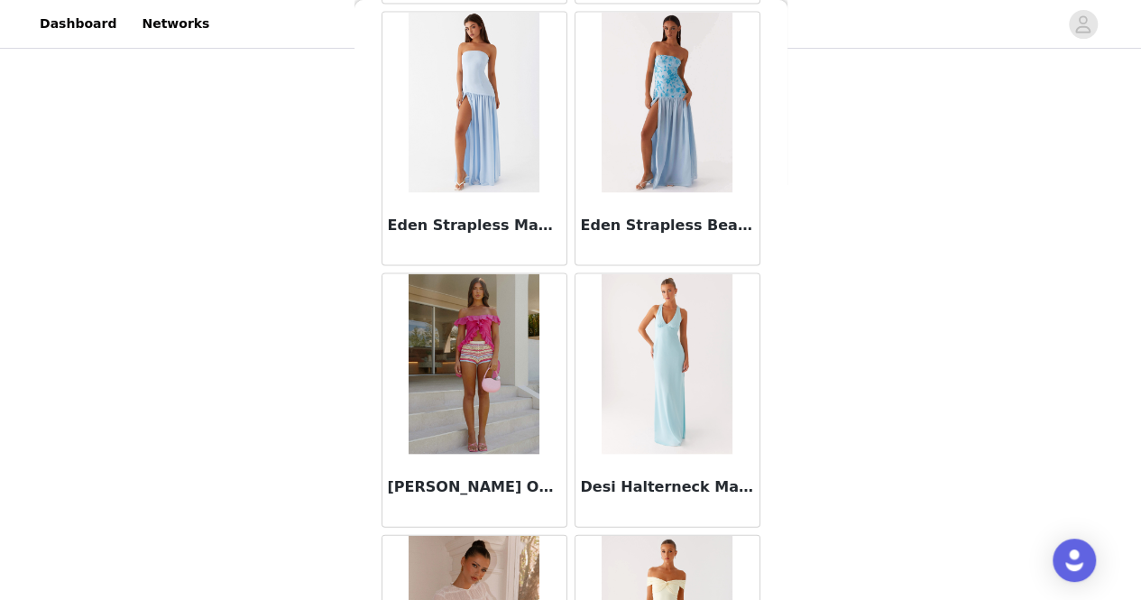
scroll to position [2154, 0]
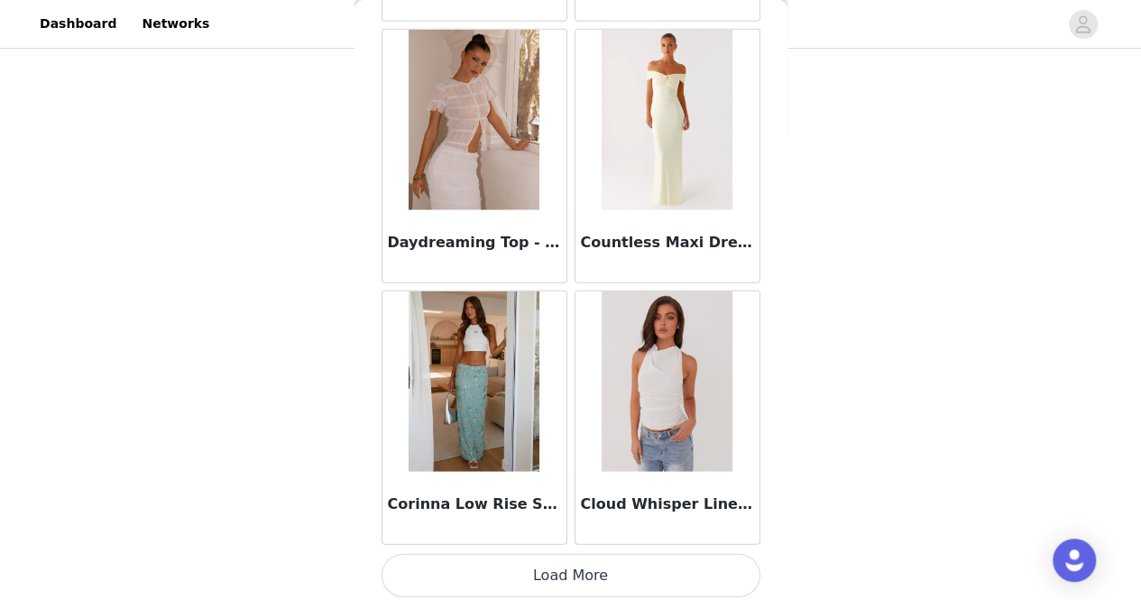
click at [648, 582] on button "Load More" at bounding box center [570, 575] width 379 height 43
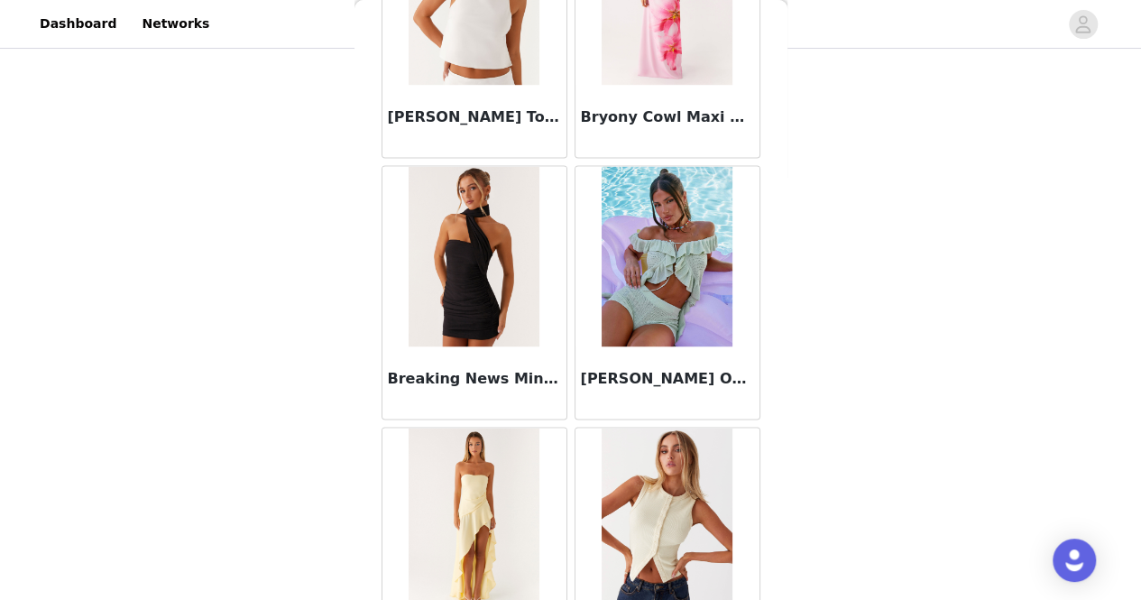
scroll to position [4763, 0]
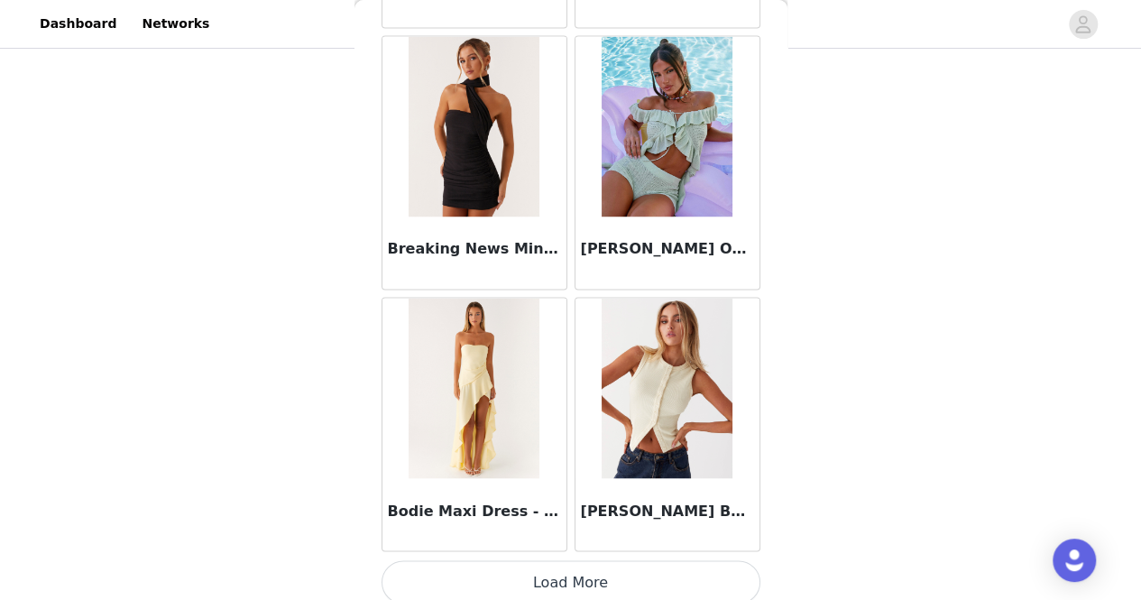
click at [703, 578] on button "Load More" at bounding box center [570, 581] width 379 height 43
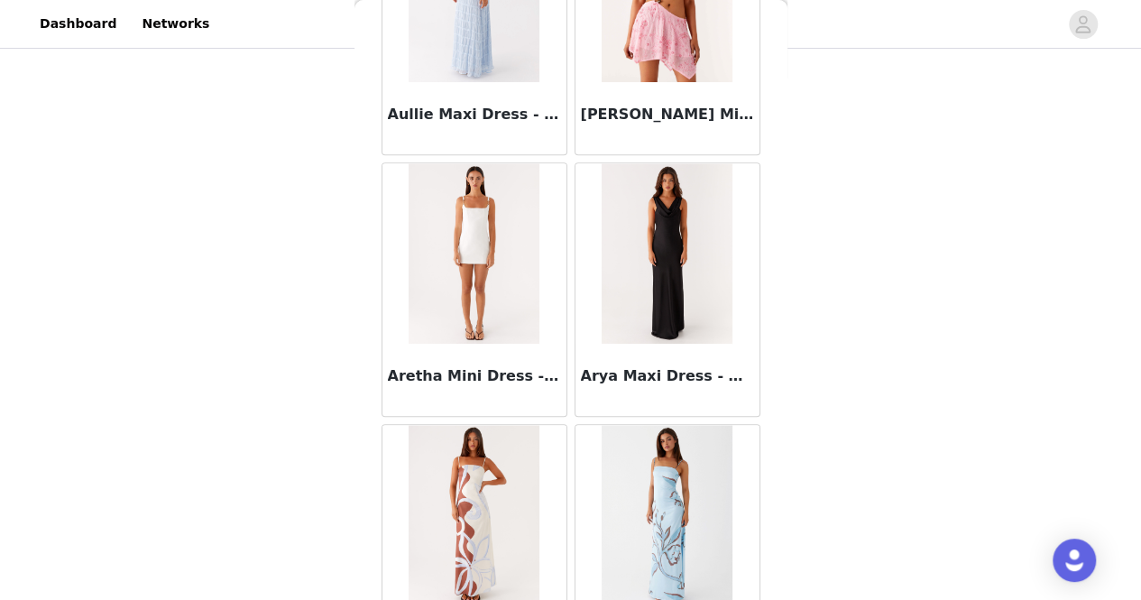
scroll to position [7372, 0]
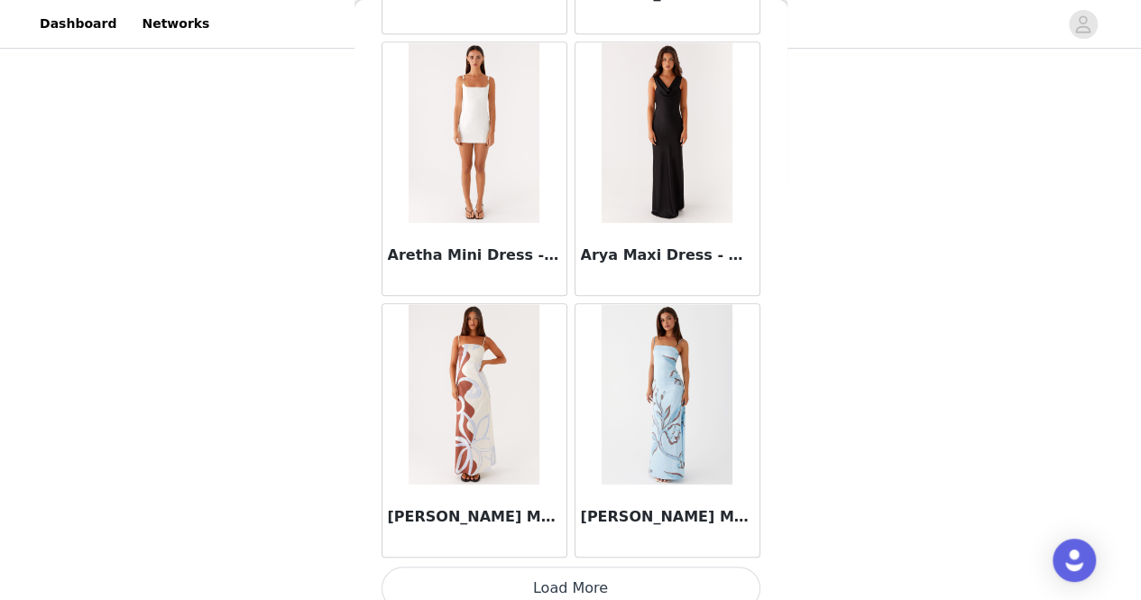
click at [699, 566] on button "Load More" at bounding box center [570, 587] width 379 height 43
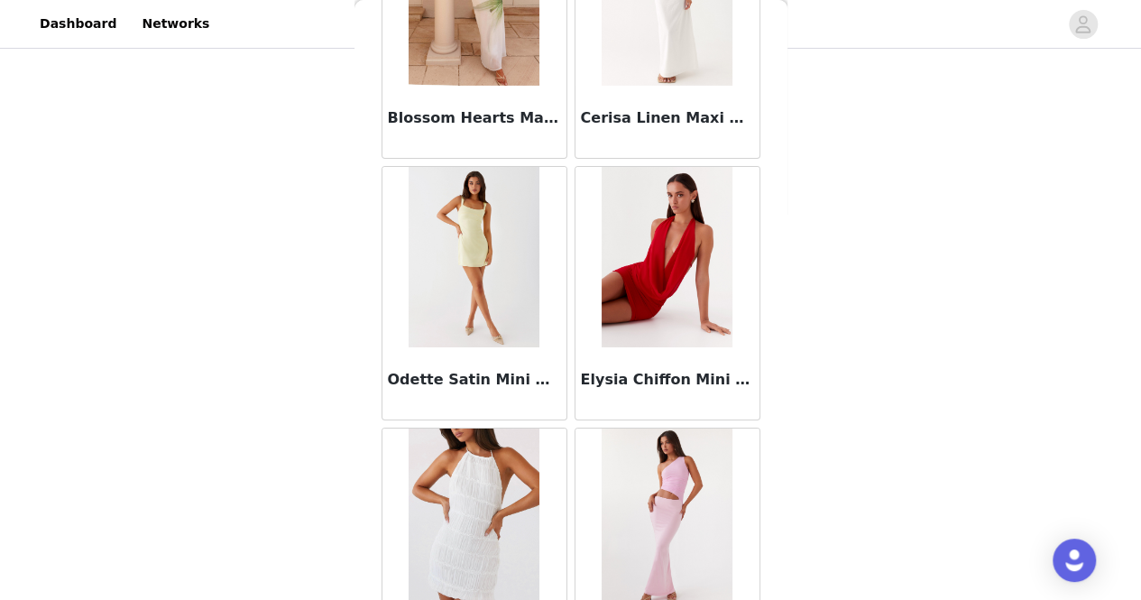
scroll to position [9981, 0]
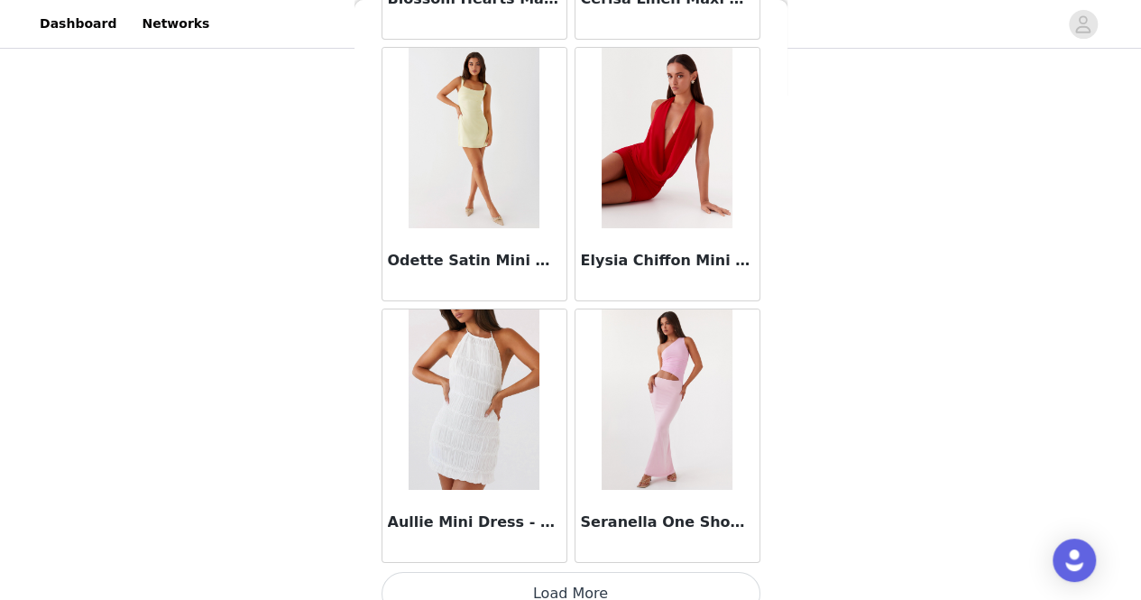
click at [698, 572] on button "Load More" at bounding box center [570, 593] width 379 height 43
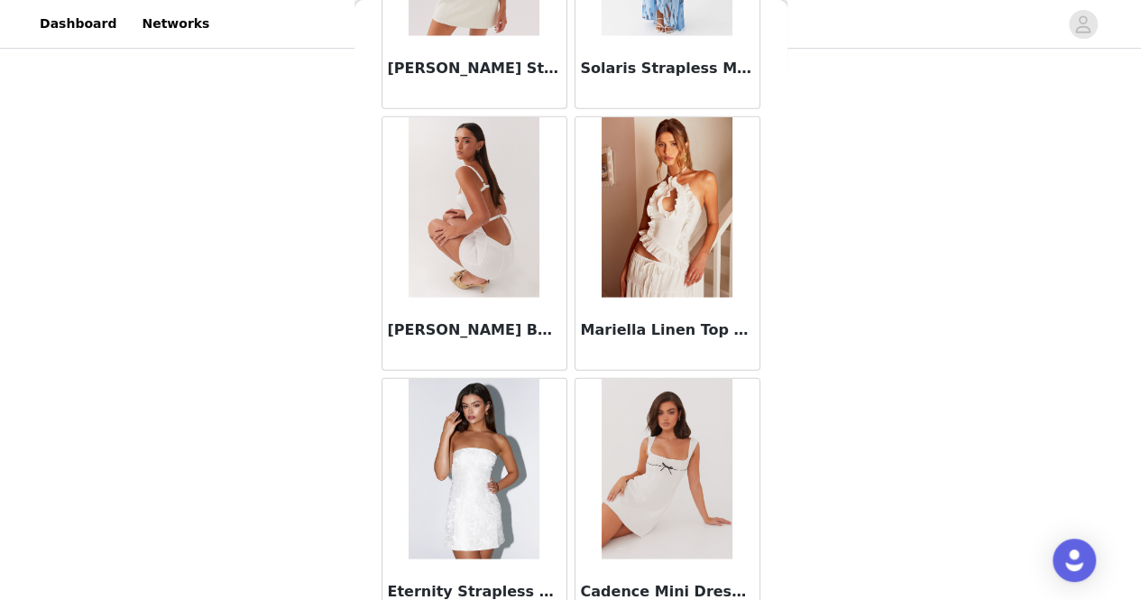
scroll to position [12590, 0]
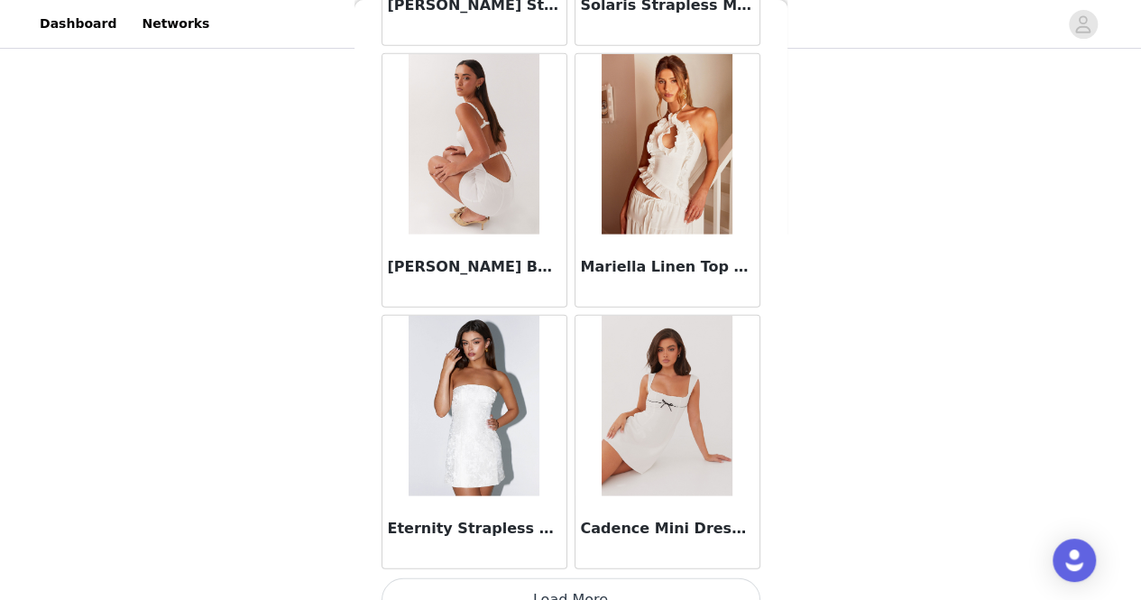
click at [664, 578] on button "Load More" at bounding box center [570, 599] width 379 height 43
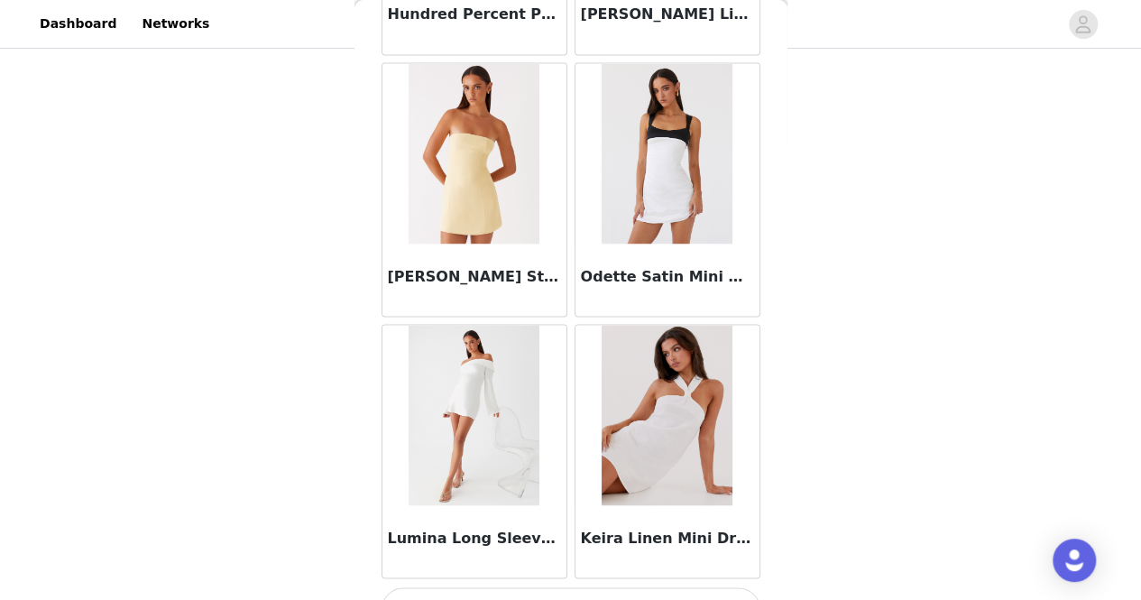
scroll to position [15199, 0]
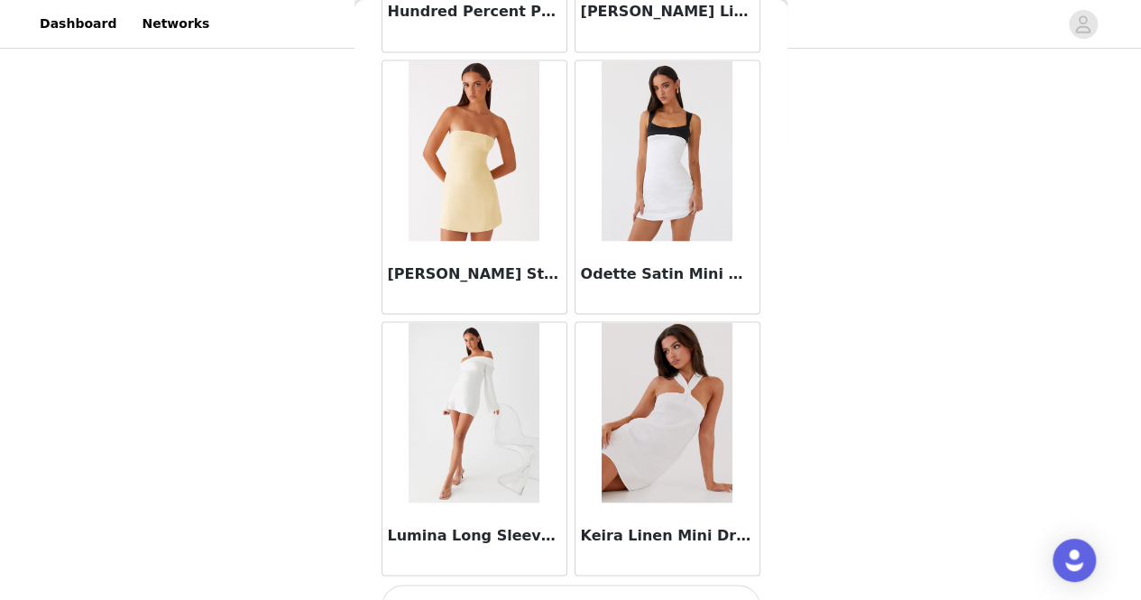
click at [664, 584] on button "Load More" at bounding box center [570, 605] width 379 height 43
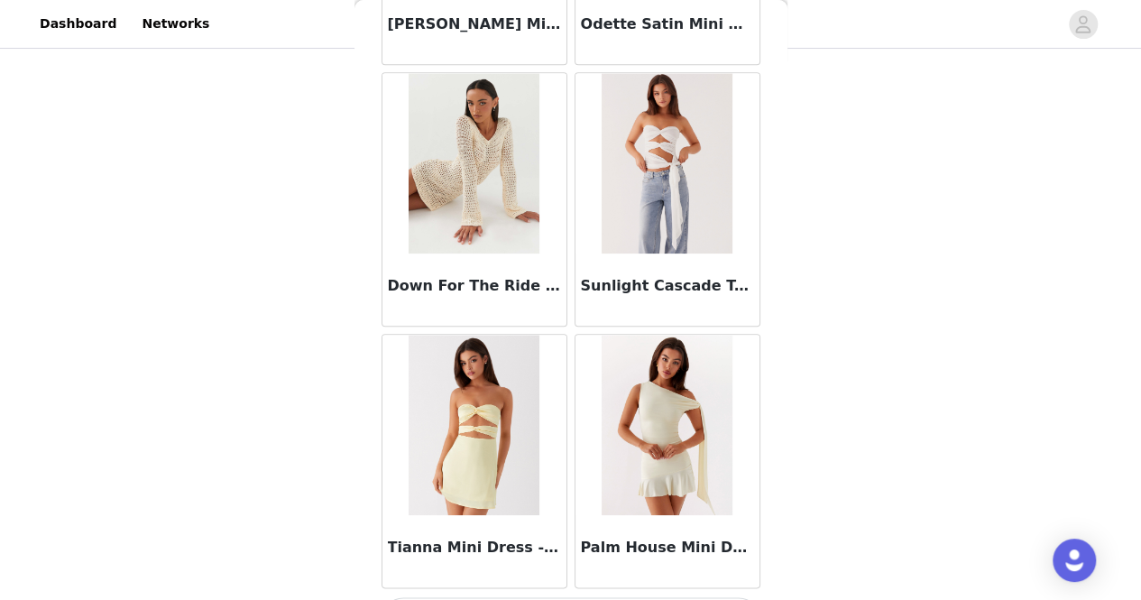
scroll to position [17809, 0]
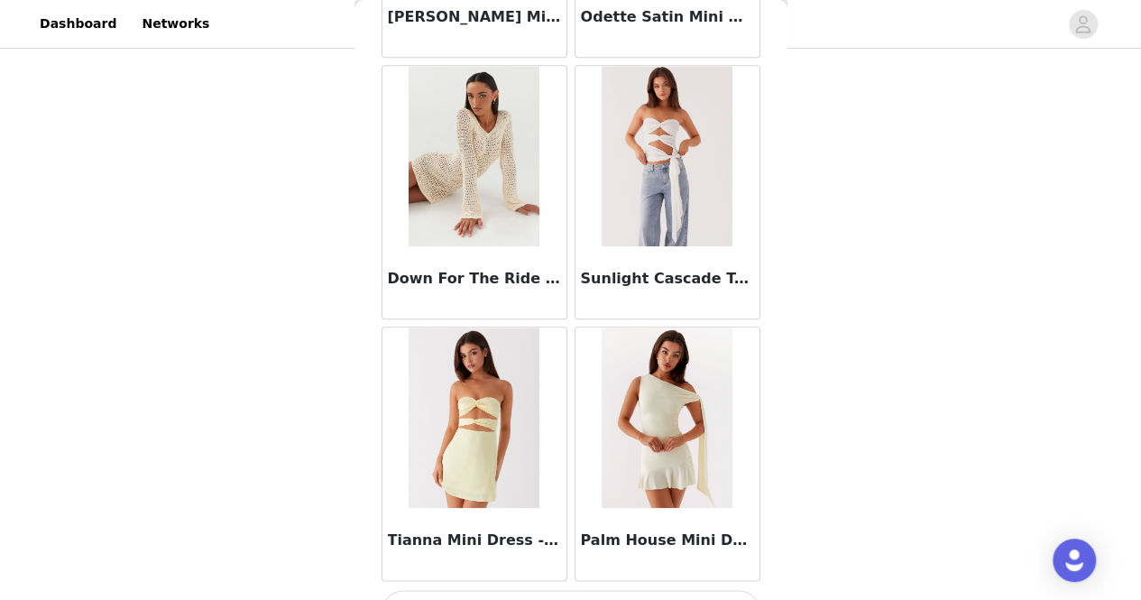
click at [611, 590] on button "Load More" at bounding box center [570, 611] width 379 height 43
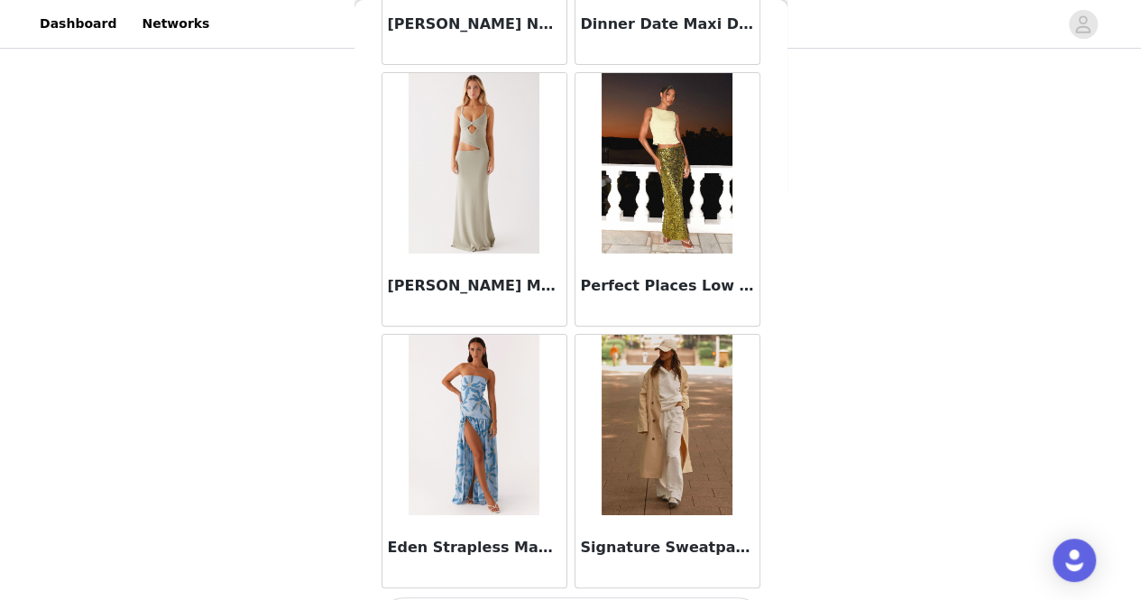
scroll to position [20418, 0]
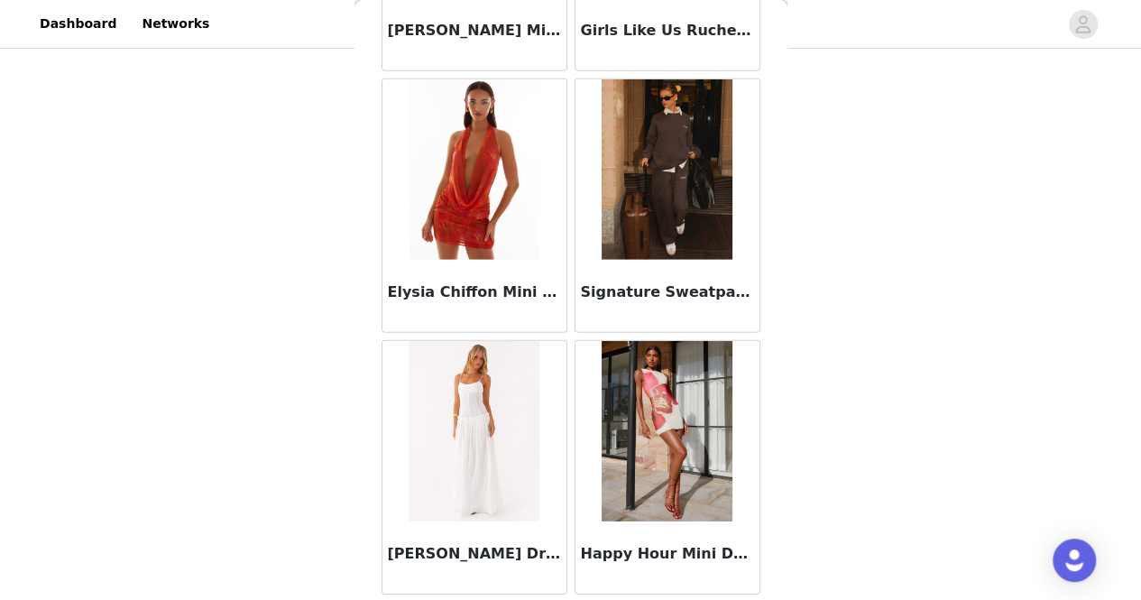
scroll to position [23027, 0]
click at [68, 142] on div "STEP 1 OF 4 Select your styles! You will receive 4 products. 2/4 Selected Fast …" at bounding box center [570, 169] width 1141 height 605
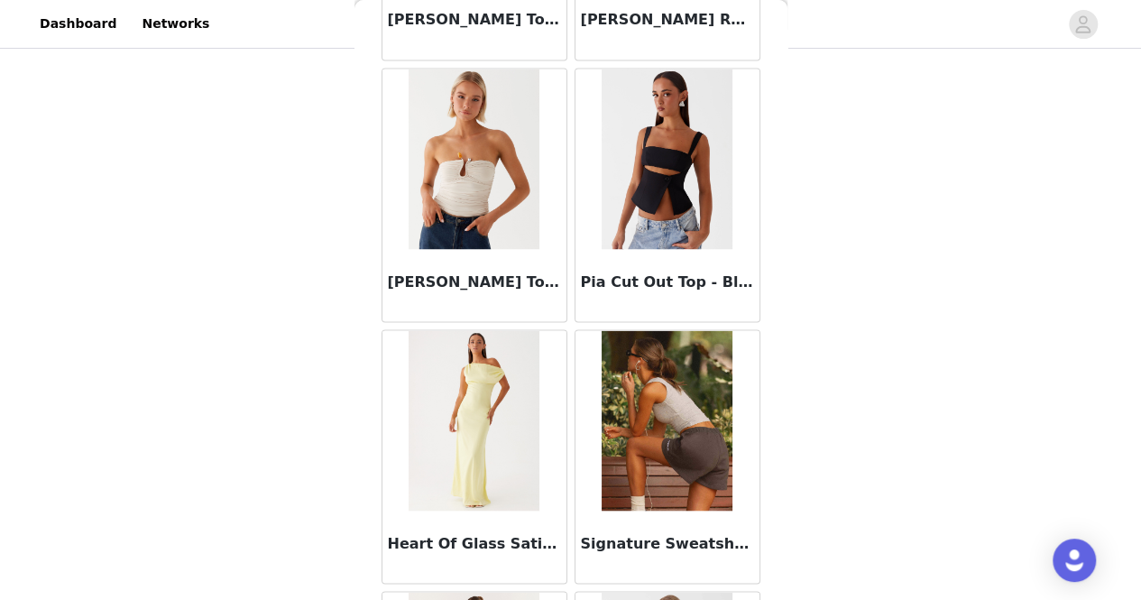
scroll to position [25637, 0]
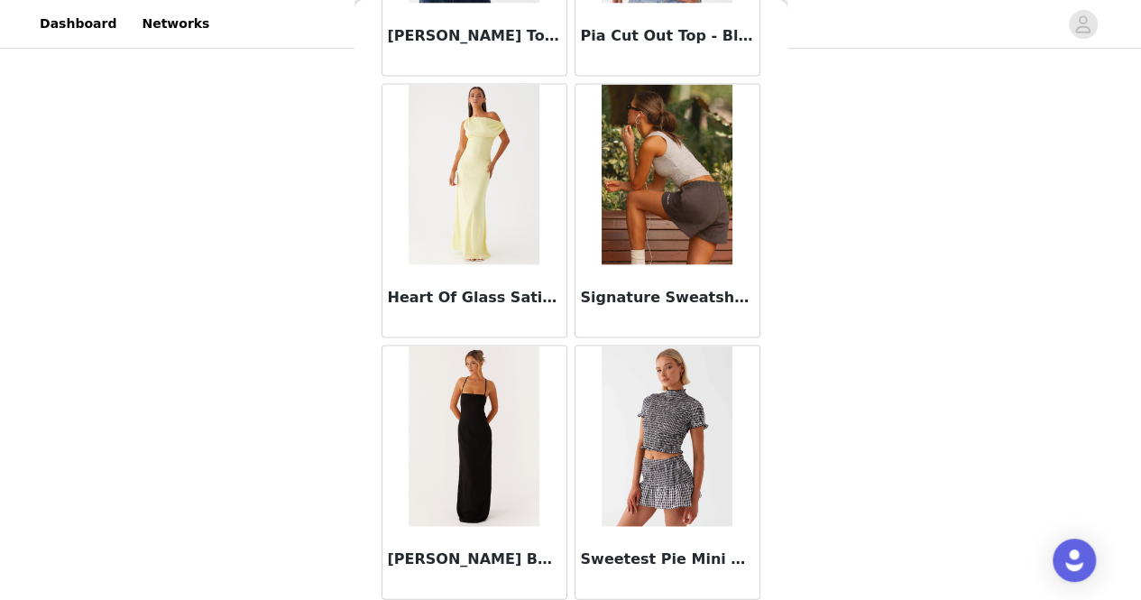
click at [470, 108] on img at bounding box center [474, 174] width 131 height 180
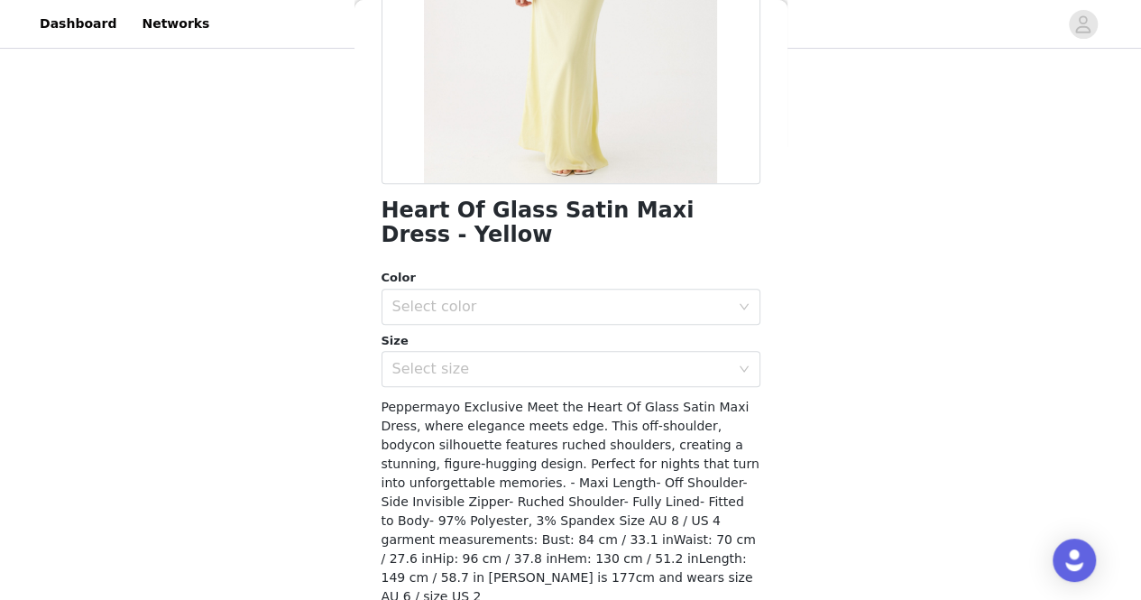
scroll to position [313, 0]
click at [597, 297] on div "Select color" at bounding box center [560, 306] width 337 height 18
click at [582, 335] on li "Yellow" at bounding box center [563, 345] width 365 height 29
click at [571, 356] on div "Select size" at bounding box center [564, 368] width 345 height 34
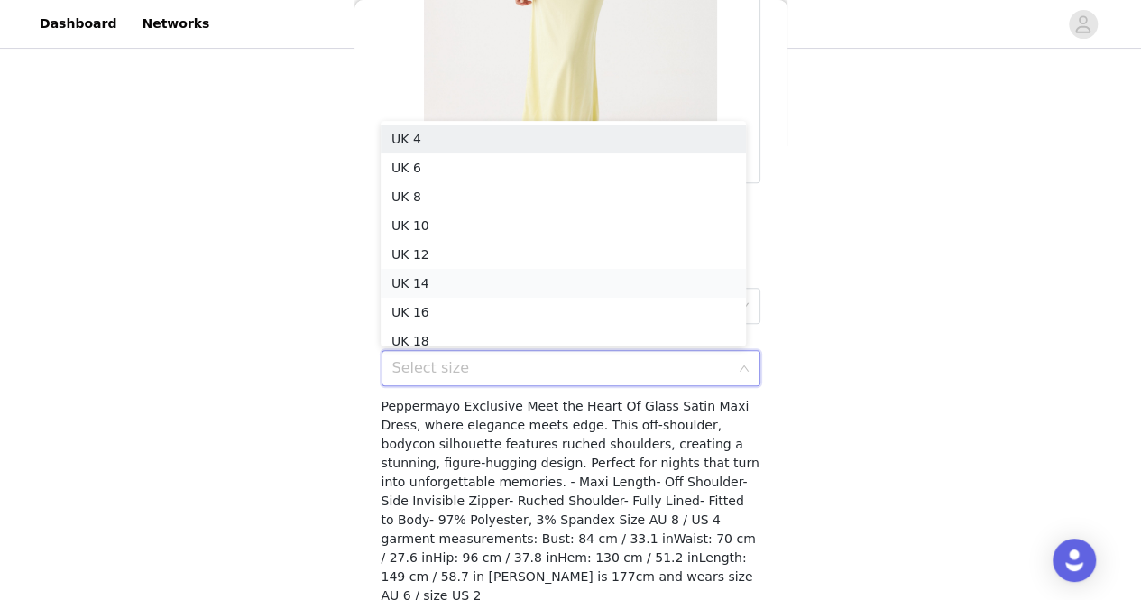
scroll to position [9, 0]
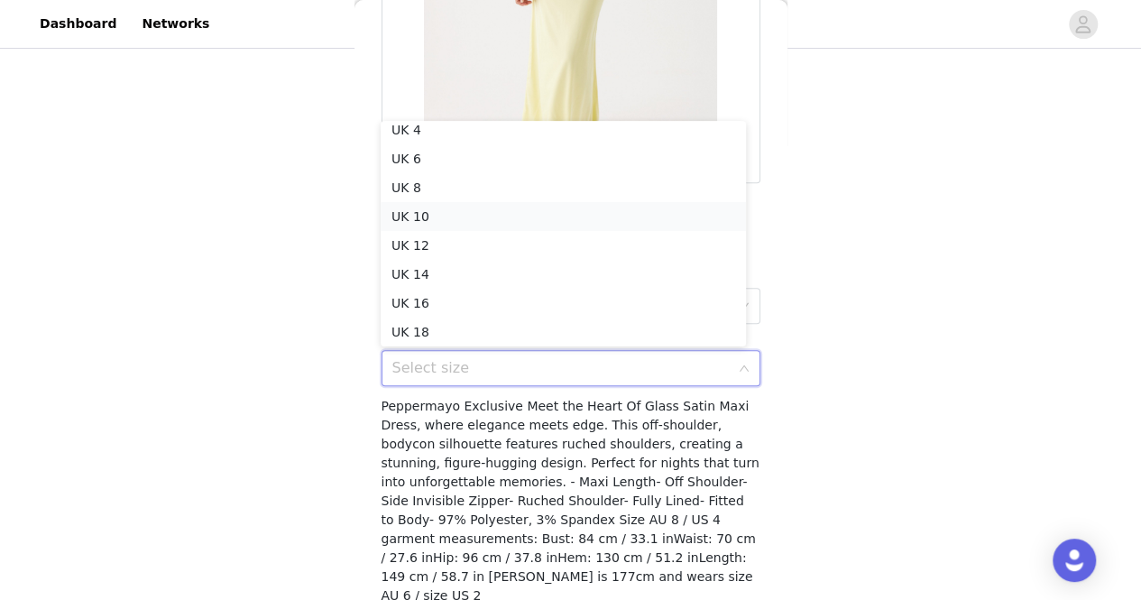
click at [494, 214] on li "UK 10" at bounding box center [563, 216] width 365 height 29
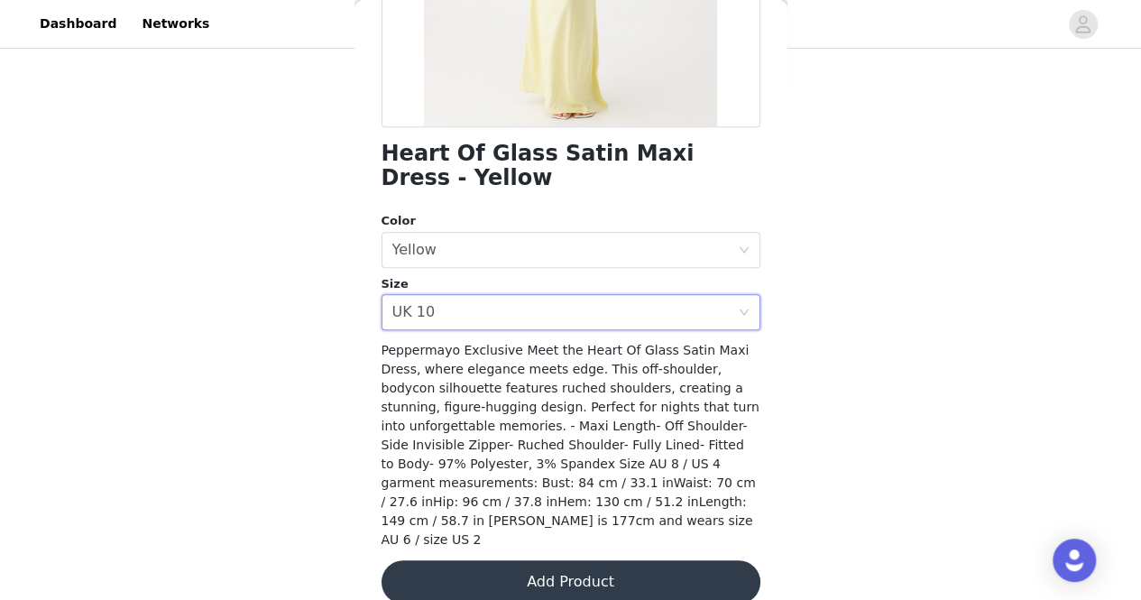
scroll to position [375, 0]
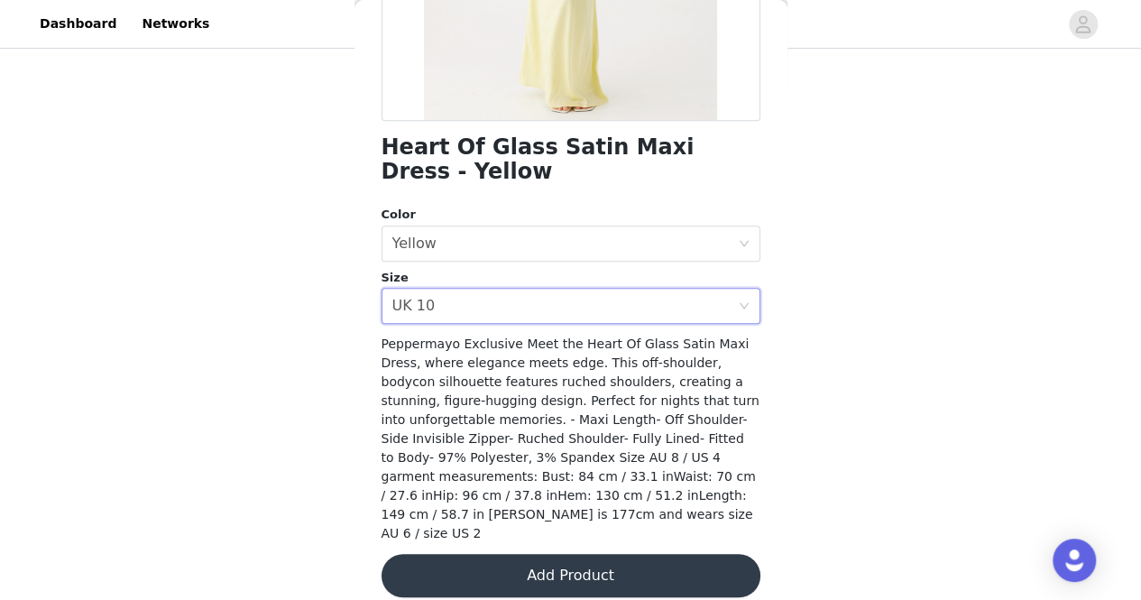
click at [667, 555] on button "Add Product" at bounding box center [570, 575] width 379 height 43
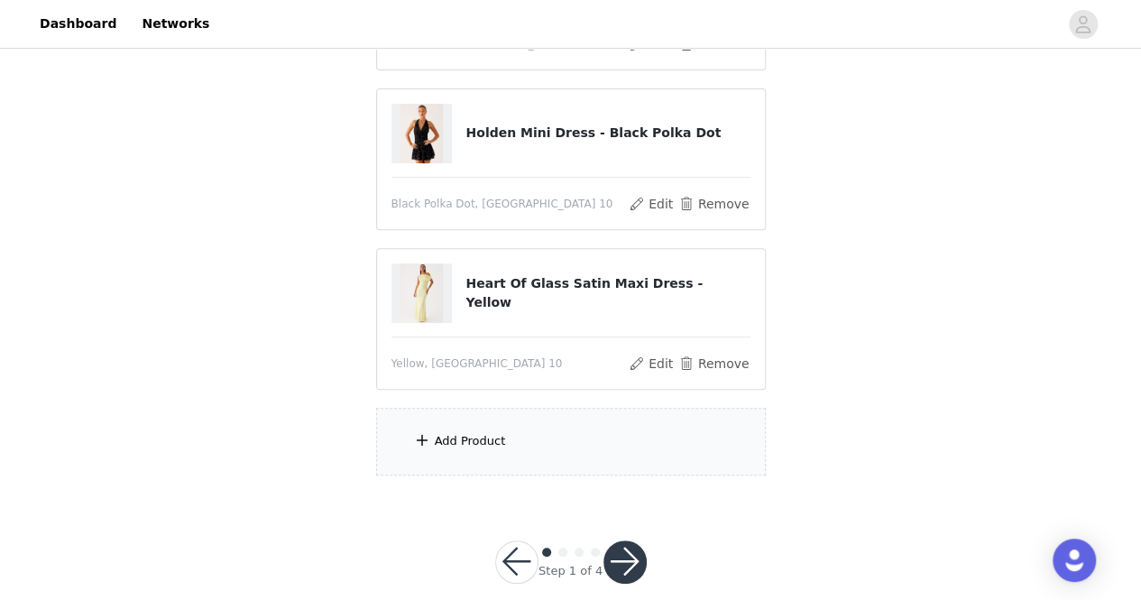
scroll to position [321, 0]
click at [595, 449] on div "Add Product" at bounding box center [571, 441] width 390 height 68
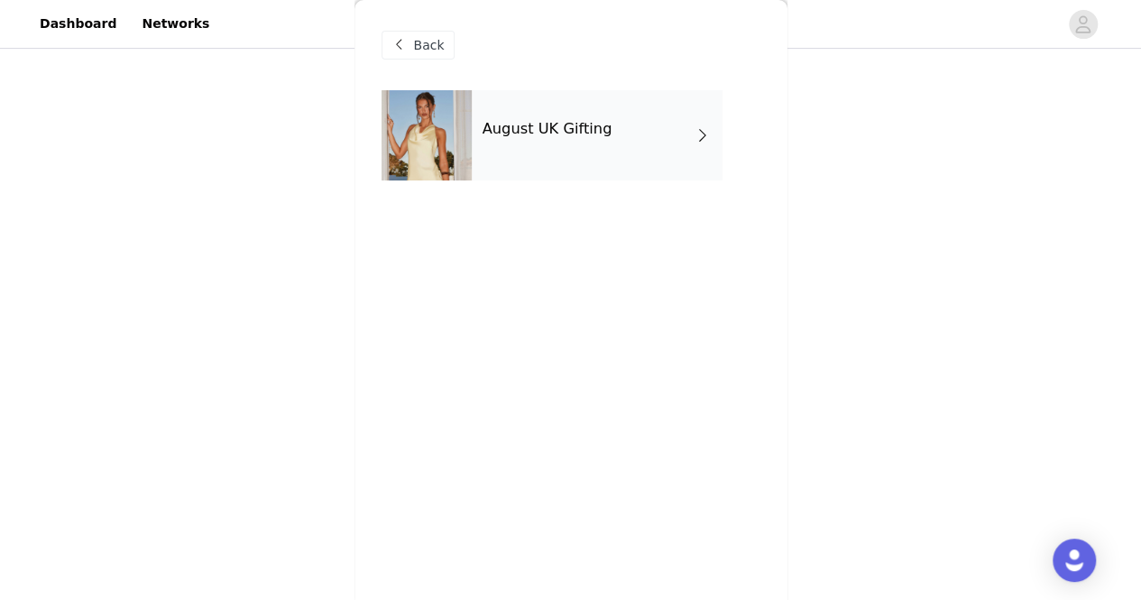
click at [561, 151] on div "August UK Gifting" at bounding box center [597, 135] width 251 height 90
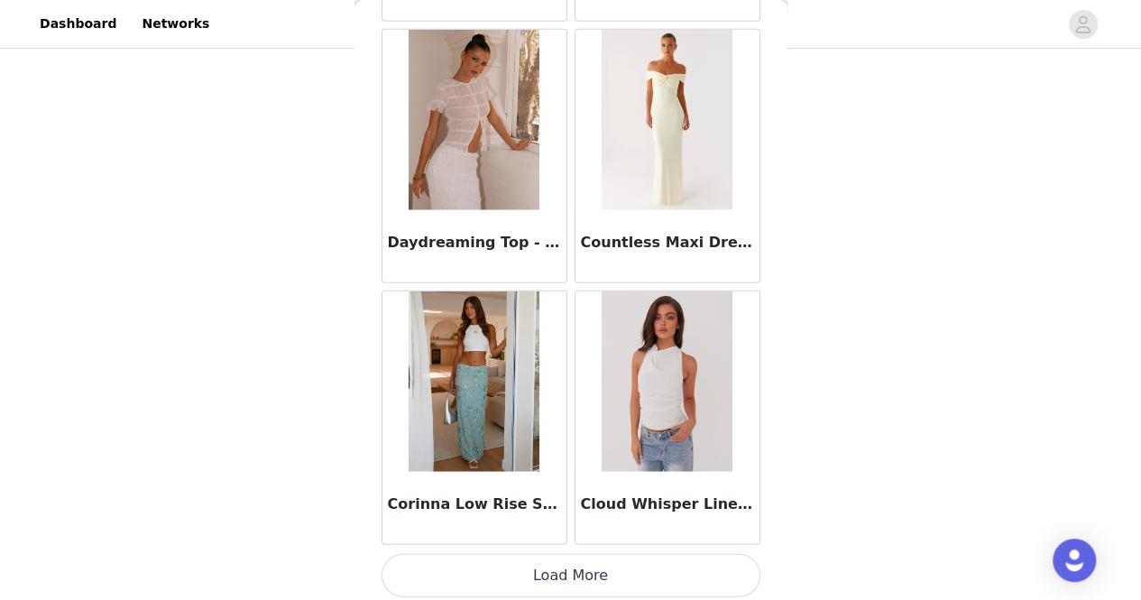
scroll to position [344, 0]
click at [678, 574] on button "Load More" at bounding box center [570, 575] width 379 height 43
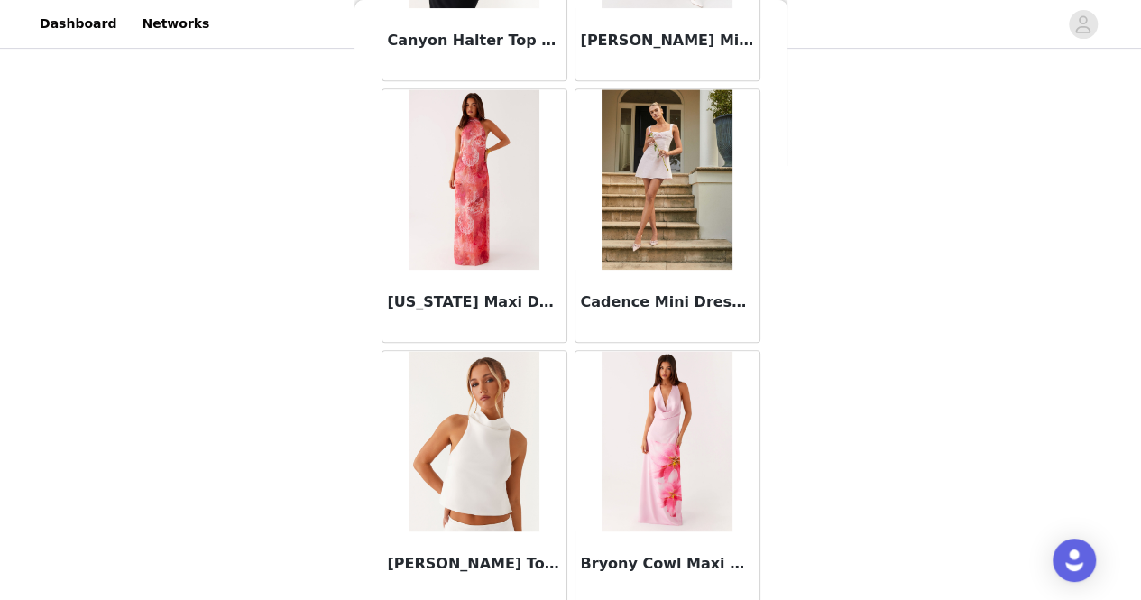
scroll to position [4763, 0]
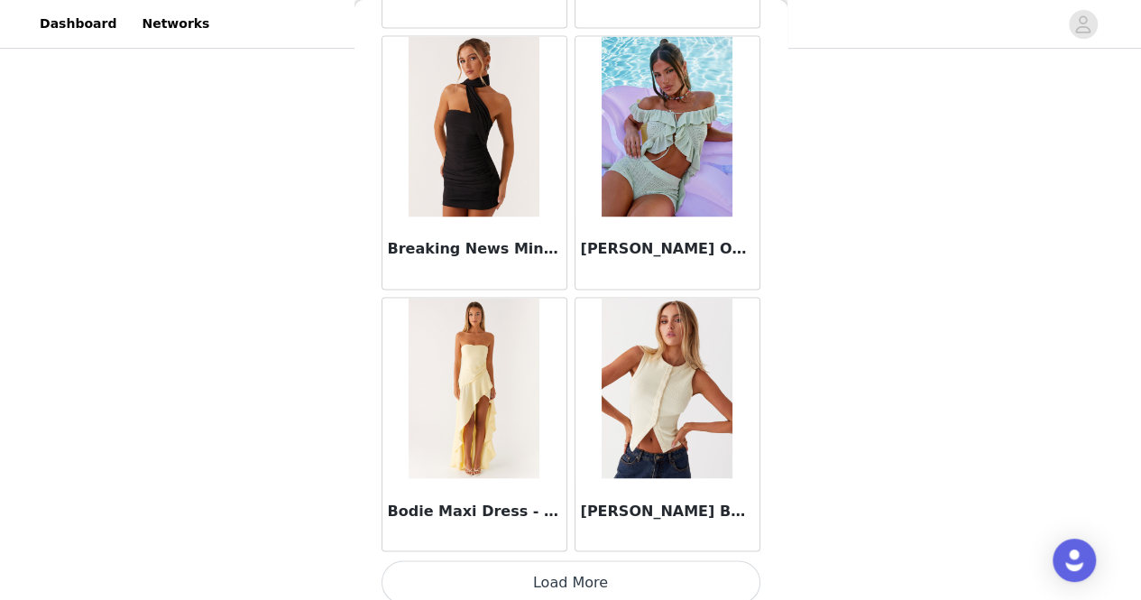
click at [678, 574] on button "Load More" at bounding box center [570, 581] width 379 height 43
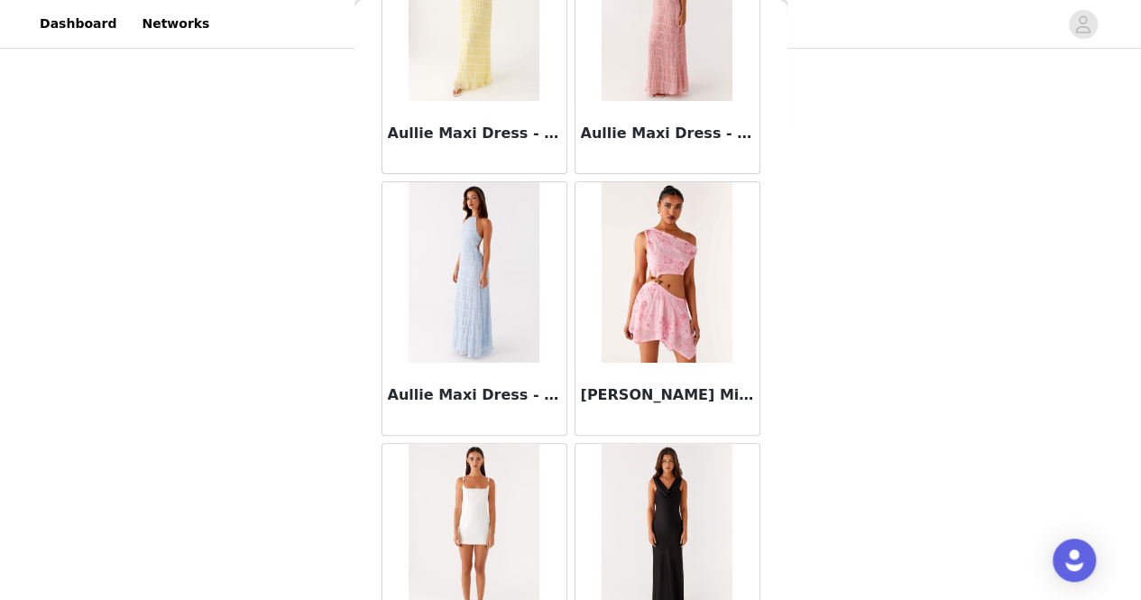
scroll to position [7372, 0]
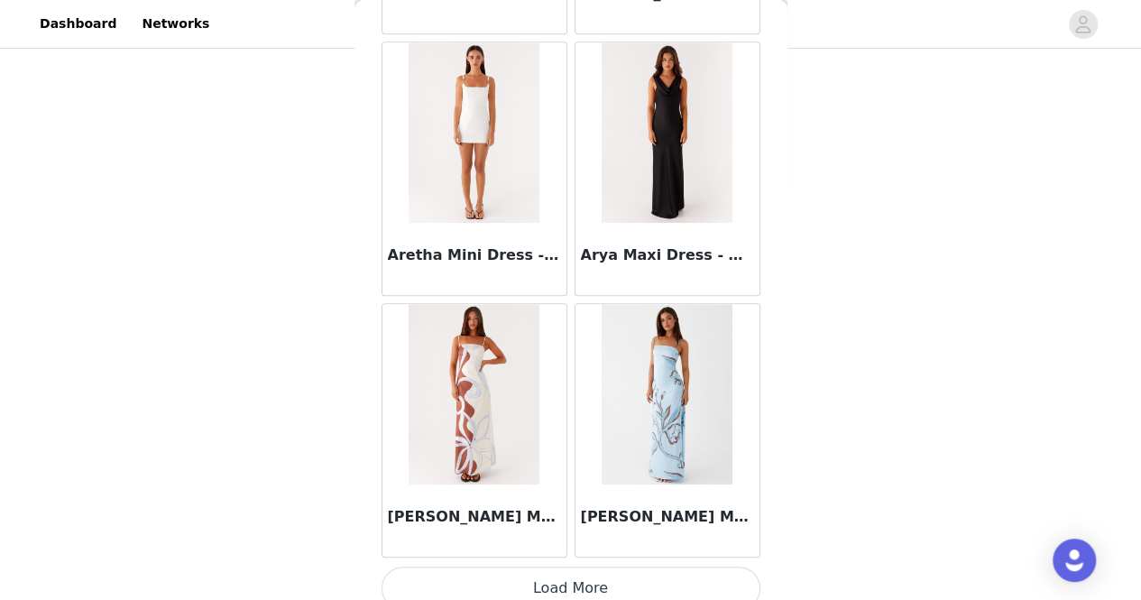
click at [697, 566] on button "Load More" at bounding box center [570, 587] width 379 height 43
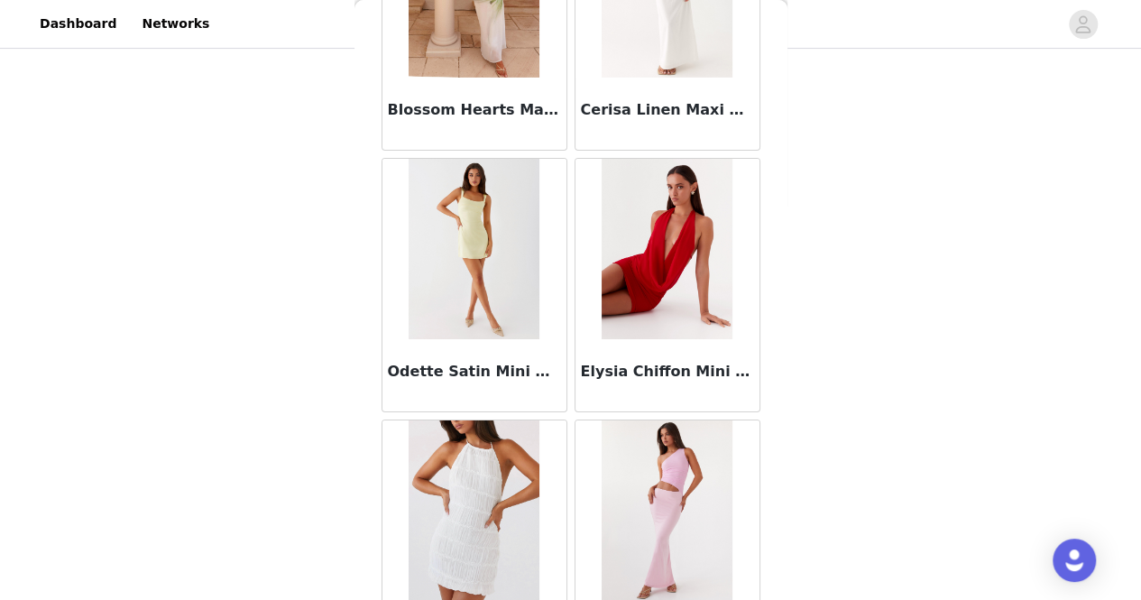
scroll to position [9981, 0]
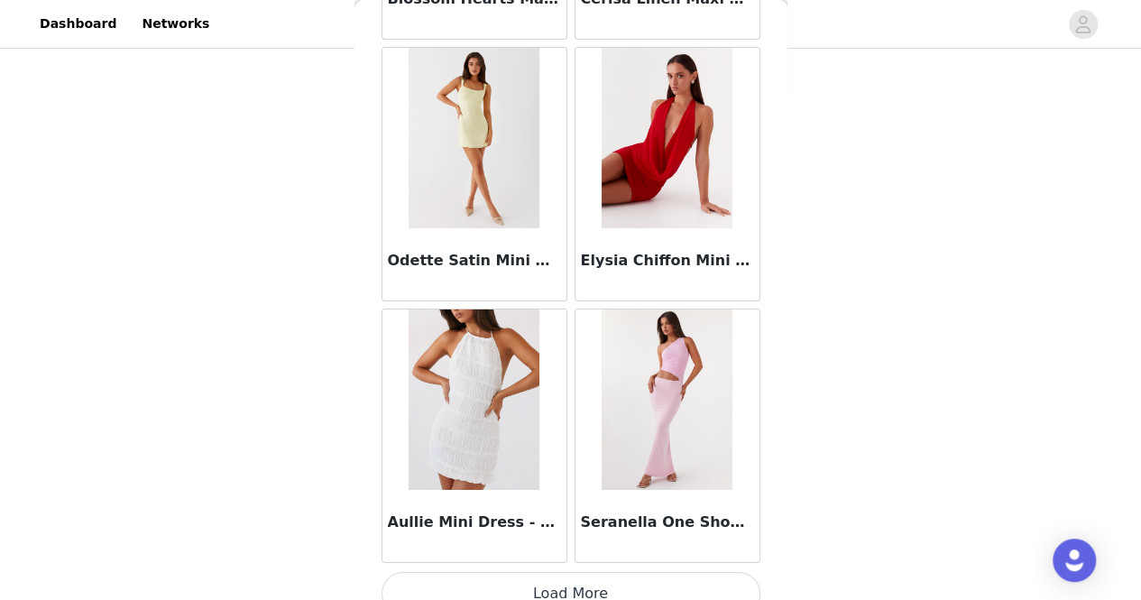
click at [696, 590] on button "Load More" at bounding box center [570, 593] width 379 height 43
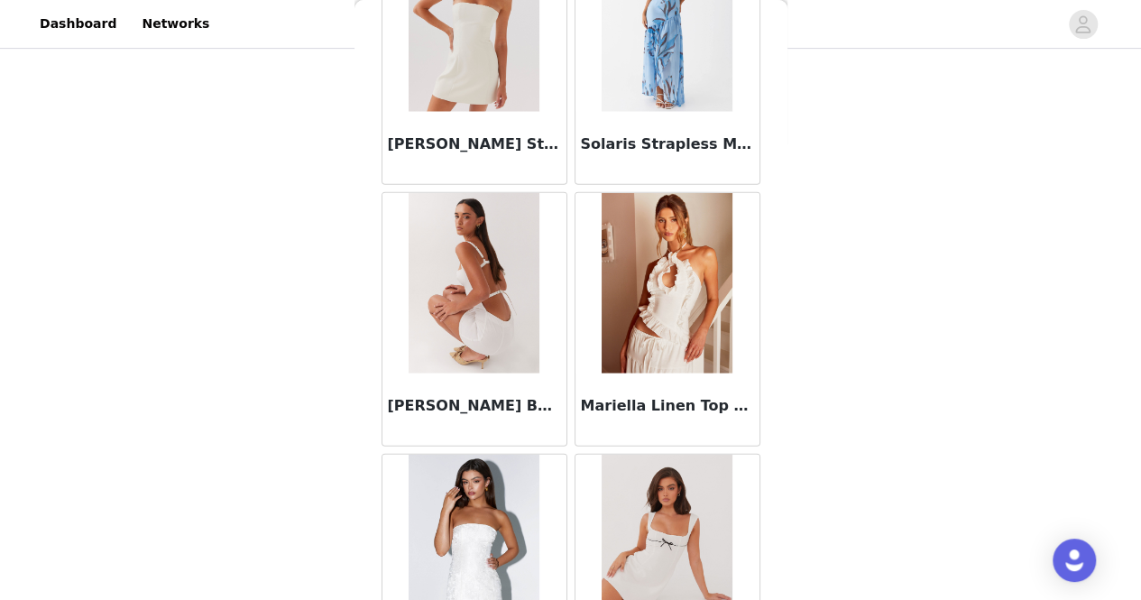
scroll to position [12590, 0]
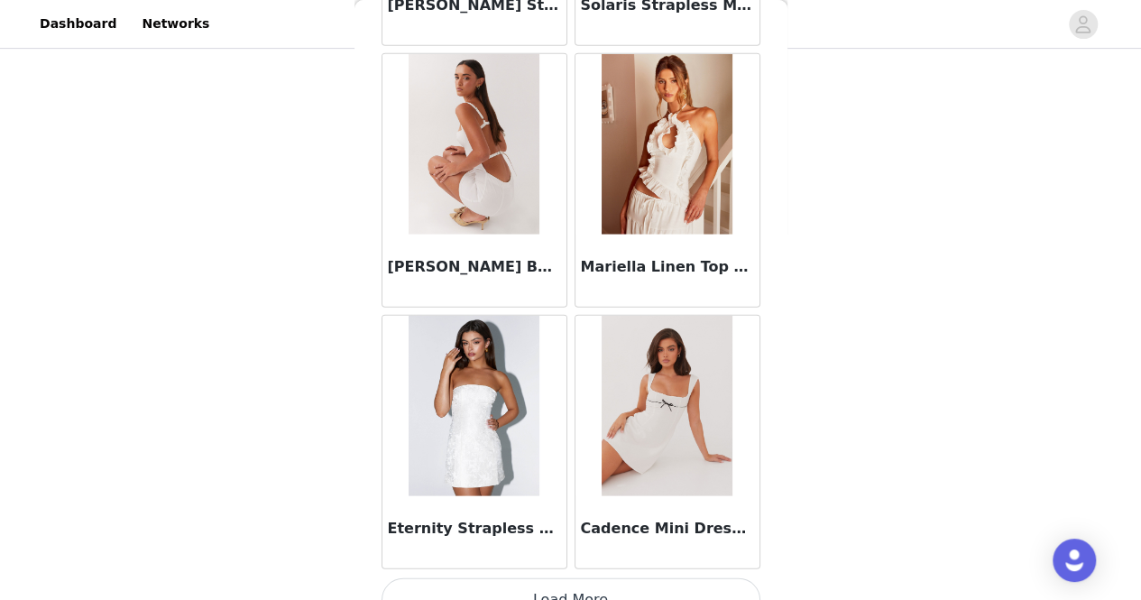
click at [656, 578] on button "Load More" at bounding box center [570, 599] width 379 height 43
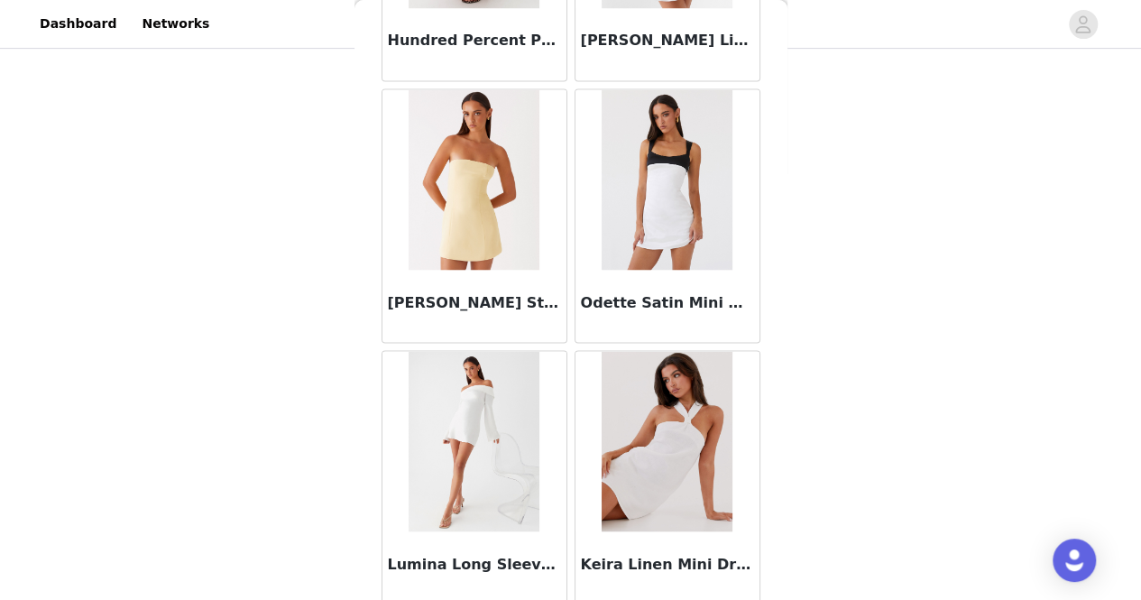
scroll to position [15199, 0]
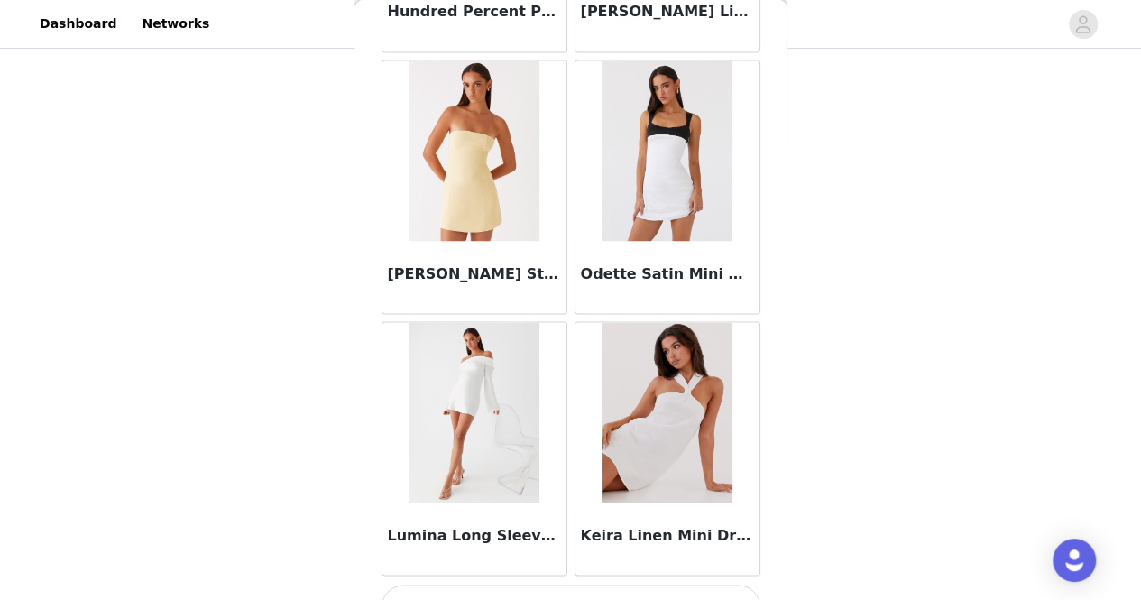
click at [656, 584] on button "Load More" at bounding box center [570, 605] width 379 height 43
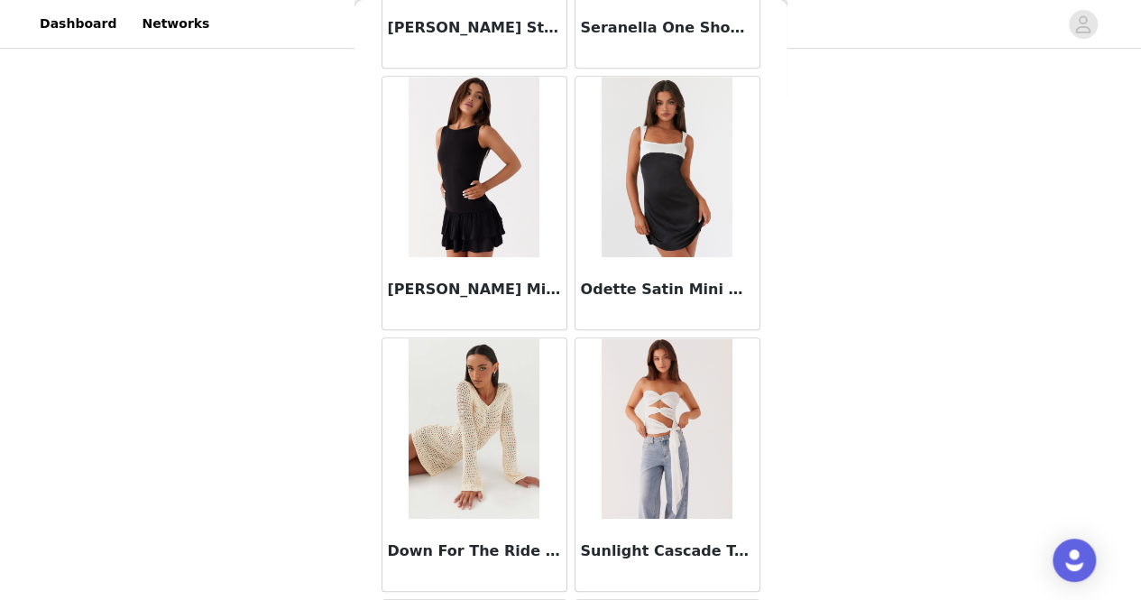
scroll to position [17809, 0]
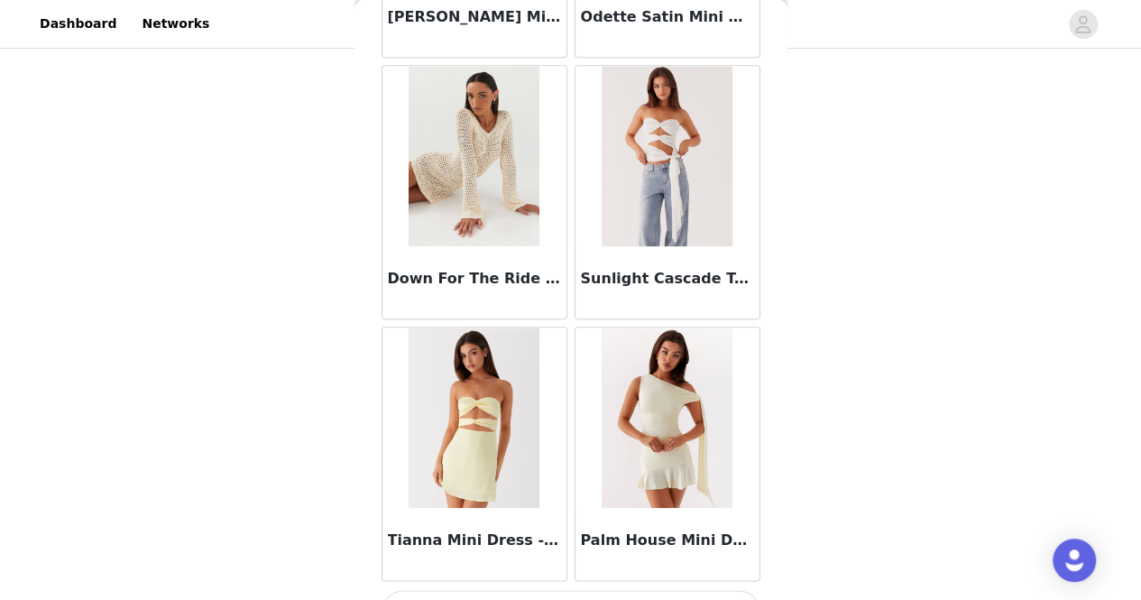
click at [656, 590] on button "Load More" at bounding box center [570, 611] width 379 height 43
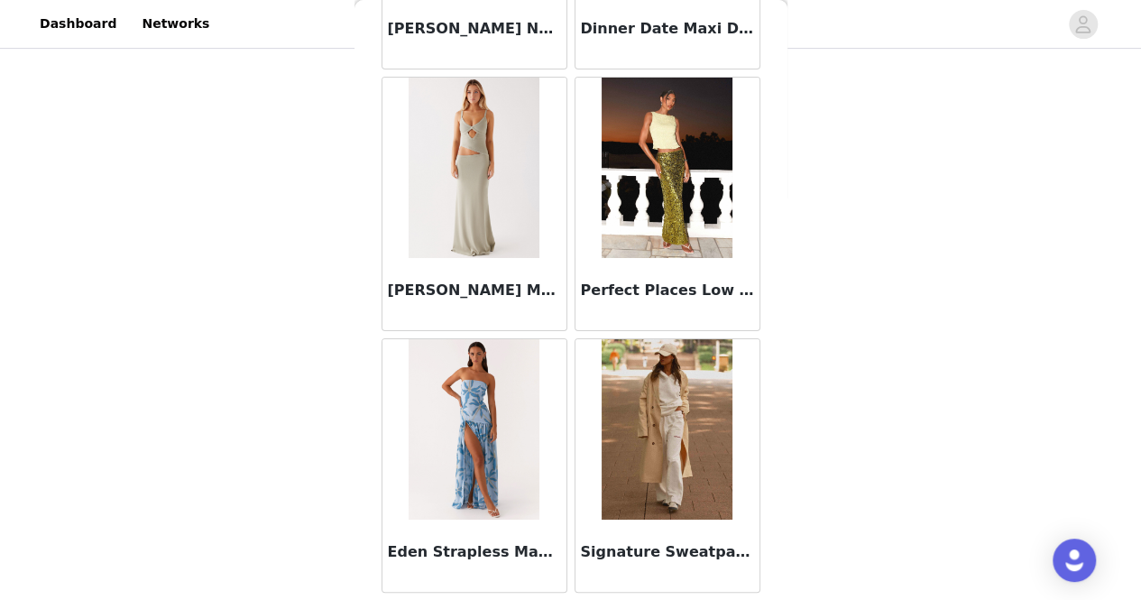
scroll to position [20418, 0]
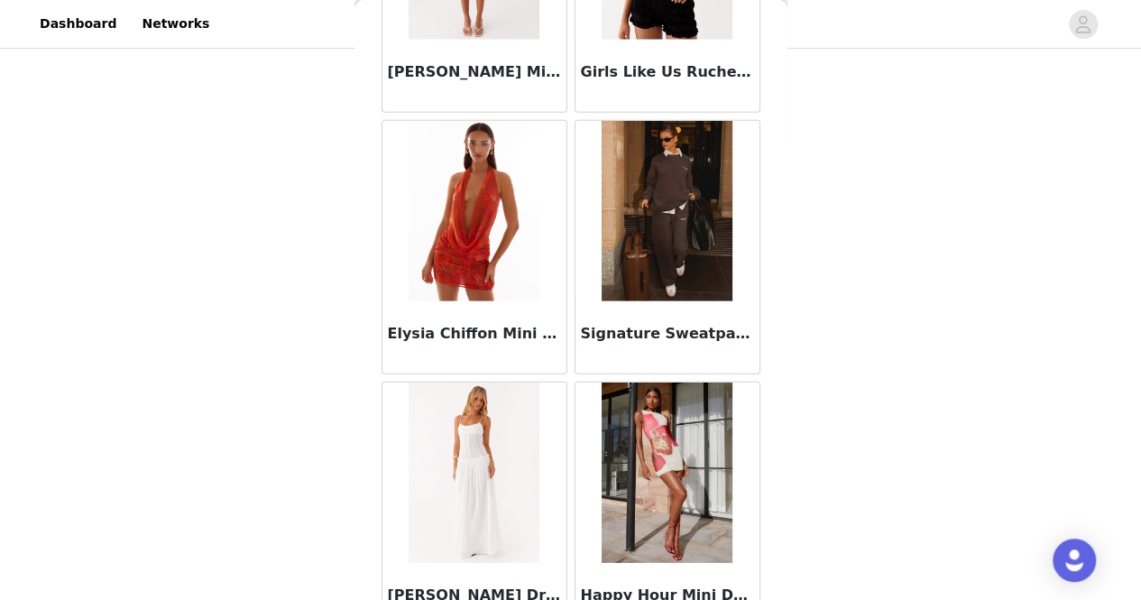
scroll to position [23027, 0]
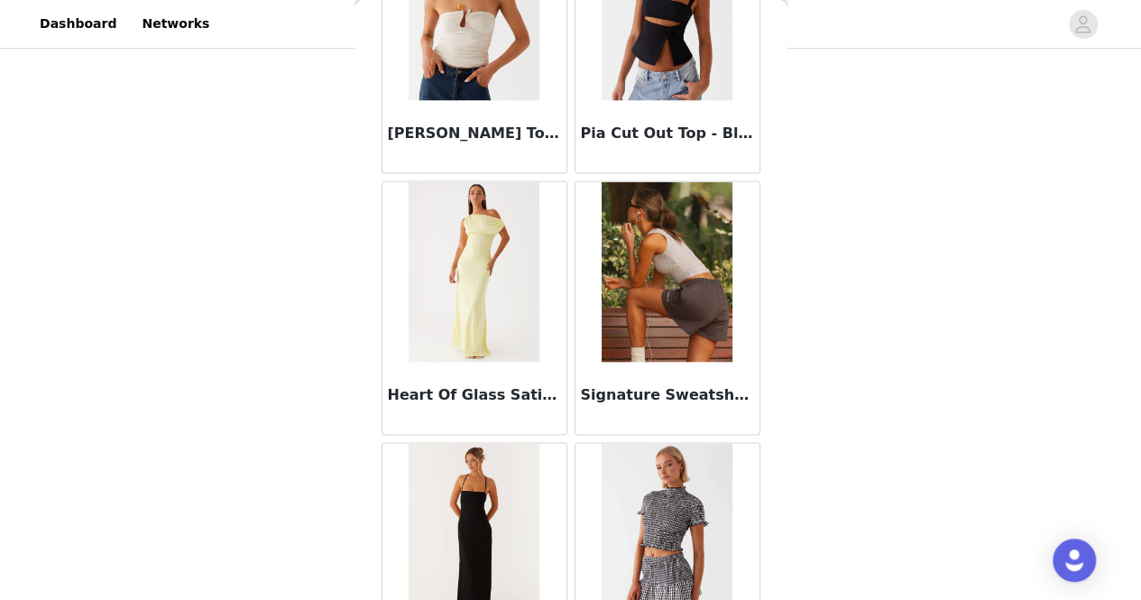
scroll to position [25637, 0]
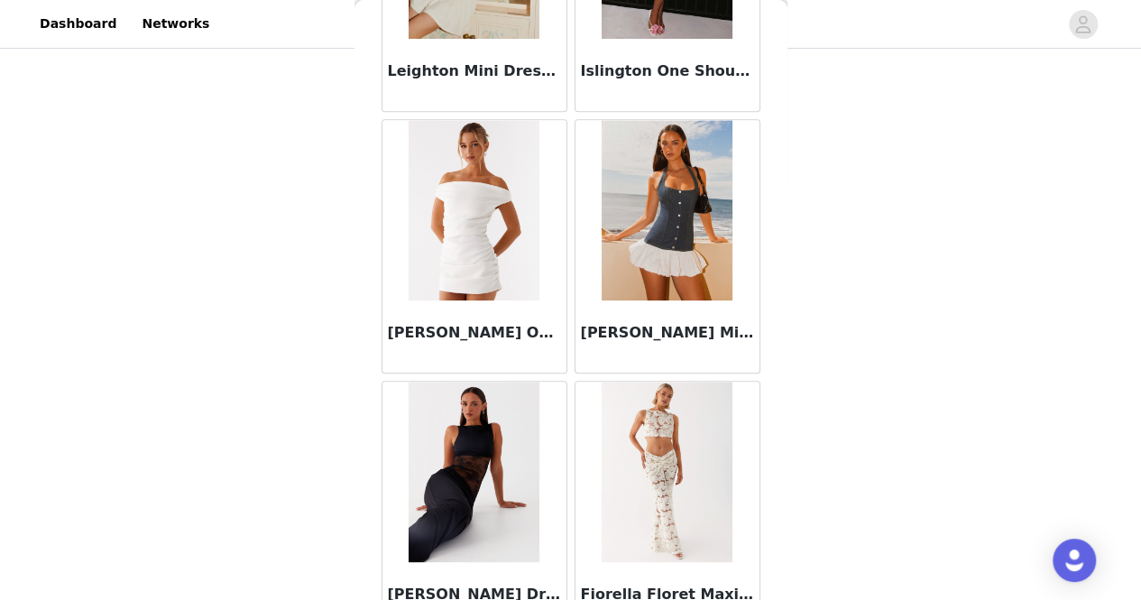
scroll to position [28246, 0]
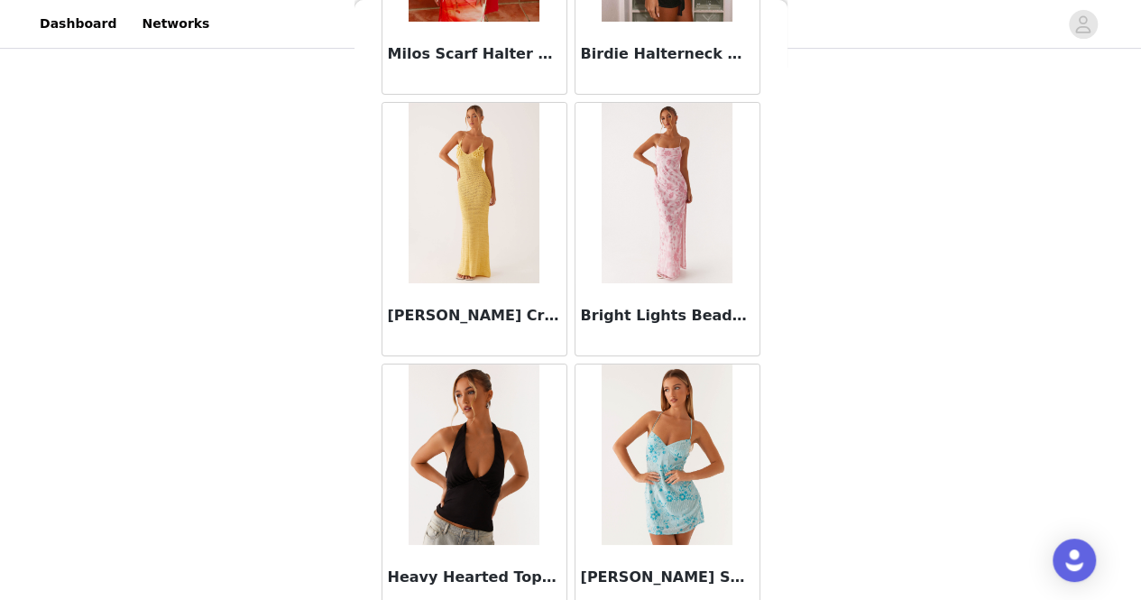
scroll to position [30855, 0]
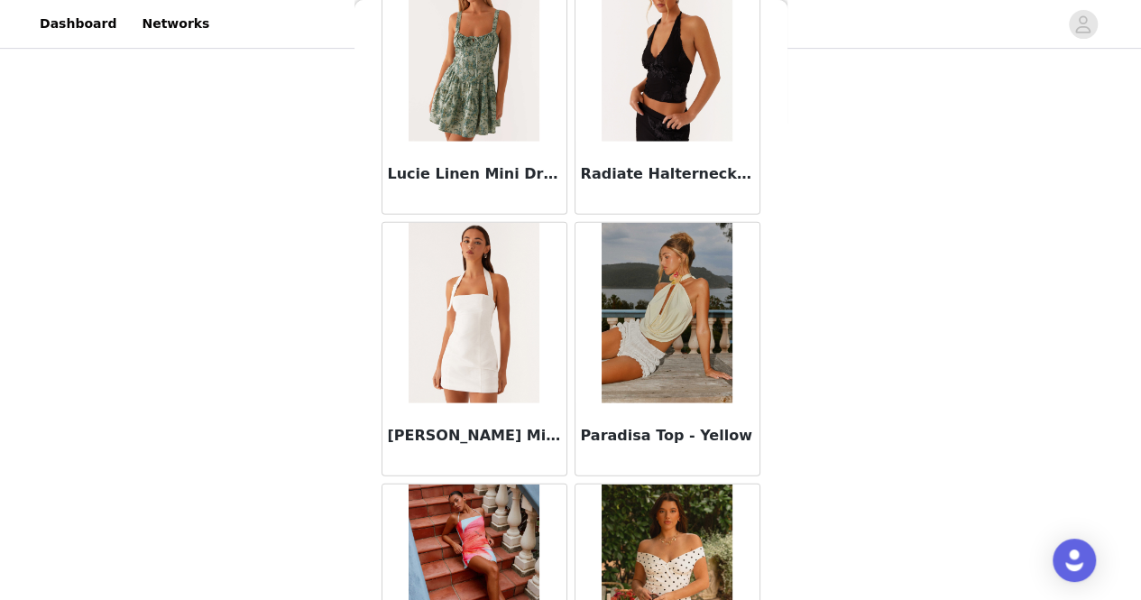
scroll to position [33465, 0]
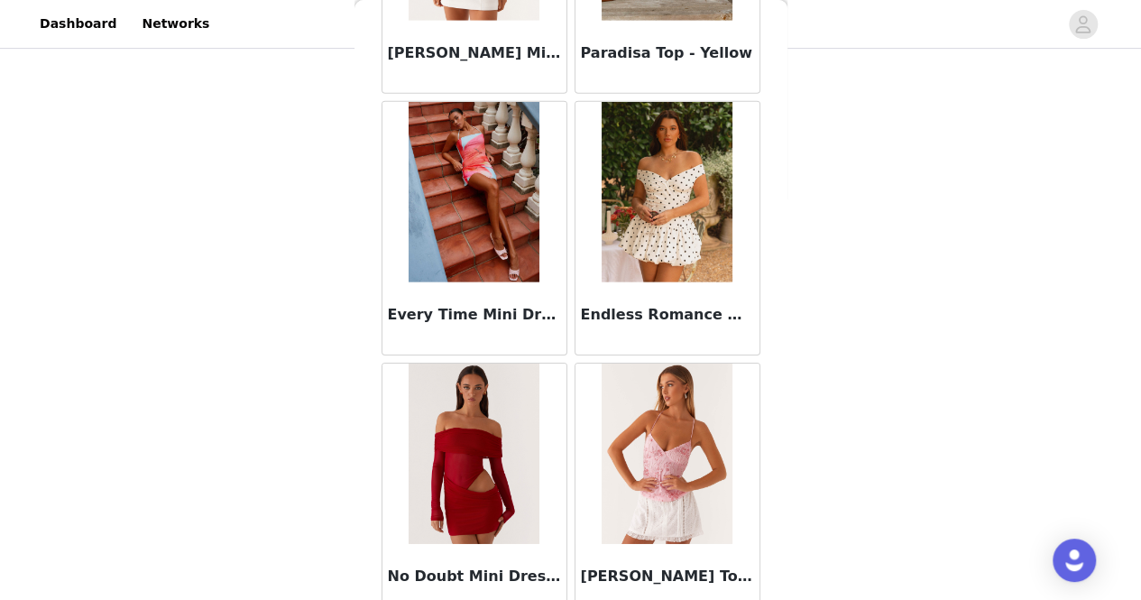
click at [676, 170] on img at bounding box center [667, 192] width 131 height 180
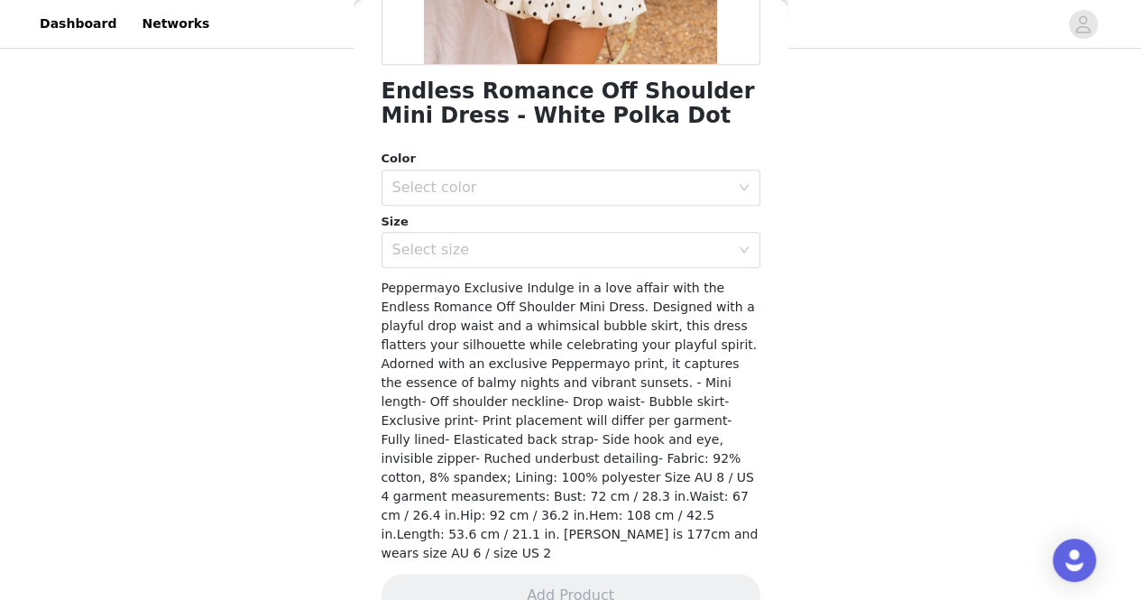
scroll to position [0, 0]
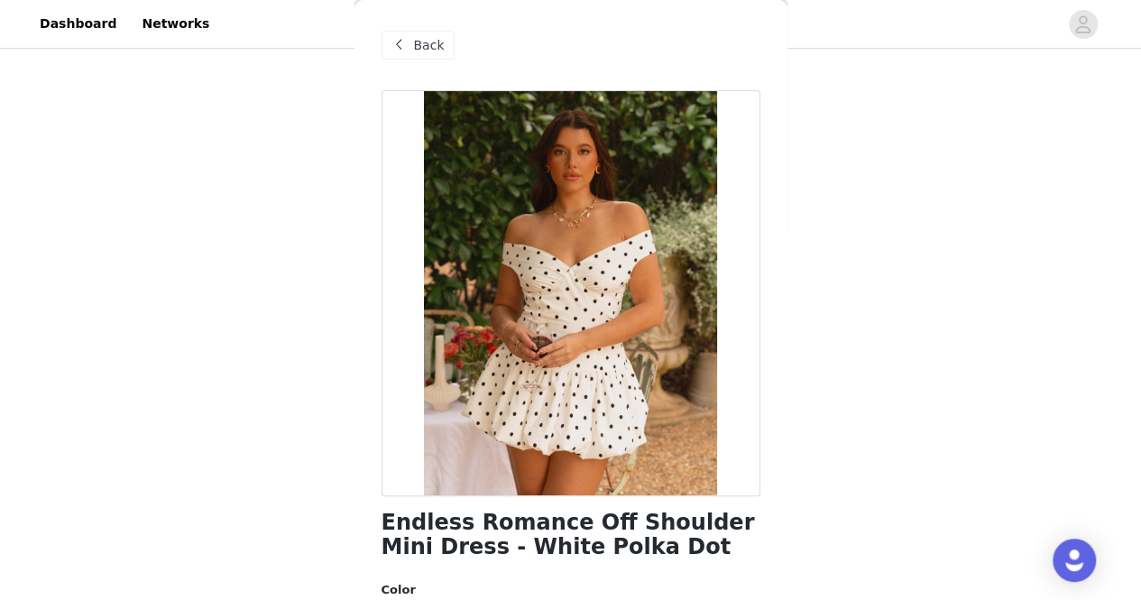
click at [393, 48] on span at bounding box center [400, 45] width 22 height 22
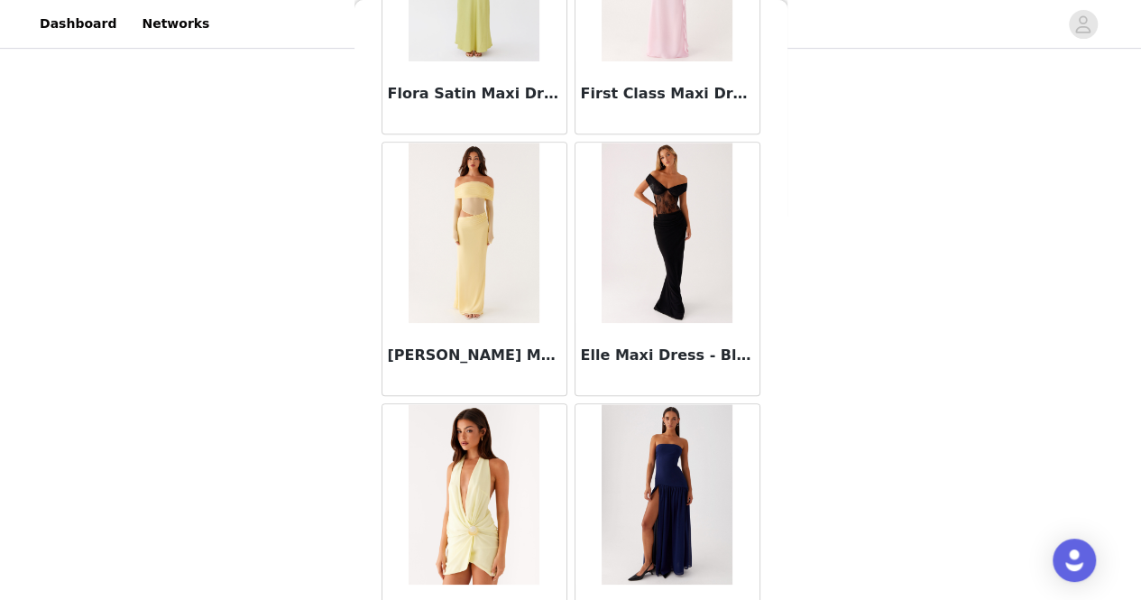
scroll to position [471, 0]
click at [518, 153] on img at bounding box center [474, 233] width 131 height 180
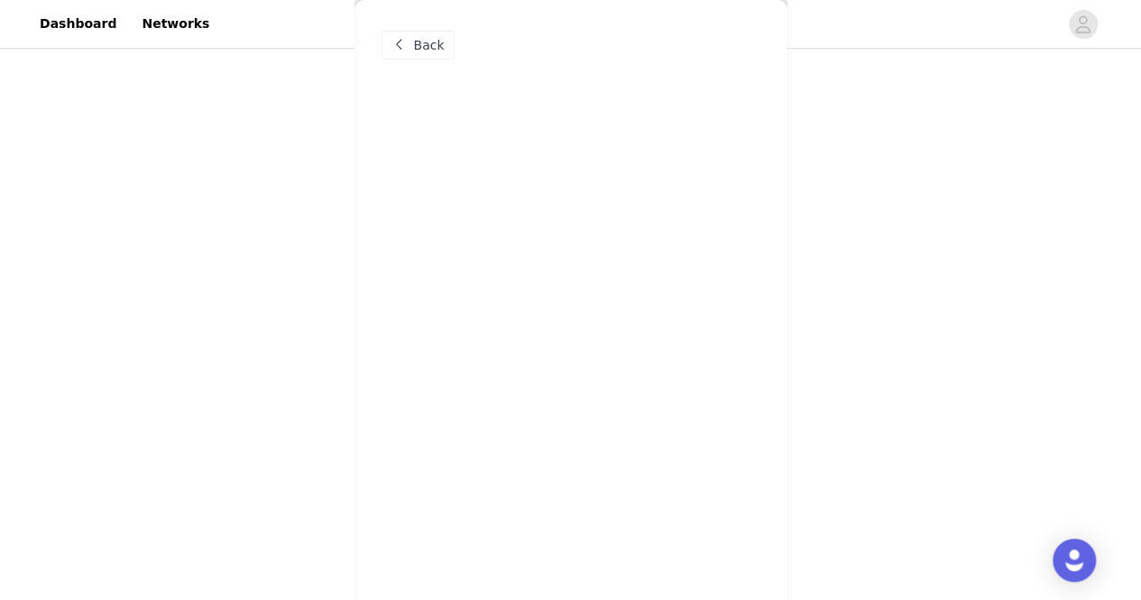
scroll to position [0, 0]
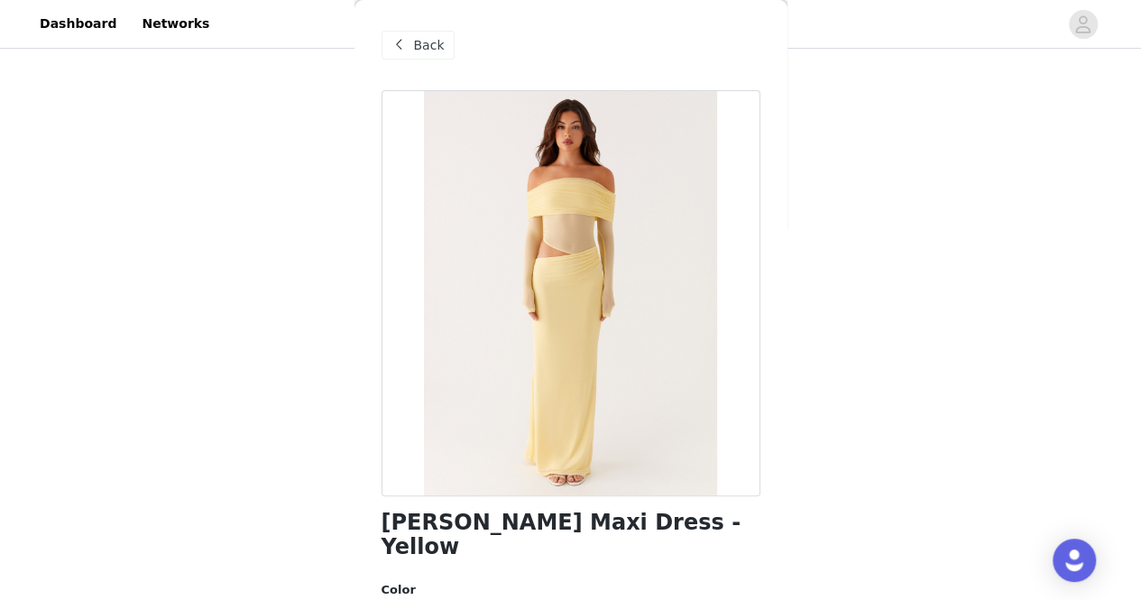
click at [392, 42] on span at bounding box center [400, 45] width 22 height 22
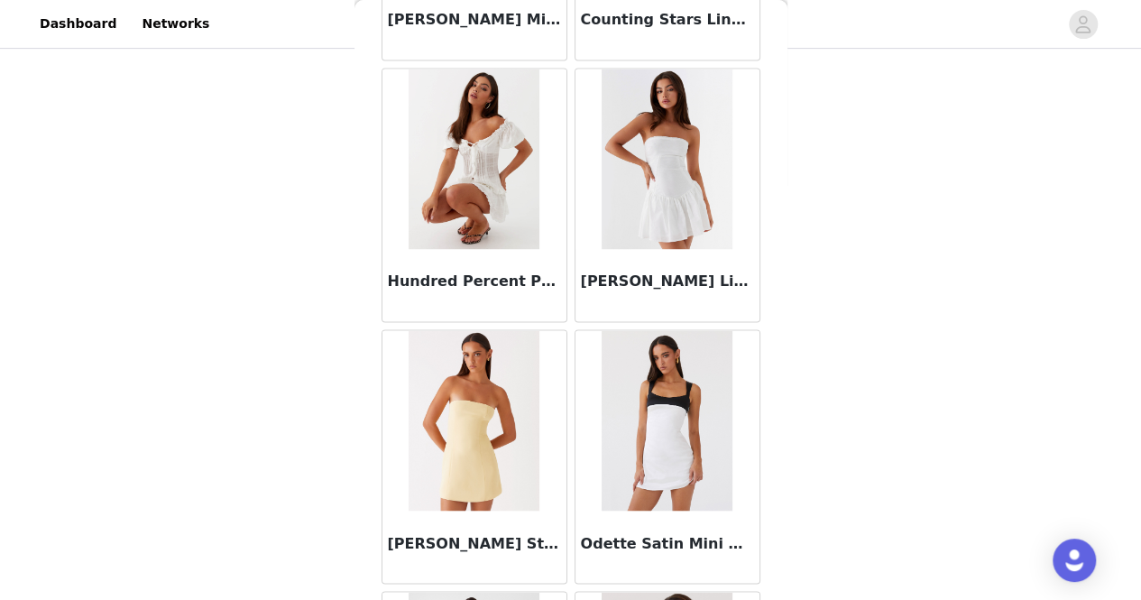
scroll to position [14940, 0]
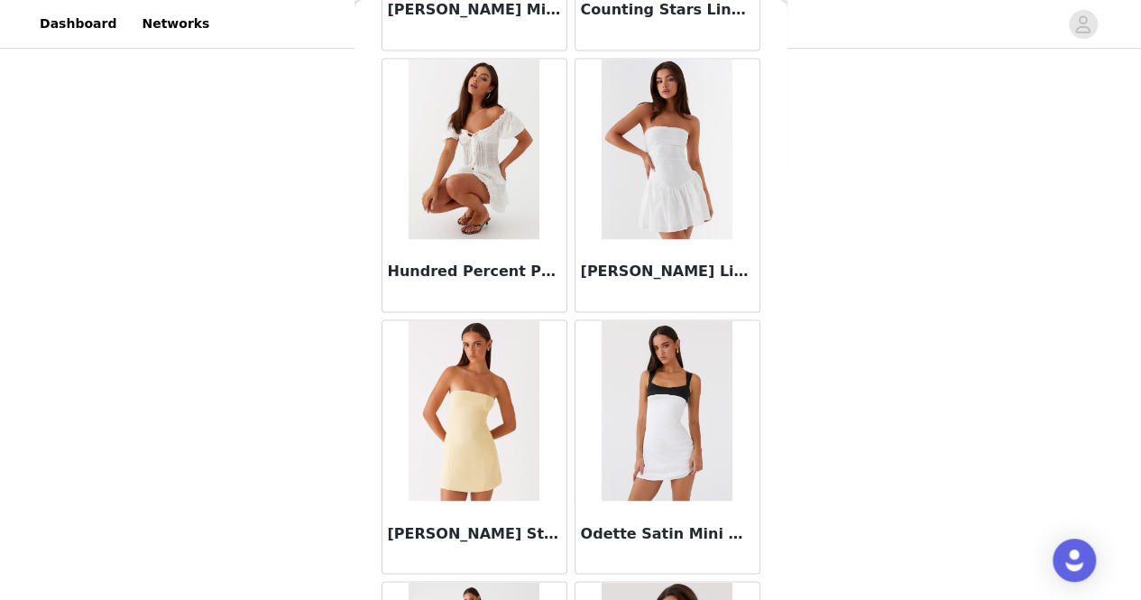
click at [689, 120] on img at bounding box center [667, 149] width 131 height 180
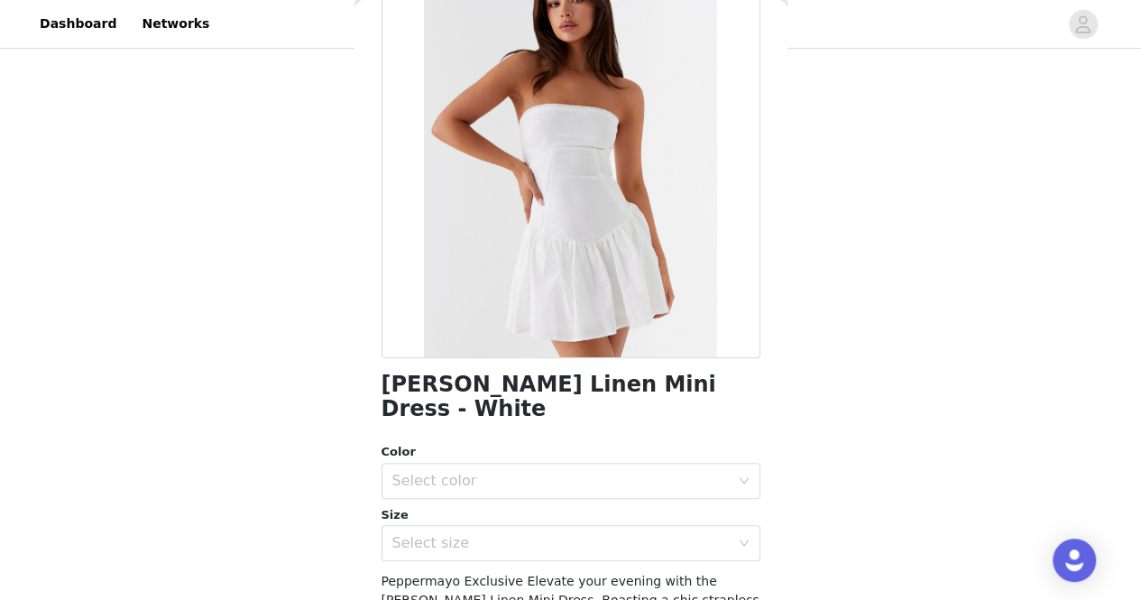
scroll to position [230, 0]
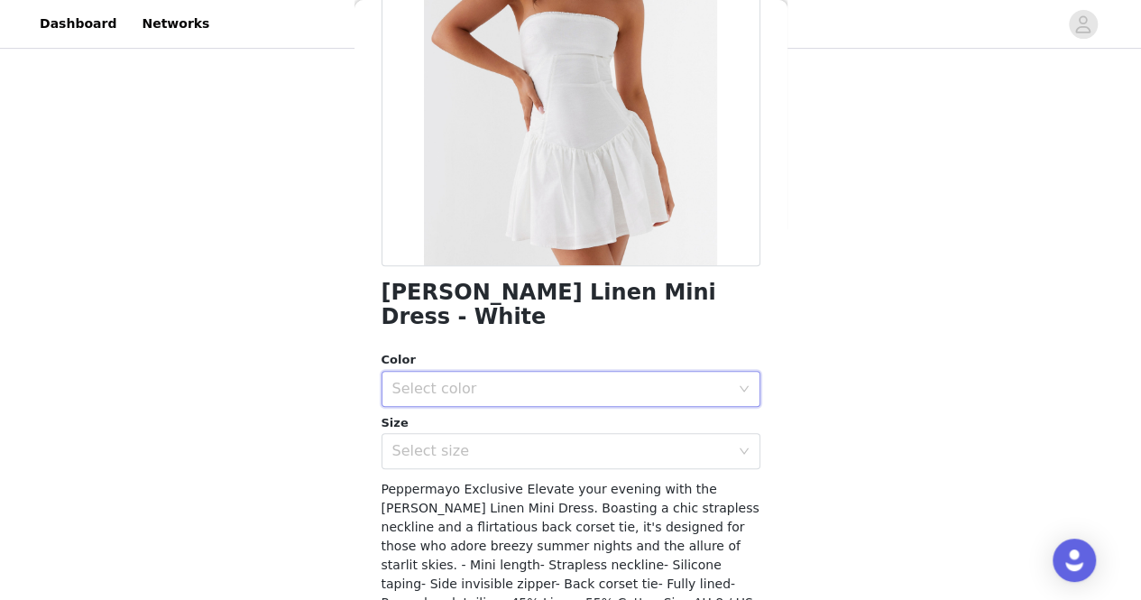
click at [544, 374] on div "Select color" at bounding box center [564, 389] width 345 height 34
click at [538, 399] on li "White" at bounding box center [563, 403] width 365 height 29
click at [538, 442] on div "Select size" at bounding box center [560, 451] width 337 height 18
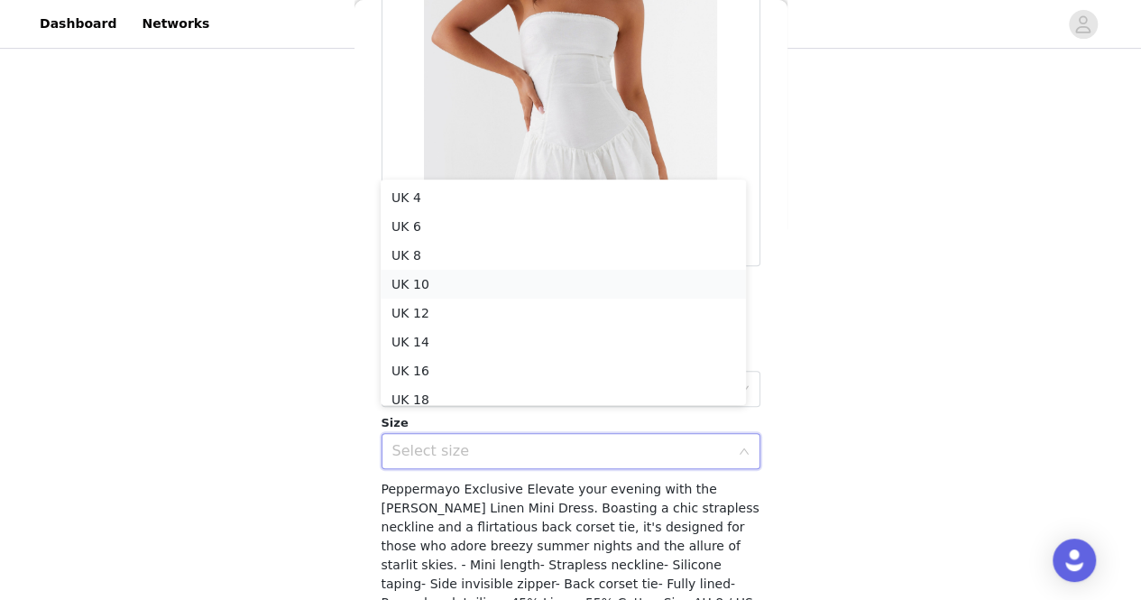
click at [487, 287] on li "UK 10" at bounding box center [563, 284] width 365 height 29
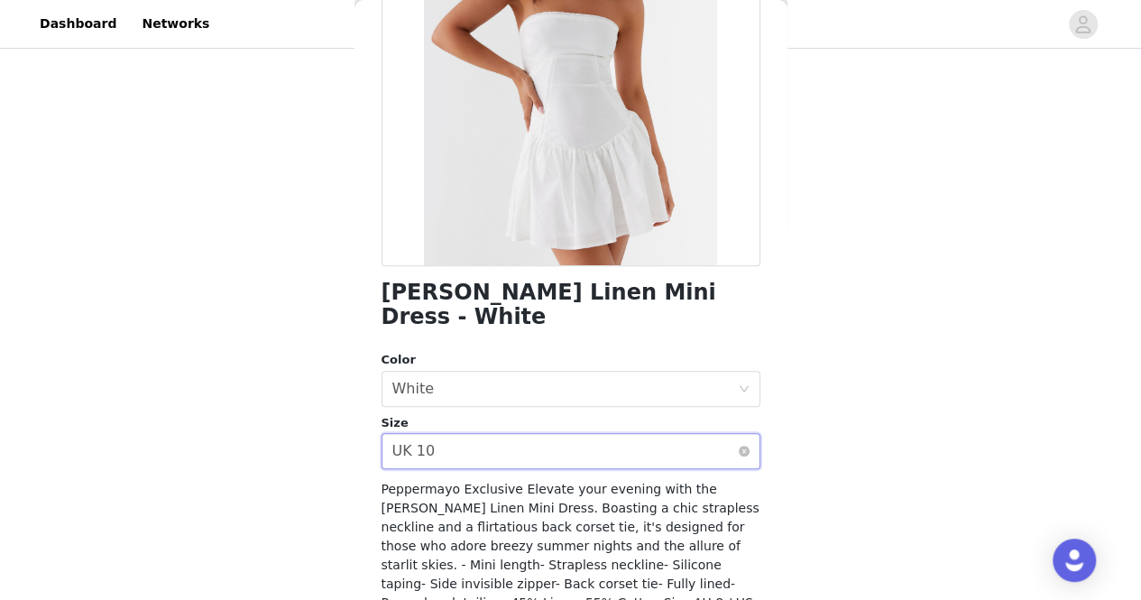
scroll to position [332, 0]
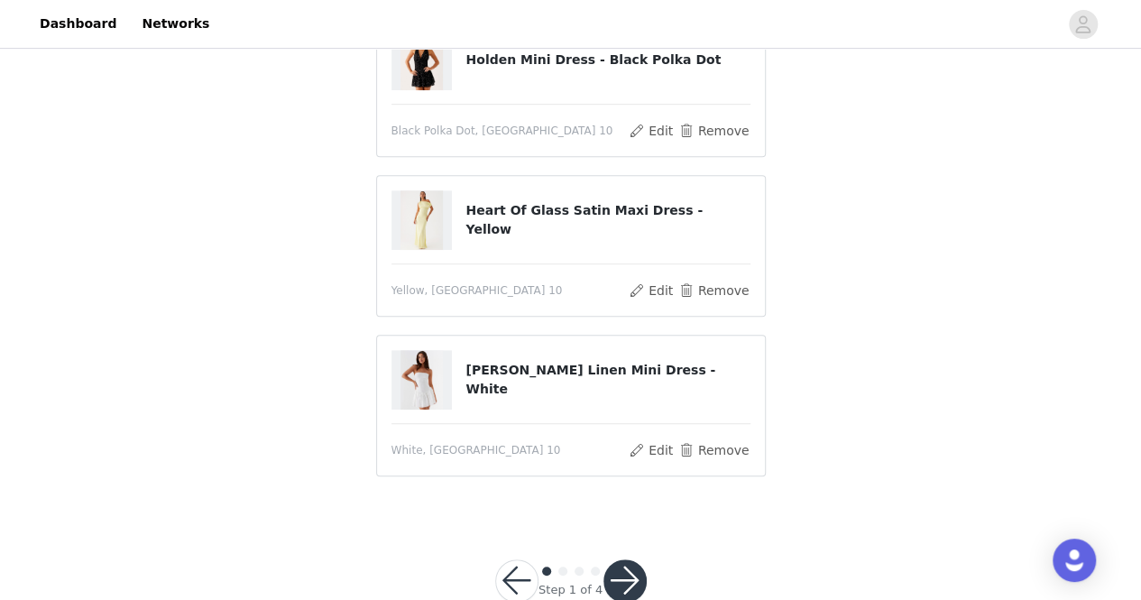
click at [640, 572] on button "button" at bounding box center [624, 580] width 43 height 43
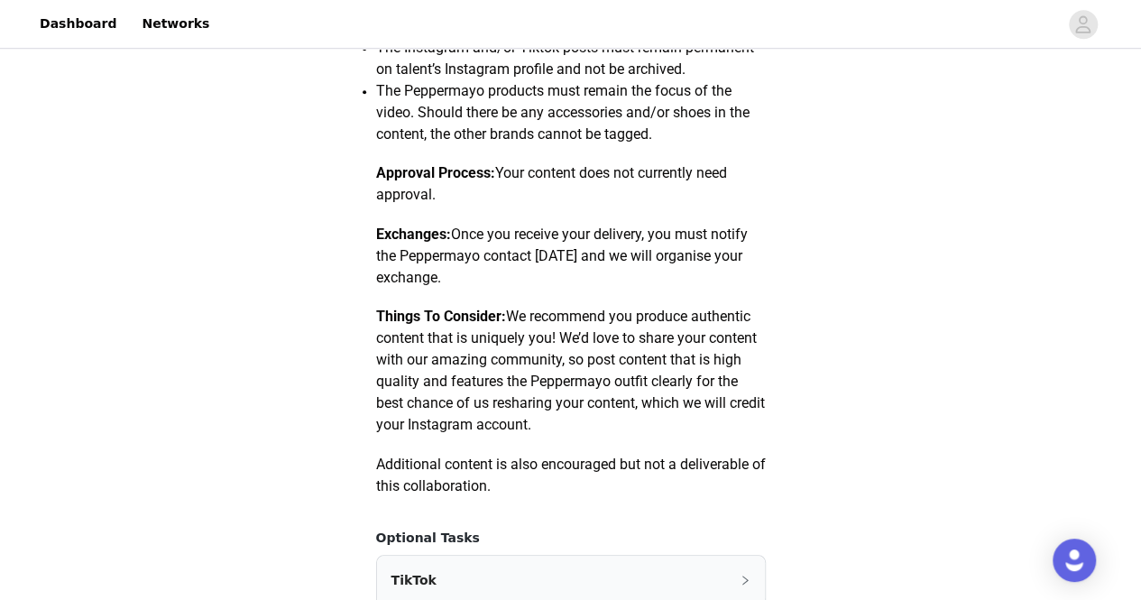
scroll to position [1153, 0]
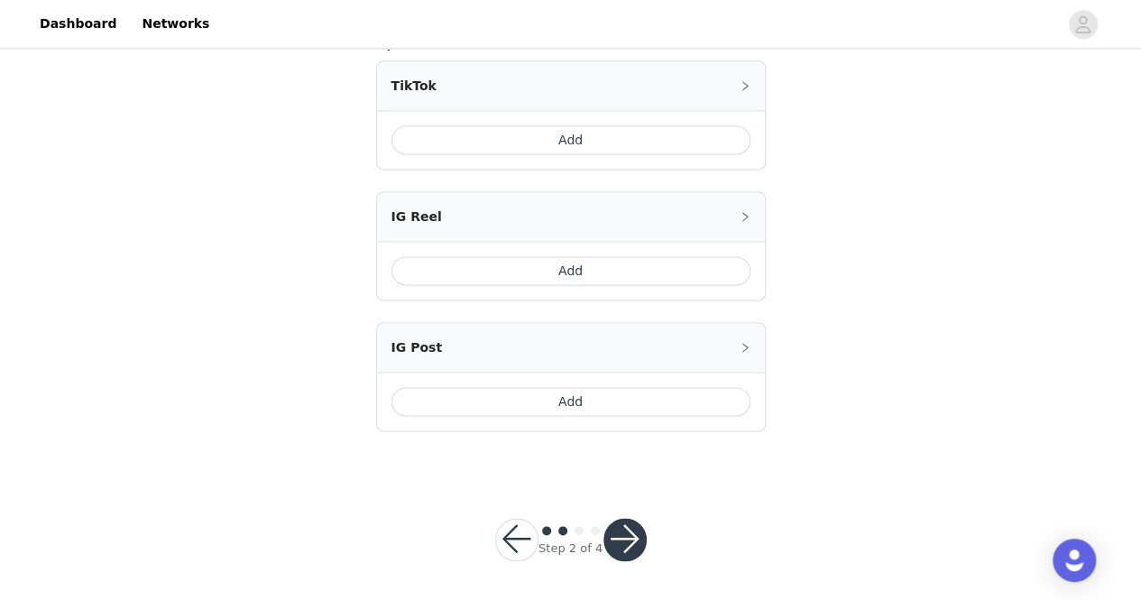
click at [616, 523] on button "button" at bounding box center [624, 539] width 43 height 43
click at [631, 543] on button "button" at bounding box center [624, 539] width 43 height 43
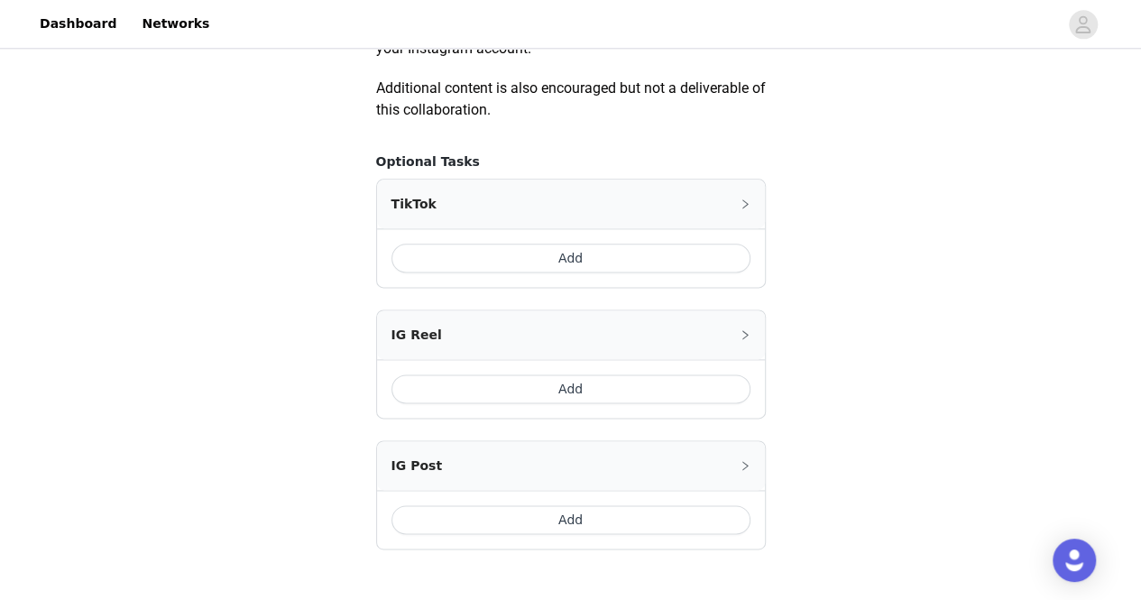
scroll to position [1027, 0]
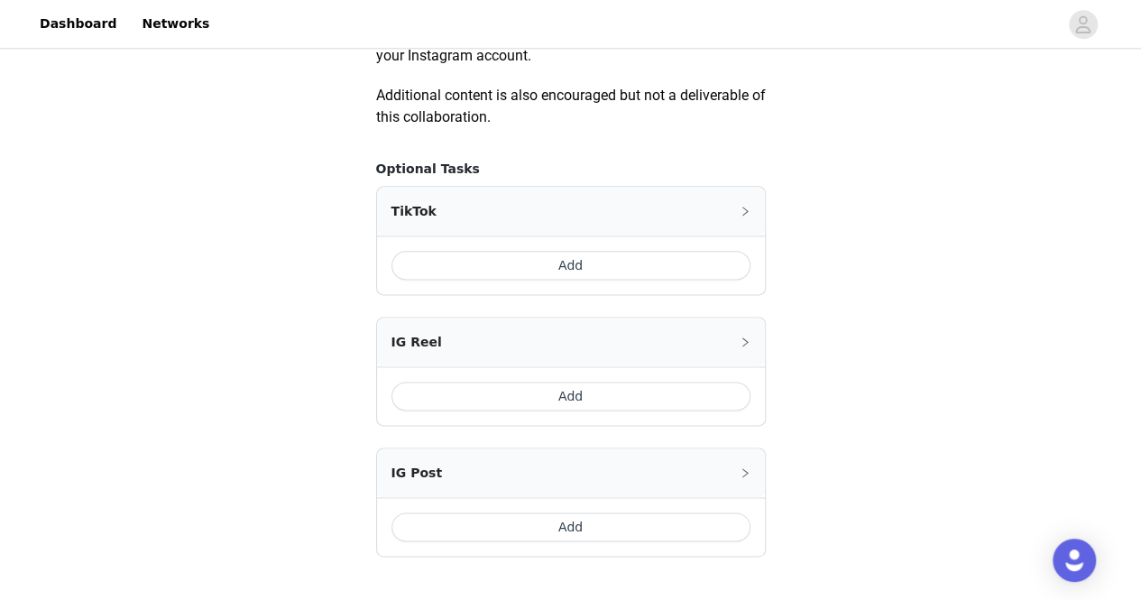
click at [543, 275] on button "Add" at bounding box center [570, 265] width 359 height 29
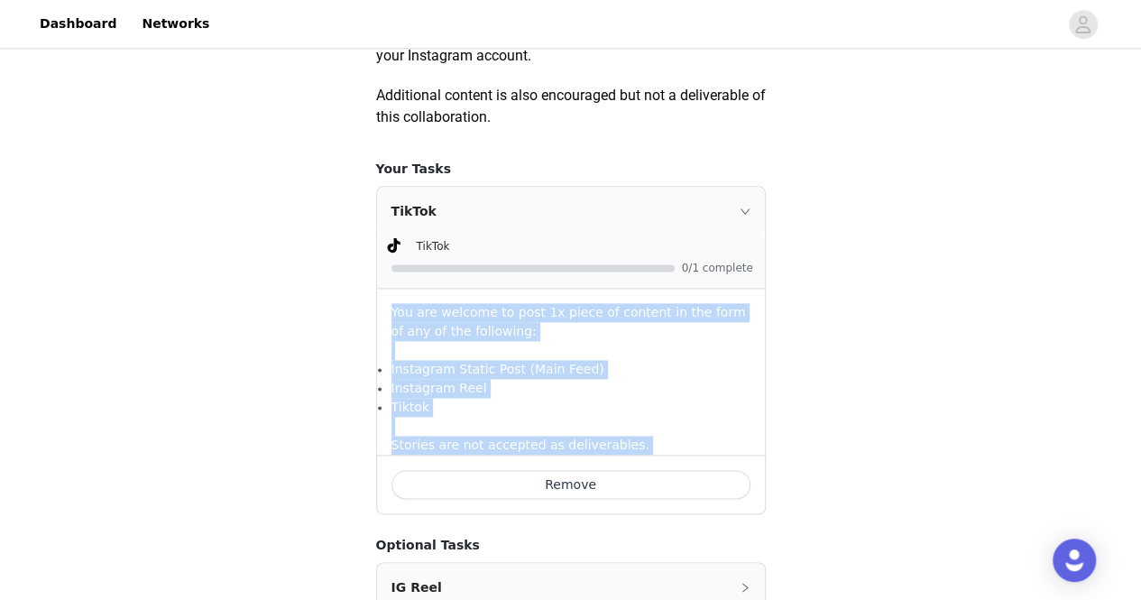
drag, startPoint x: 543, startPoint y: 275, endPoint x: 638, endPoint y: 484, distance: 229.7
click at [638, 484] on div "TikTok TikTok 0/1 complete You are welcome to post 1x piece of content in the f…" at bounding box center [571, 350] width 390 height 328
click at [638, 484] on button "Remove" at bounding box center [570, 484] width 359 height 29
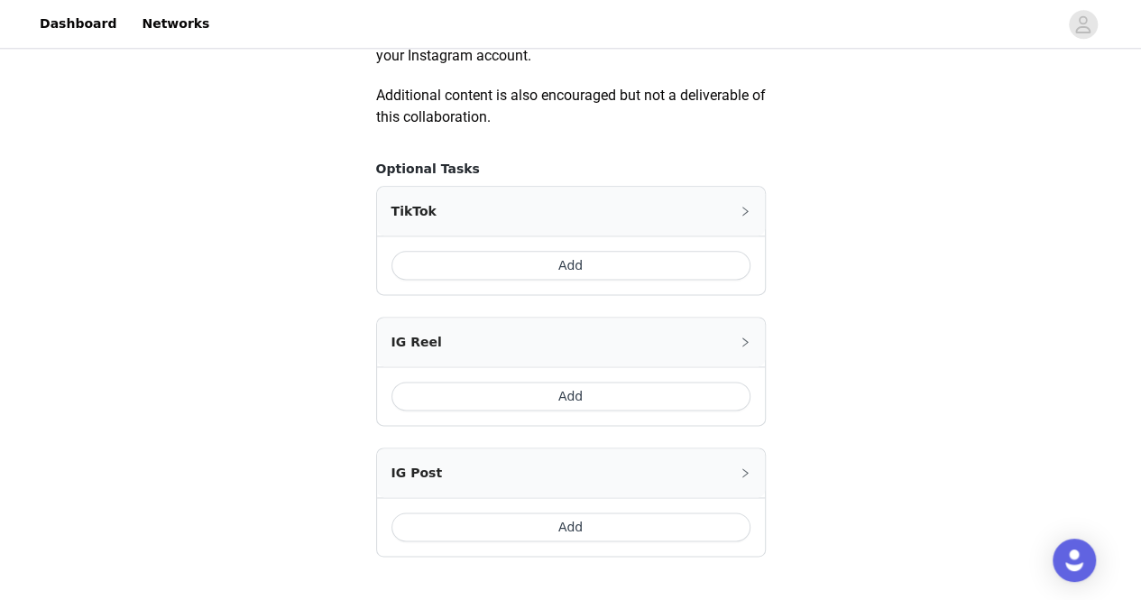
click at [619, 381] on button "Add" at bounding box center [570, 395] width 359 height 29
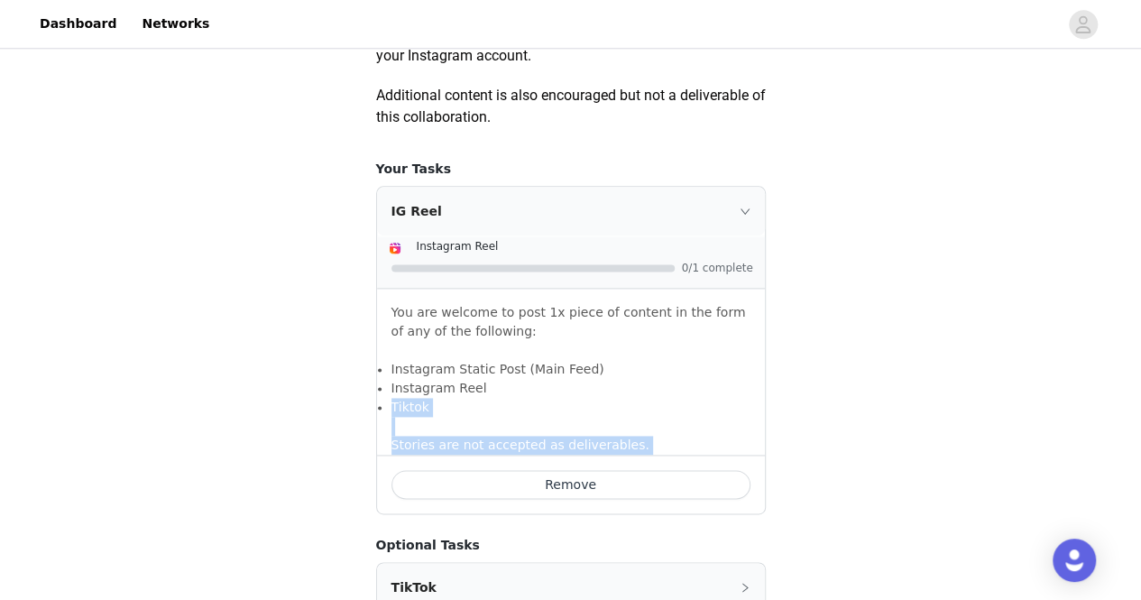
drag, startPoint x: 619, startPoint y: 381, endPoint x: 620, endPoint y: 456, distance: 74.9
click at [620, 456] on div "IG Reel Instagram Reel 0/1 complete You are welcome to post 1x piece of content…" at bounding box center [571, 350] width 390 height 328
click at [623, 481] on button "Remove" at bounding box center [570, 484] width 359 height 29
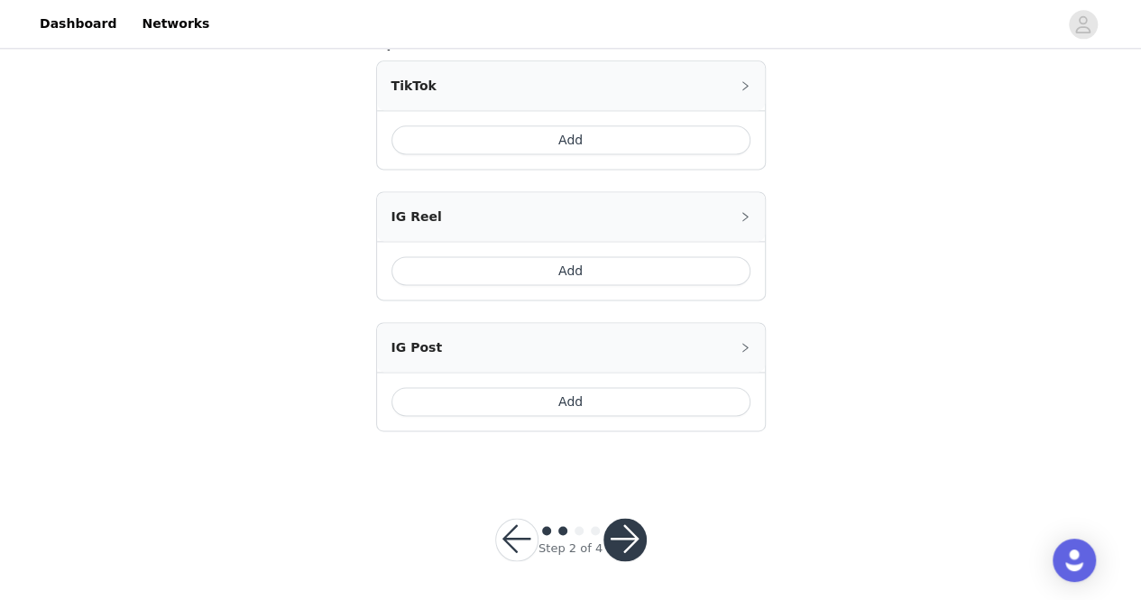
scroll to position [1152, 0]
click at [611, 526] on button "button" at bounding box center [624, 540] width 43 height 43
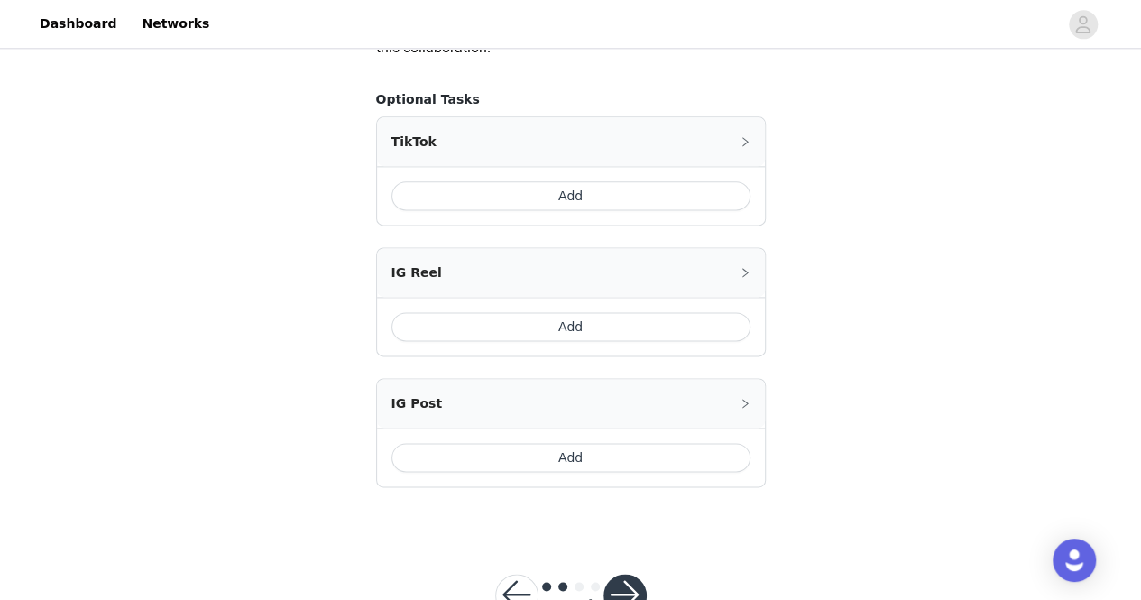
scroll to position [1092, 0]
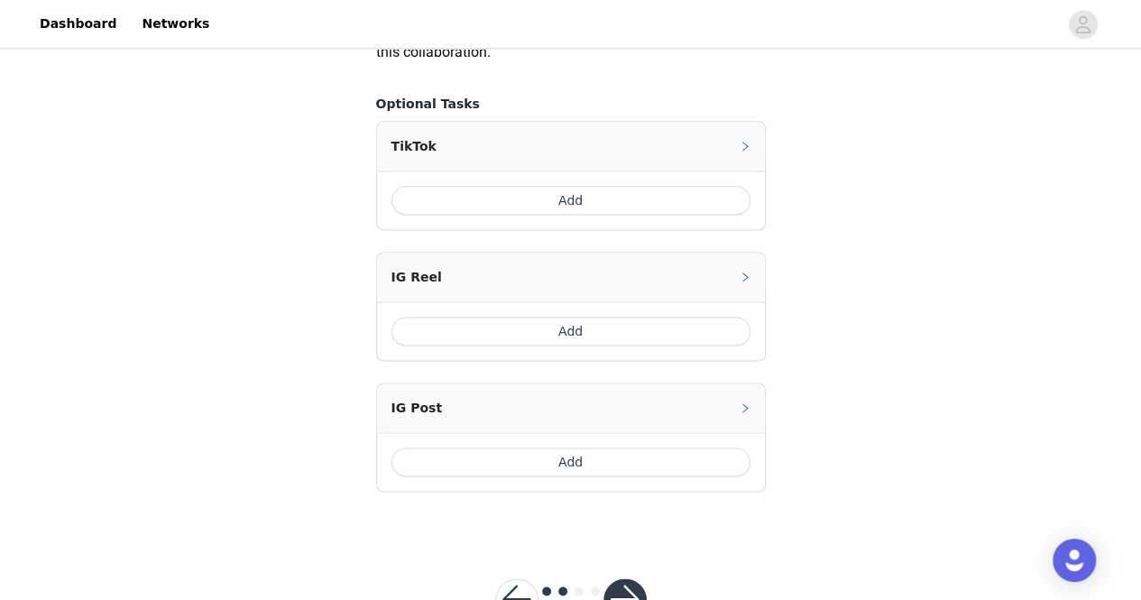
click at [527, 204] on button "Add" at bounding box center [570, 200] width 359 height 29
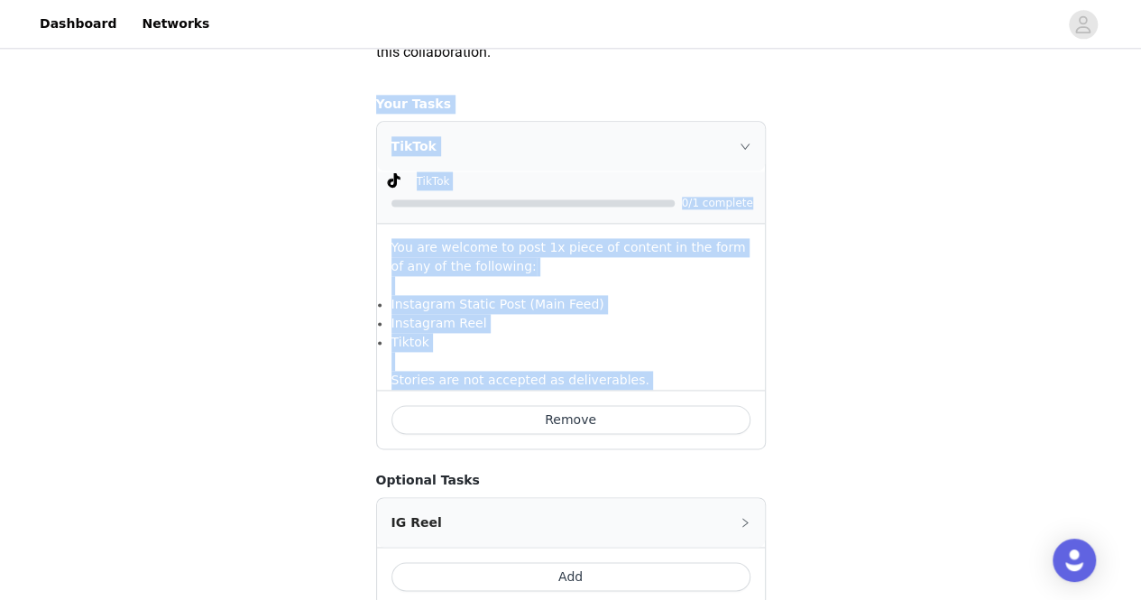
scroll to position [1397, 0]
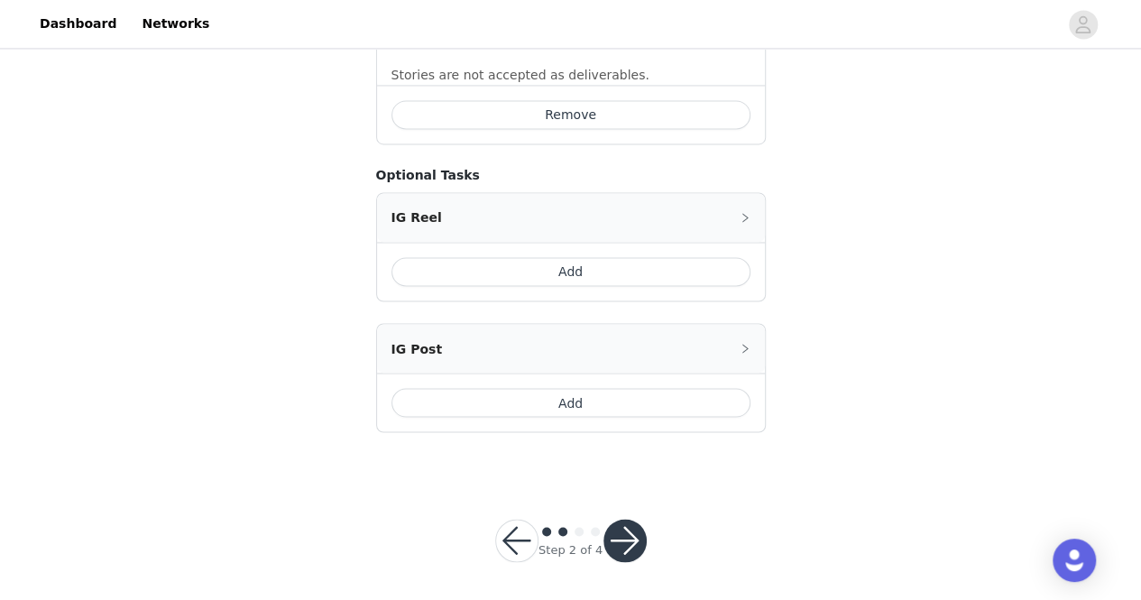
click at [651, 549] on div "Step 2 of 4" at bounding box center [570, 540] width 195 height 87
click at [633, 541] on button "button" at bounding box center [624, 540] width 43 height 43
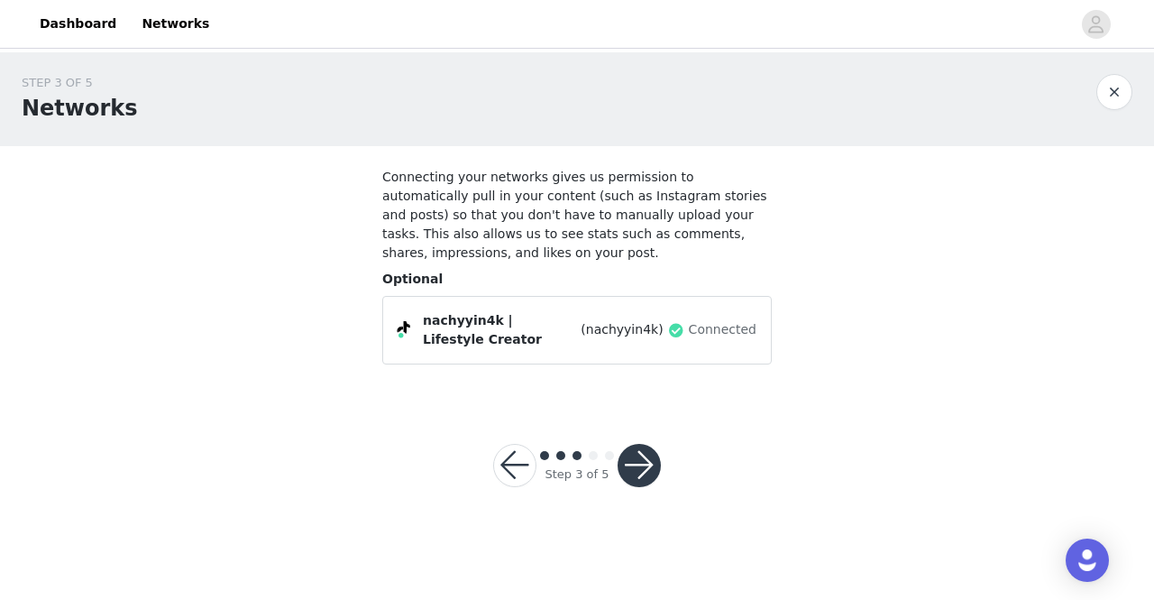
click at [652, 444] on button "button" at bounding box center [639, 465] width 43 height 43
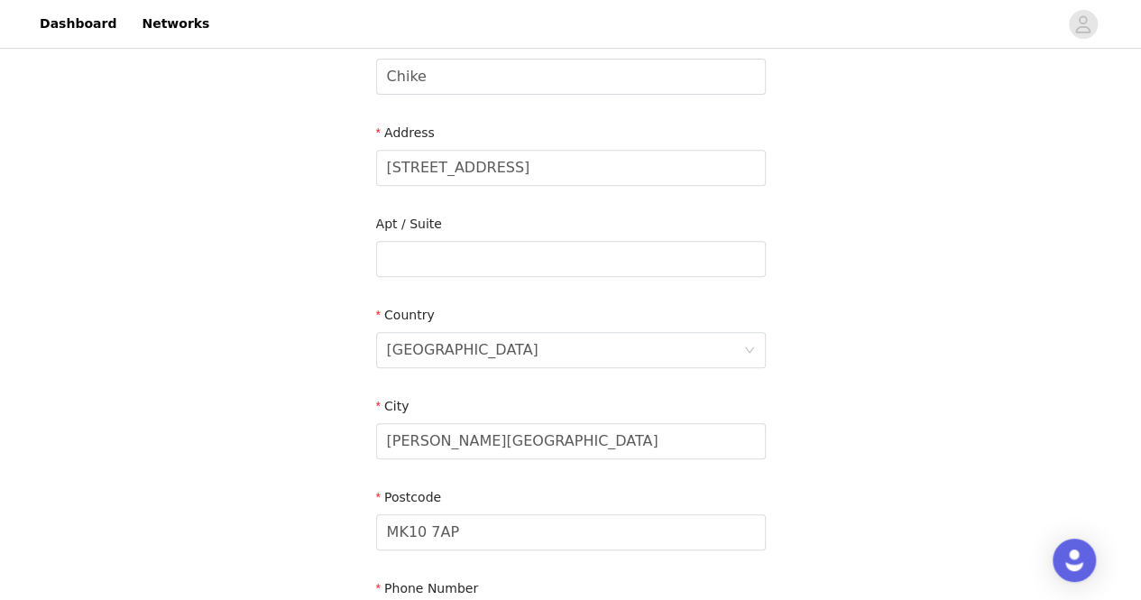
scroll to position [537, 0]
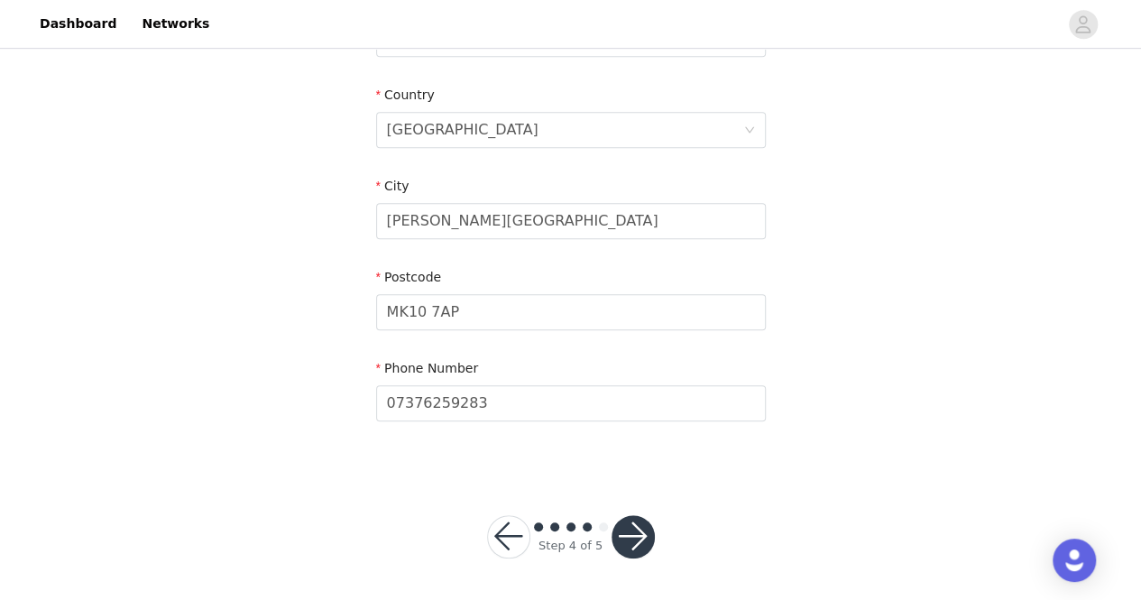
click at [628, 533] on button "button" at bounding box center [632, 536] width 43 height 43
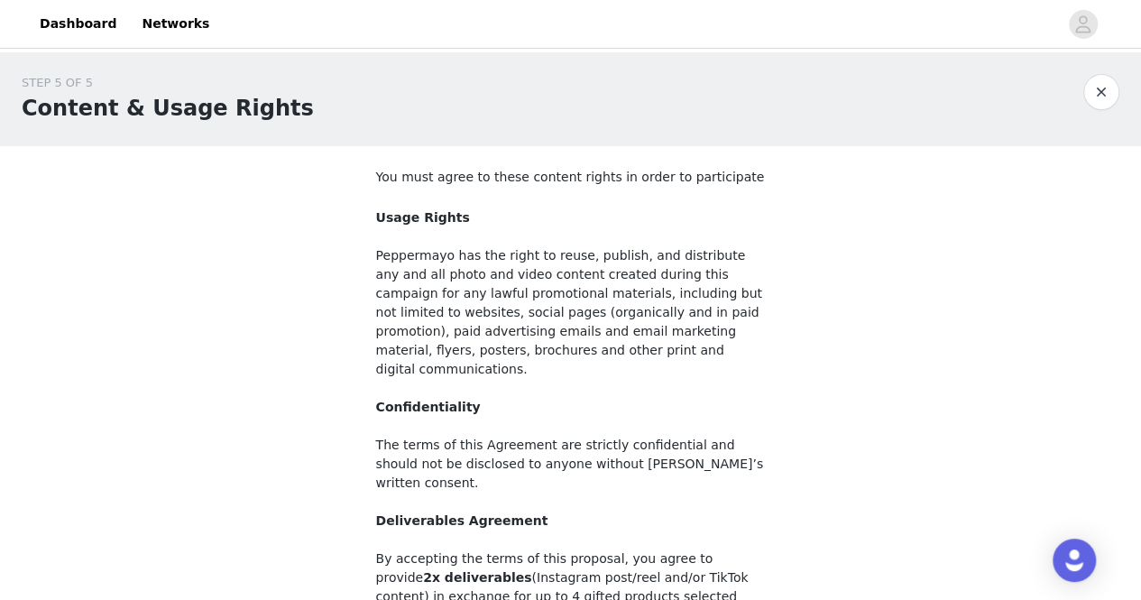
scroll to position [233, 0]
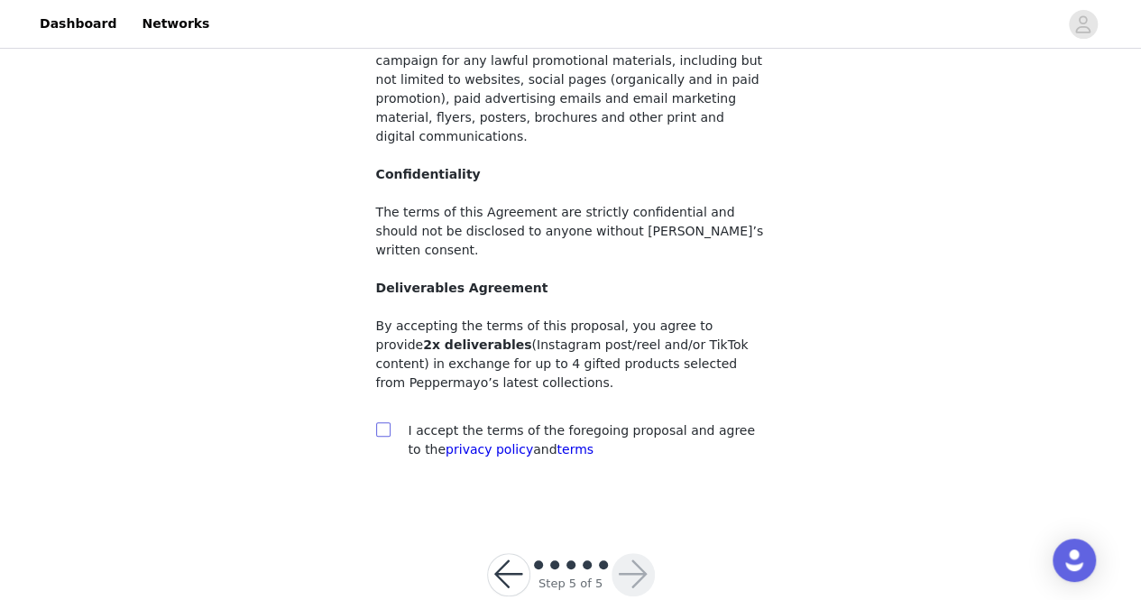
click at [382, 422] on input "checkbox" at bounding box center [382, 428] width 13 height 13
checkbox input "true"
click at [625, 553] on button "button" at bounding box center [632, 574] width 43 height 43
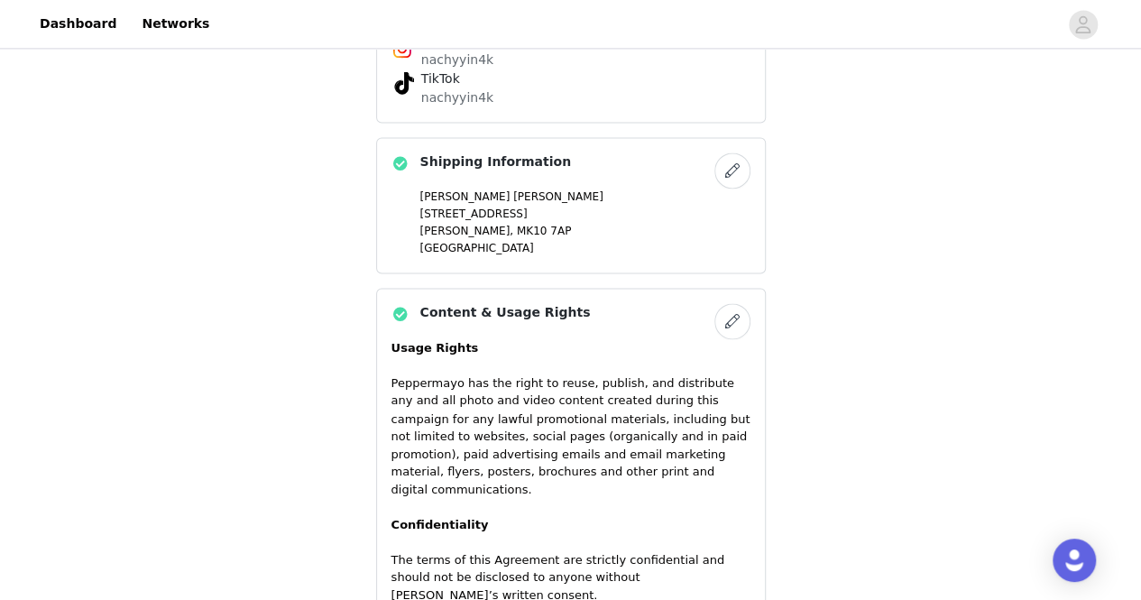
scroll to position [1616, 0]
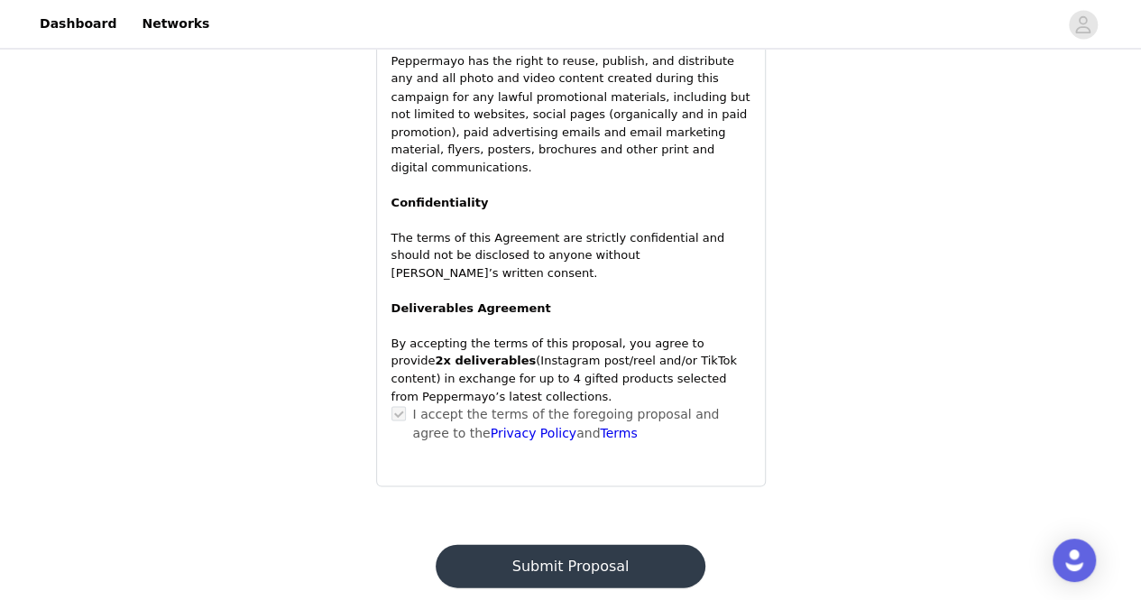
click at [638, 544] on button "Submit Proposal" at bounding box center [571, 565] width 270 height 43
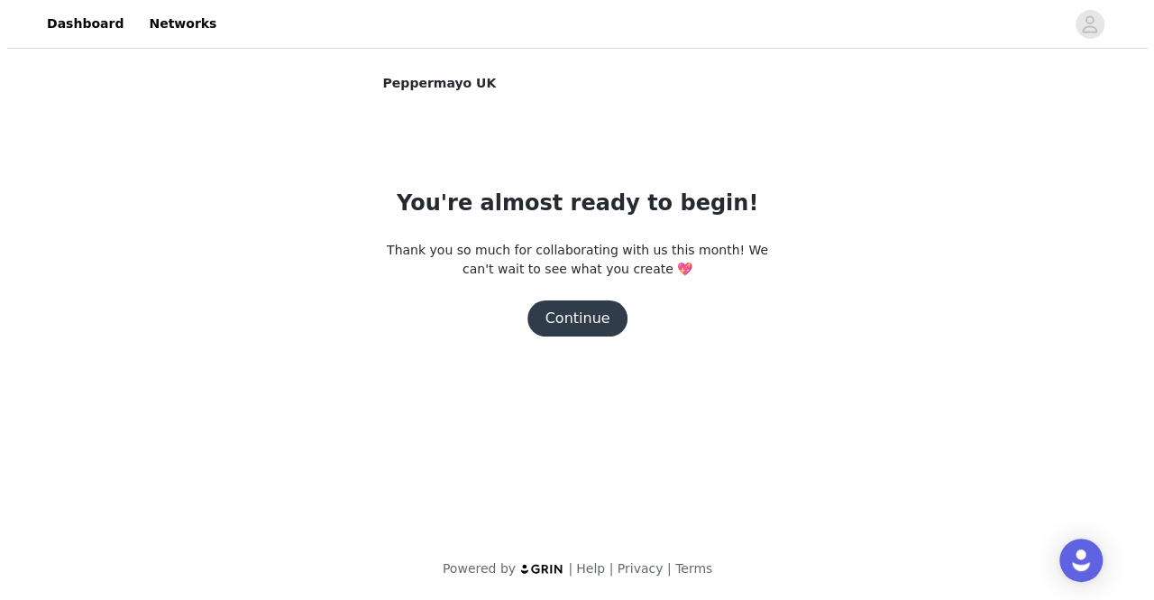
scroll to position [0, 0]
